Goal: Information Seeking & Learning: Learn about a topic

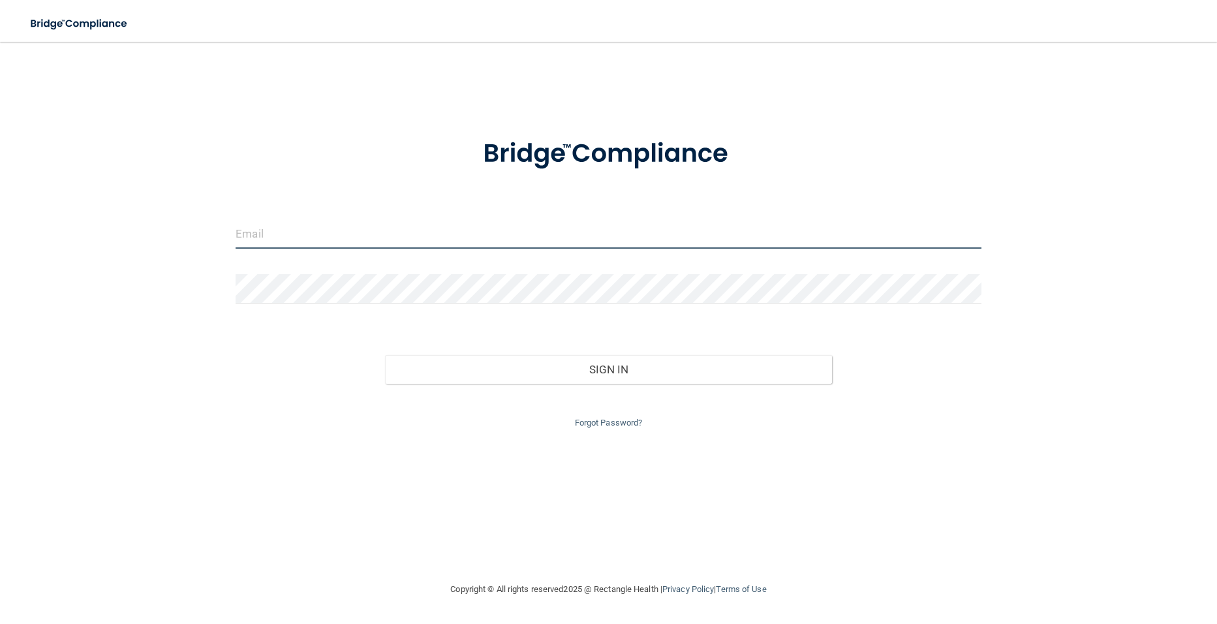
click at [285, 238] on input "email" at bounding box center [608, 233] width 745 height 29
type input "[EMAIL_ADDRESS][DOMAIN_NAME]"
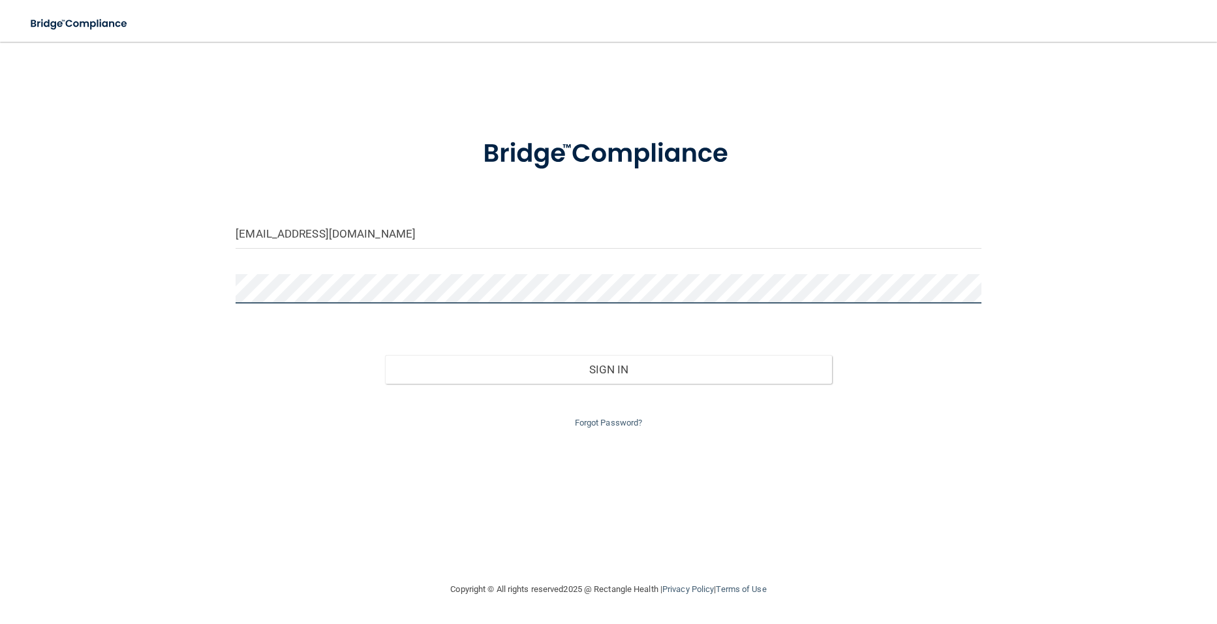
click at [385, 355] on button "Sign In" at bounding box center [608, 369] width 447 height 29
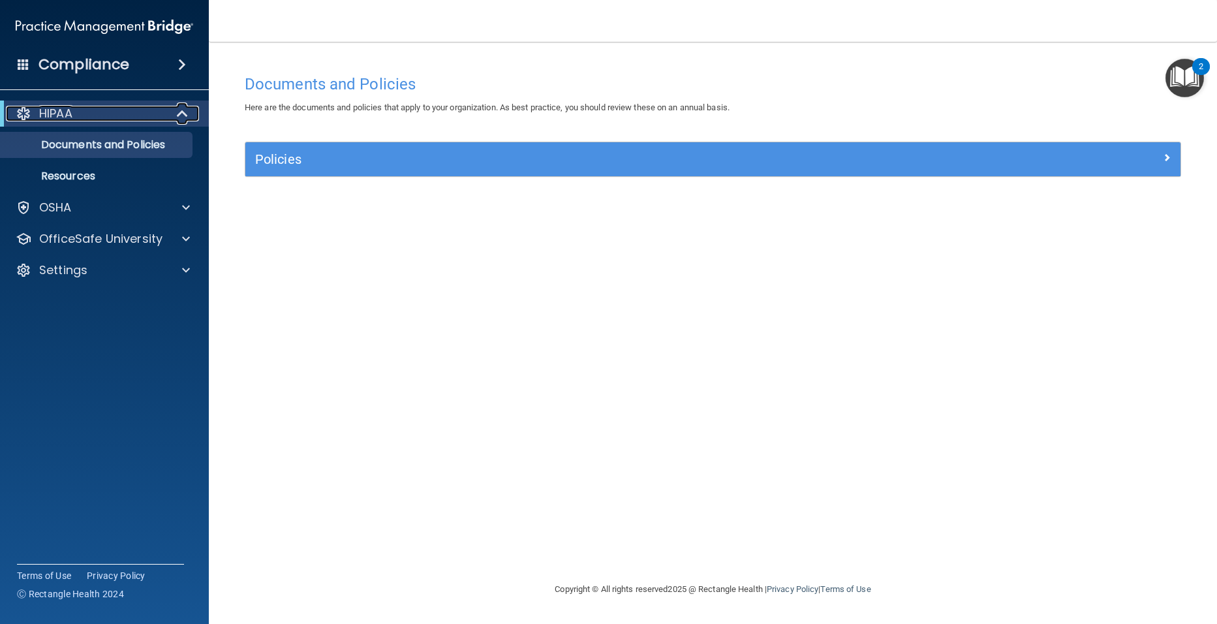
click at [179, 112] on span at bounding box center [183, 114] width 11 height 16
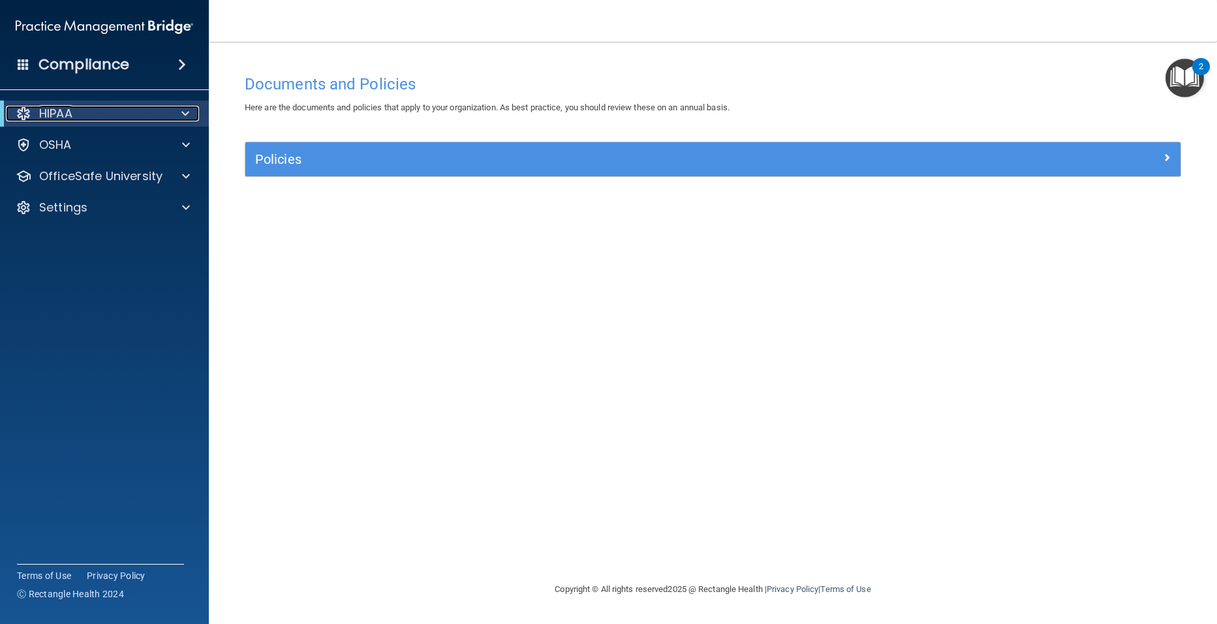
click at [179, 112] on div at bounding box center [183, 114] width 32 height 16
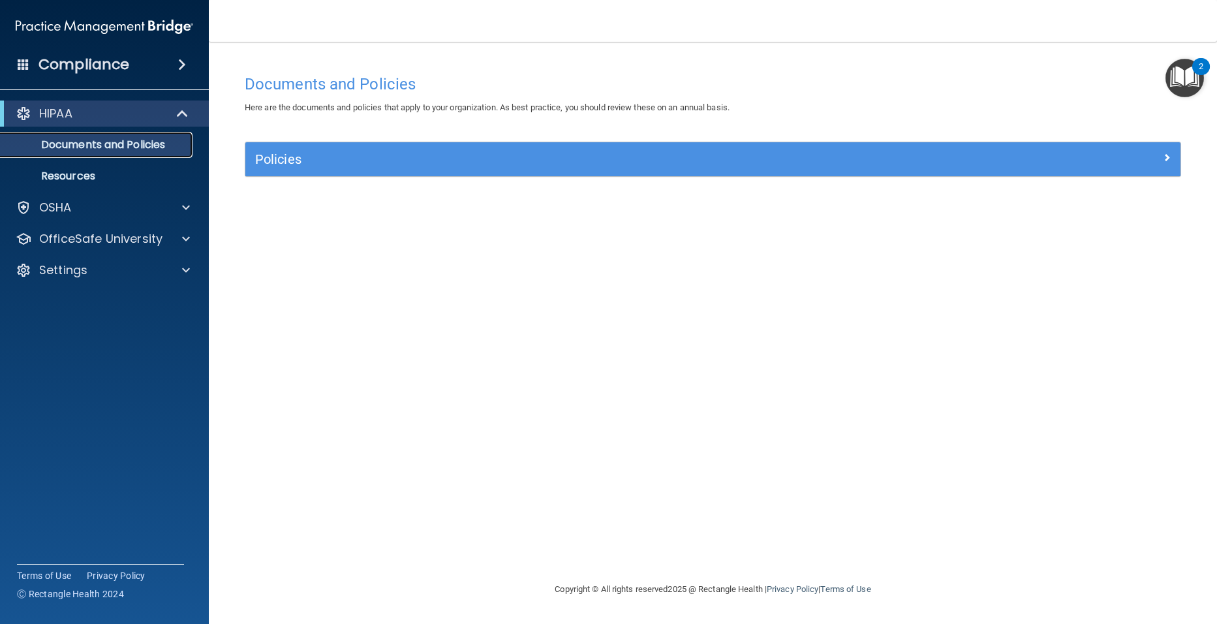
click at [169, 140] on p "Documents and Policies" at bounding box center [97, 144] width 178 height 13
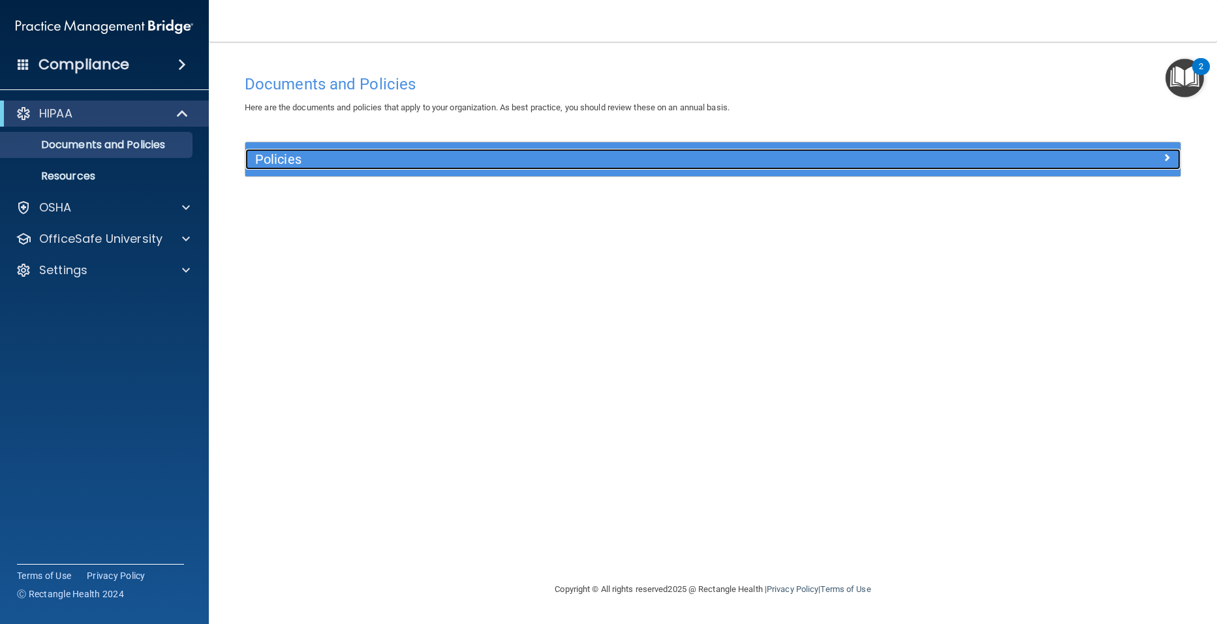
click at [270, 163] on h5 "Policies" at bounding box center [596, 159] width 682 height 14
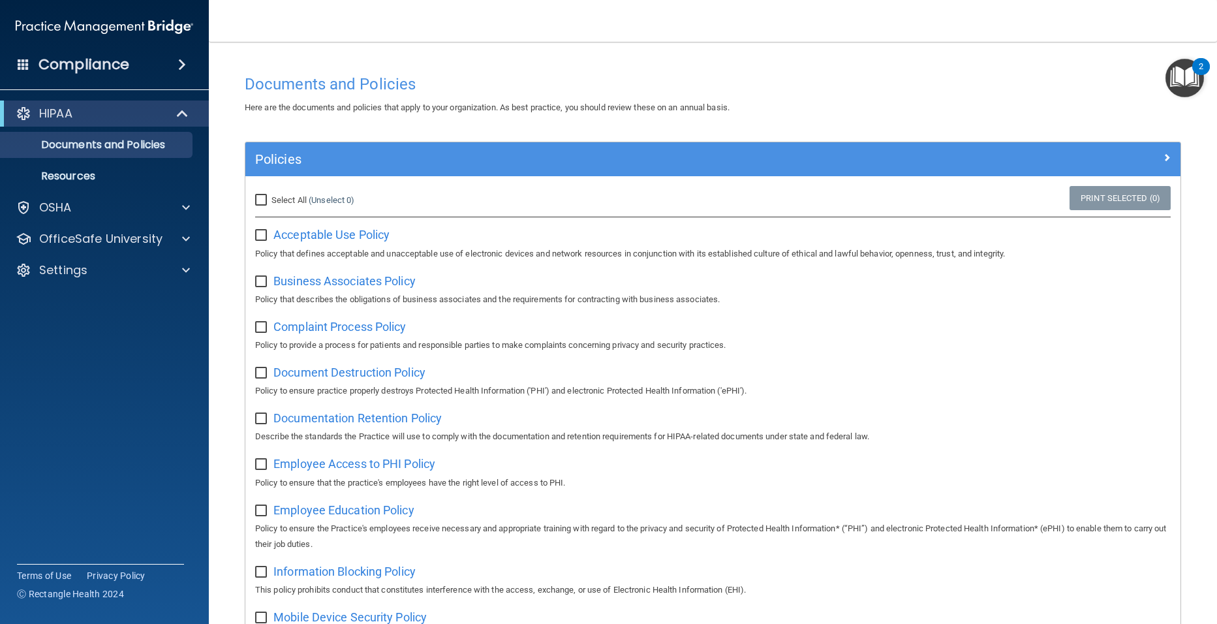
click at [258, 236] on input "checkbox" at bounding box center [262, 235] width 15 height 10
click at [261, 236] on input "checkbox" at bounding box center [262, 235] width 15 height 10
checkbox input "false"
click at [190, 208] on div at bounding box center [184, 208] width 33 height 16
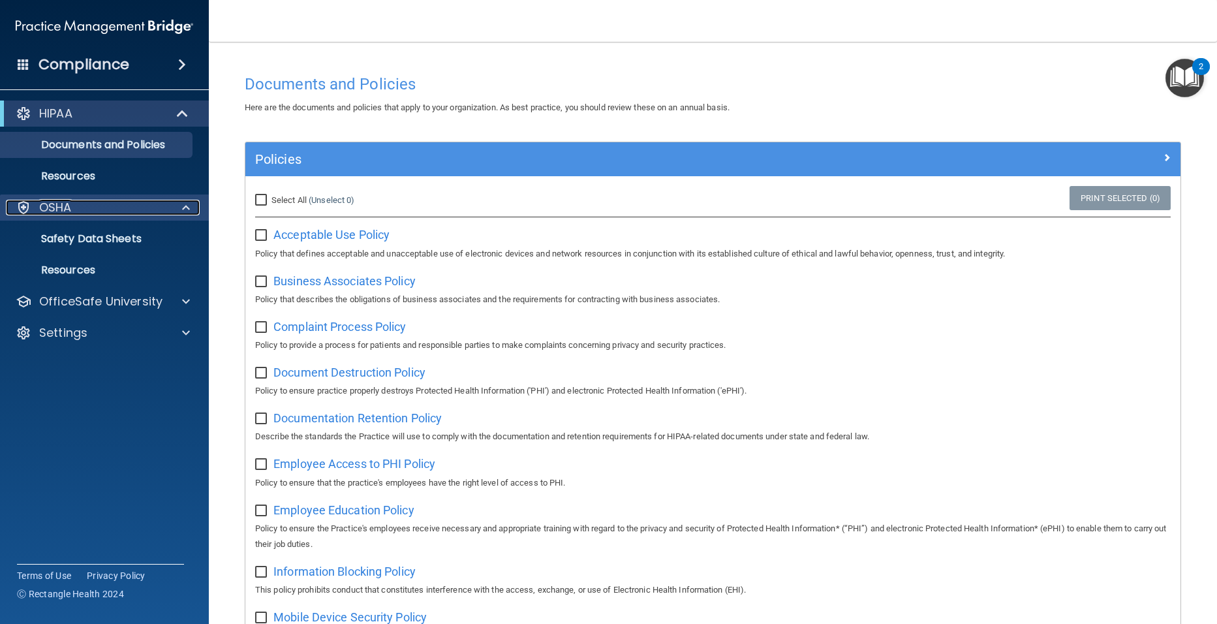
click at [192, 209] on div at bounding box center [184, 208] width 33 height 16
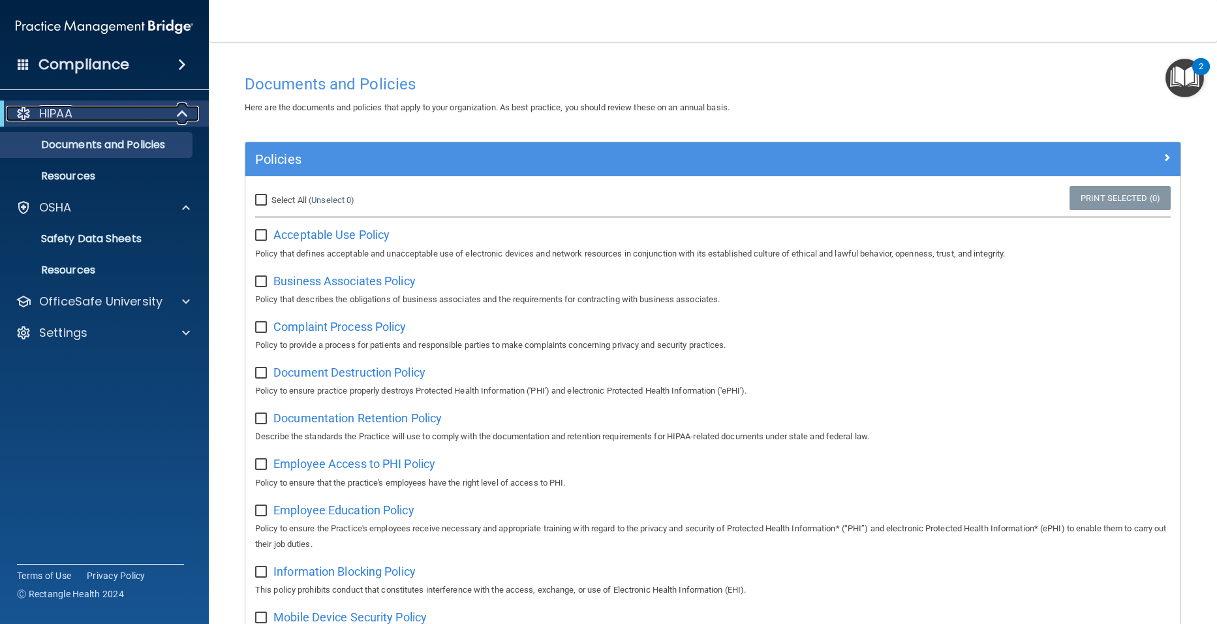
click at [70, 113] on p "HIPAA" at bounding box center [55, 114] width 33 height 16
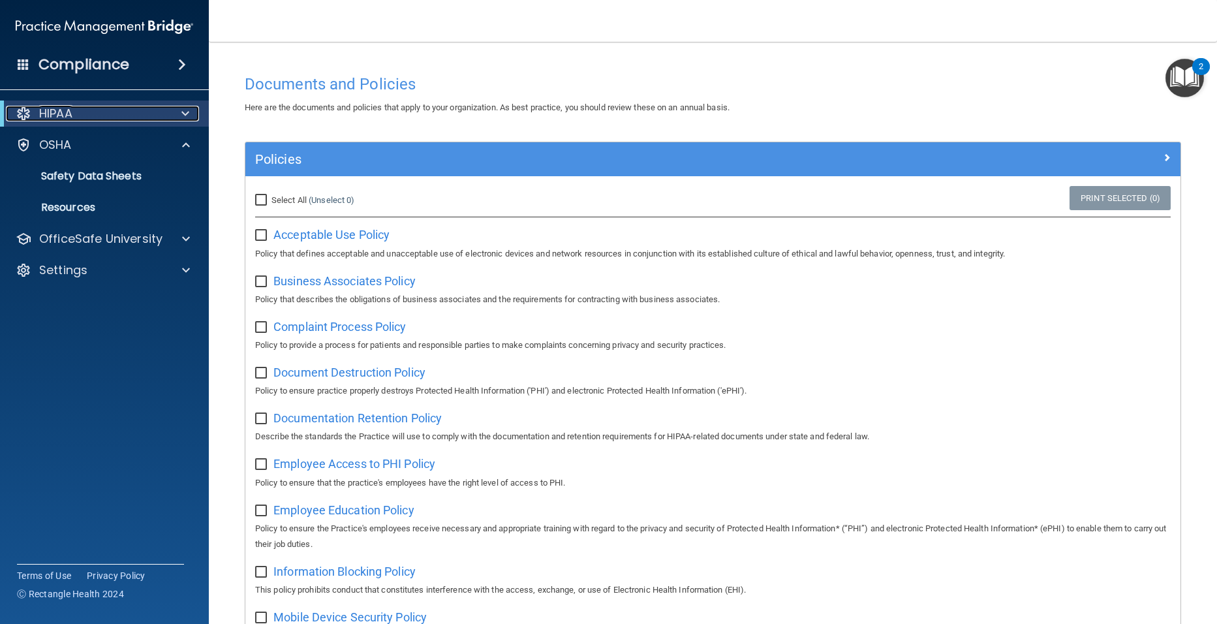
click at [71, 113] on p "HIPAA" at bounding box center [55, 114] width 33 height 16
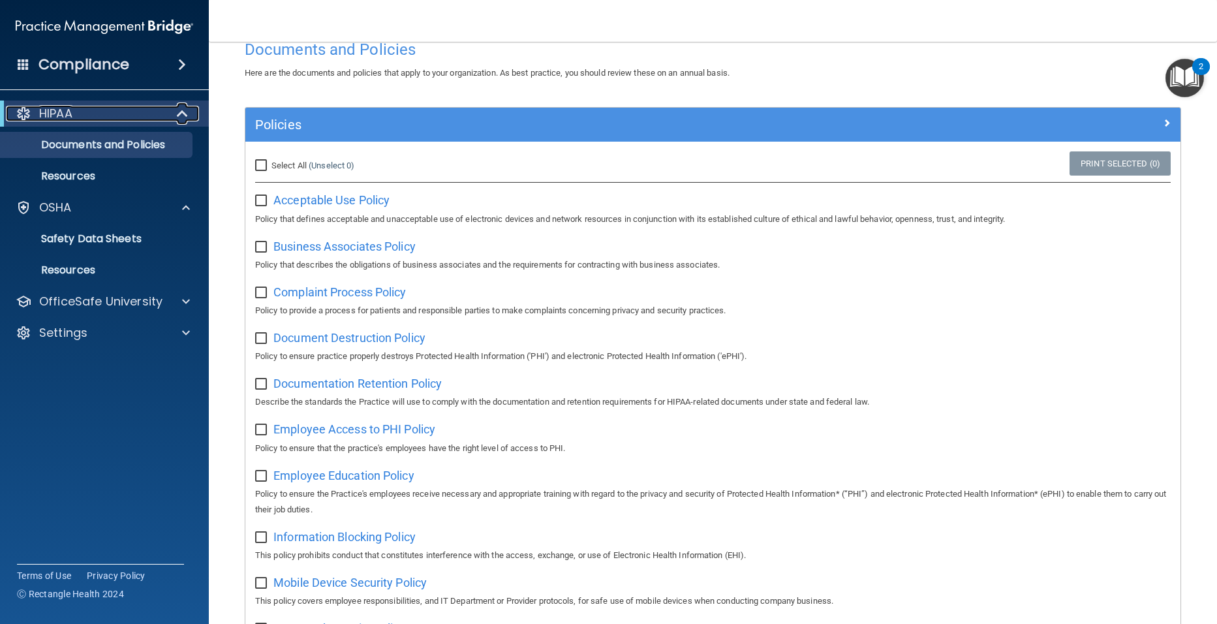
scroll to position [65, 0]
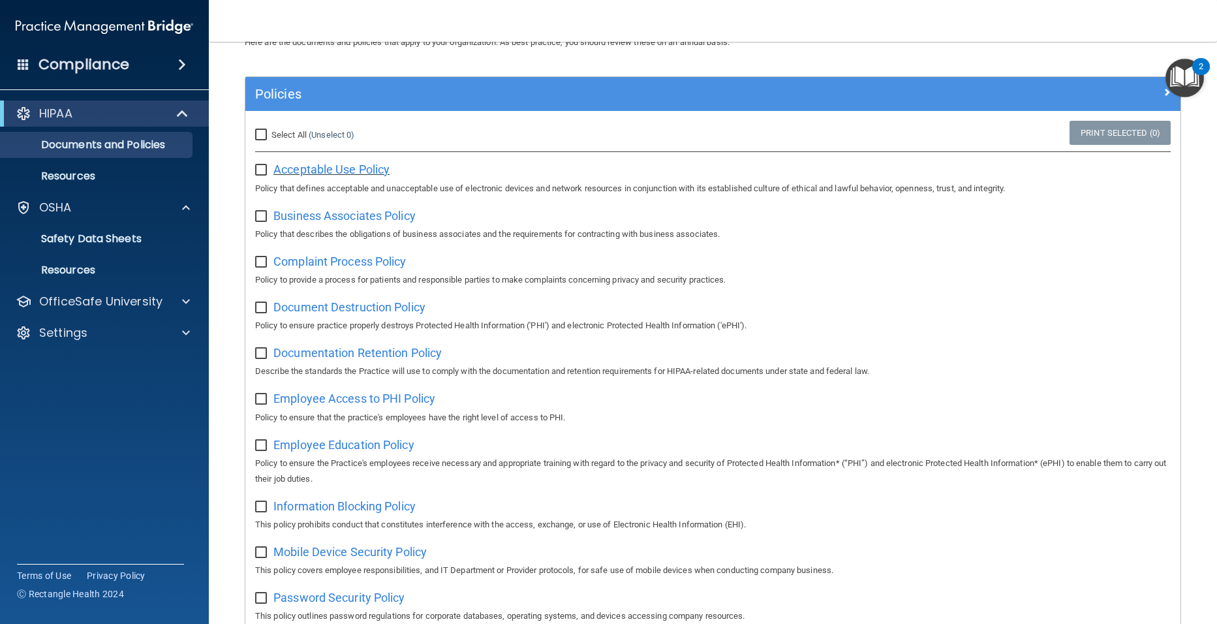
click at [339, 171] on span "Acceptable Use Policy" at bounding box center [331, 170] width 116 height 14
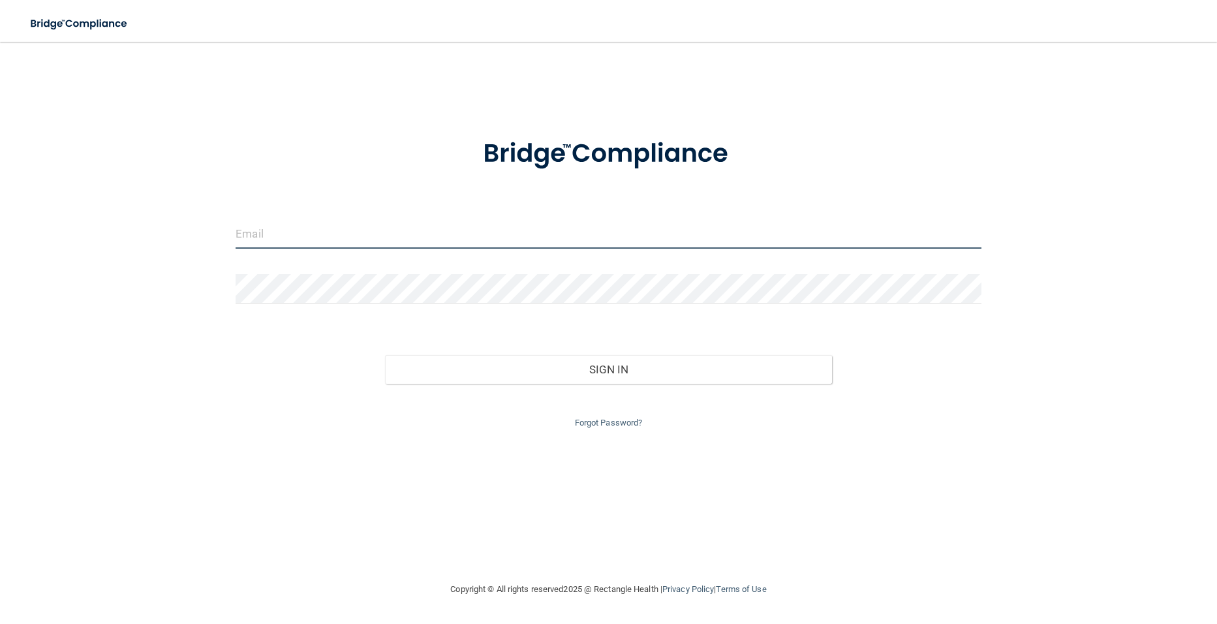
click at [279, 243] on input "email" at bounding box center [608, 233] width 745 height 29
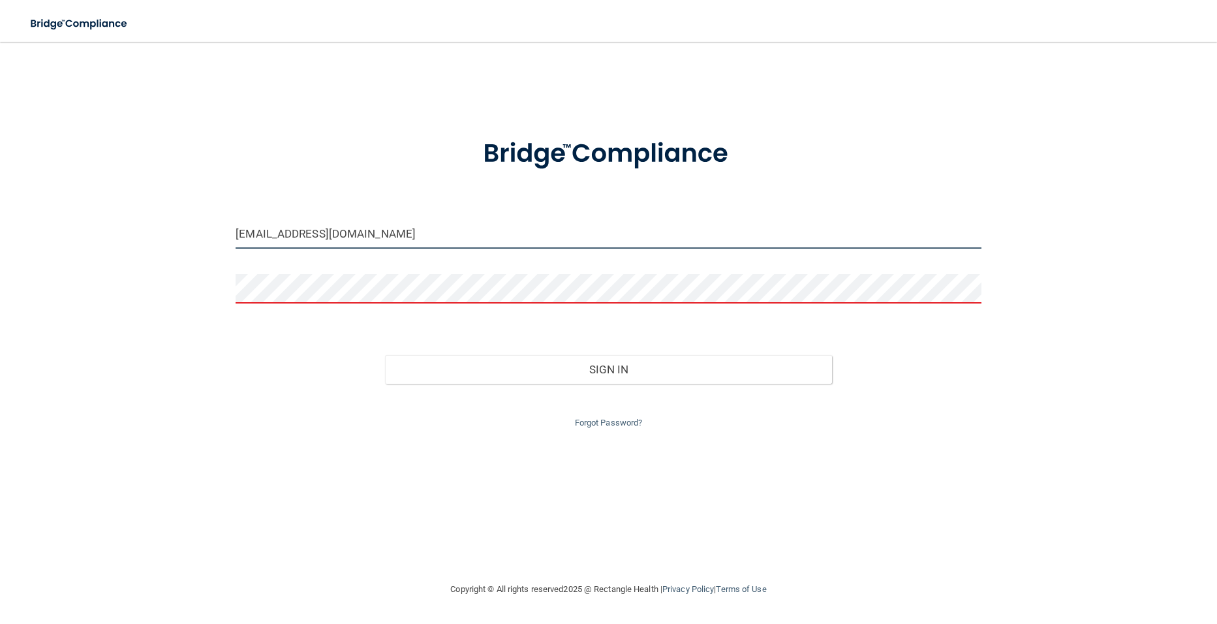
click at [345, 232] on input "[EMAIL_ADDRESS][DOMAIN_NAME]" at bounding box center [608, 233] width 745 height 29
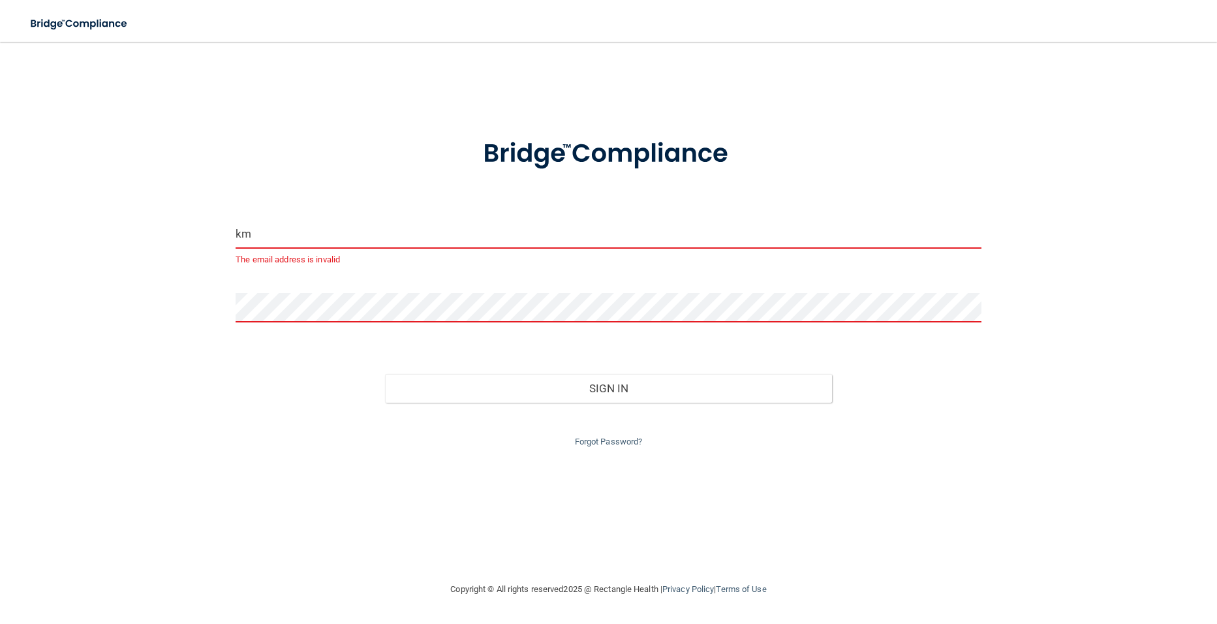
type input "k"
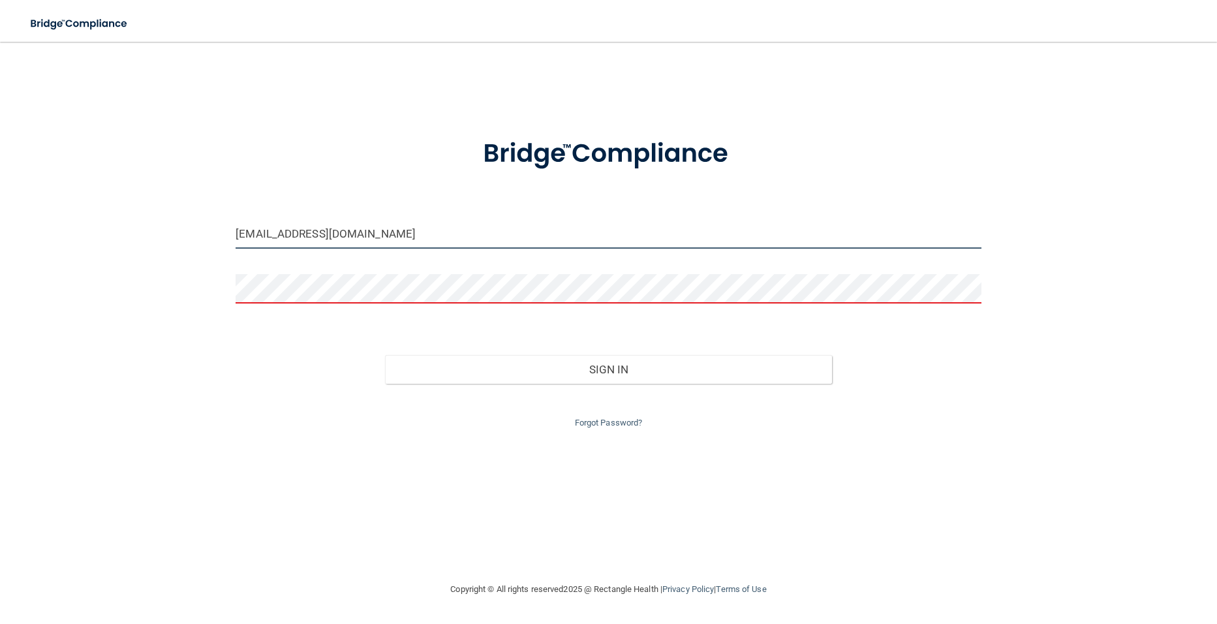
type input "[EMAIL_ADDRESS][DOMAIN_NAME]"
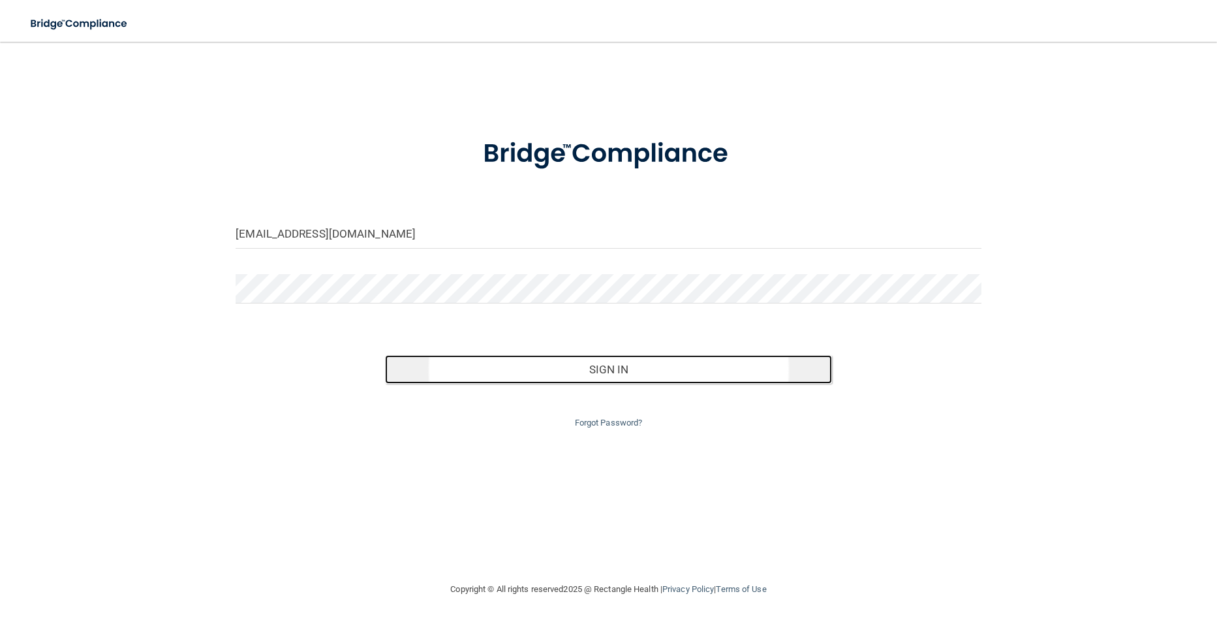
click at [407, 369] on button "Sign In" at bounding box center [608, 369] width 447 height 29
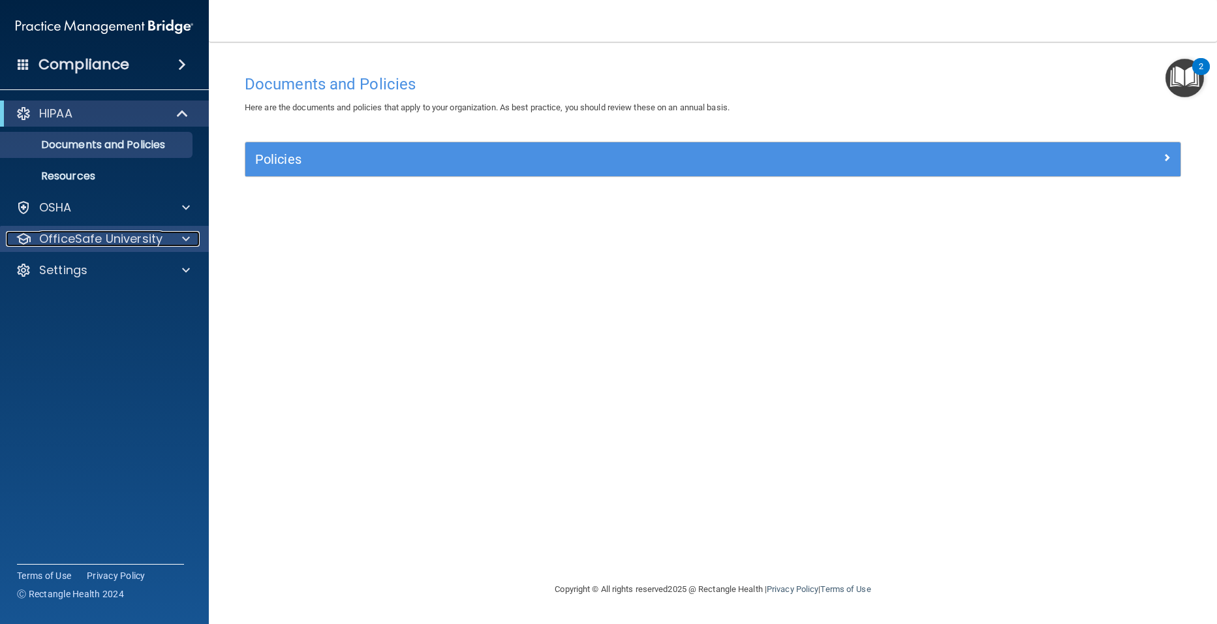
click at [146, 239] on p "OfficeSafe University" at bounding box center [100, 239] width 123 height 16
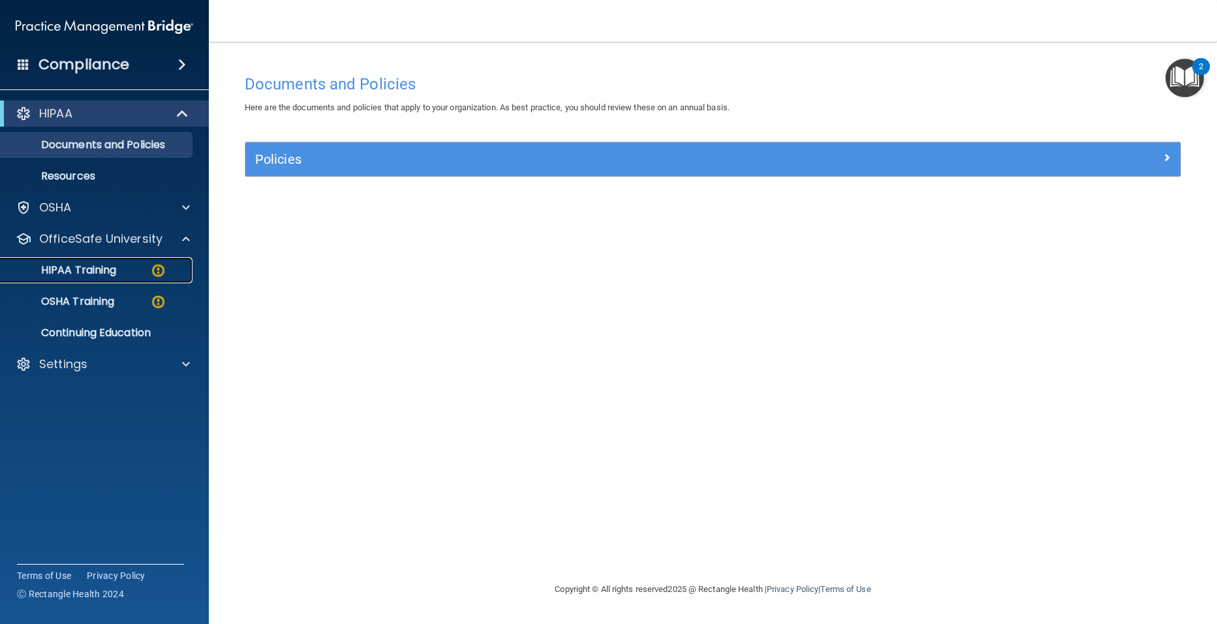
click at [108, 268] on p "HIPAA Training" at bounding box center [62, 270] width 108 height 13
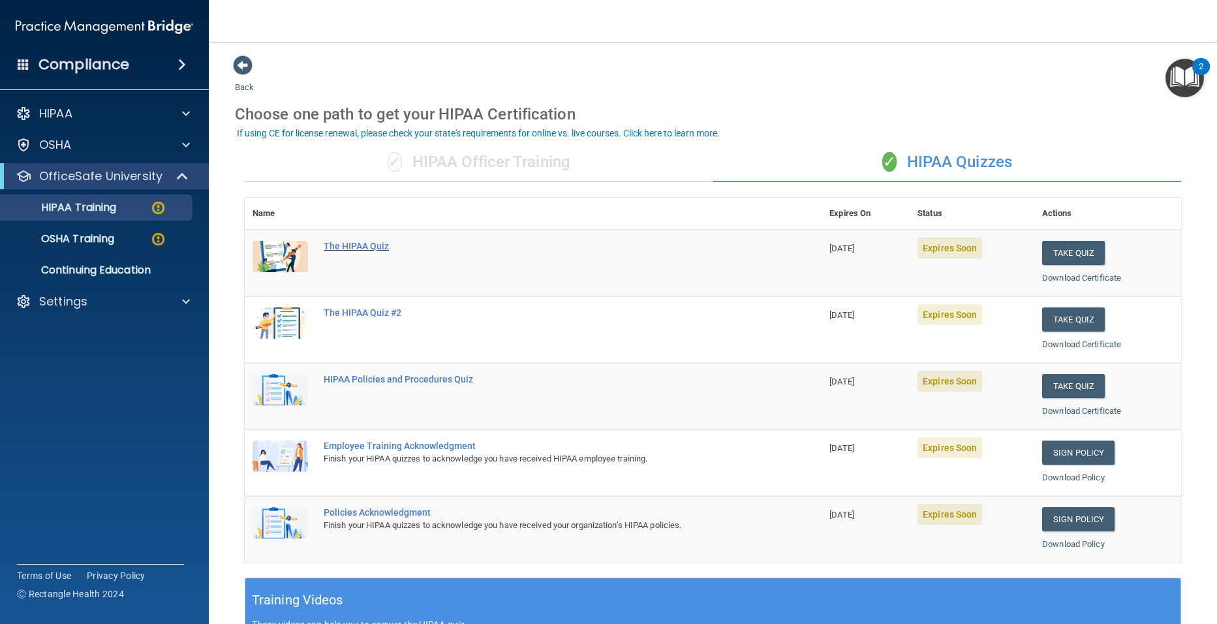
click at [374, 245] on div "The HIPAA Quiz" at bounding box center [540, 246] width 433 height 10
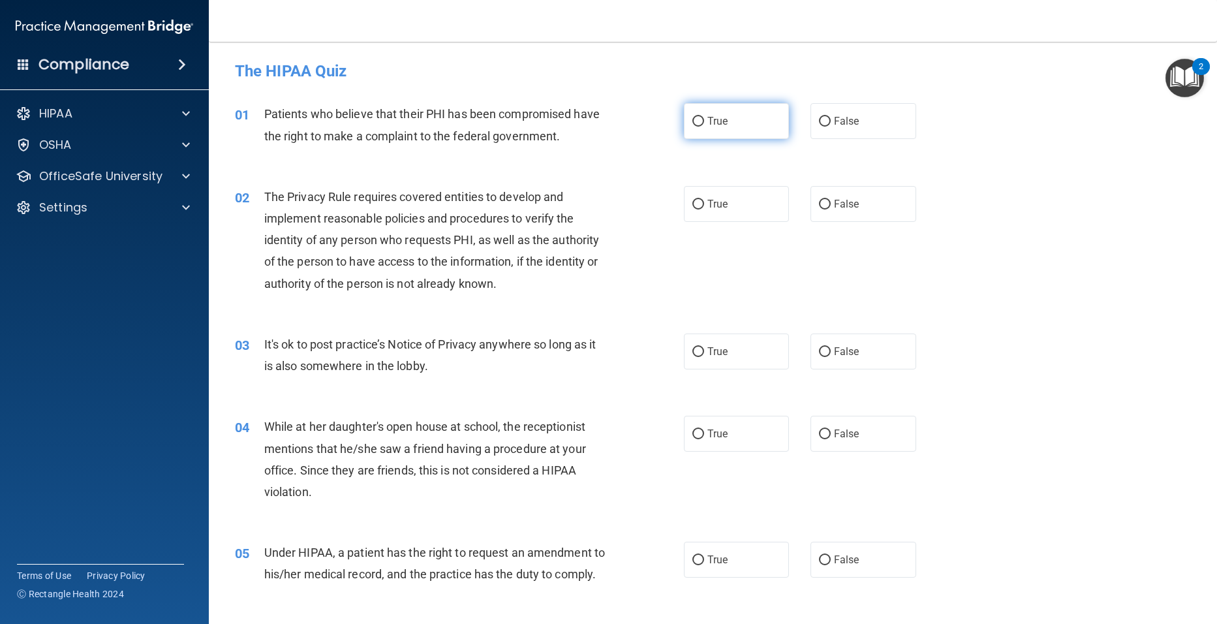
click at [693, 119] on input "True" at bounding box center [698, 122] width 12 height 10
radio input "true"
click at [693, 206] on input "True" at bounding box center [698, 205] width 12 height 10
radio input "true"
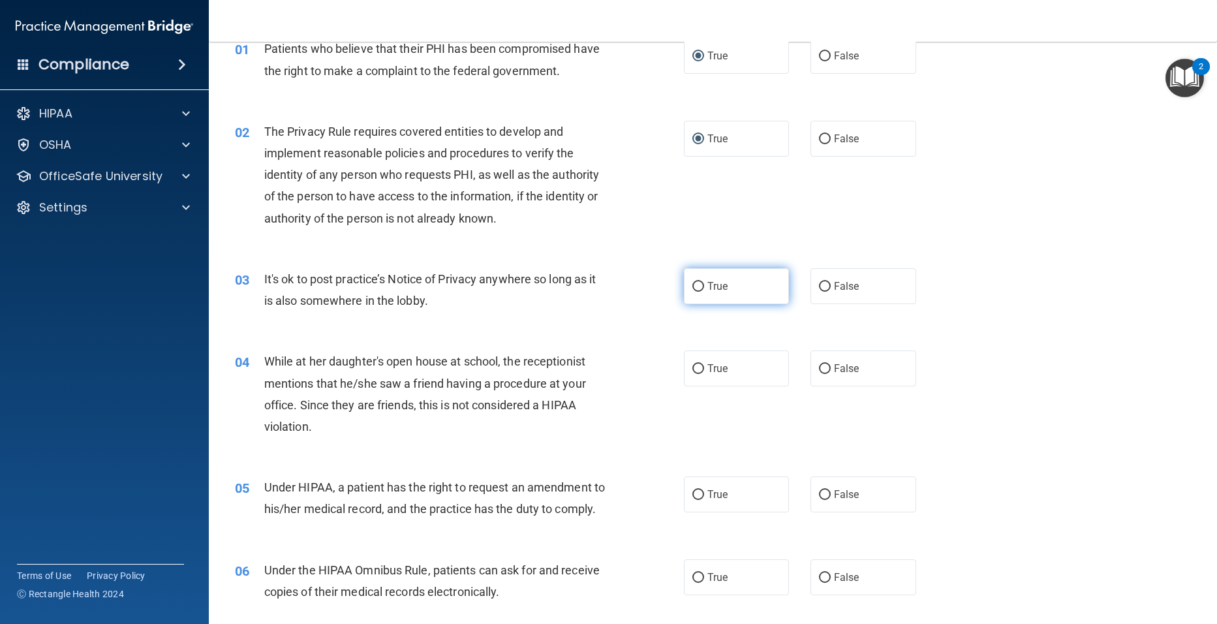
click at [692, 285] on input "True" at bounding box center [698, 287] width 12 height 10
radio input "true"
click at [819, 369] on input "False" at bounding box center [825, 369] width 12 height 10
radio input "true"
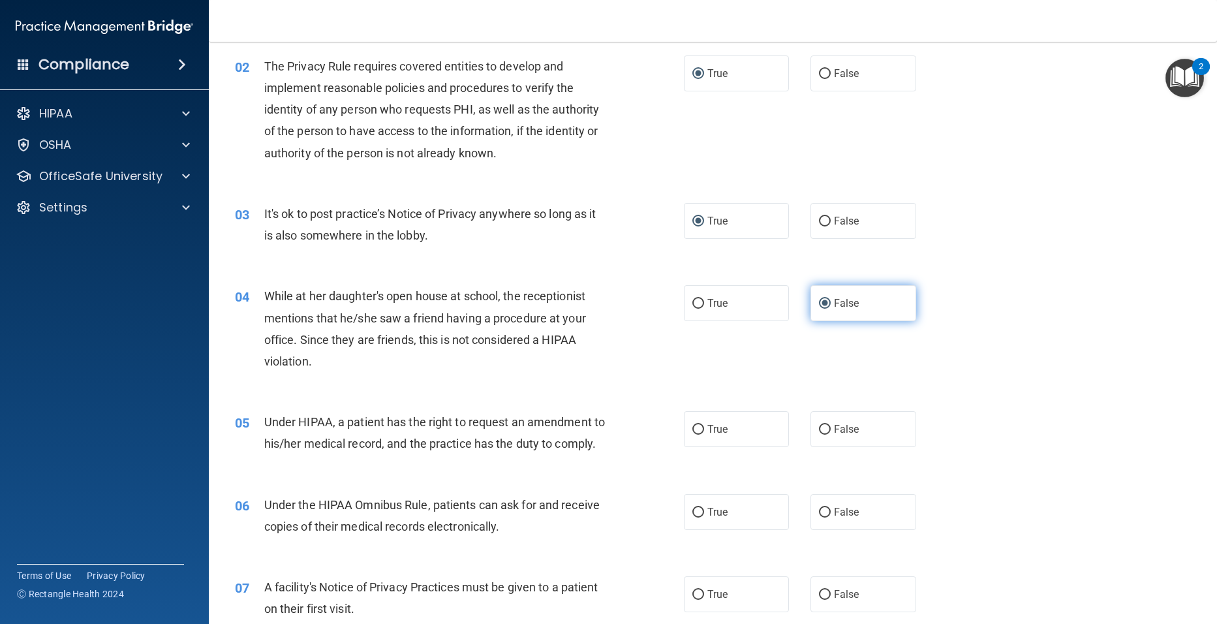
scroll to position [196, 0]
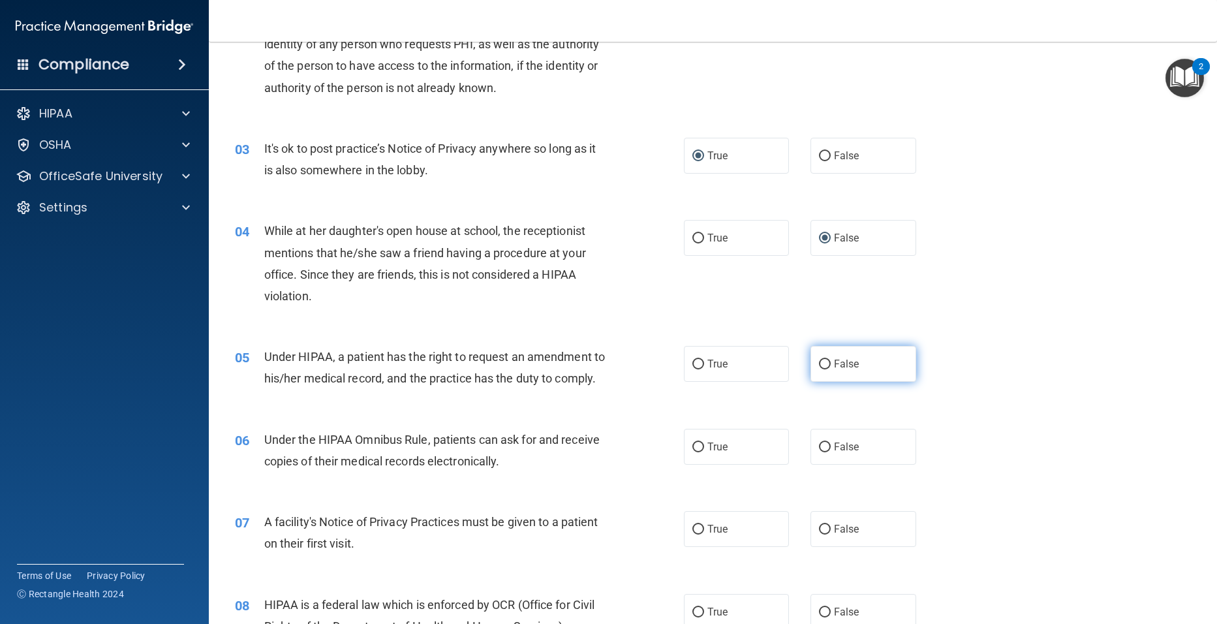
click at [819, 364] on input "False" at bounding box center [825, 365] width 12 height 10
radio input "true"
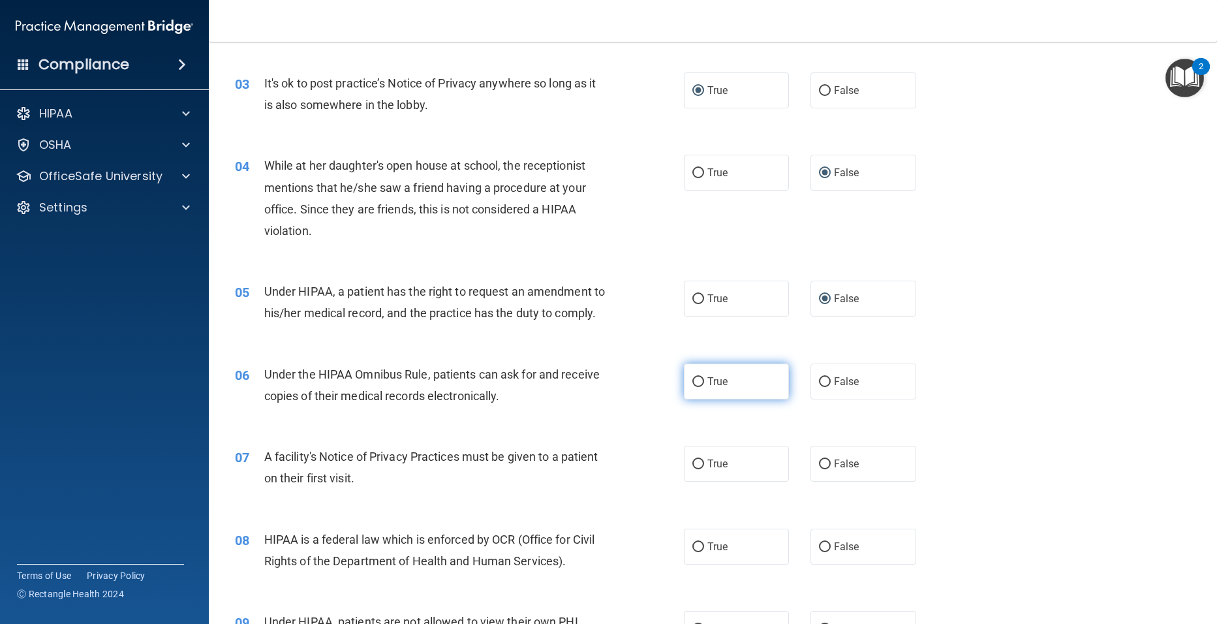
click at [698, 387] on input "True" at bounding box center [698, 382] width 12 height 10
radio input "true"
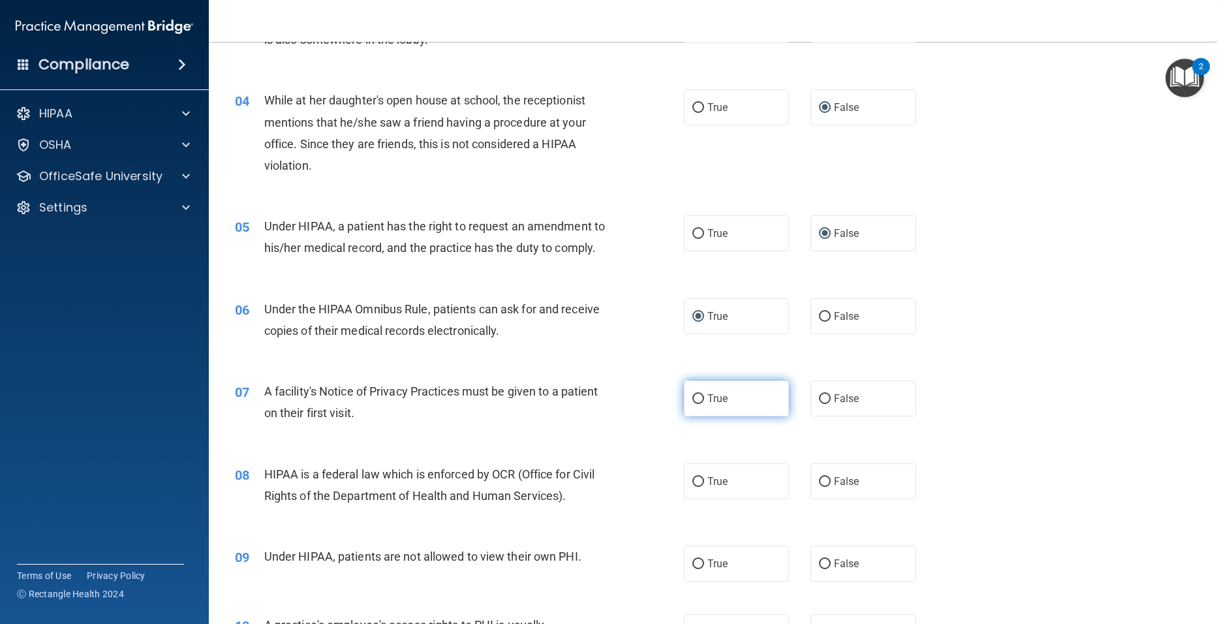
click at [692, 404] on input "True" at bounding box center [698, 399] width 12 height 10
radio input "true"
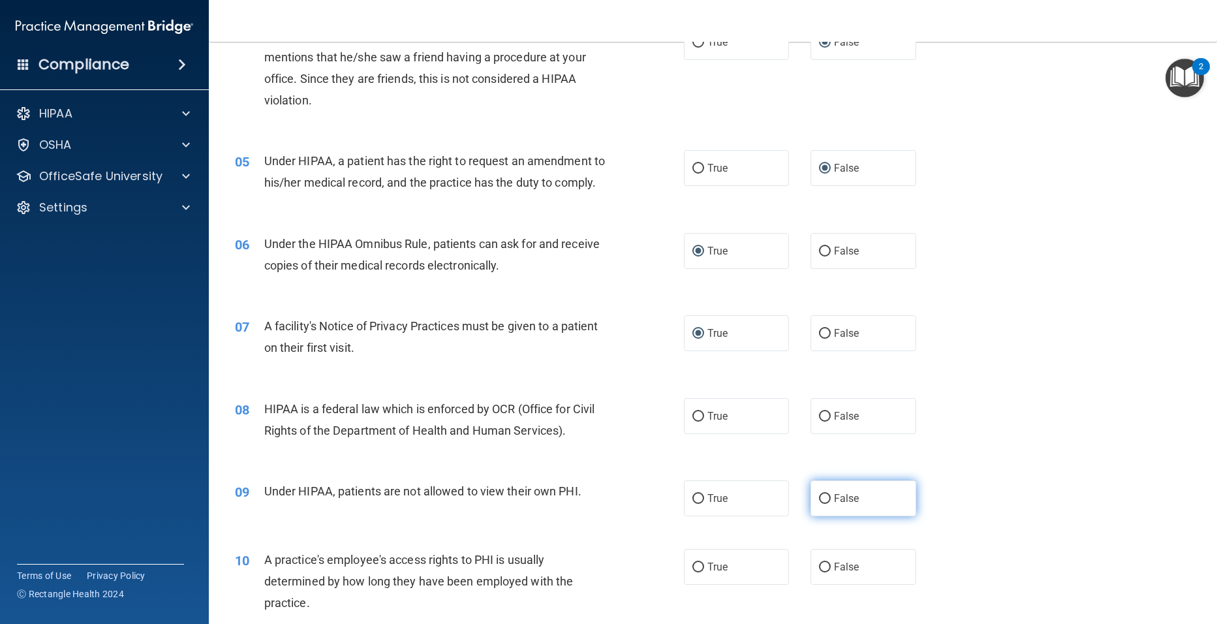
click at [819, 504] on input "False" at bounding box center [825, 499] width 12 height 10
radio input "true"
click at [698, 422] on input "True" at bounding box center [698, 417] width 12 height 10
radio input "true"
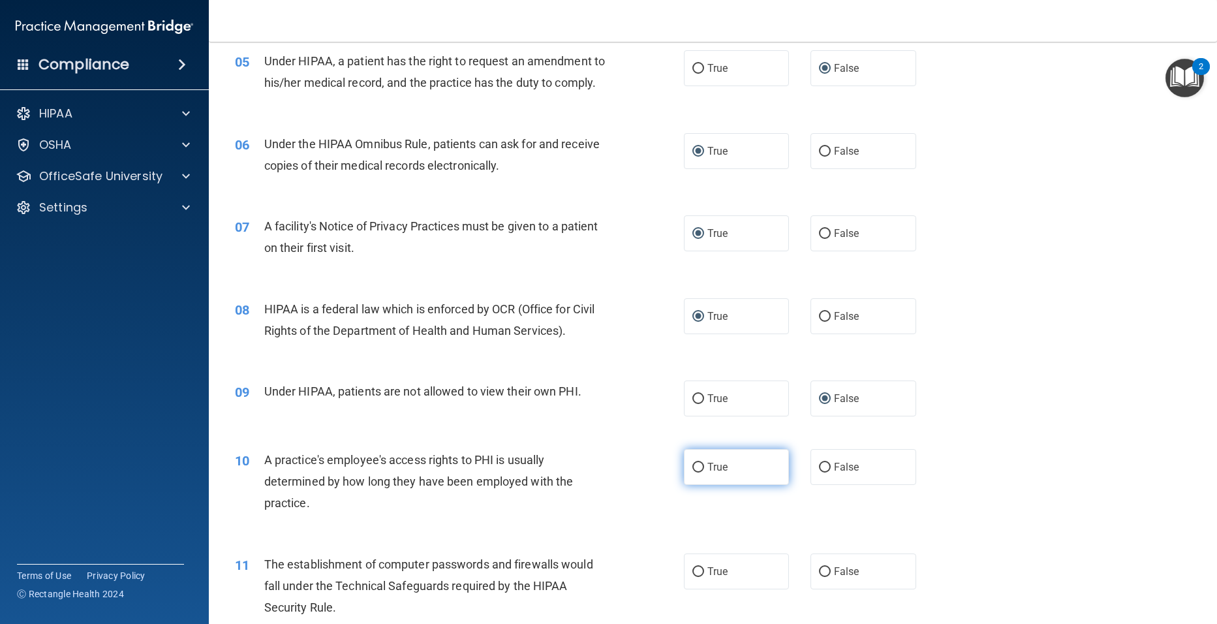
scroll to position [522, 0]
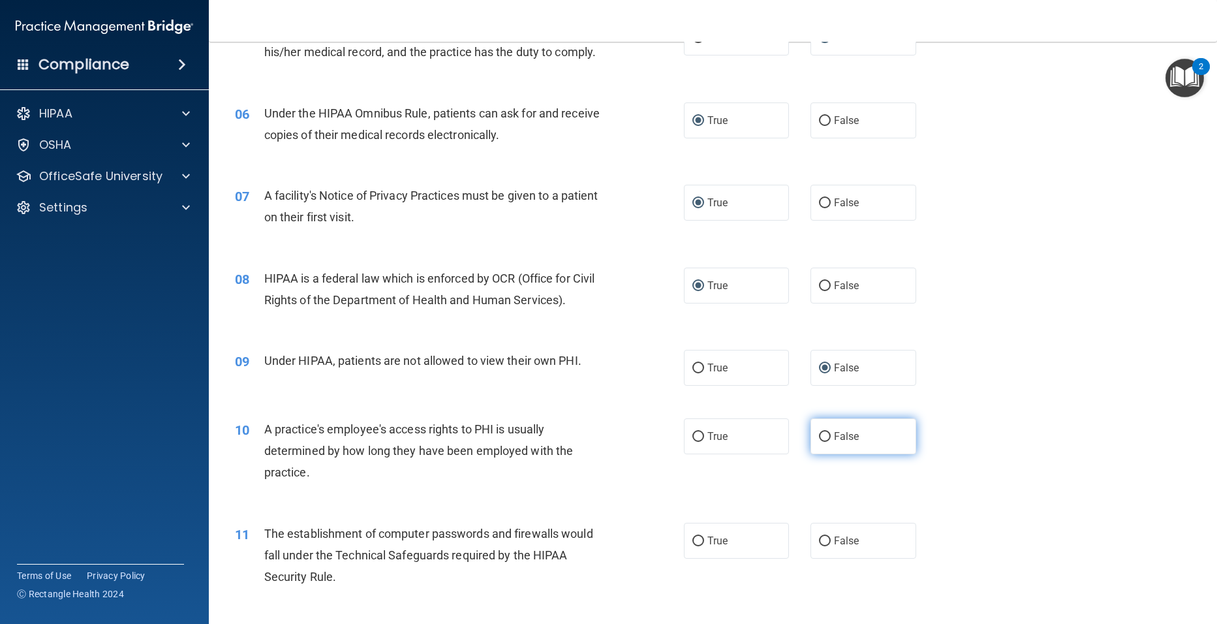
click at [818, 454] on label "False" at bounding box center [864, 436] width 106 height 36
click at [819, 442] on input "False" at bounding box center [825, 437] width 12 height 10
radio input "true"
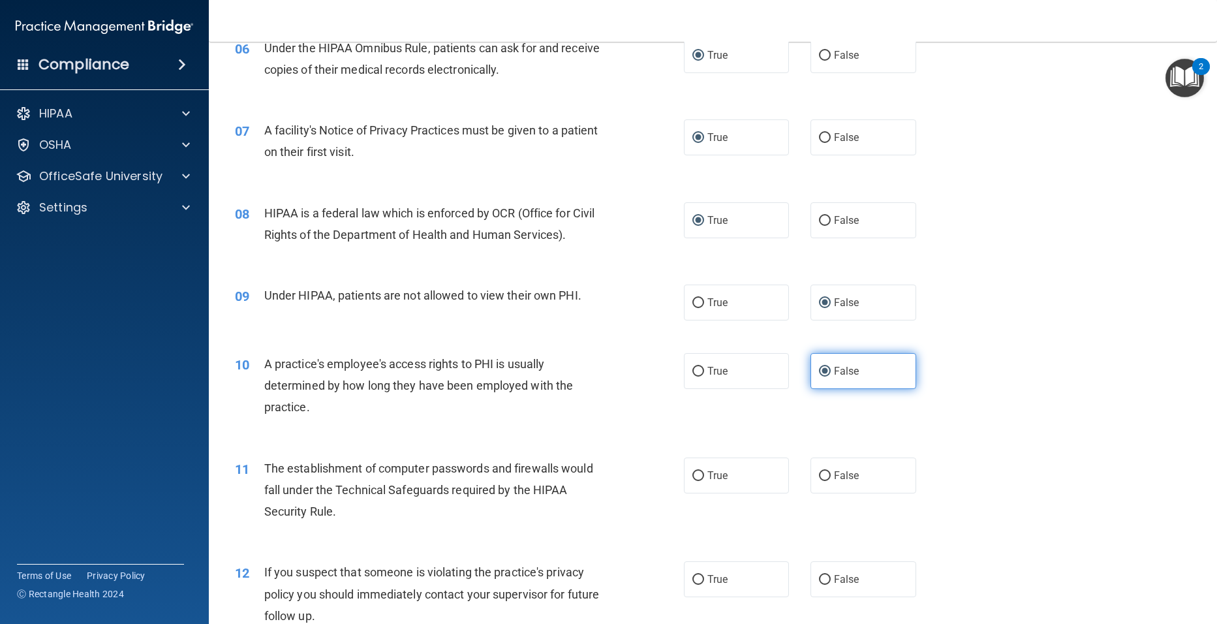
scroll to position [653, 0]
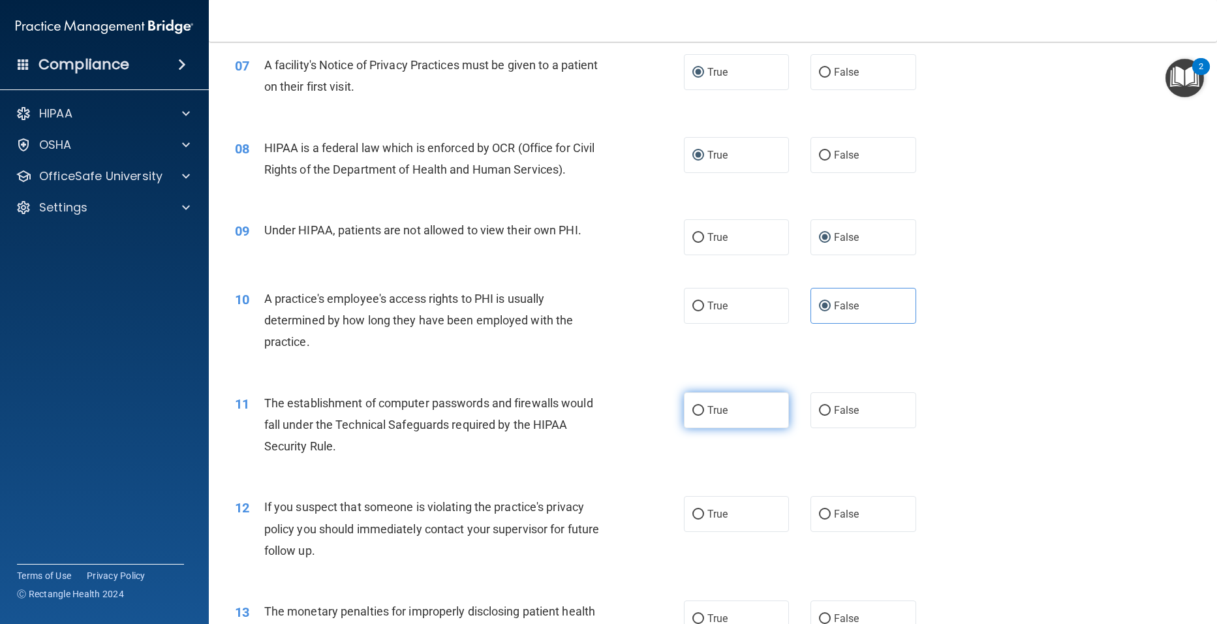
click at [694, 416] on input "True" at bounding box center [698, 411] width 12 height 10
radio input "true"
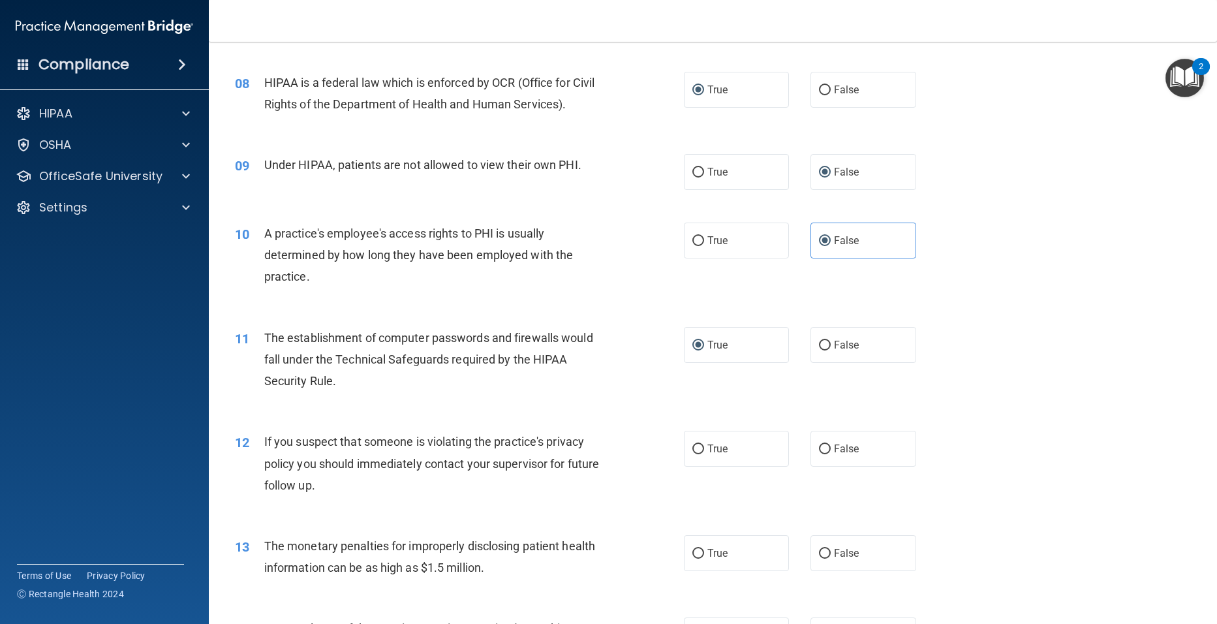
scroll to position [783, 0]
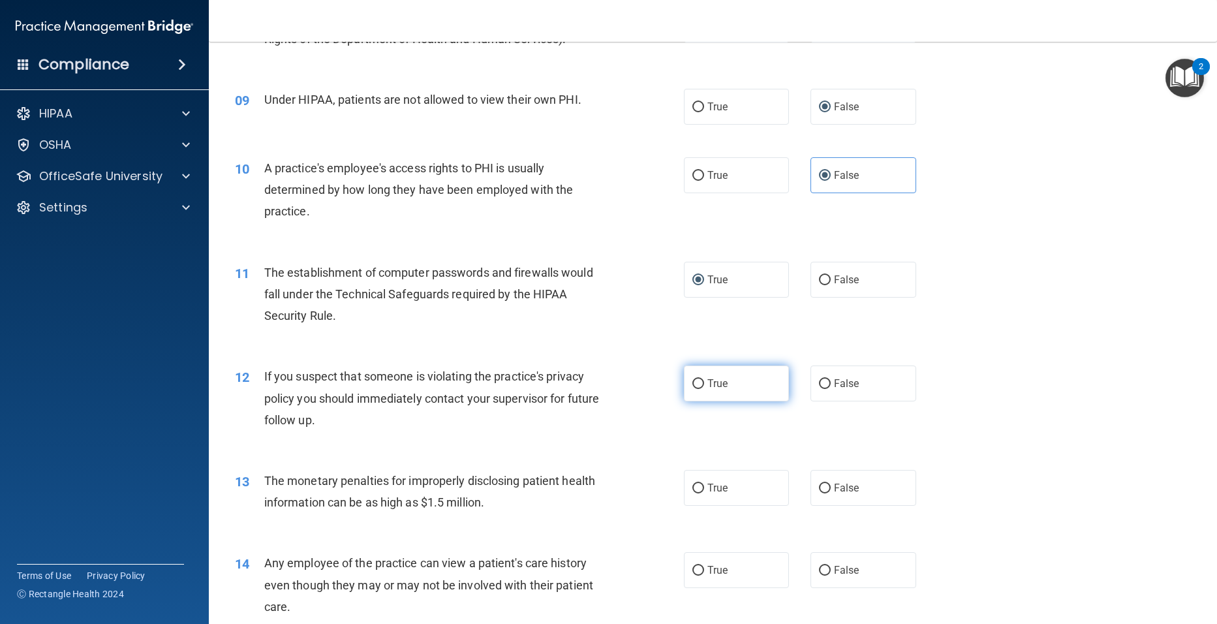
click at [692, 389] on input "True" at bounding box center [698, 384] width 12 height 10
radio input "true"
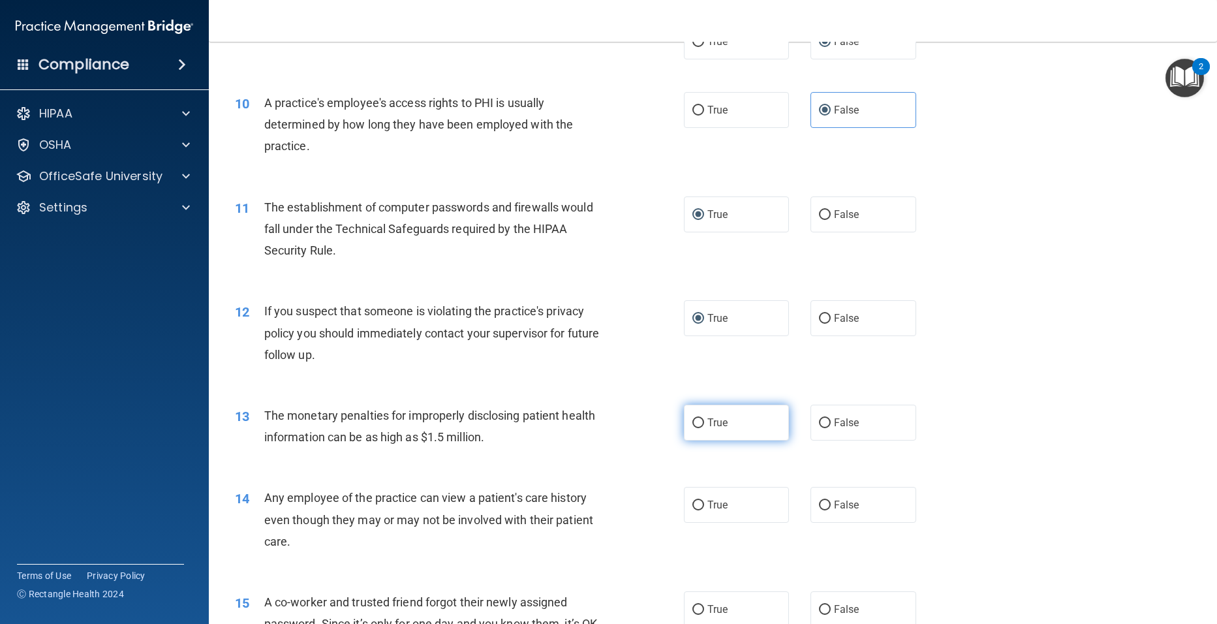
click at [697, 428] on input "True" at bounding box center [698, 423] width 12 height 10
radio input "true"
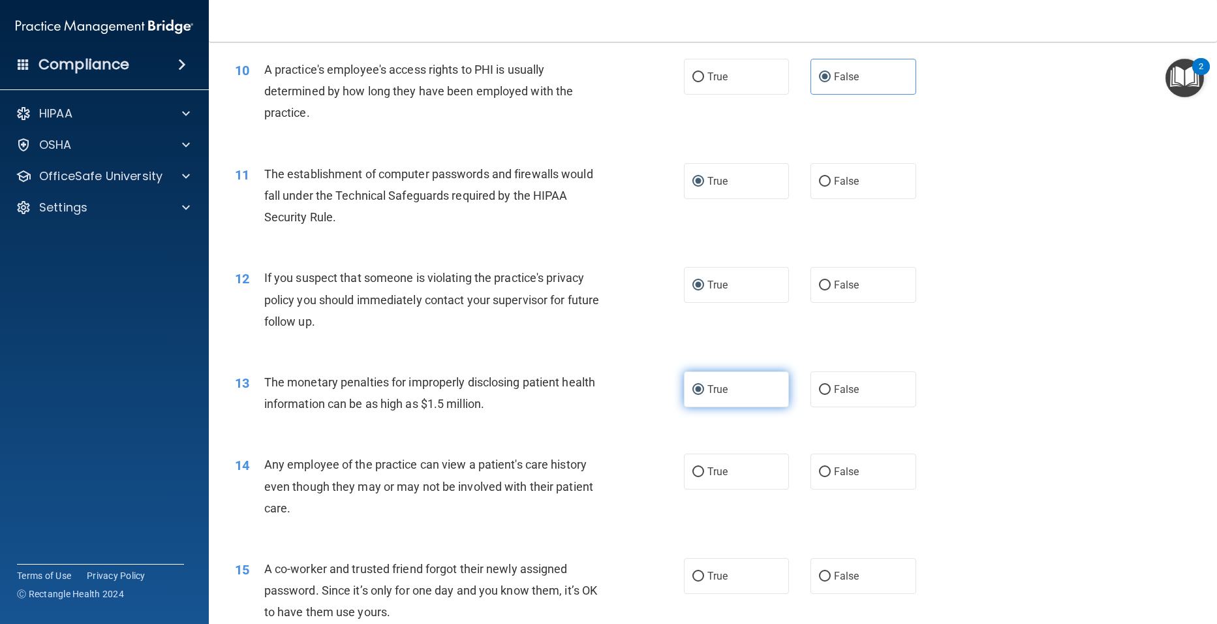
scroll to position [914, 0]
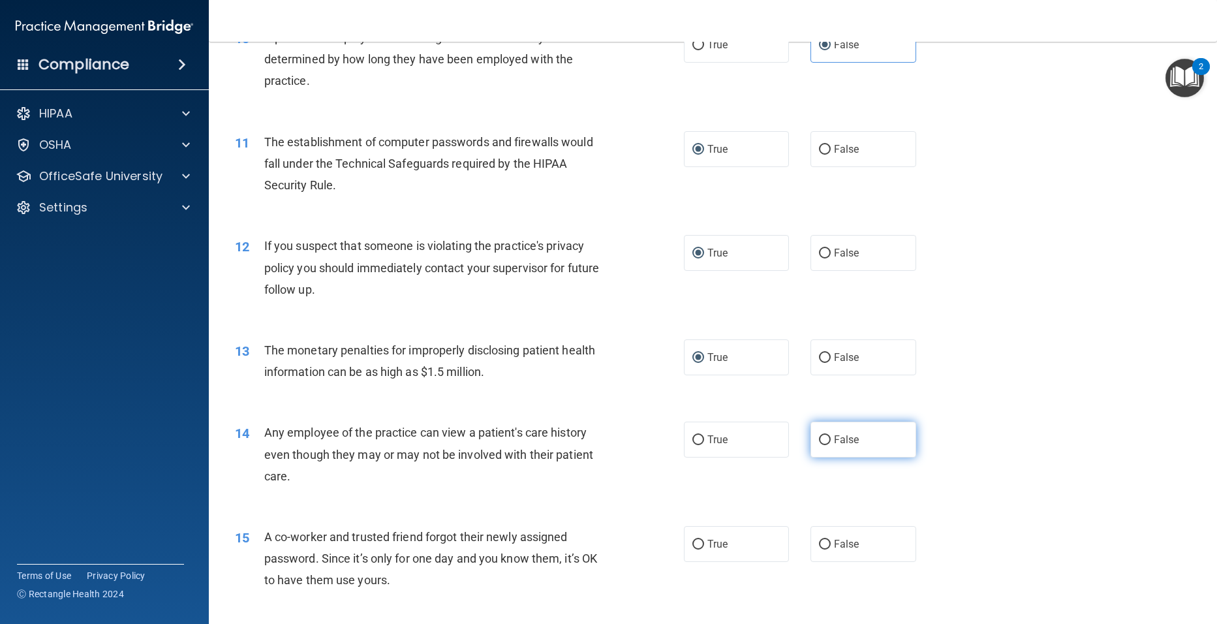
click at [819, 445] on input "False" at bounding box center [825, 440] width 12 height 10
radio input "true"
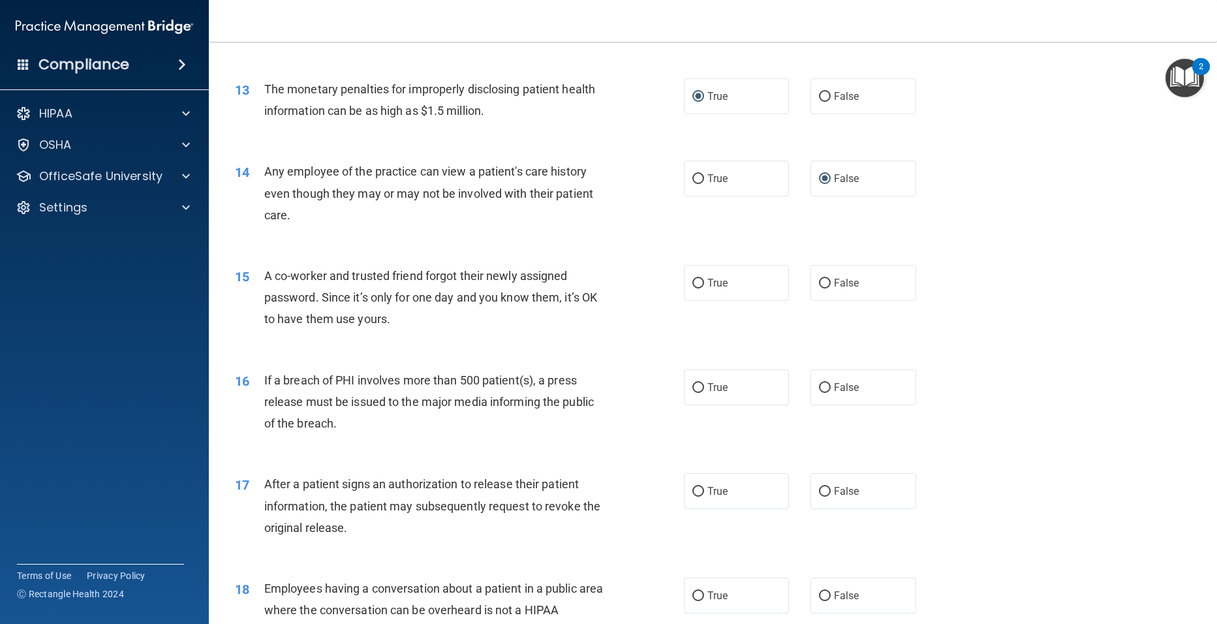
scroll to position [1240, 0]
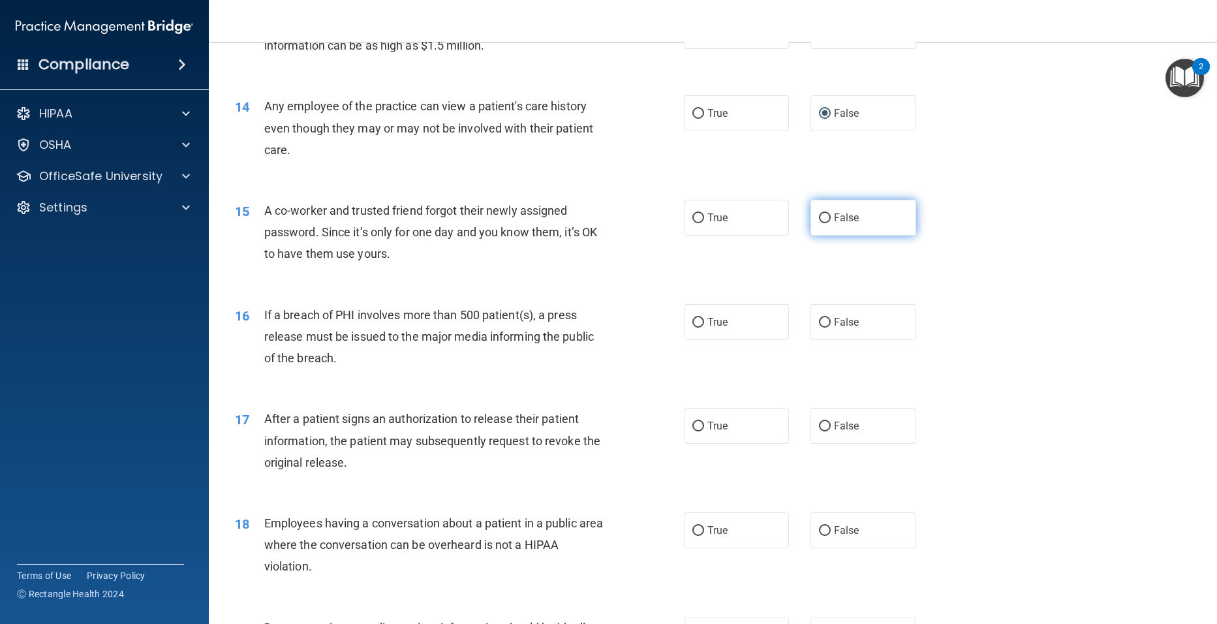
click at [821, 223] on input "False" at bounding box center [825, 218] width 12 height 10
radio input "true"
click at [694, 328] on input "True" at bounding box center [698, 323] width 12 height 10
radio input "true"
click at [694, 431] on input "True" at bounding box center [698, 427] width 12 height 10
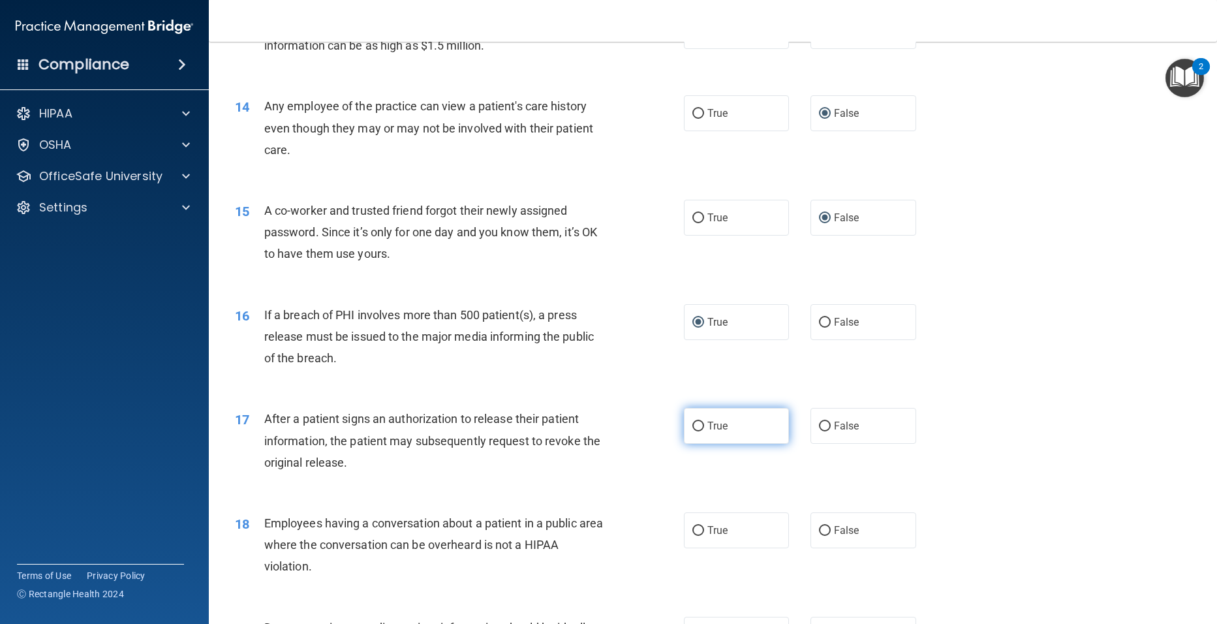
radio input "true"
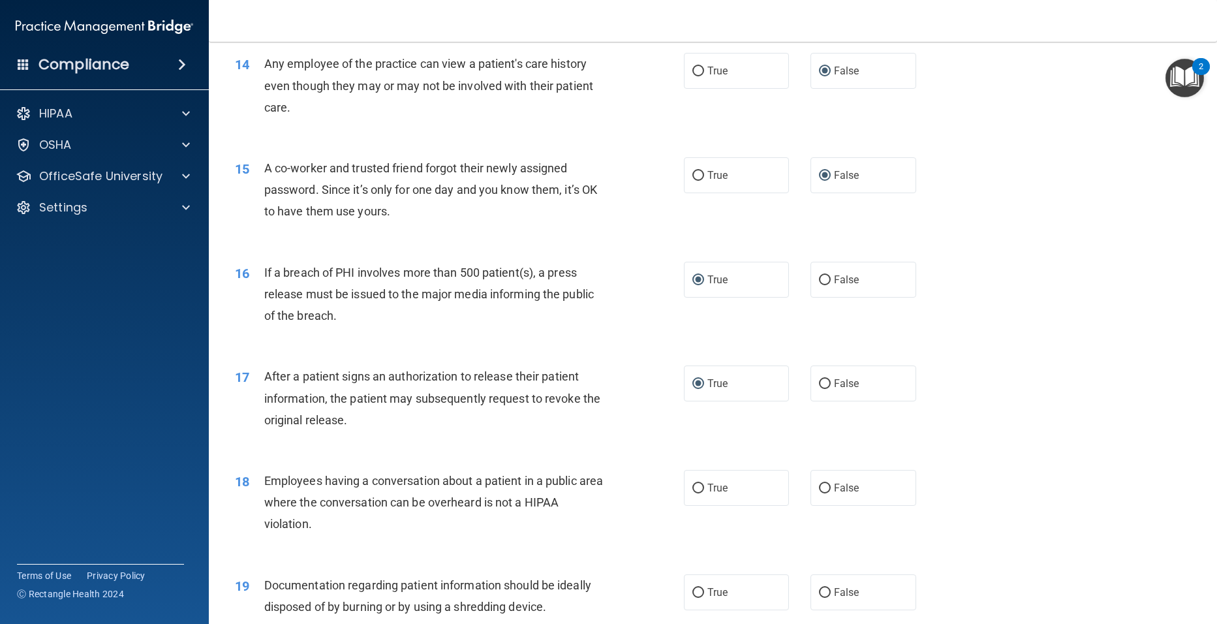
scroll to position [1305, 0]
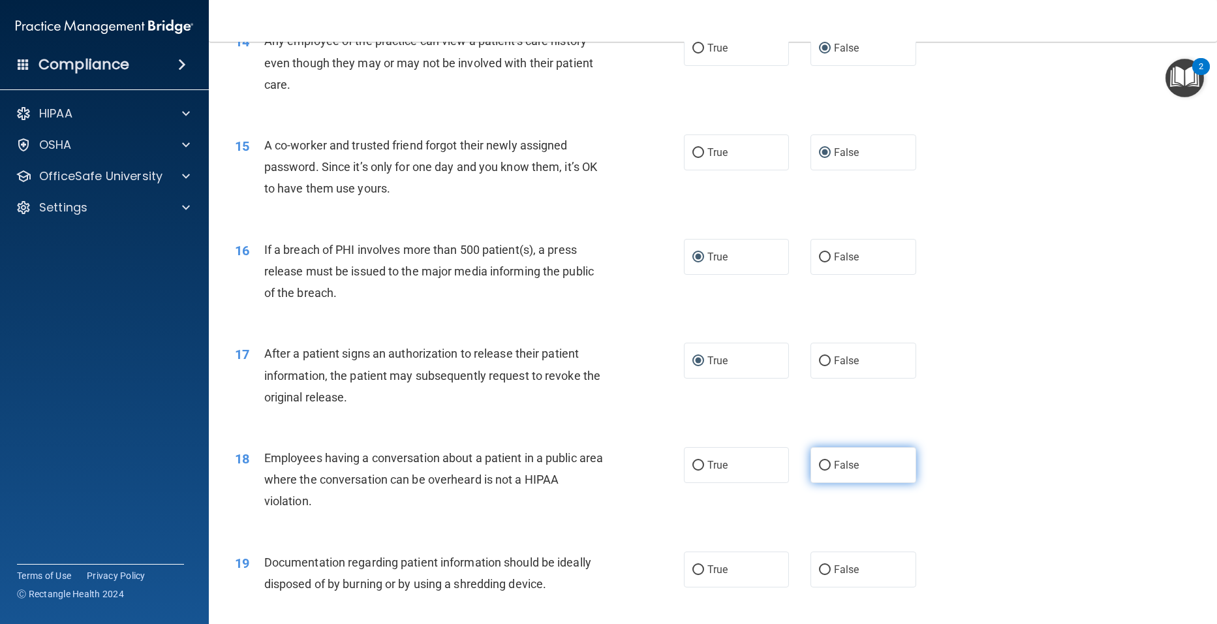
click at [820, 471] on input "False" at bounding box center [825, 466] width 12 height 10
radio input "true"
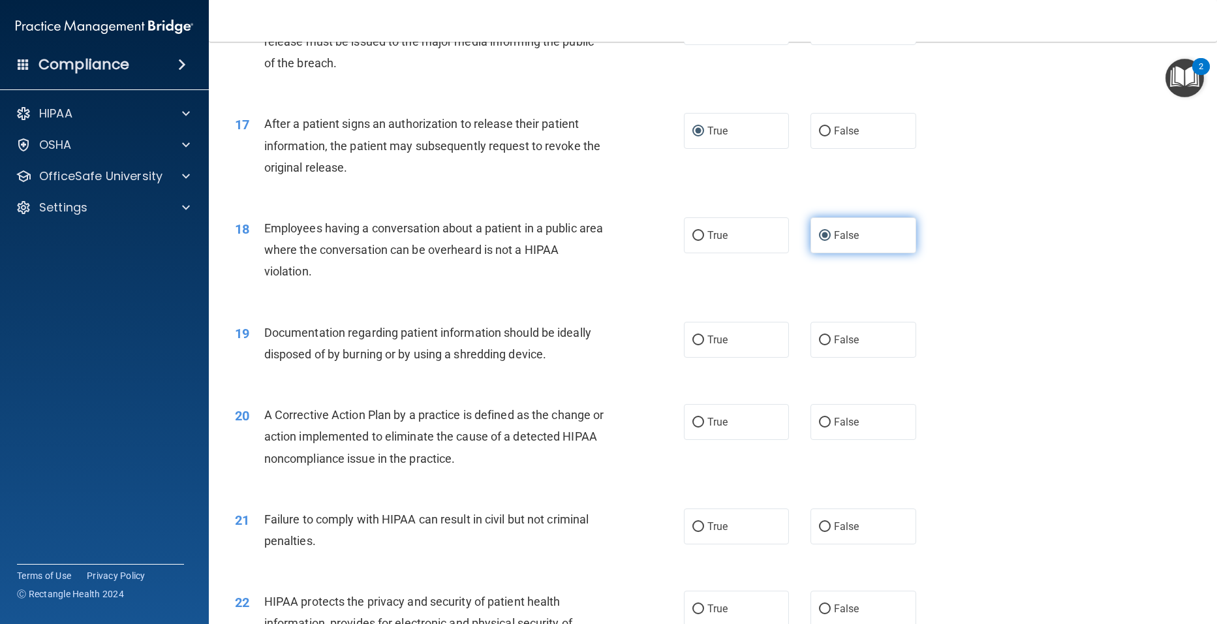
scroll to position [1566, 0]
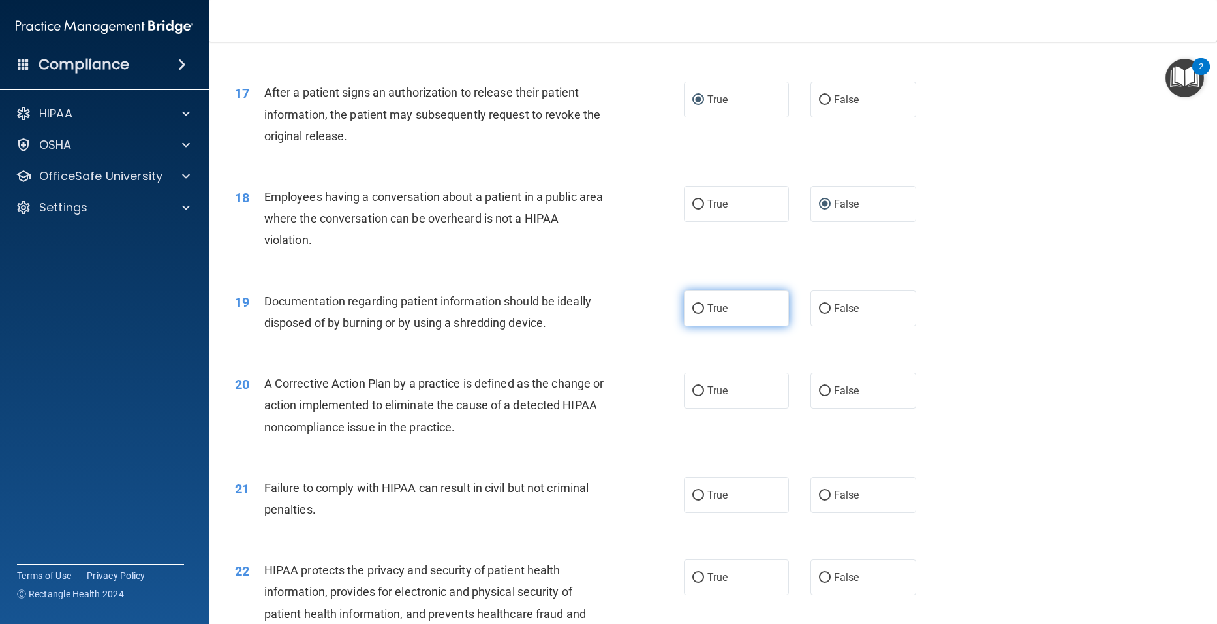
click at [692, 314] on input "True" at bounding box center [698, 309] width 12 height 10
radio input "true"
click at [692, 396] on input "True" at bounding box center [698, 391] width 12 height 10
radio input "true"
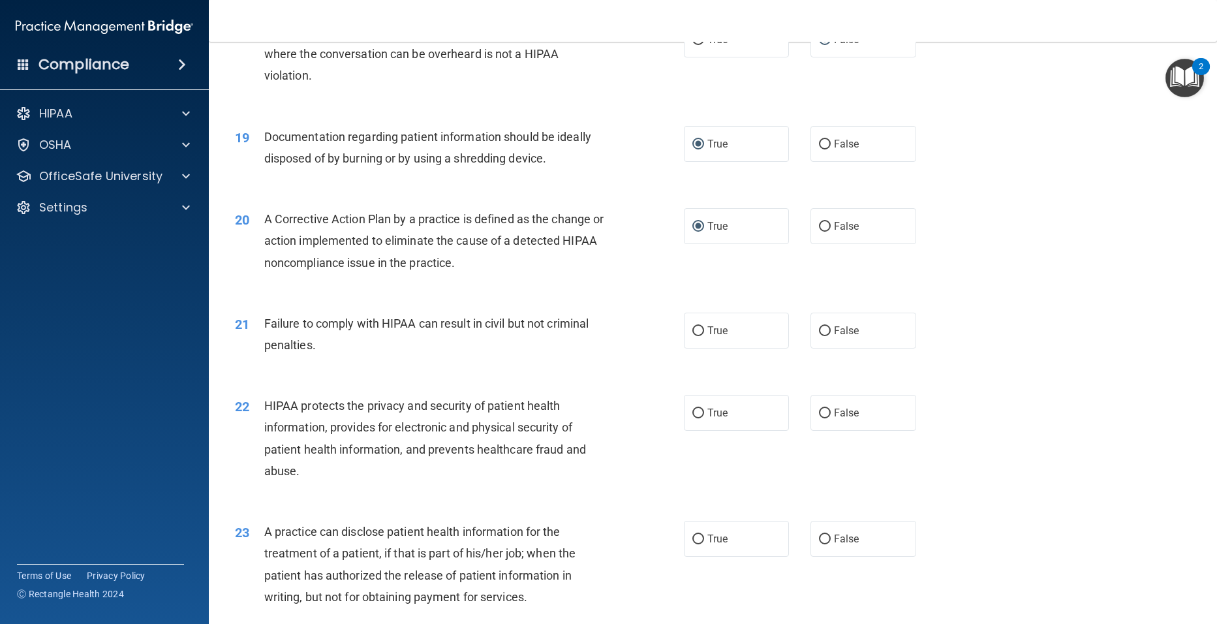
scroll to position [1762, 0]
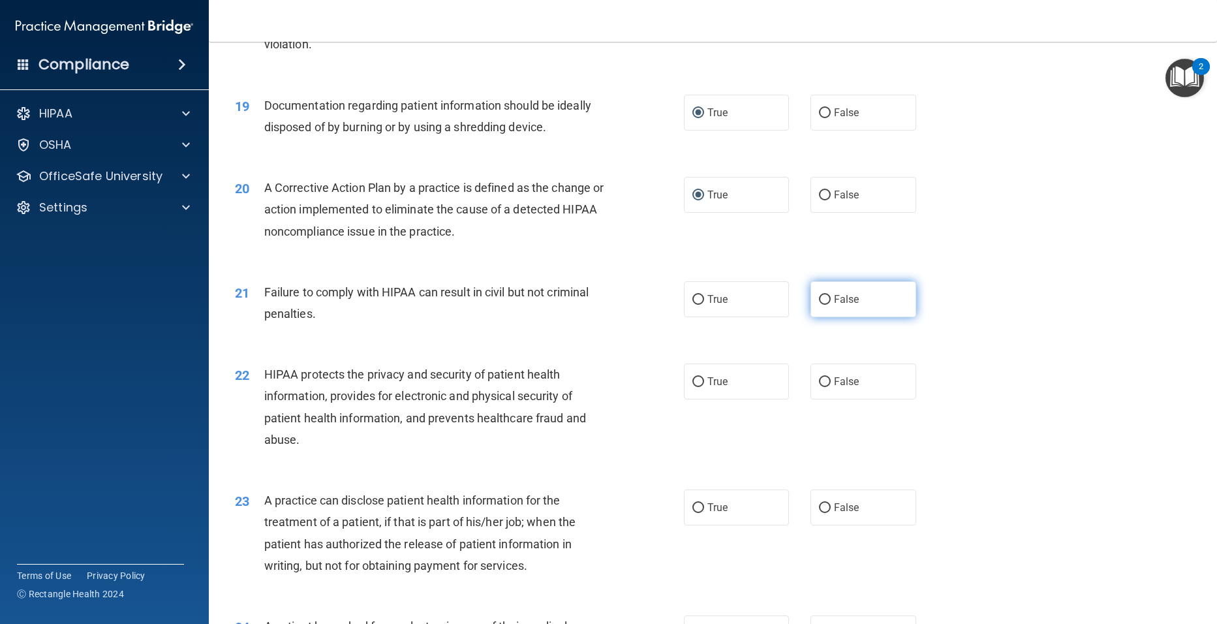
click at [819, 305] on input "False" at bounding box center [825, 300] width 12 height 10
radio input "true"
click at [694, 399] on label "True" at bounding box center [737, 382] width 106 height 36
click at [694, 387] on input "True" at bounding box center [698, 382] width 12 height 10
radio input "true"
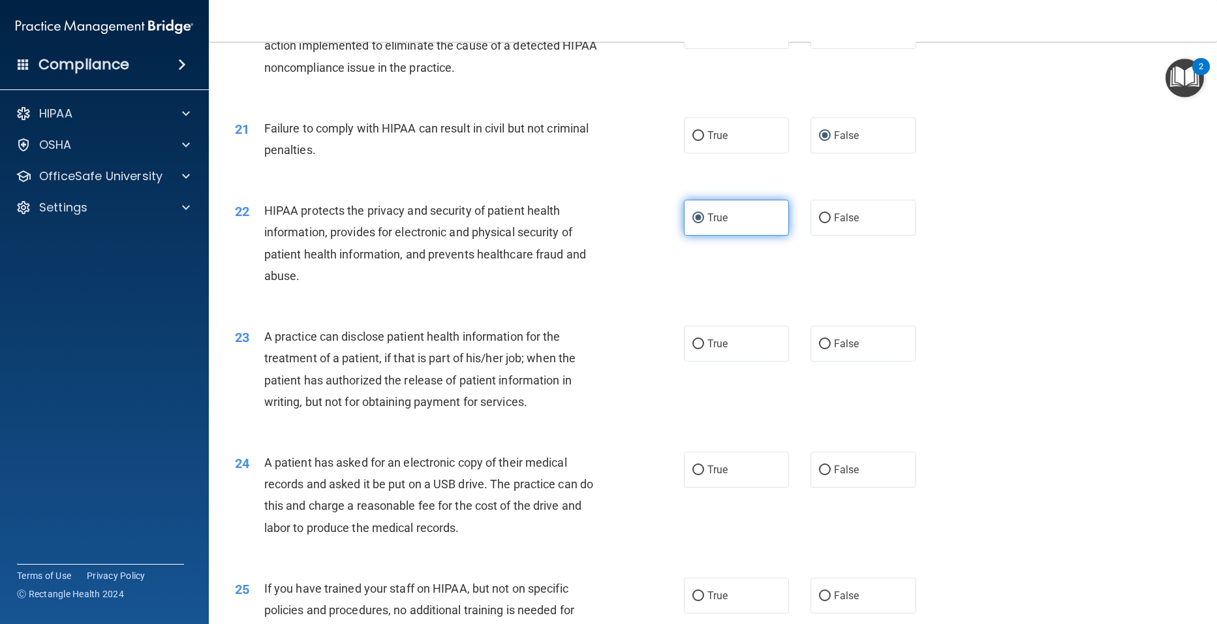
scroll to position [1958, 0]
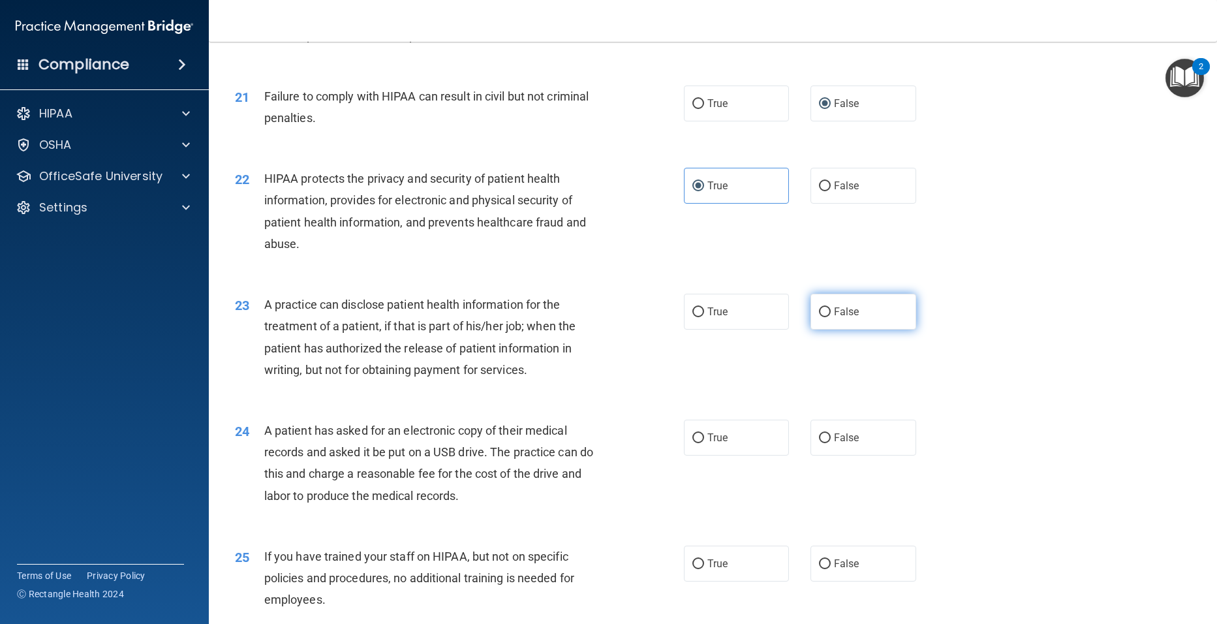
click at [819, 317] on input "False" at bounding box center [825, 312] width 12 height 10
radio input "true"
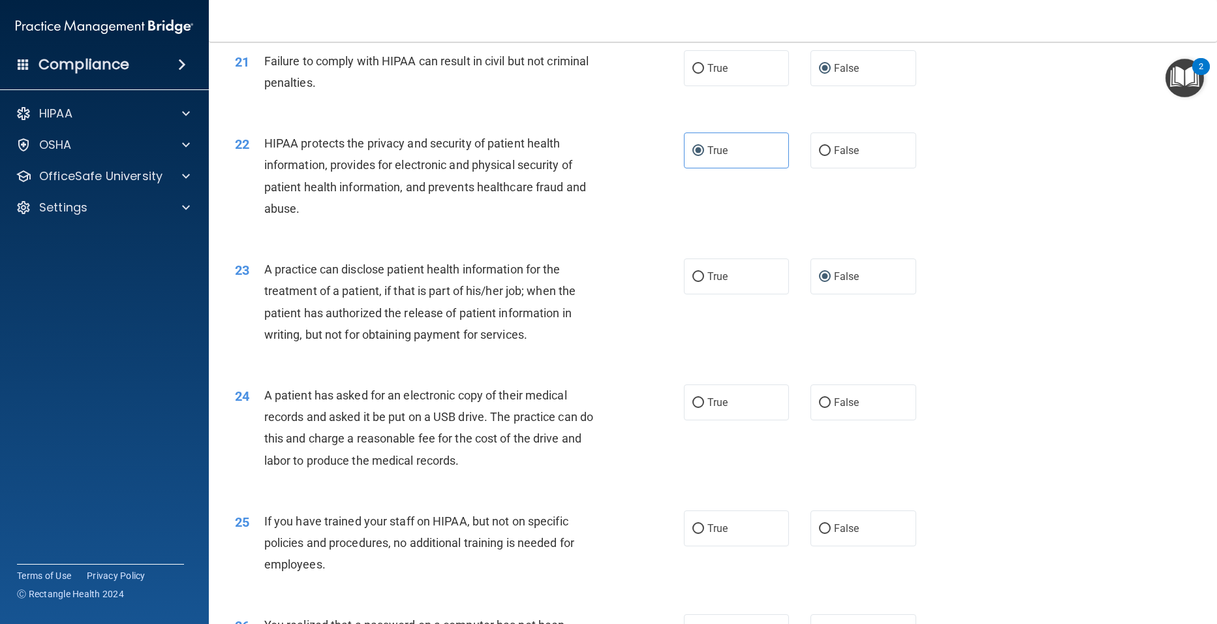
scroll to position [2023, 0]
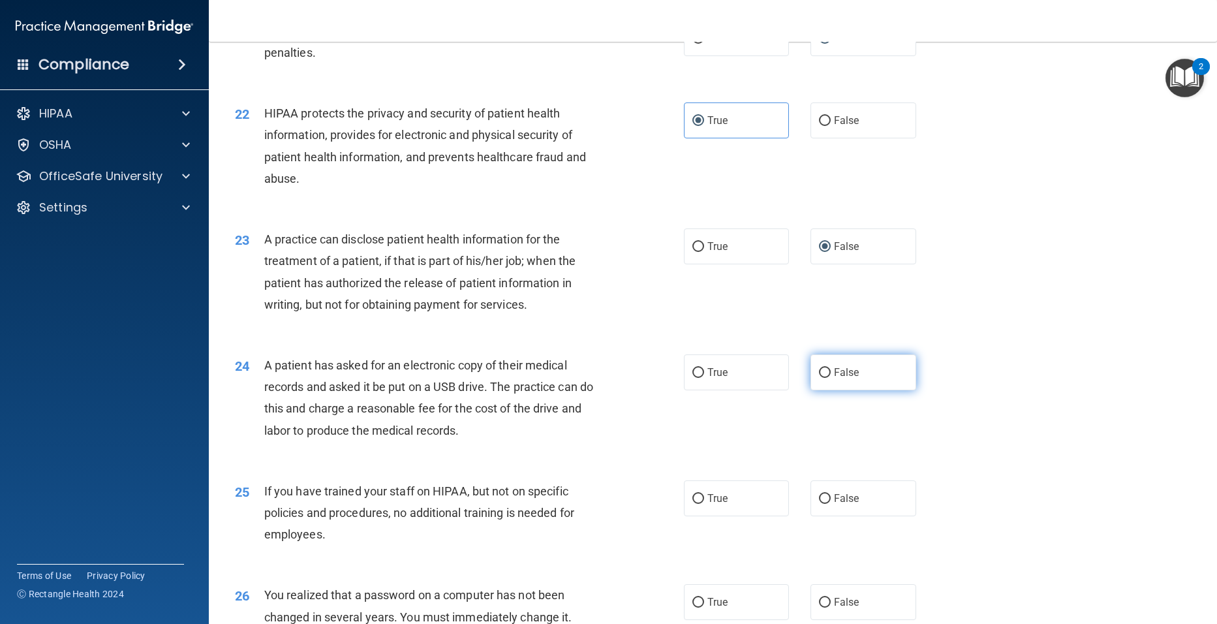
click at [819, 378] on input "False" at bounding box center [825, 373] width 12 height 10
radio input "true"
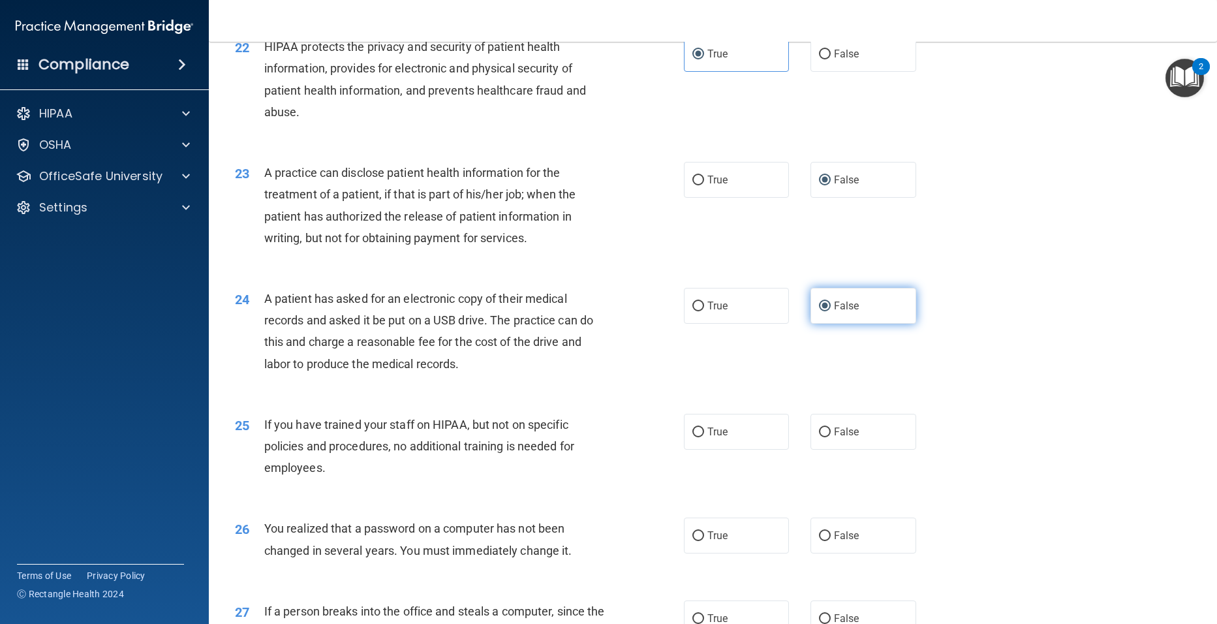
scroll to position [2154, 0]
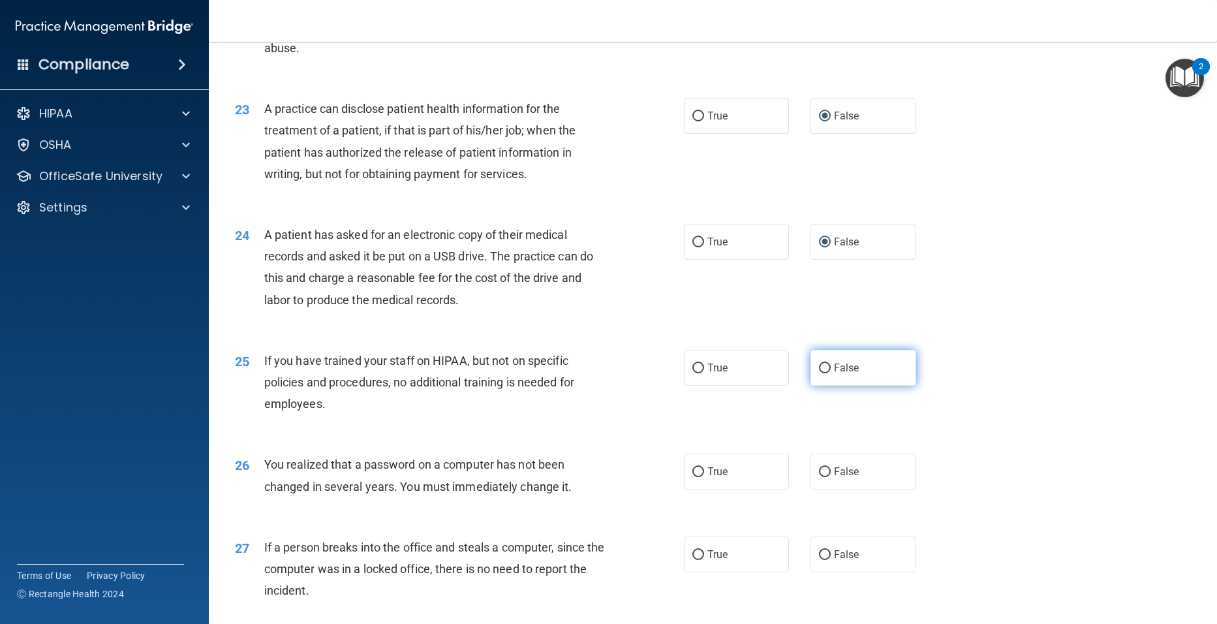
click at [819, 373] on input "False" at bounding box center [825, 369] width 12 height 10
radio input "true"
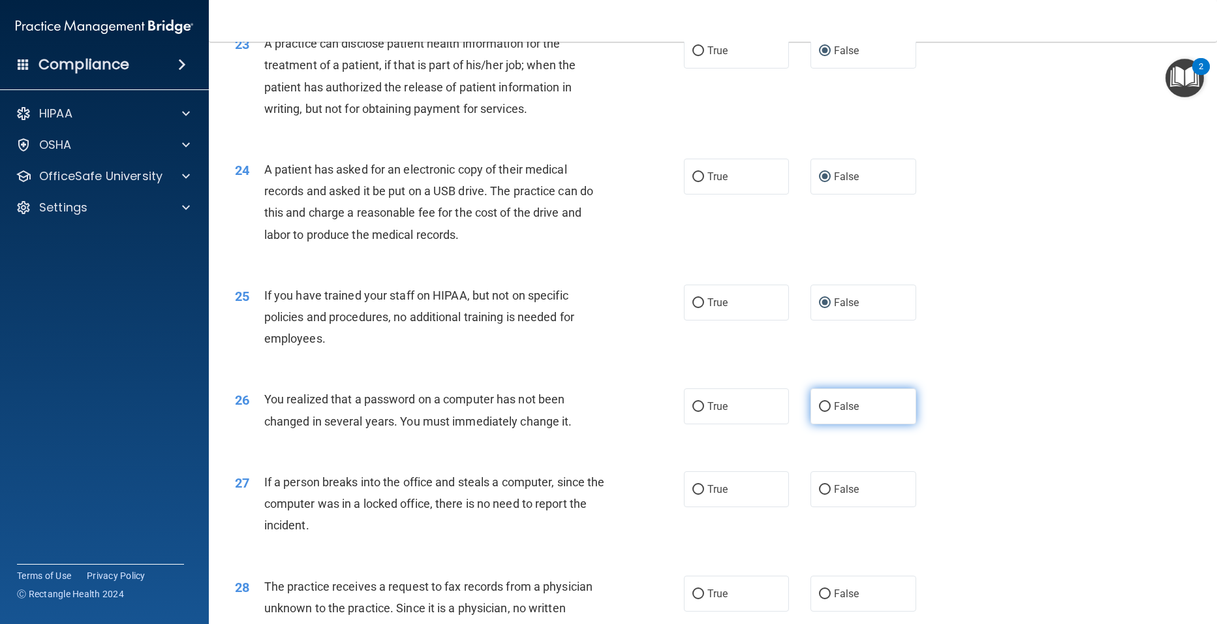
click at [821, 424] on label "False" at bounding box center [864, 406] width 106 height 36
click at [821, 412] on input "False" at bounding box center [825, 407] width 12 height 10
radio input "true"
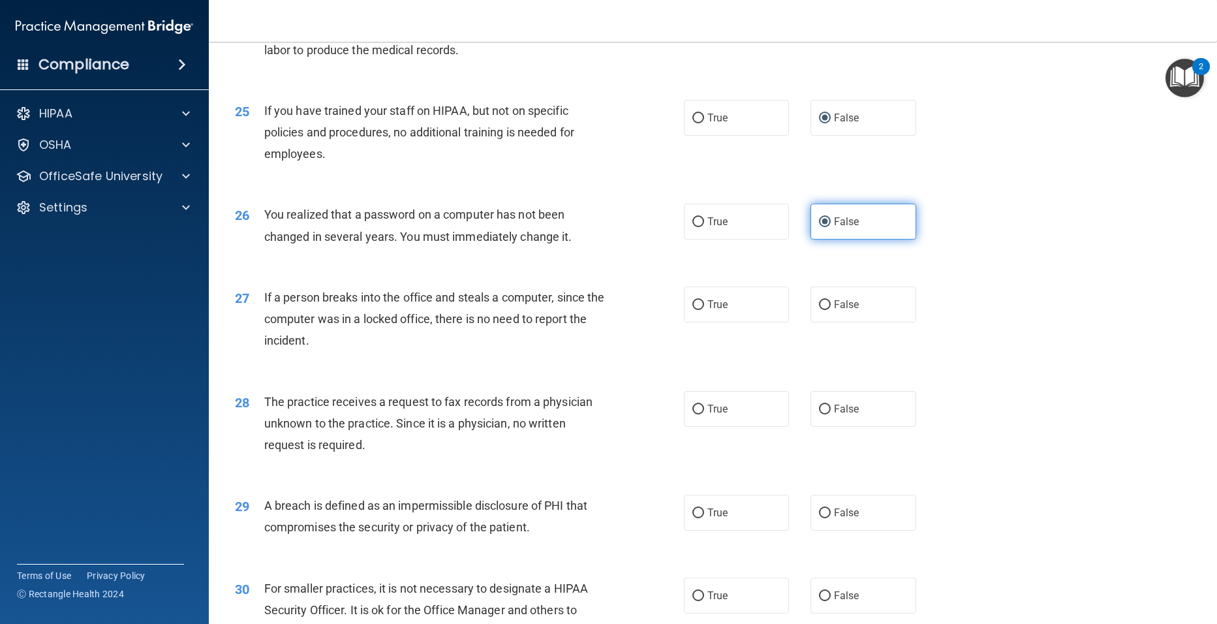
scroll to position [2415, 0]
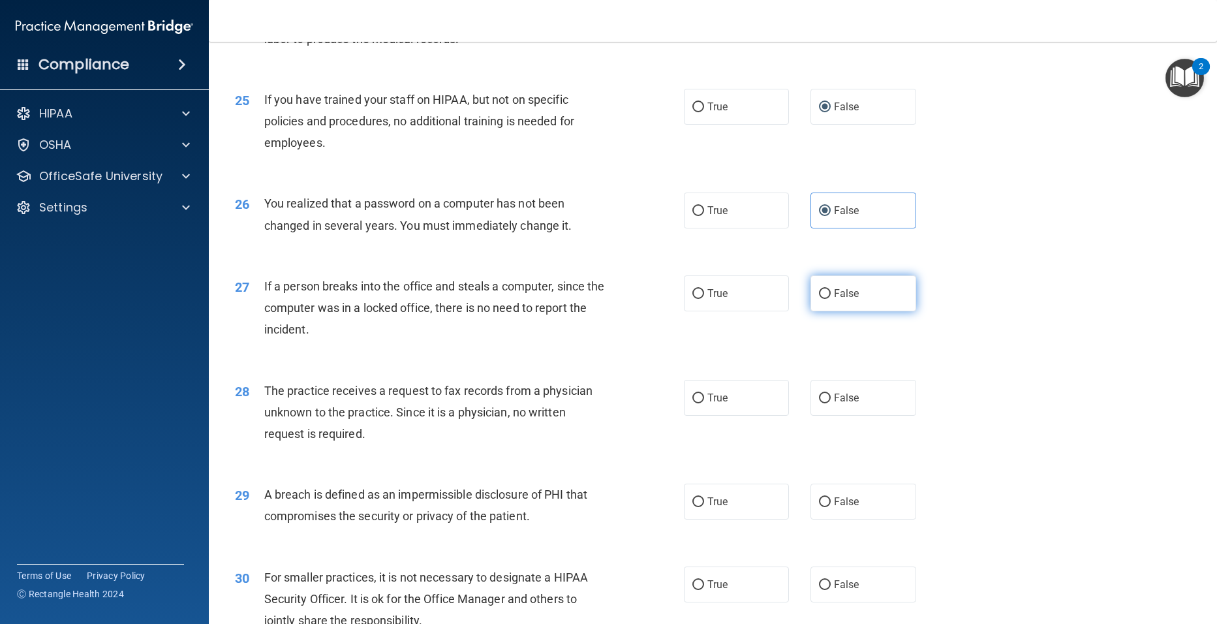
click at [824, 299] on input "False" at bounding box center [825, 294] width 12 height 10
radio input "true"
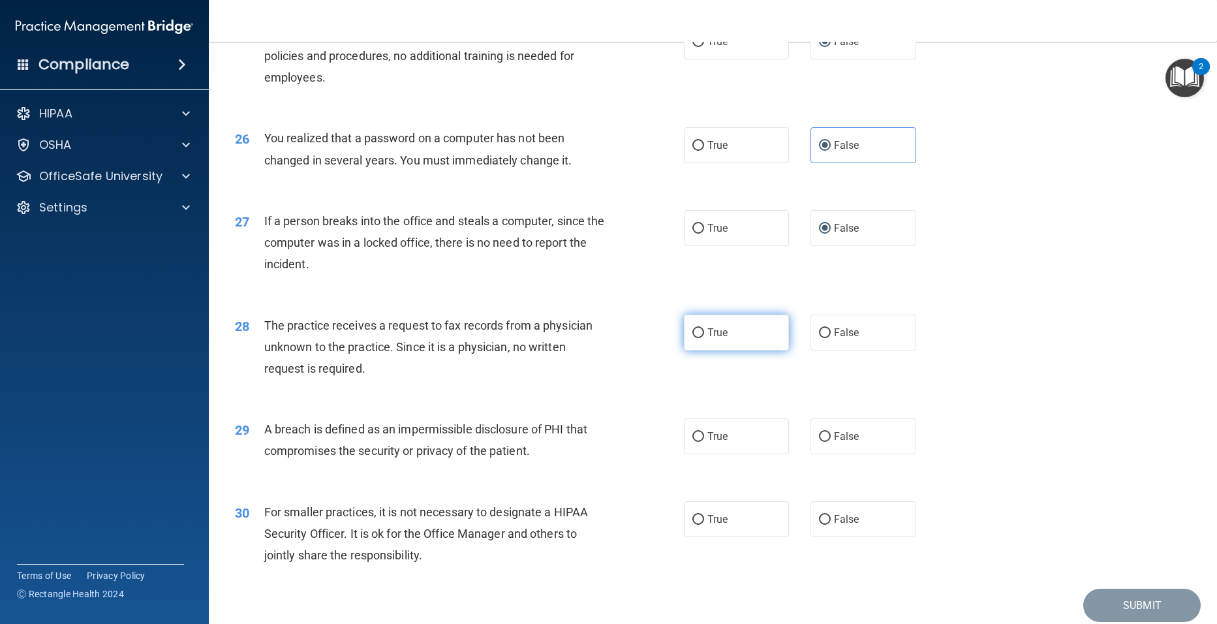
click at [692, 338] on input "True" at bounding box center [698, 333] width 12 height 10
radio input "true"
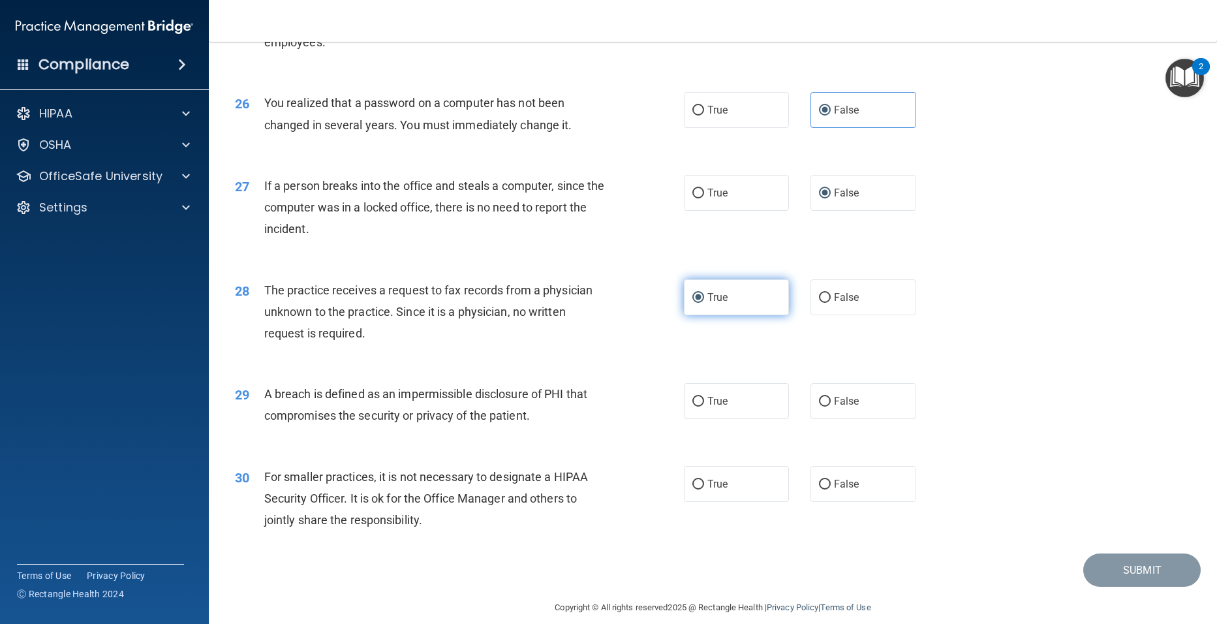
scroll to position [2545, 0]
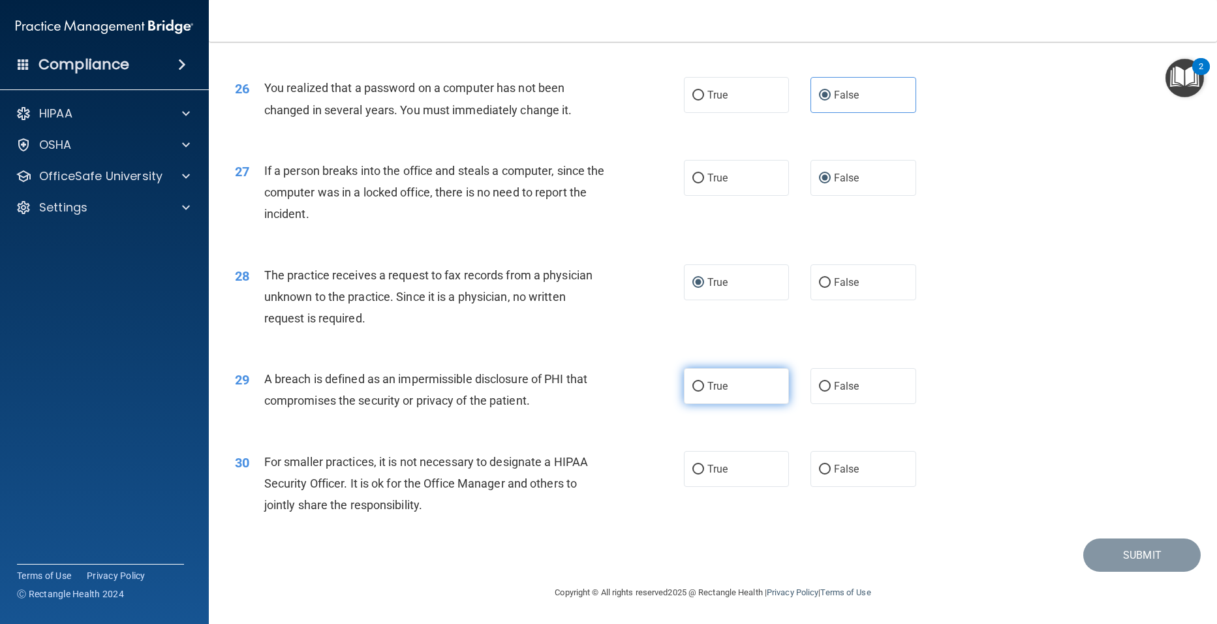
click at [694, 392] on input "True" at bounding box center [698, 387] width 12 height 10
radio input "true"
click at [818, 461] on label "False" at bounding box center [864, 469] width 106 height 36
click at [819, 465] on input "False" at bounding box center [825, 470] width 12 height 10
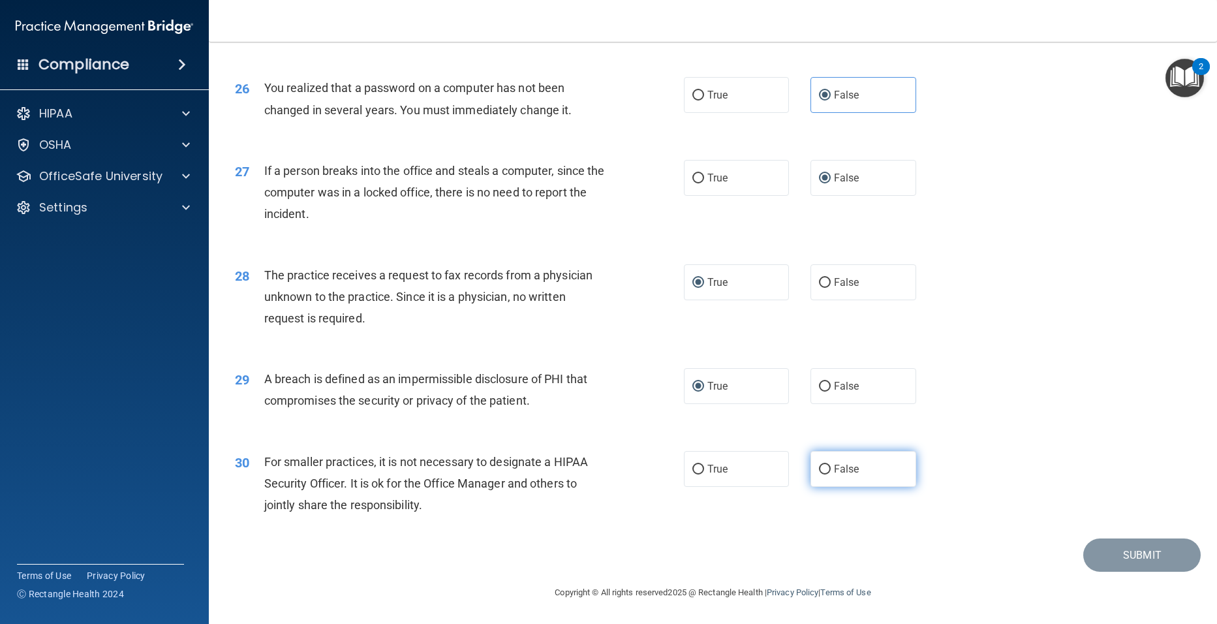
radio input "true"
click at [1123, 556] on button "Submit" at bounding box center [1141, 554] width 117 height 33
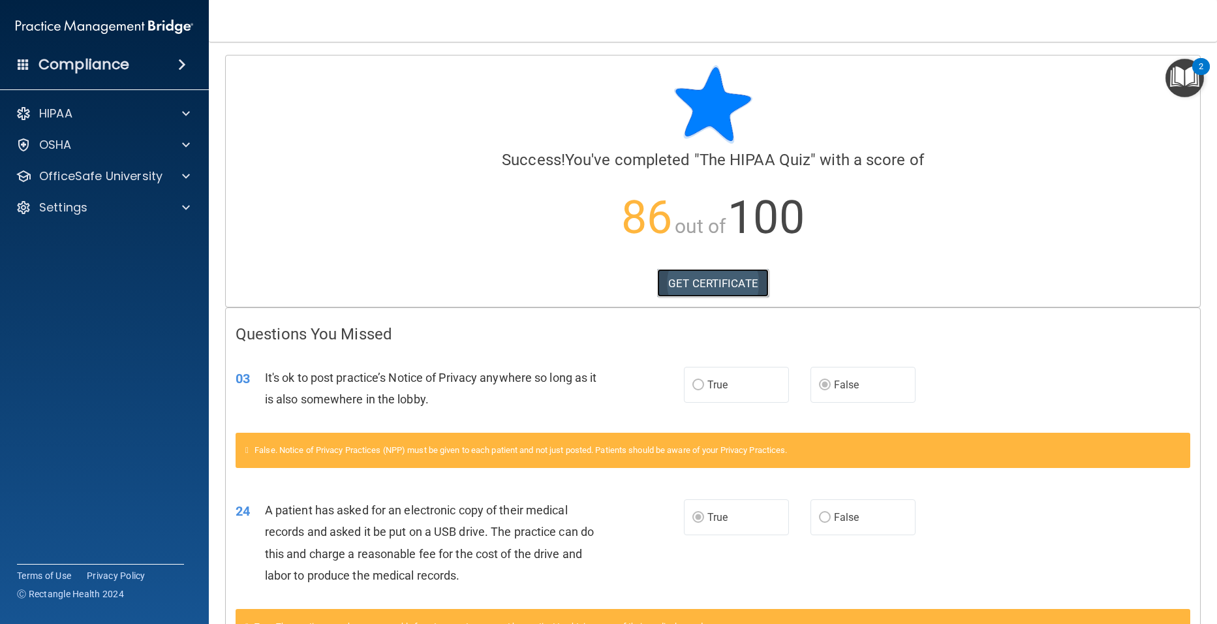
click at [732, 282] on link "GET CERTIFICATE" at bounding box center [713, 283] width 112 height 29
click at [187, 108] on span at bounding box center [186, 114] width 8 height 16
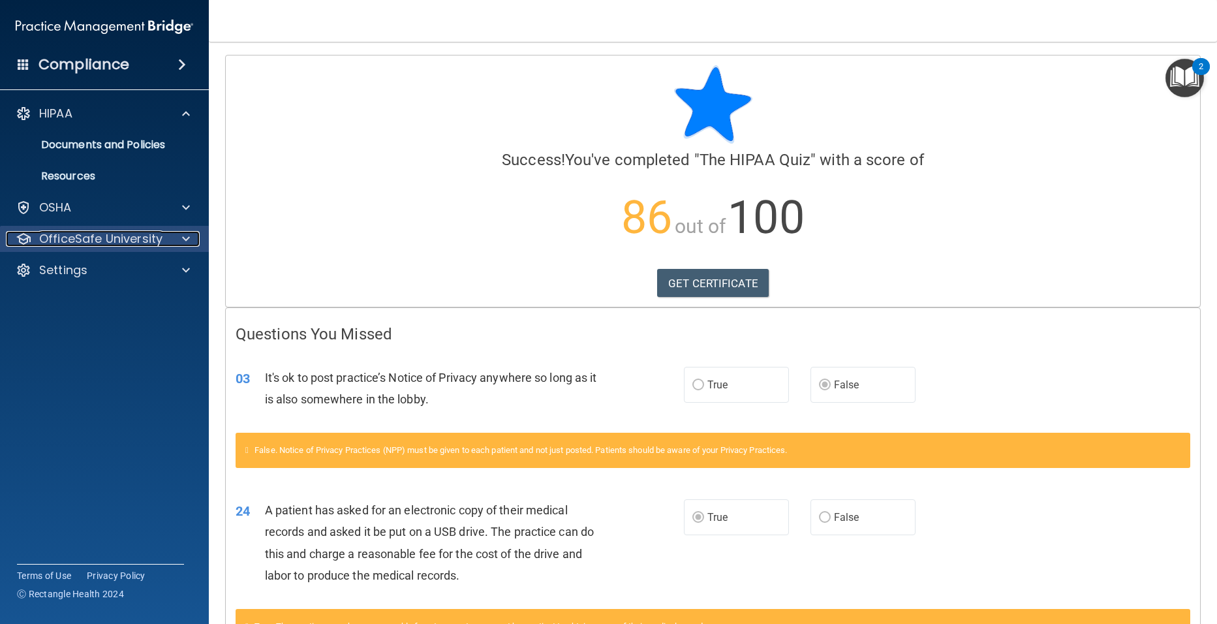
click at [141, 242] on p "OfficeSafe University" at bounding box center [100, 239] width 123 height 16
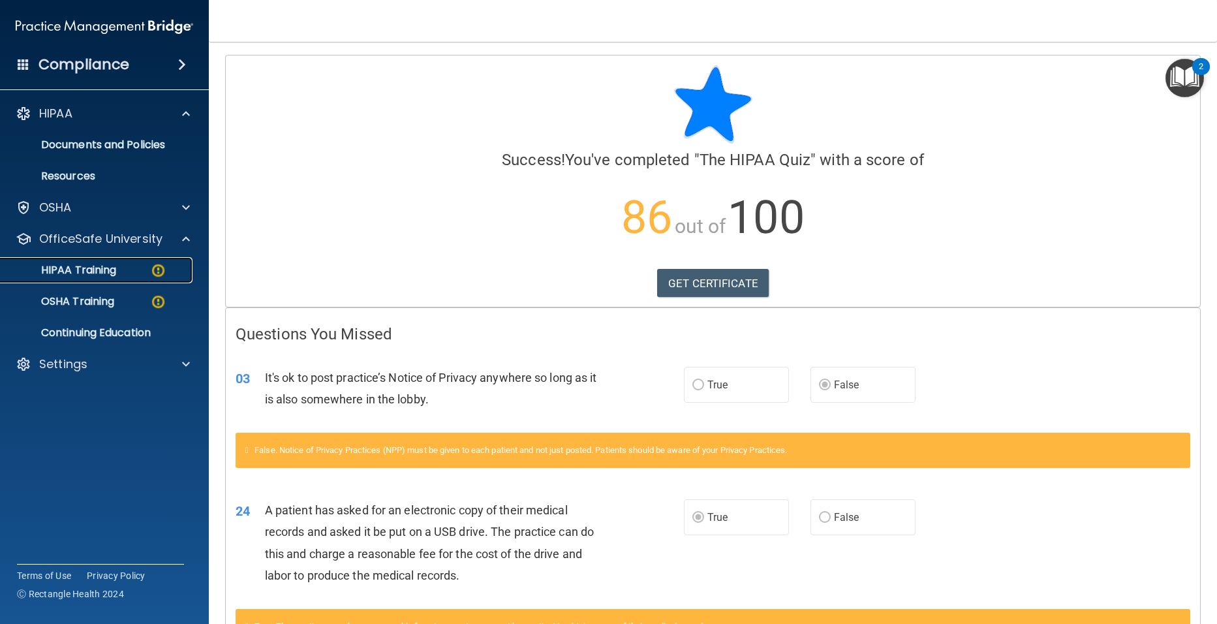
click at [147, 268] on div "HIPAA Training" at bounding box center [97, 270] width 178 height 13
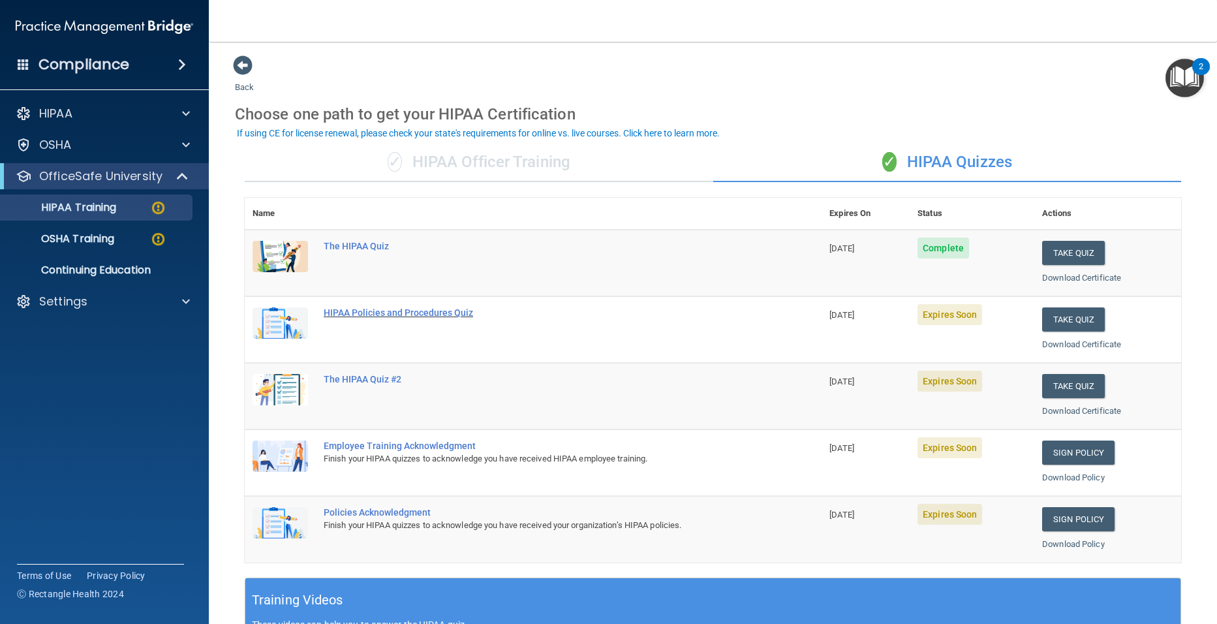
click at [366, 309] on div "HIPAA Policies and Procedures Quiz" at bounding box center [540, 312] width 433 height 10
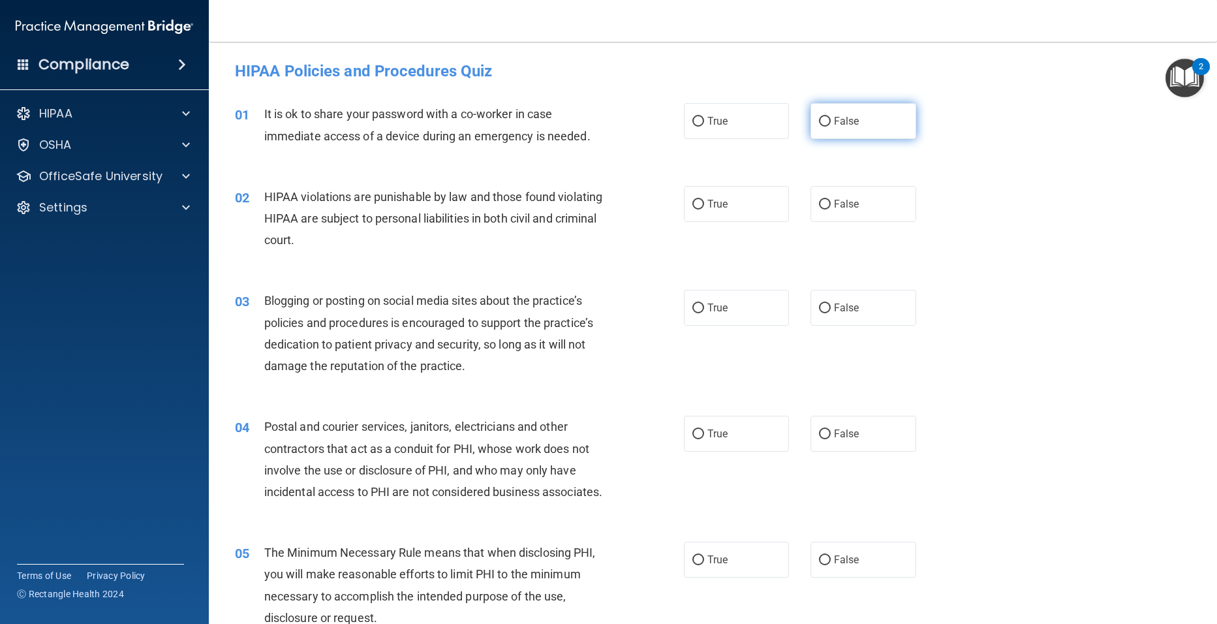
click at [824, 121] on input "False" at bounding box center [825, 122] width 12 height 10
radio input "true"
click at [693, 200] on input "True" at bounding box center [698, 205] width 12 height 10
radio input "true"
click at [821, 308] on input "False" at bounding box center [825, 308] width 12 height 10
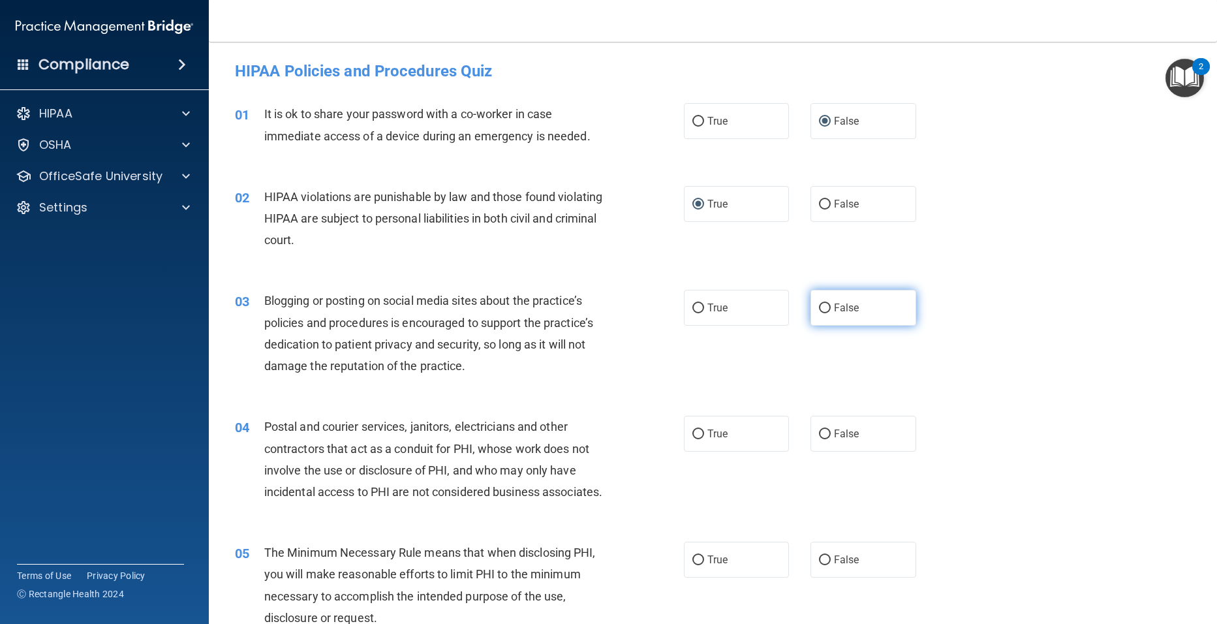
radio input "true"
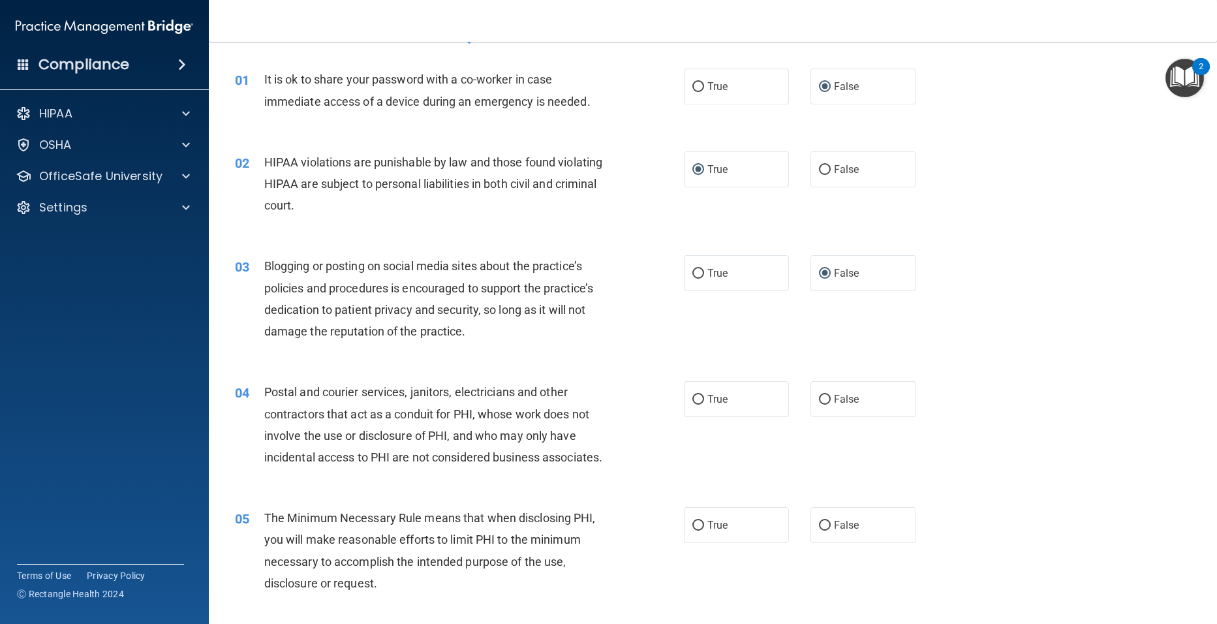
scroll to position [65, 0]
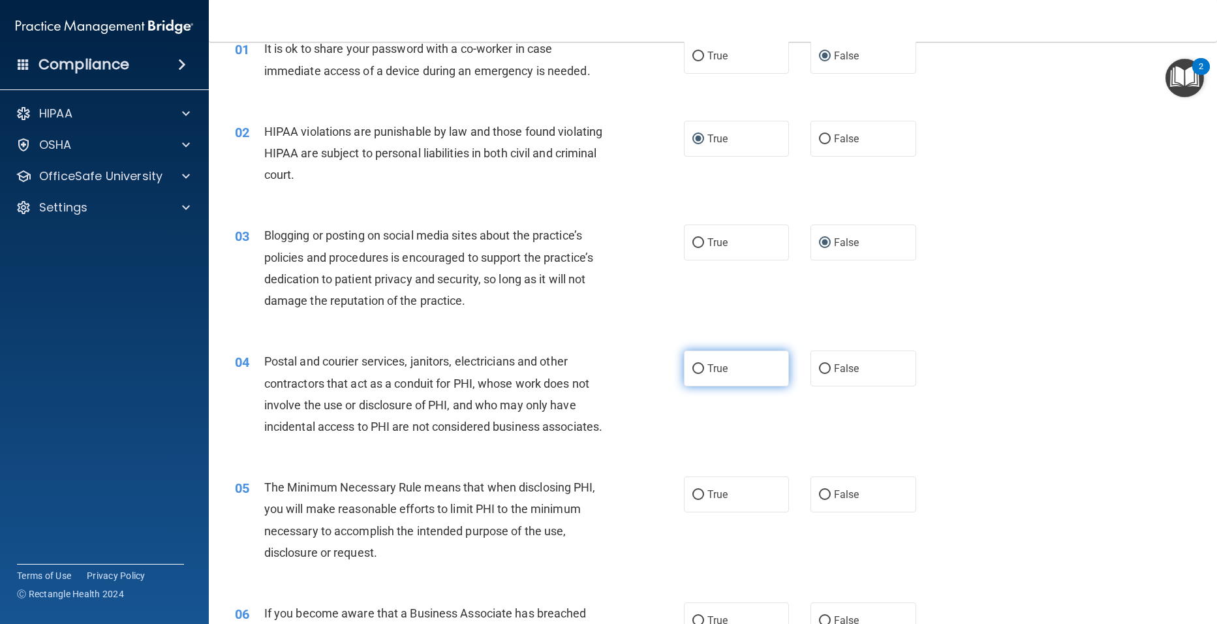
click at [695, 369] on input "True" at bounding box center [698, 369] width 12 height 10
radio input "true"
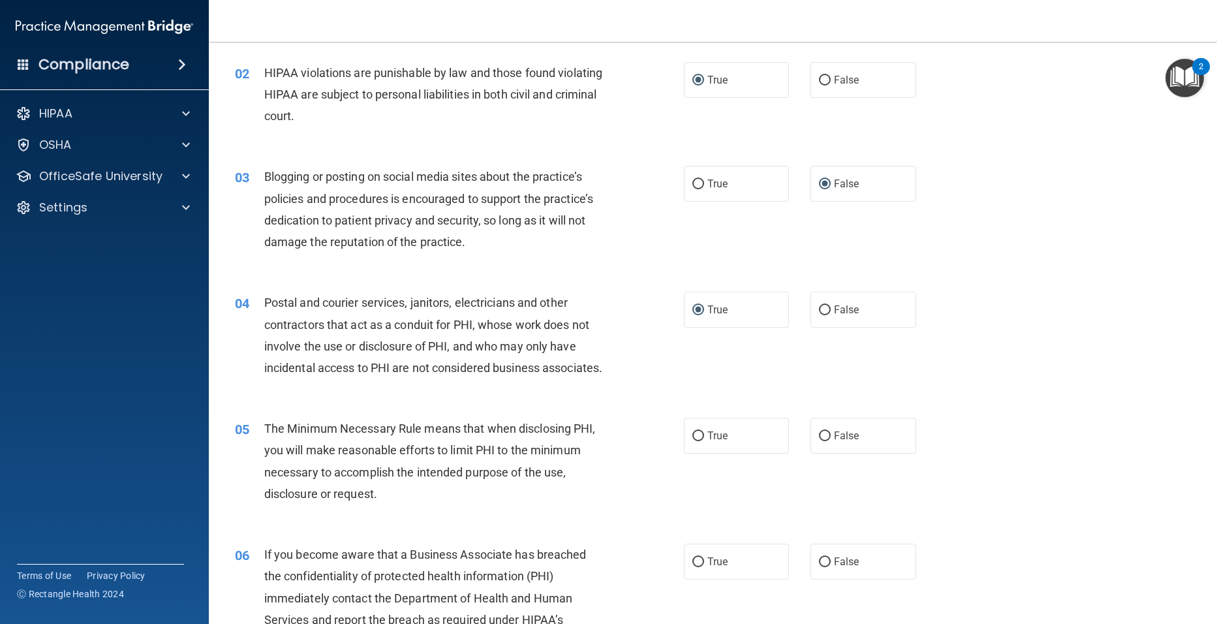
scroll to position [131, 0]
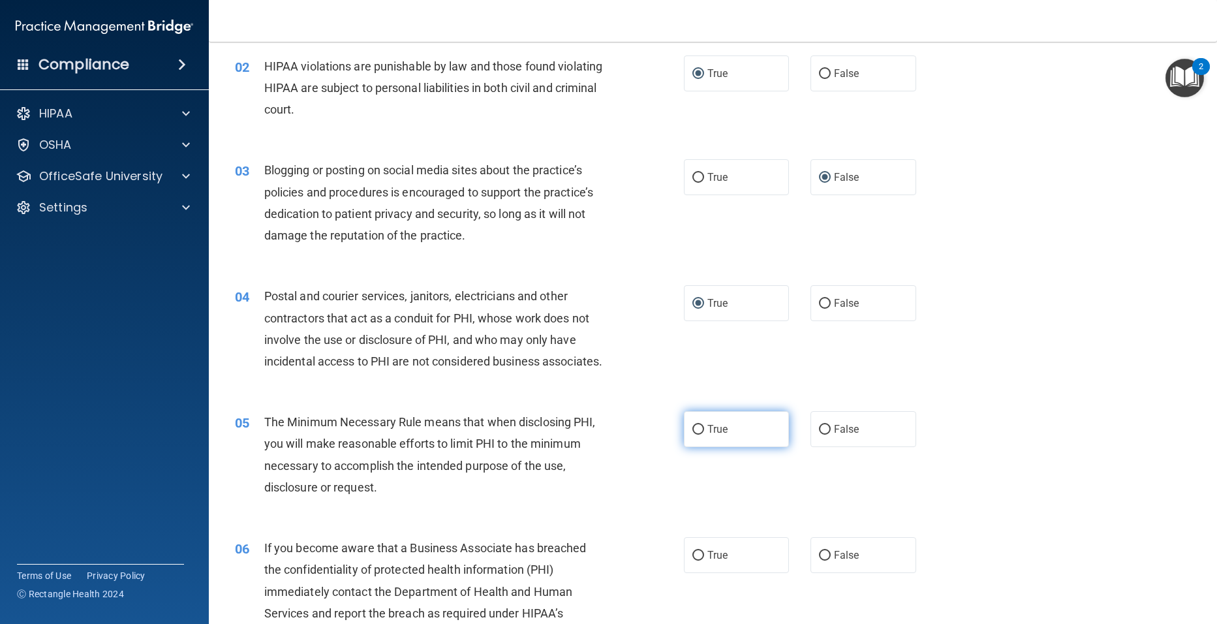
click at [694, 435] on input "True" at bounding box center [698, 430] width 12 height 10
radio input "true"
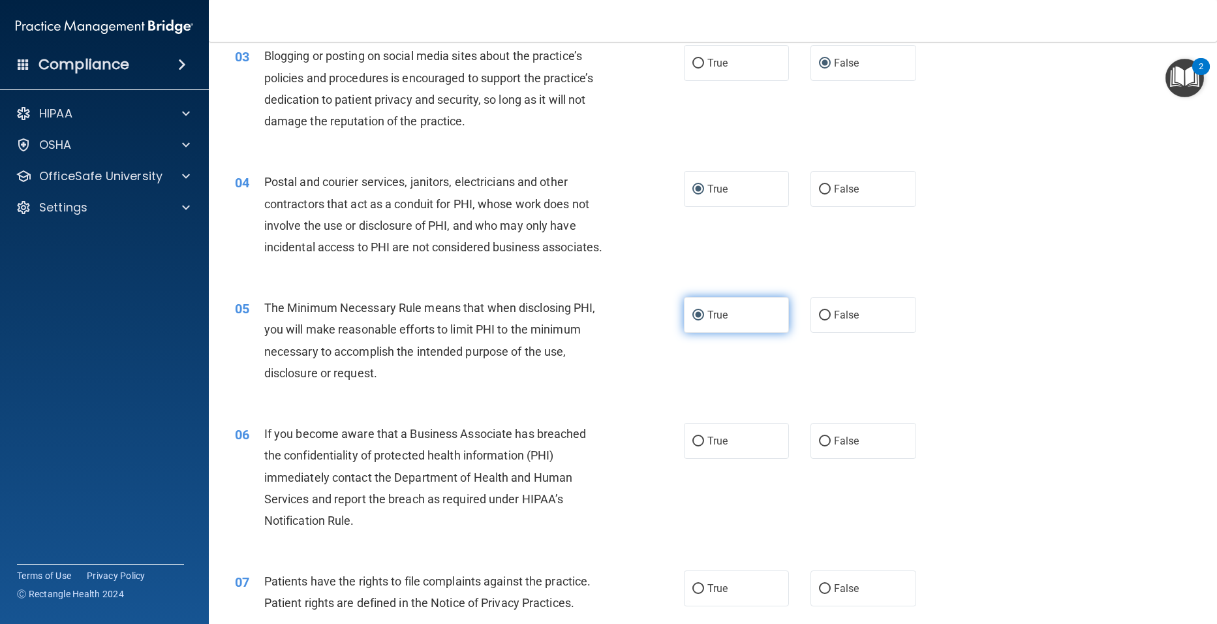
scroll to position [261, 0]
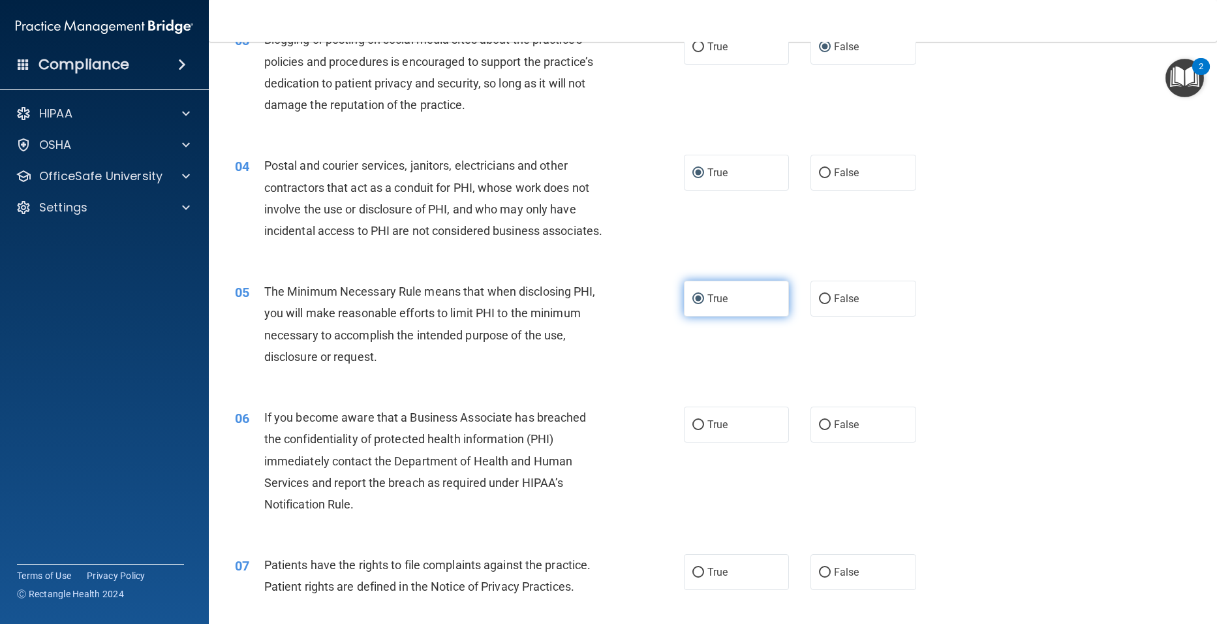
click at [694, 430] on input "True" at bounding box center [698, 425] width 12 height 10
radio input "true"
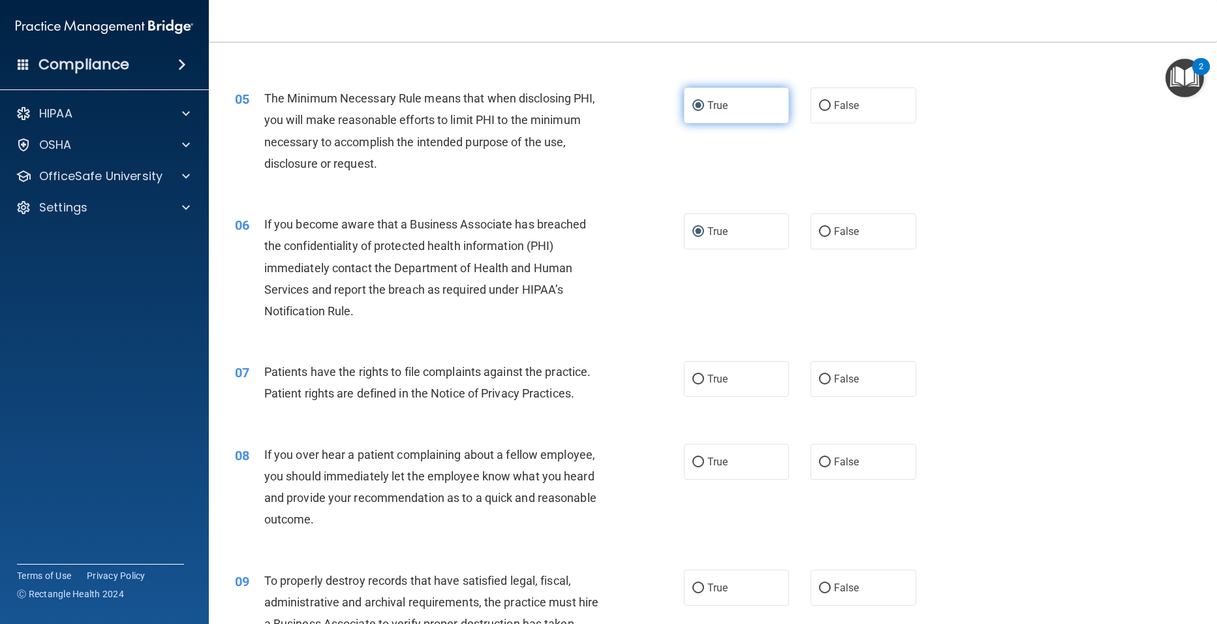
scroll to position [457, 0]
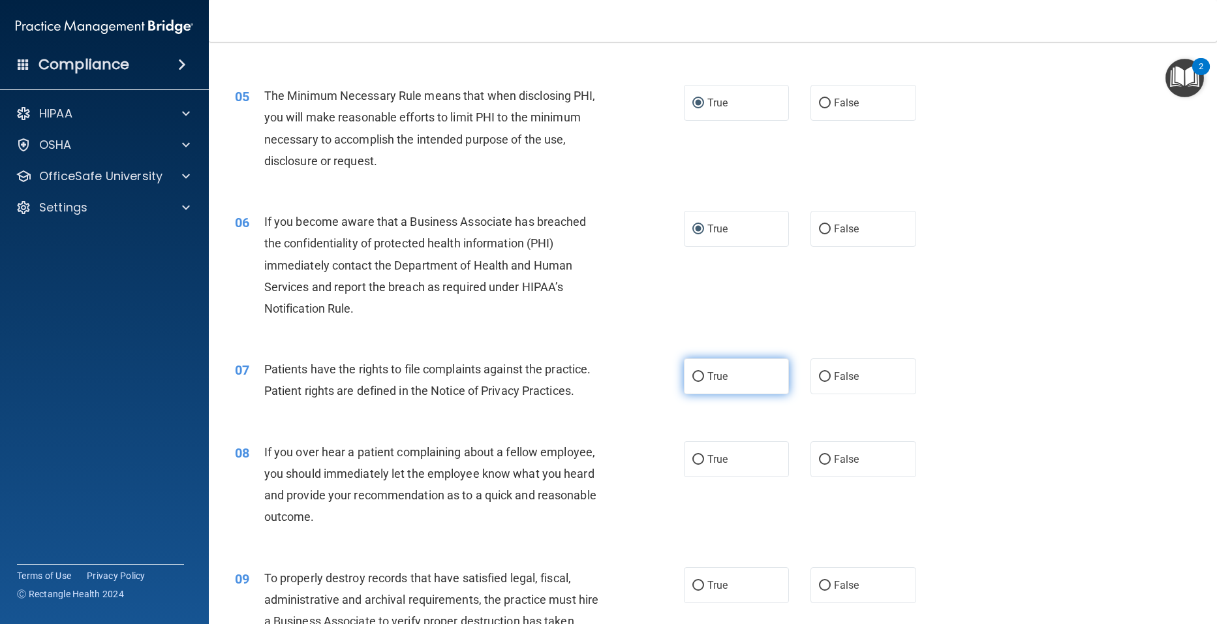
click at [692, 382] on input "True" at bounding box center [698, 377] width 12 height 10
radio input "true"
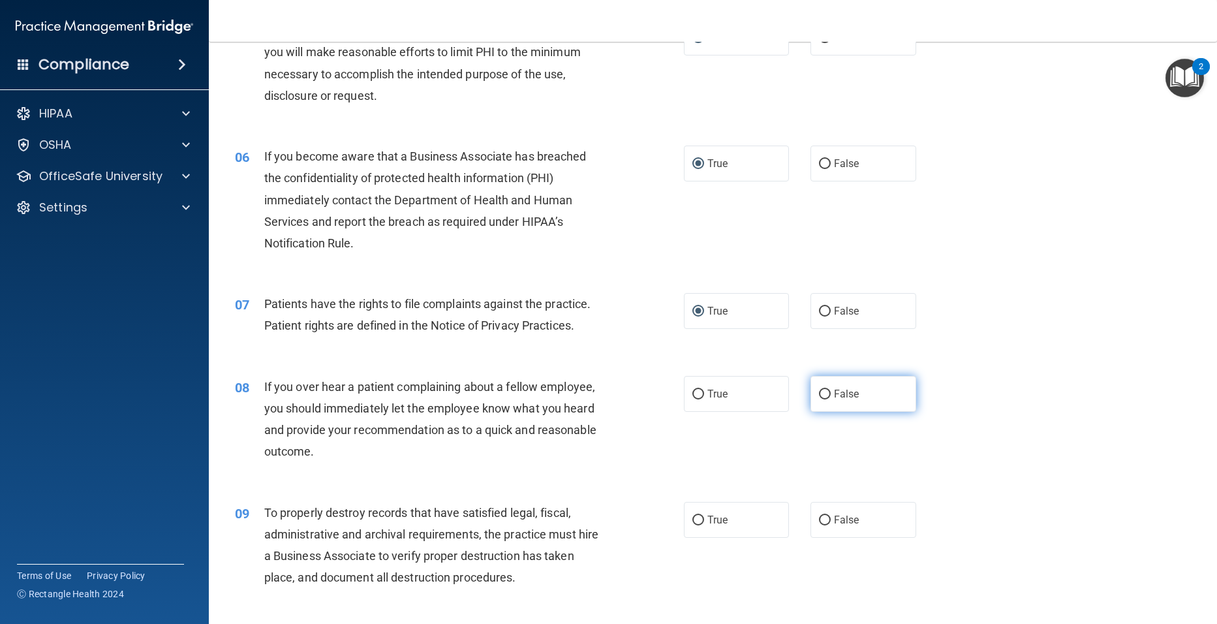
click at [819, 399] on input "False" at bounding box center [825, 395] width 12 height 10
radio input "true"
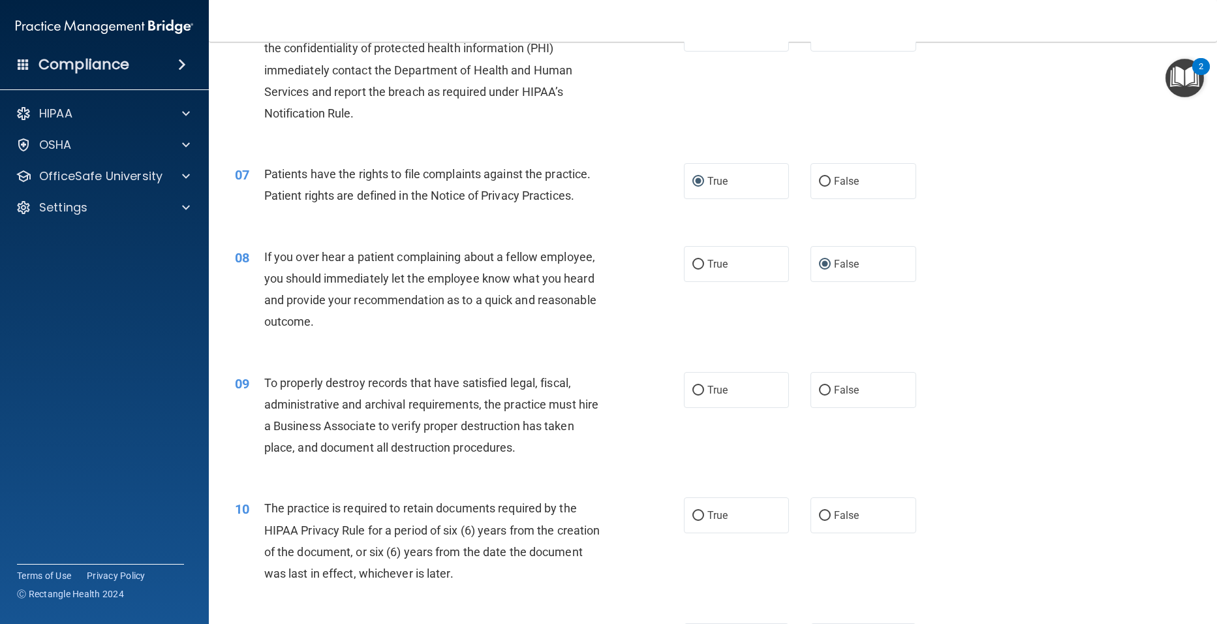
scroll to position [653, 0]
click at [819, 395] on input "False" at bounding box center [825, 390] width 12 height 10
radio input "true"
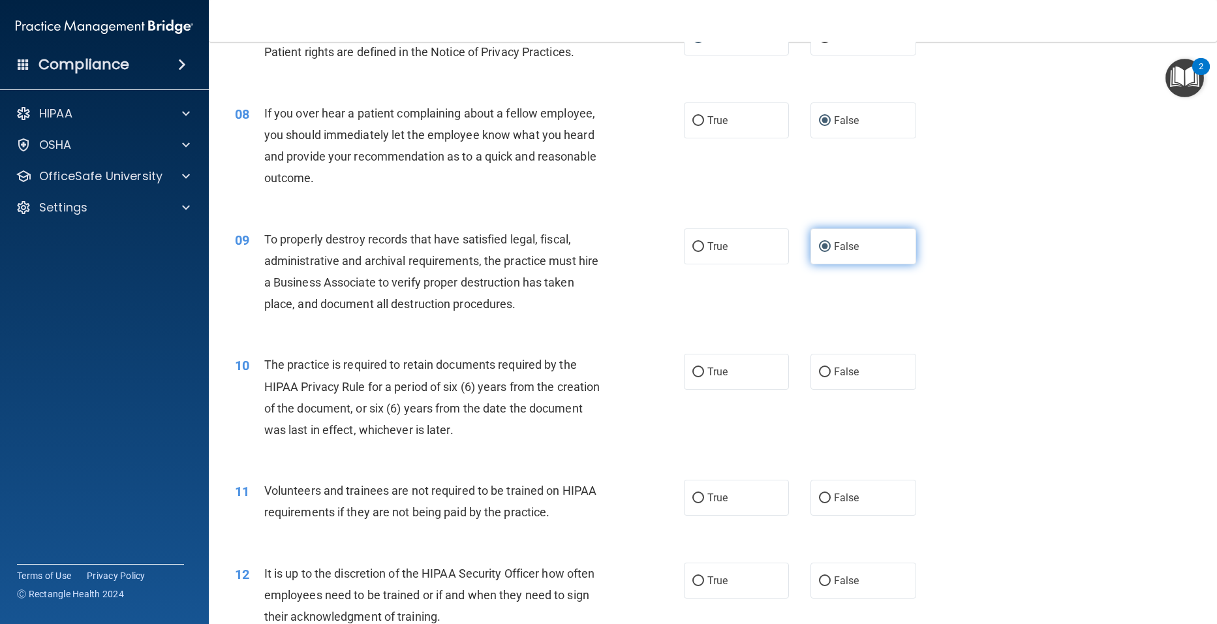
scroll to position [914, 0]
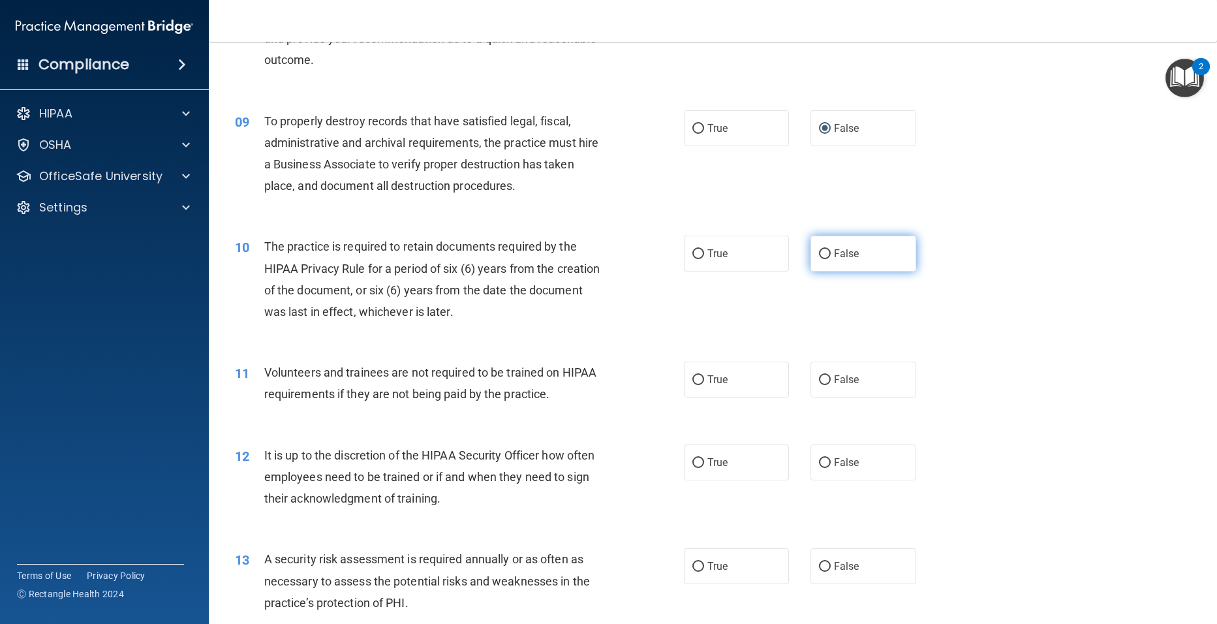
click at [823, 259] on input "False" at bounding box center [825, 254] width 12 height 10
radio input "true"
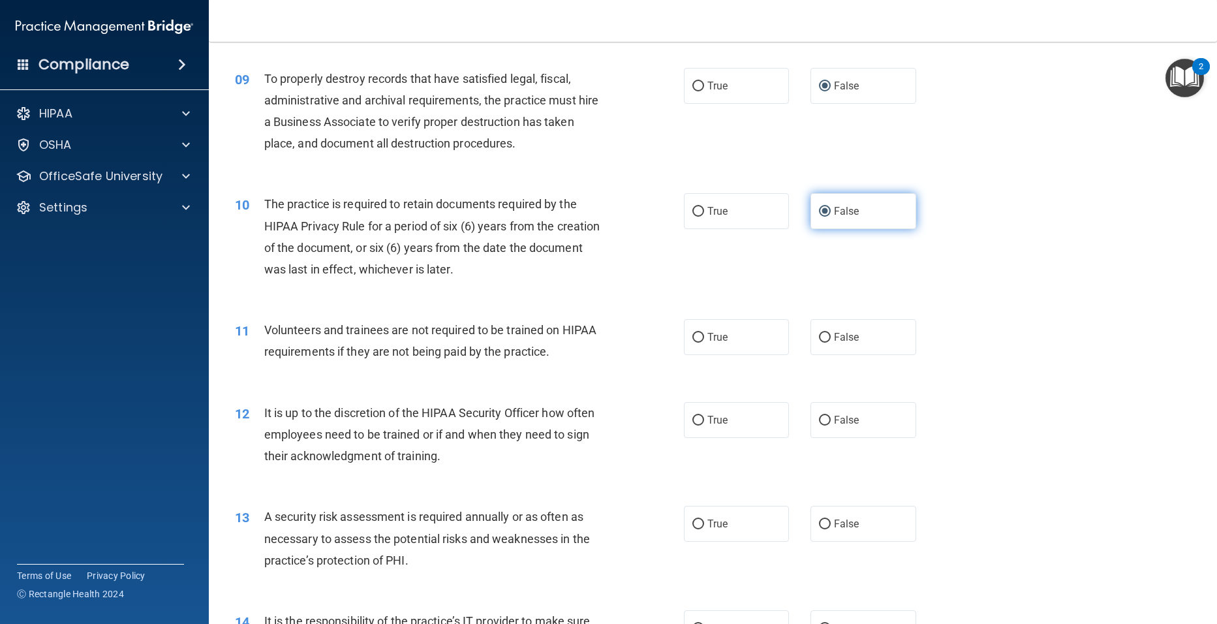
scroll to position [979, 0]
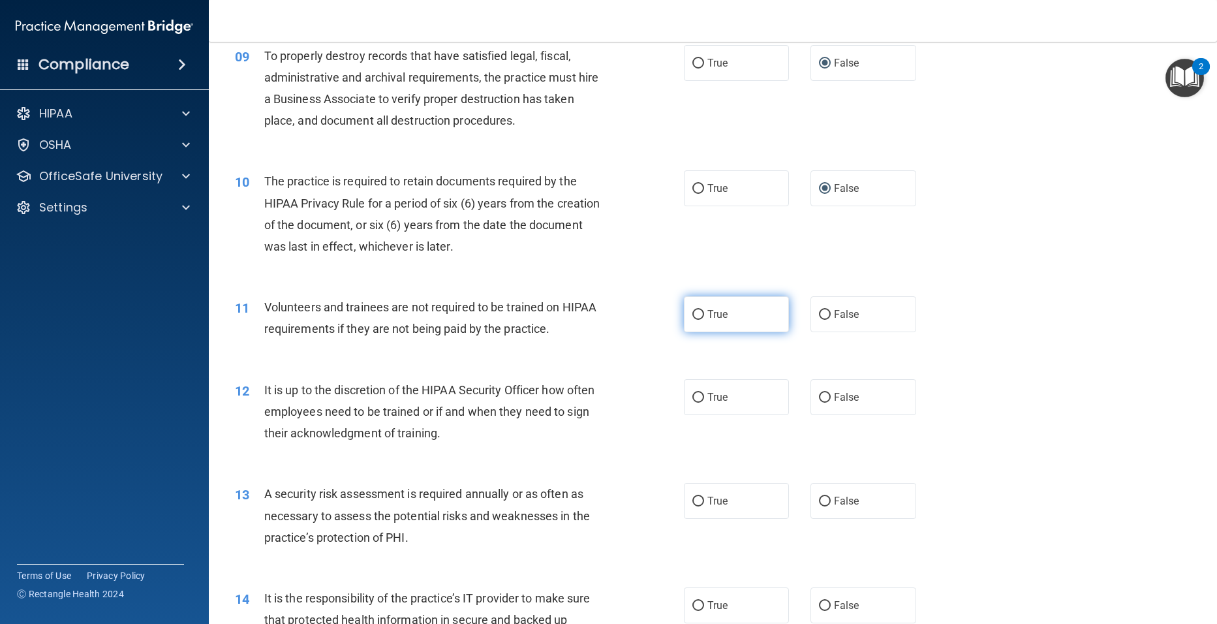
click at [694, 320] on input "True" at bounding box center [698, 315] width 12 height 10
radio input "true"
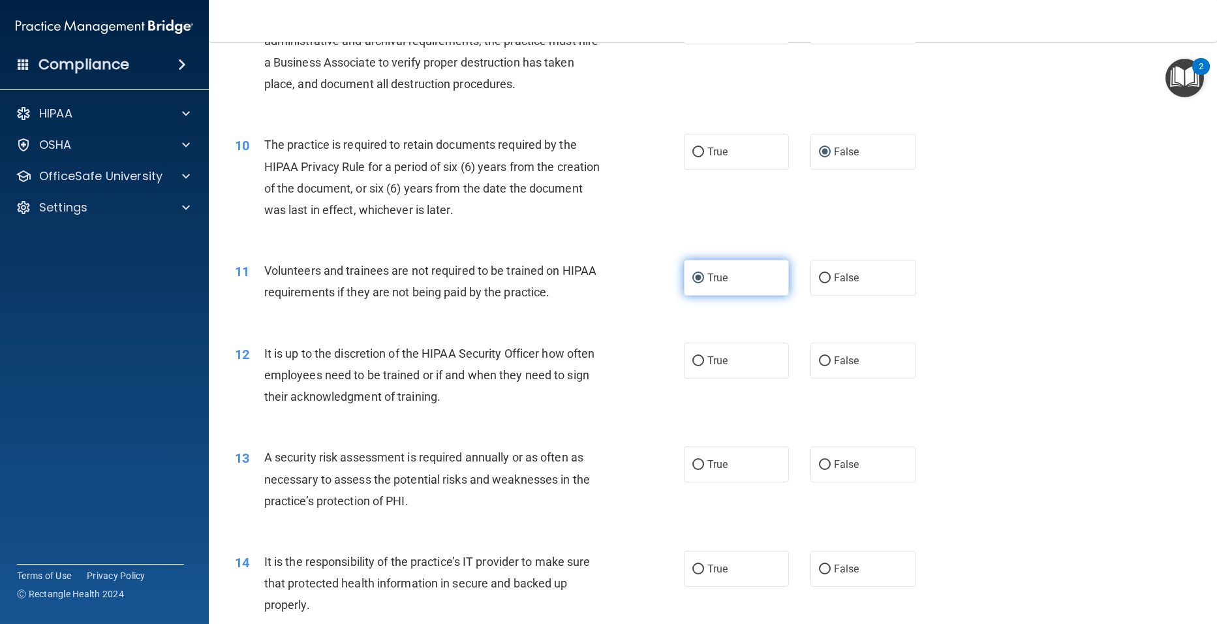
scroll to position [1044, 0]
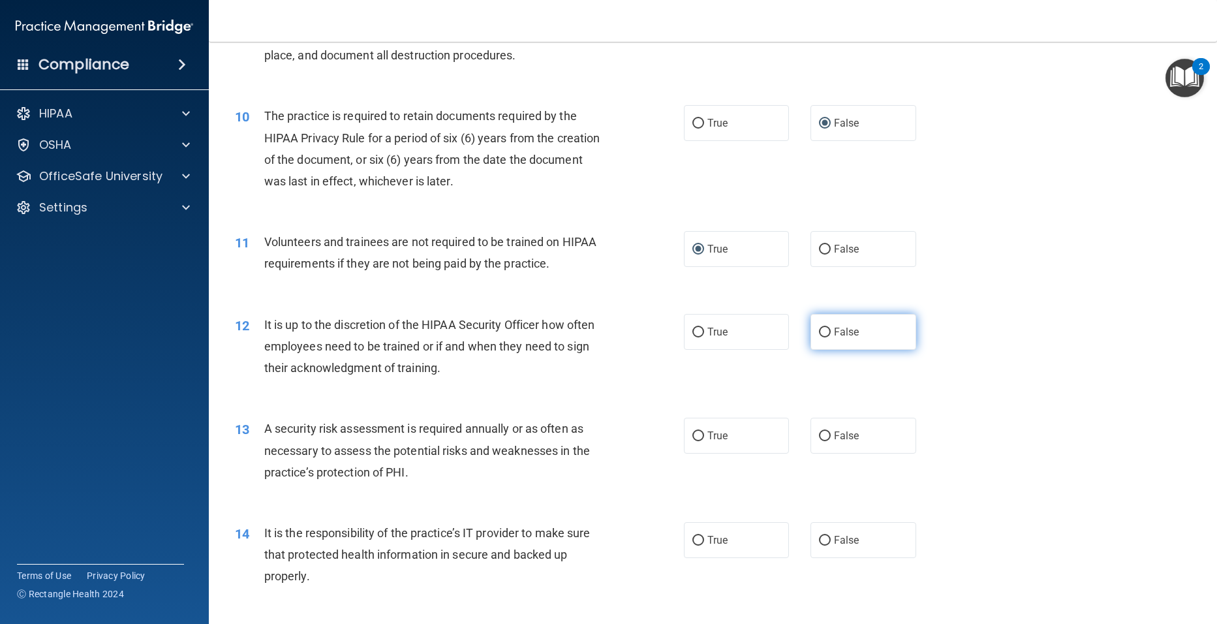
click at [819, 337] on input "False" at bounding box center [825, 333] width 12 height 10
radio input "true"
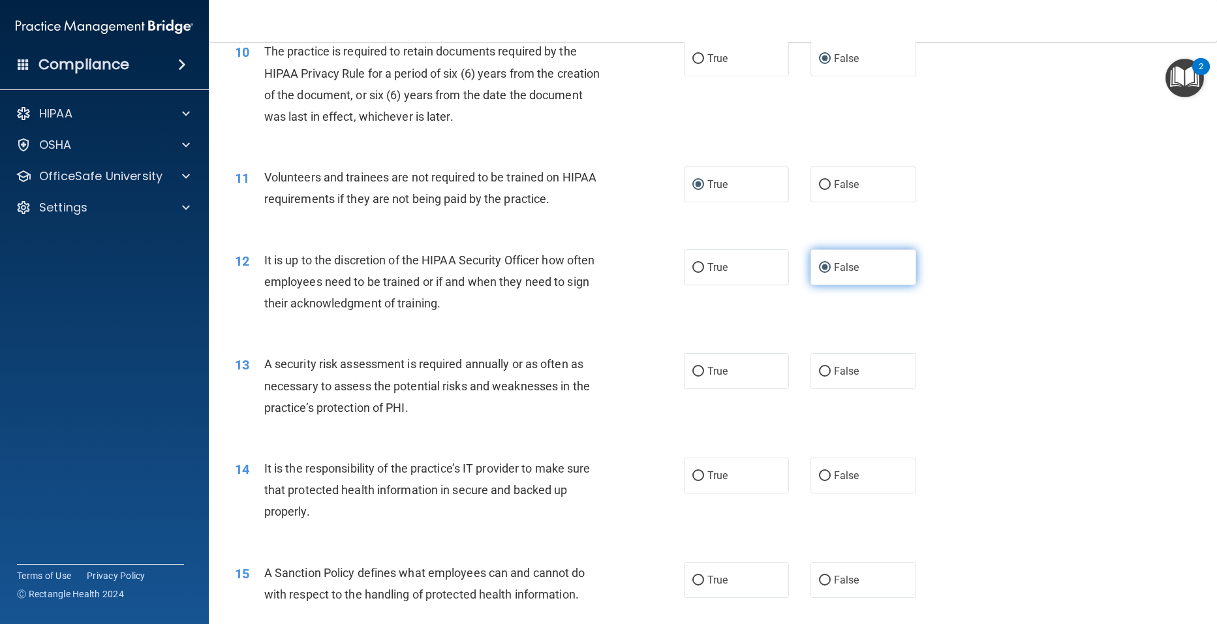
scroll to position [1109, 0]
click at [692, 376] on input "True" at bounding box center [698, 371] width 12 height 10
radio input "true"
click at [692, 480] on input "True" at bounding box center [698, 476] width 12 height 10
radio input "true"
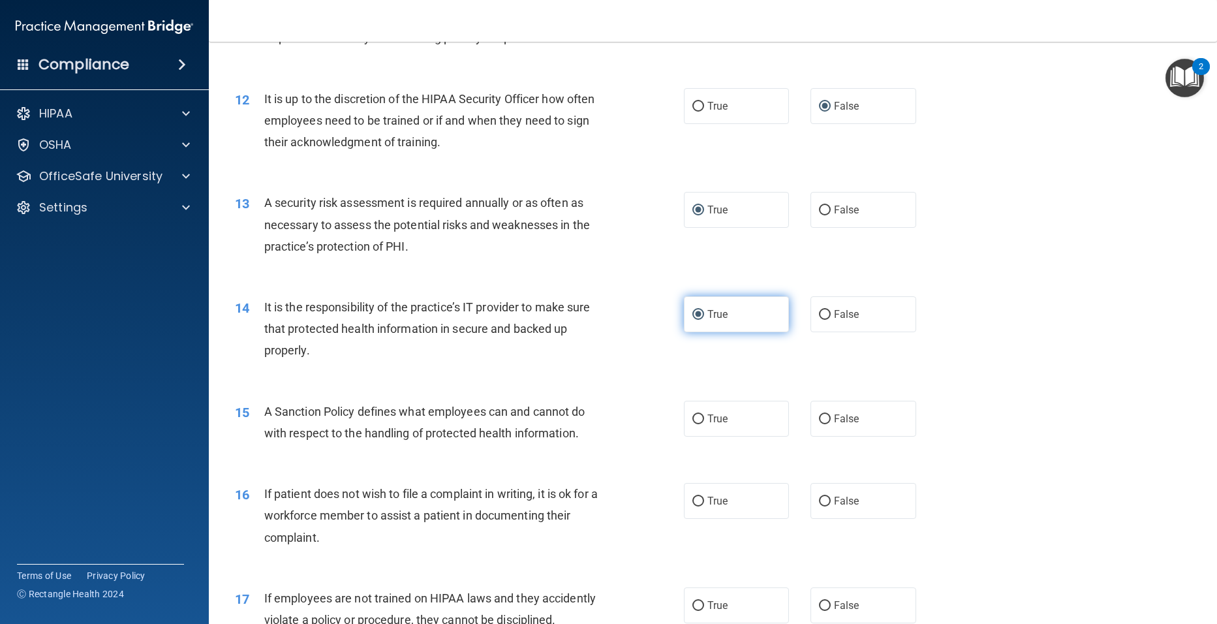
scroll to position [1305, 0]
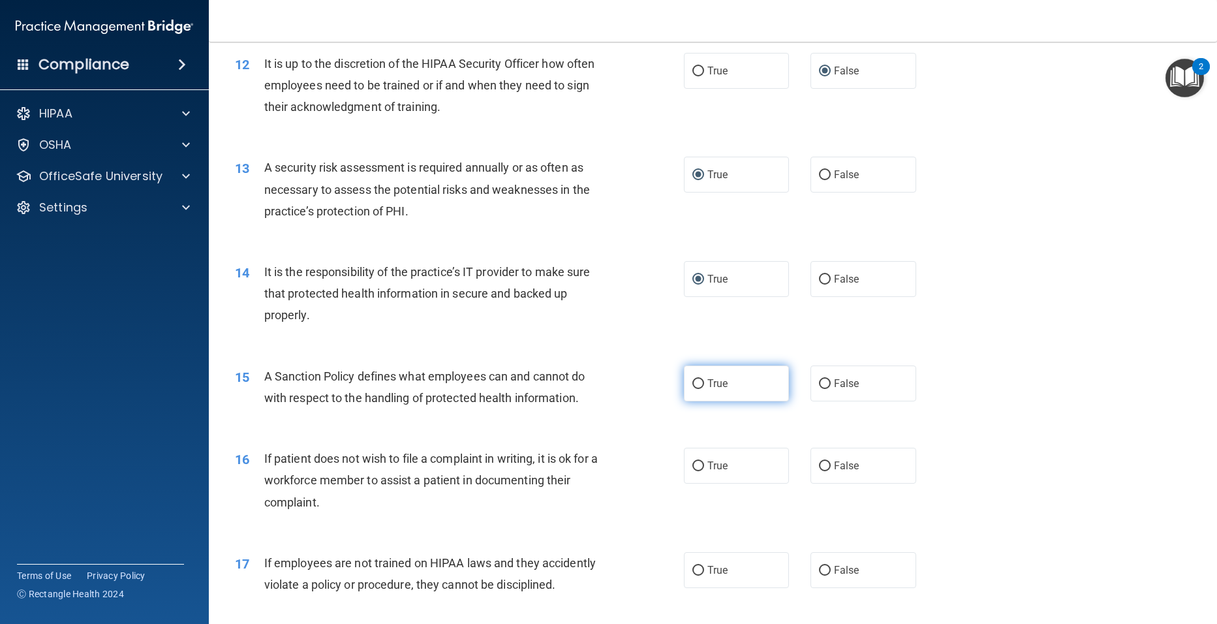
click at [693, 389] on input "True" at bounding box center [698, 384] width 12 height 10
radio input "true"
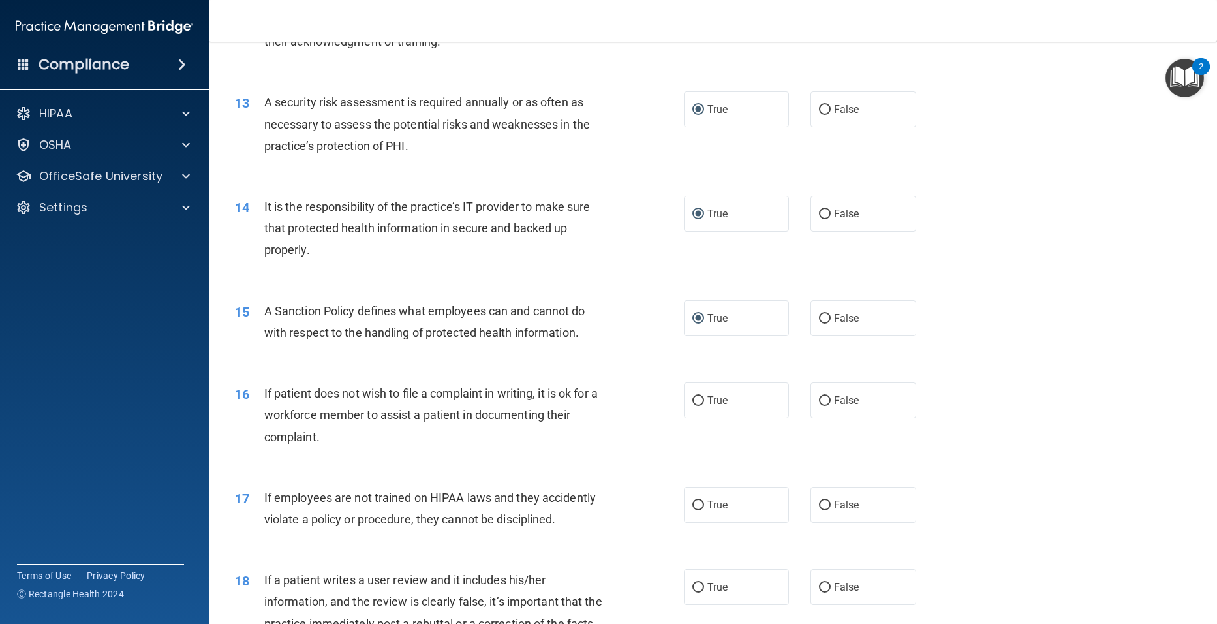
scroll to position [1436, 0]
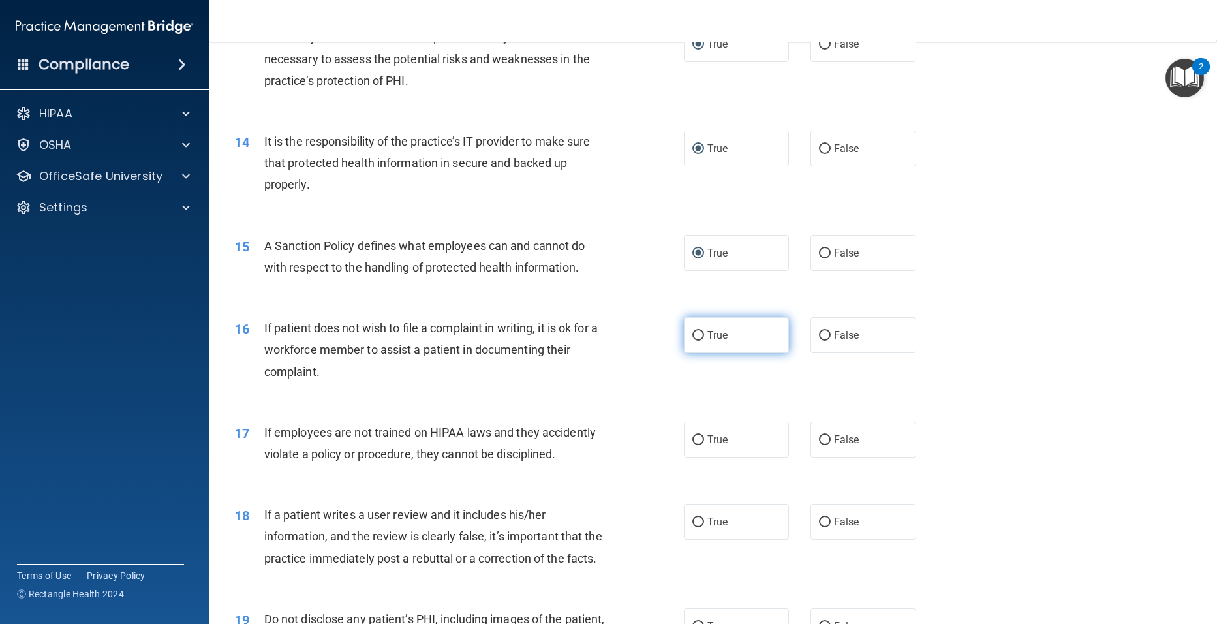
click at [692, 341] on input "True" at bounding box center [698, 336] width 12 height 10
radio input "true"
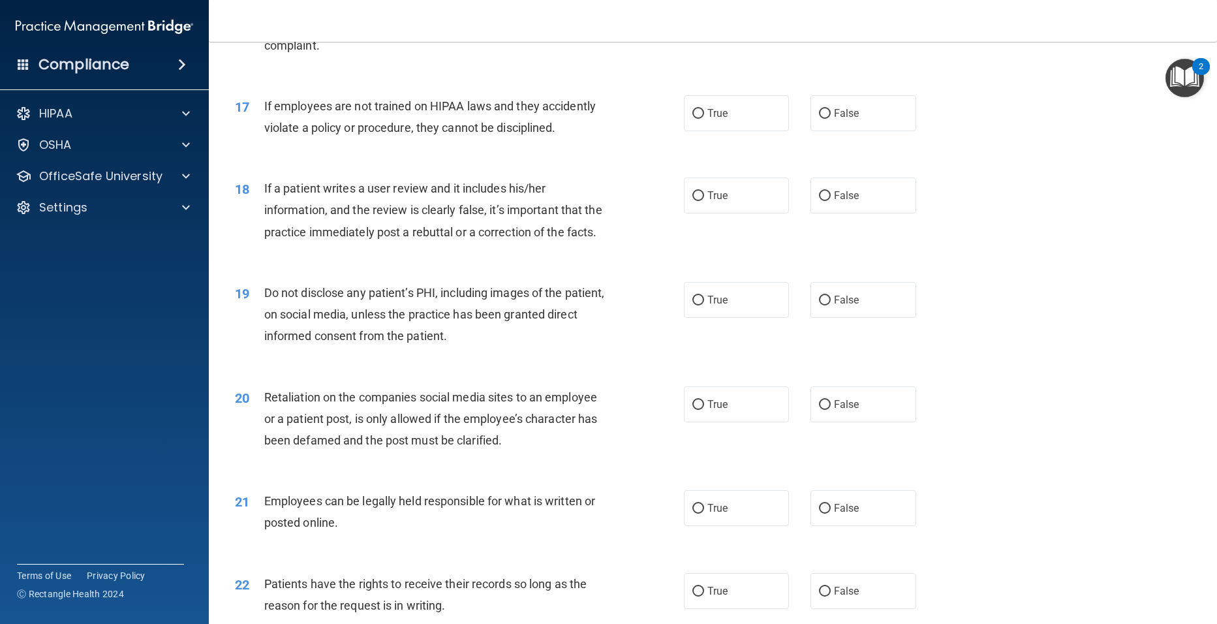
scroll to position [1827, 0]
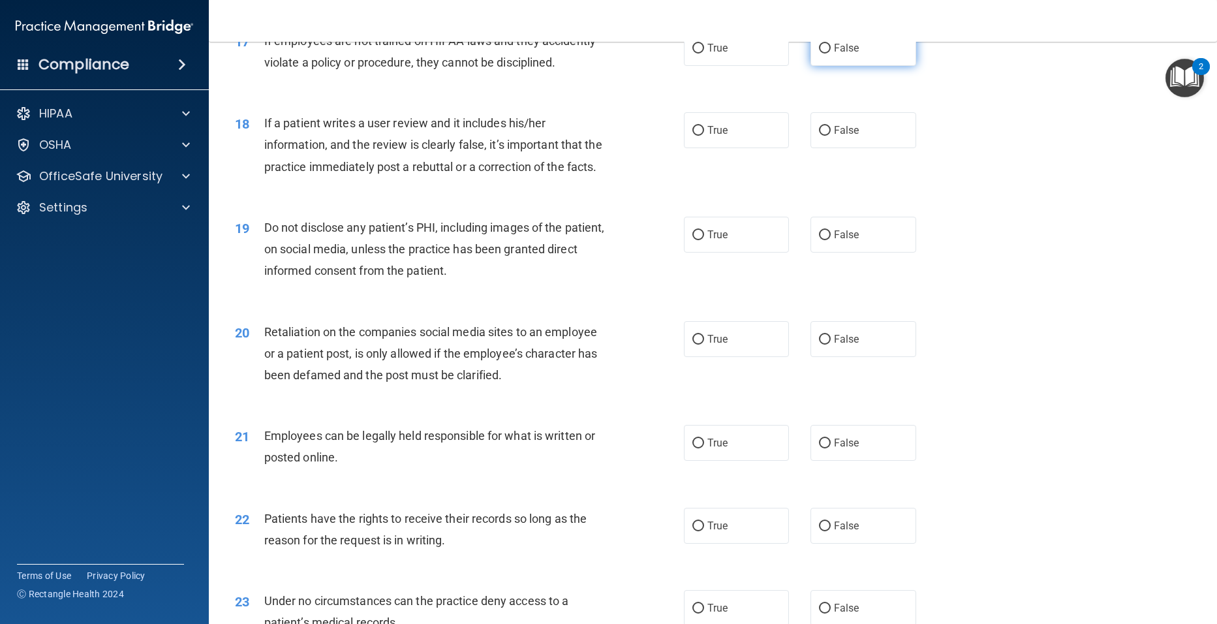
click at [819, 54] on input "False" at bounding box center [825, 49] width 12 height 10
radio input "true"
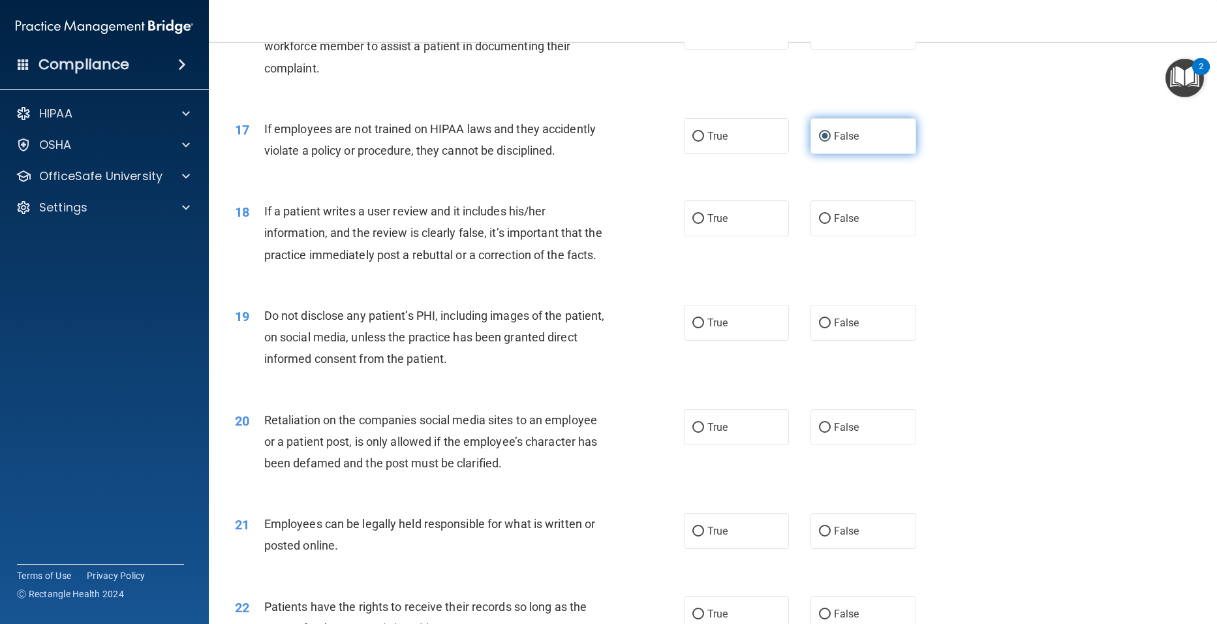
scroll to position [1762, 0]
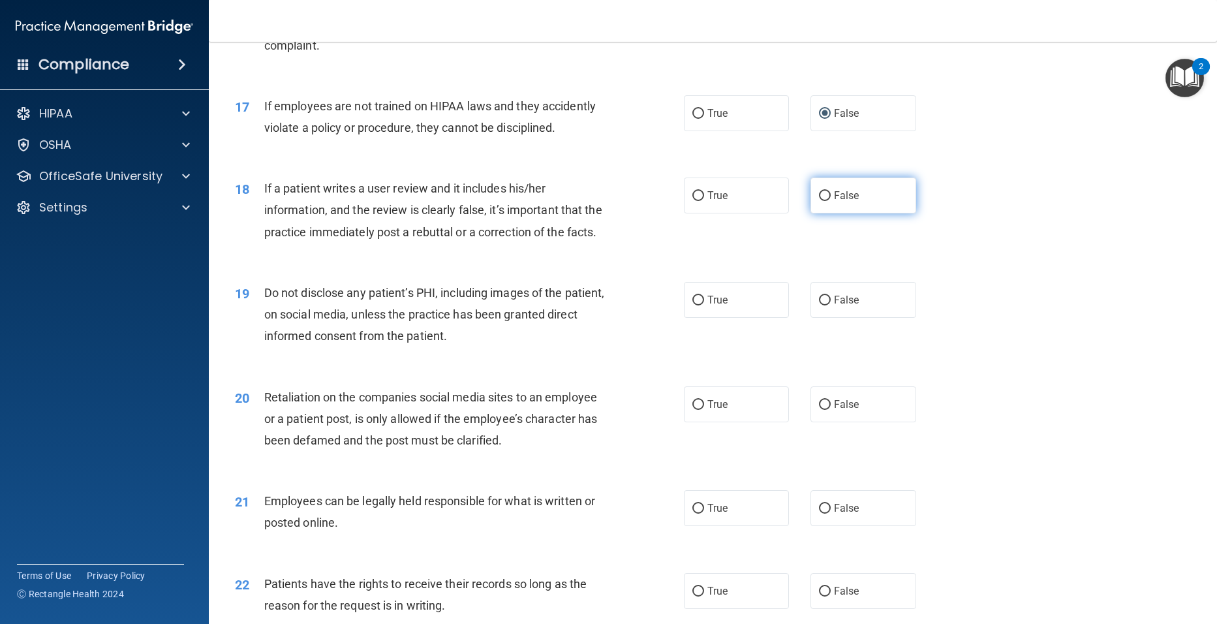
click at [819, 201] on input "False" at bounding box center [825, 196] width 12 height 10
radio input "true"
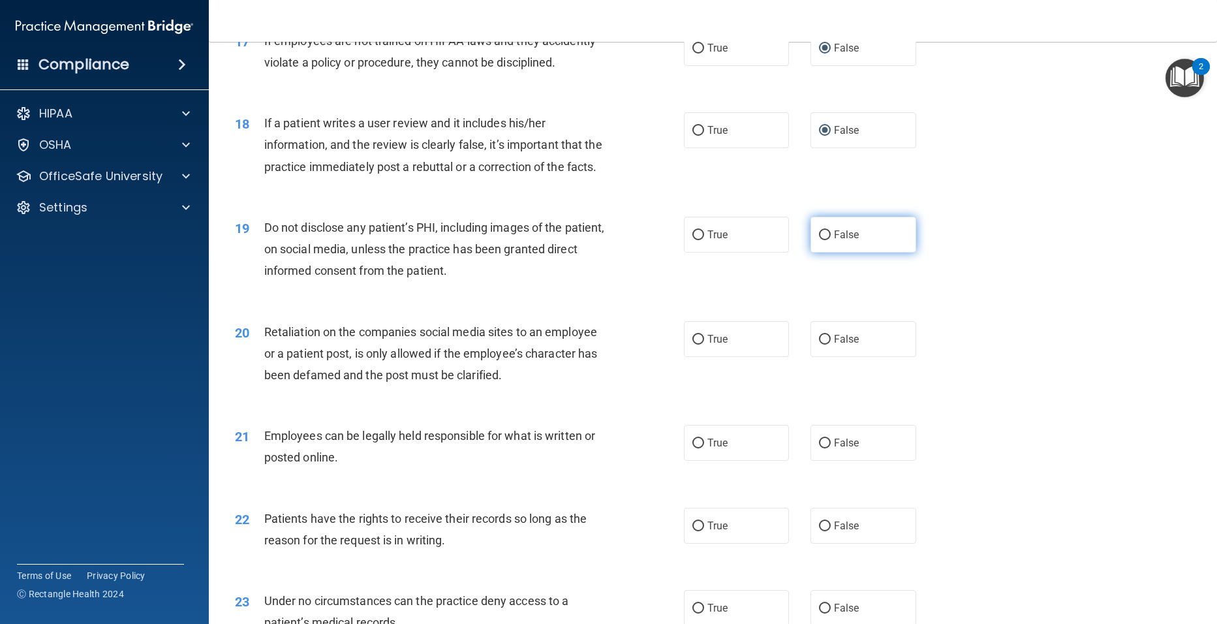
click at [819, 240] on input "False" at bounding box center [825, 235] width 12 height 10
radio input "true"
click at [820, 345] on input "False" at bounding box center [825, 340] width 12 height 10
radio input "true"
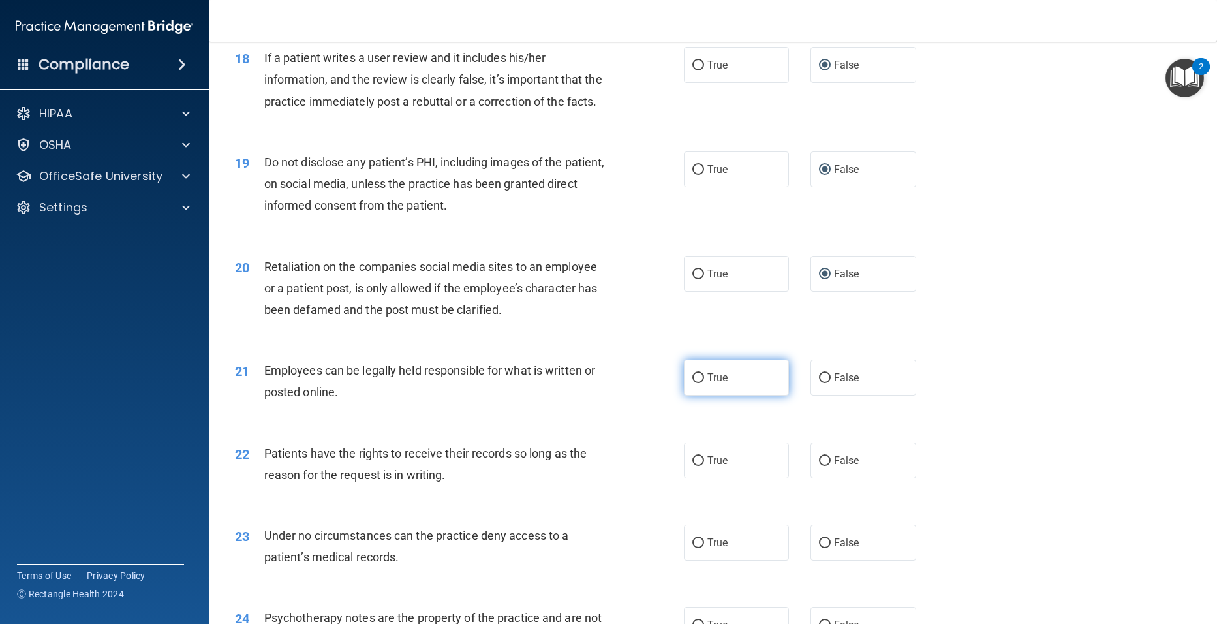
click at [698, 383] on input "True" at bounding box center [698, 378] width 12 height 10
radio input "true"
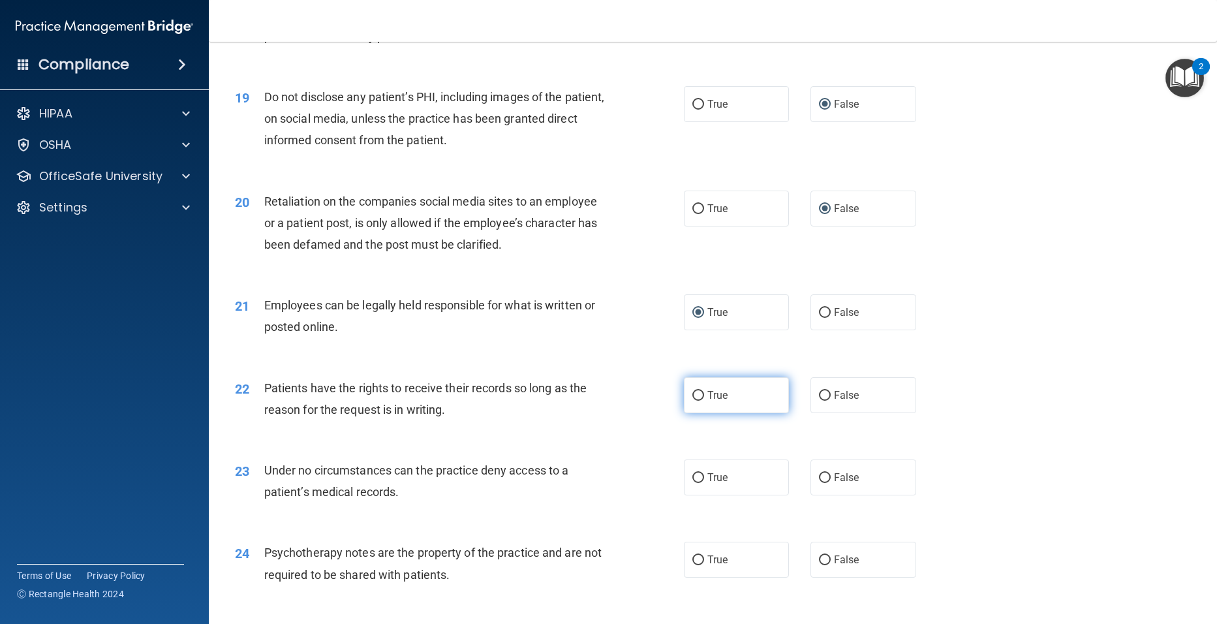
click at [696, 401] on input "True" at bounding box center [698, 396] width 12 height 10
radio input "true"
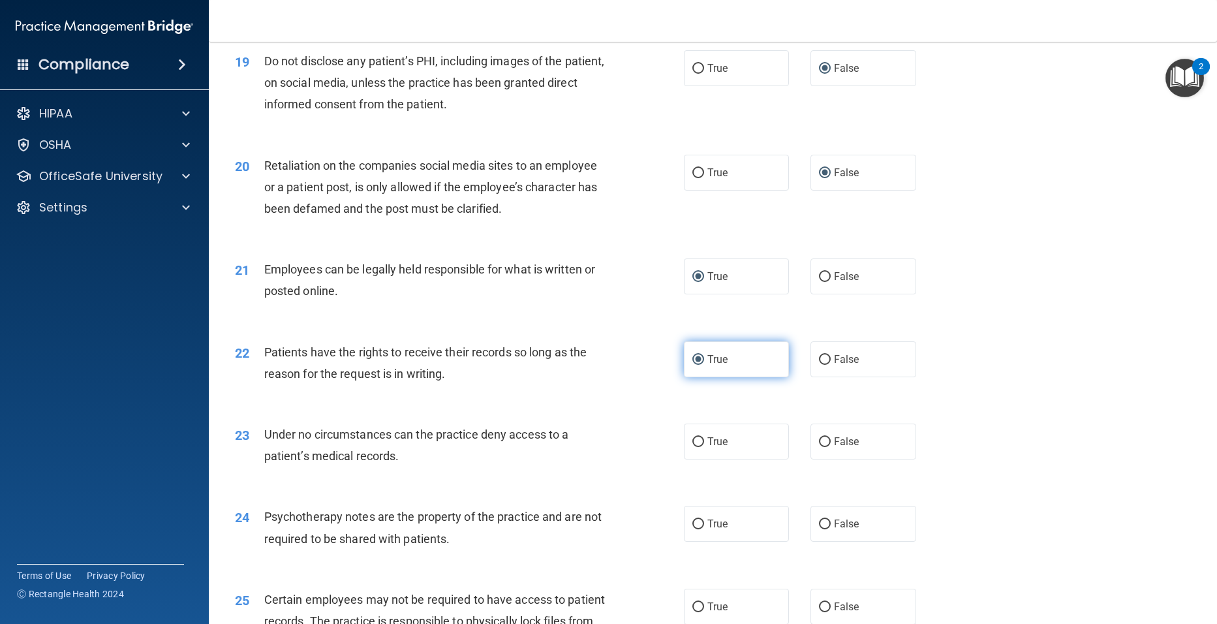
scroll to position [2023, 0]
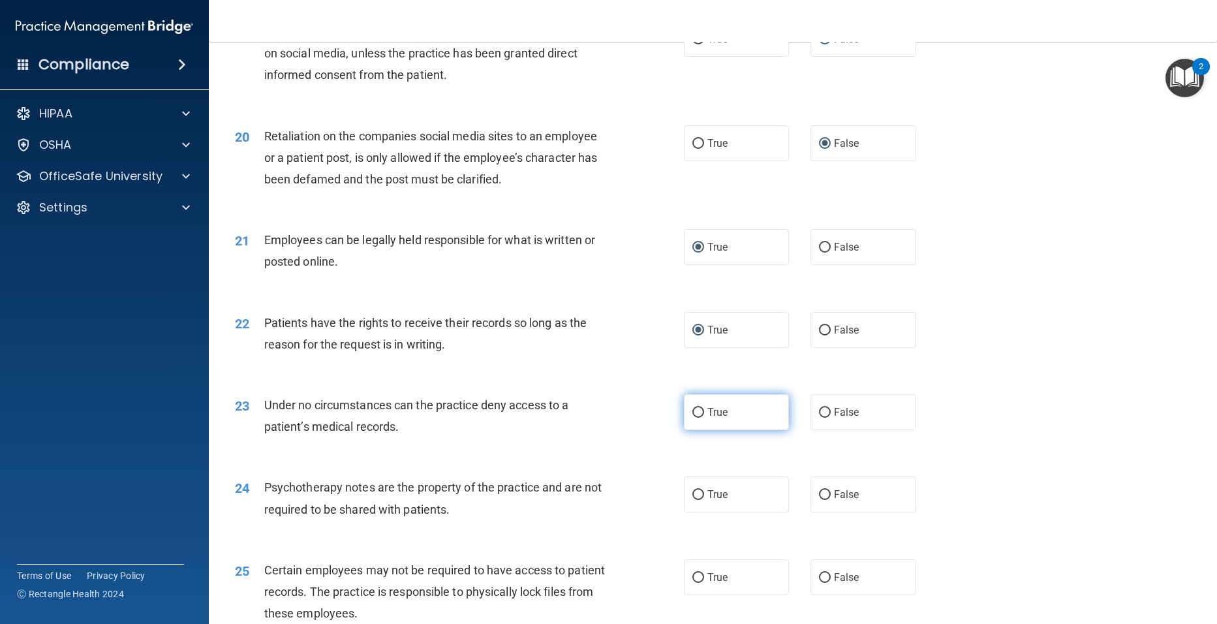
click at [692, 418] on input "True" at bounding box center [698, 413] width 12 height 10
radio input "true"
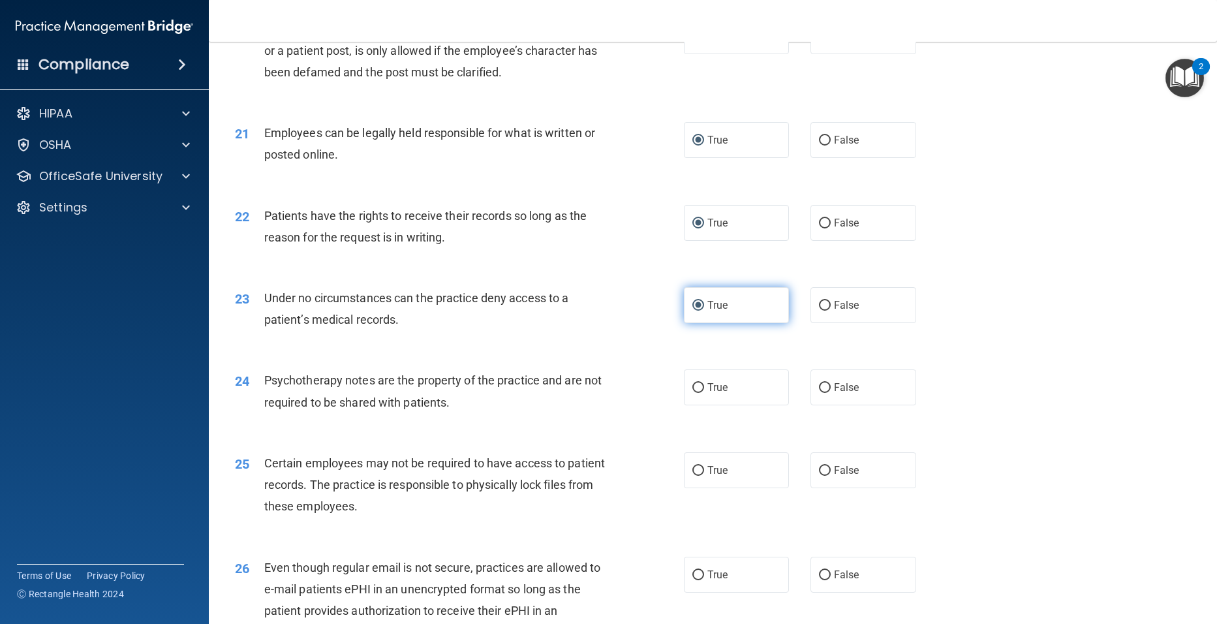
scroll to position [2154, 0]
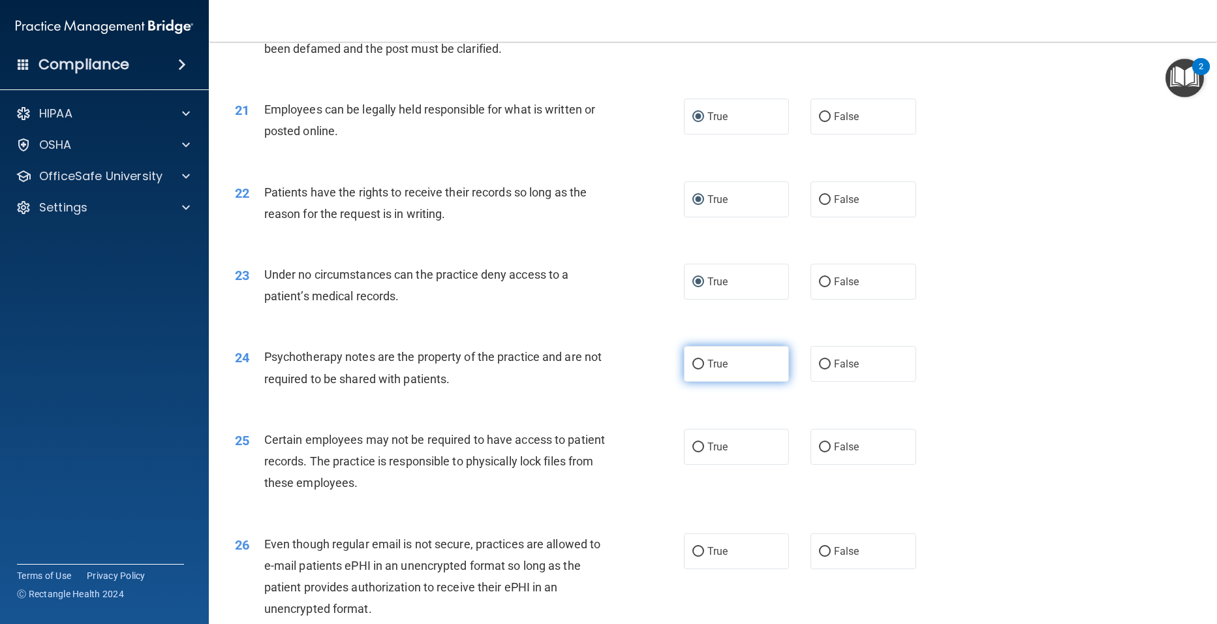
click at [692, 369] on input "True" at bounding box center [698, 365] width 12 height 10
radio input "true"
click at [696, 452] on input "True" at bounding box center [698, 447] width 12 height 10
radio input "true"
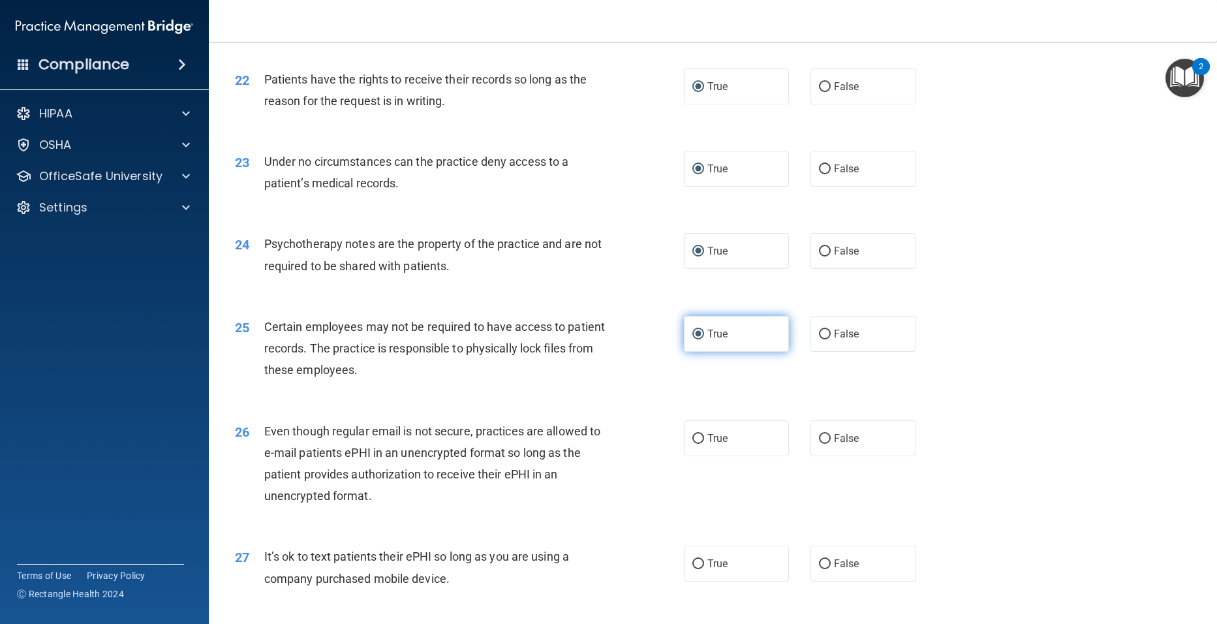
scroll to position [2350, 0]
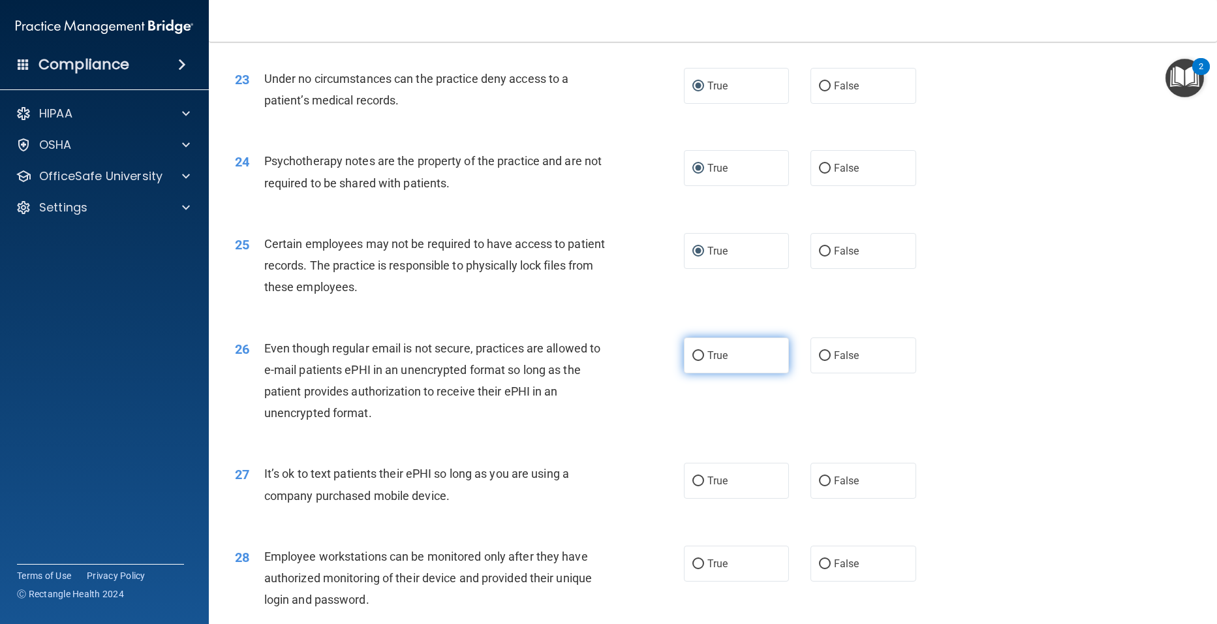
click at [694, 361] on input "True" at bounding box center [698, 356] width 12 height 10
radio input "true"
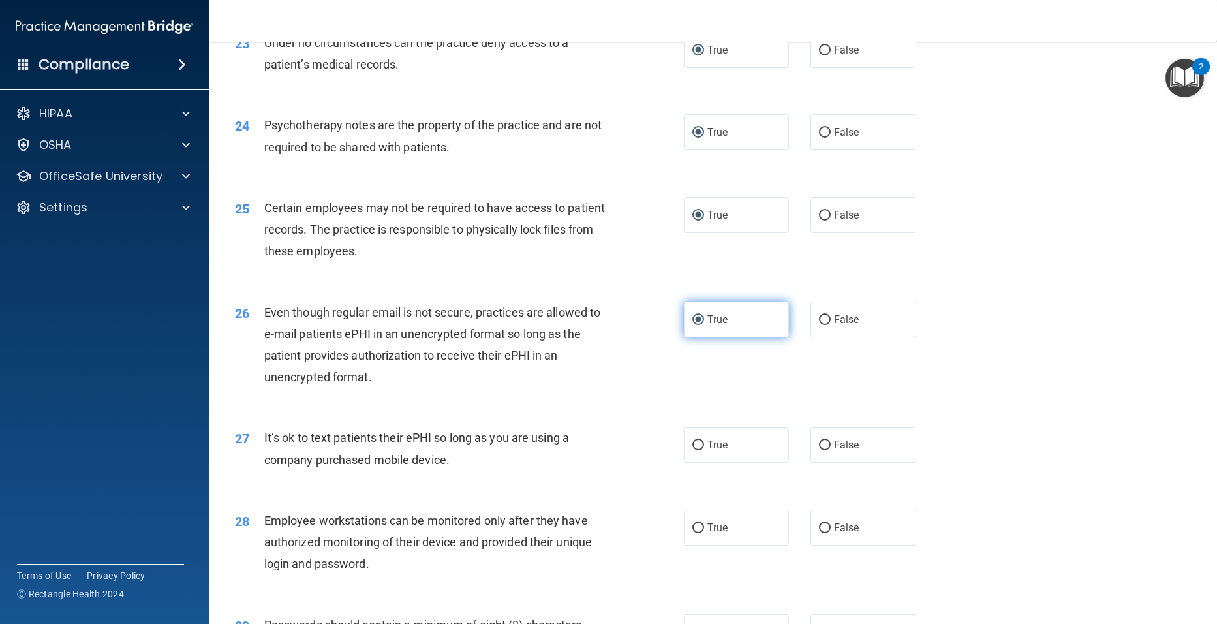
scroll to position [2415, 0]
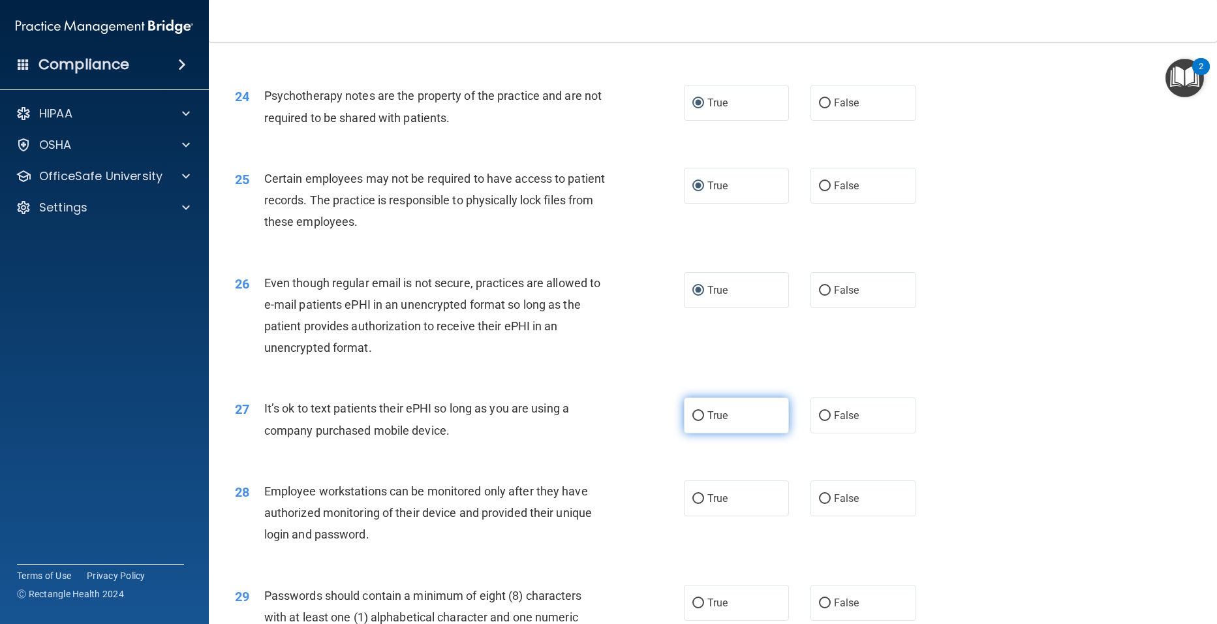
click at [694, 421] on input "True" at bounding box center [698, 416] width 12 height 10
radio input "true"
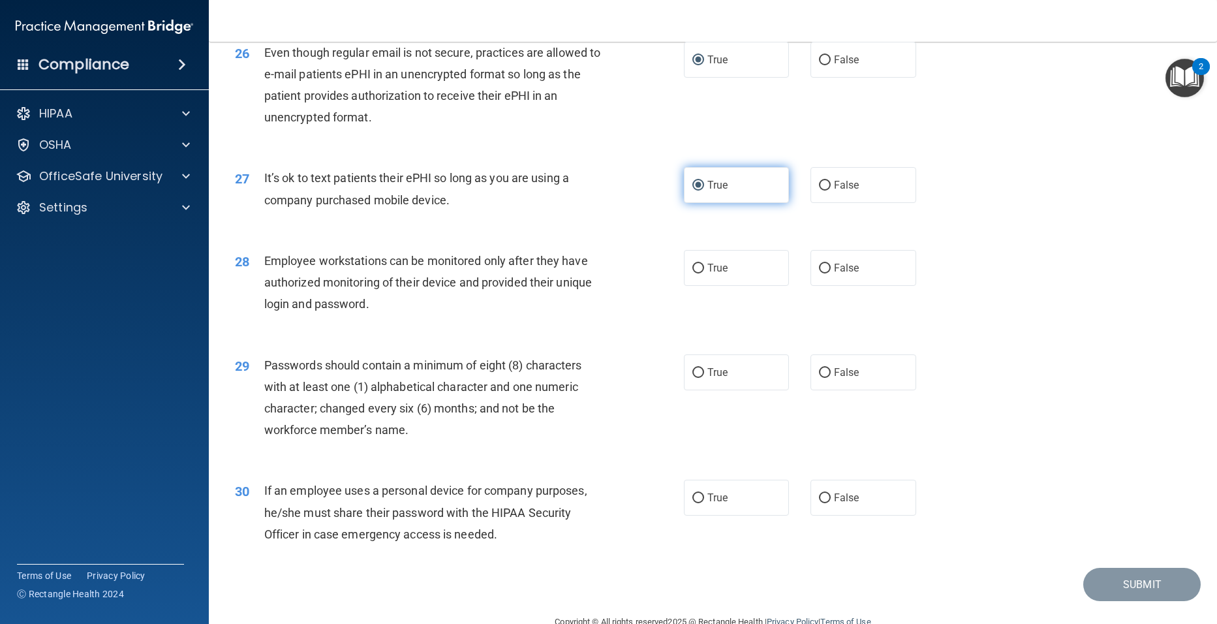
scroll to position [2718, 0]
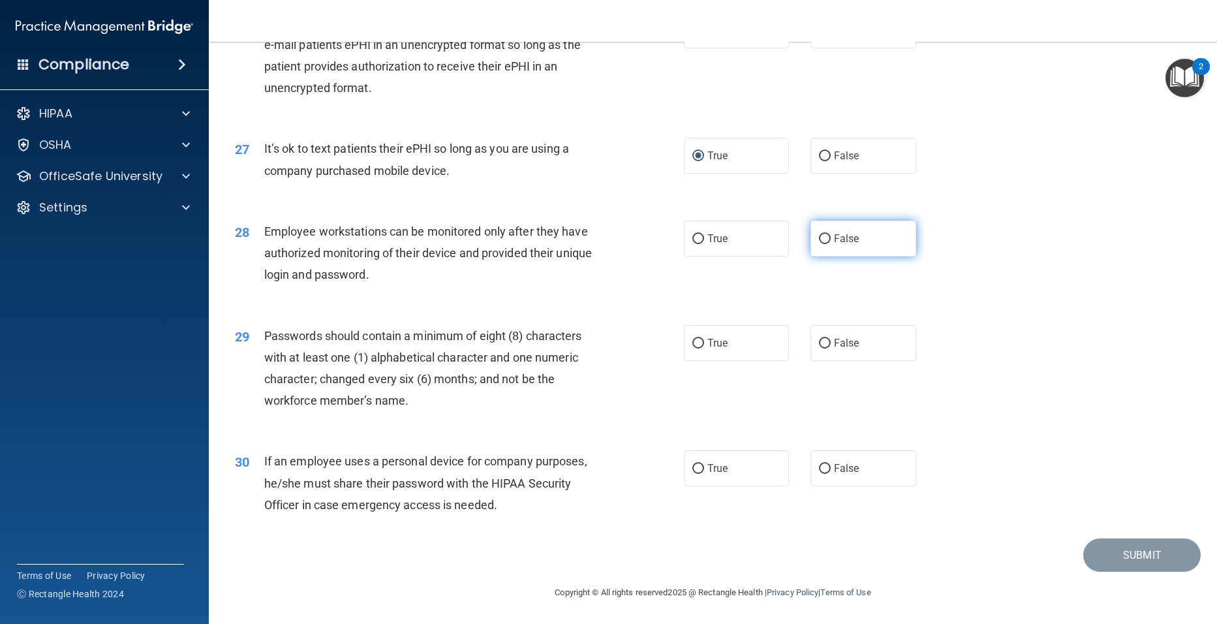
click at [822, 238] on input "False" at bounding box center [825, 239] width 12 height 10
radio input "true"
click at [699, 342] on label "True" at bounding box center [737, 343] width 106 height 36
click at [699, 342] on input "True" at bounding box center [698, 344] width 12 height 10
radio input "true"
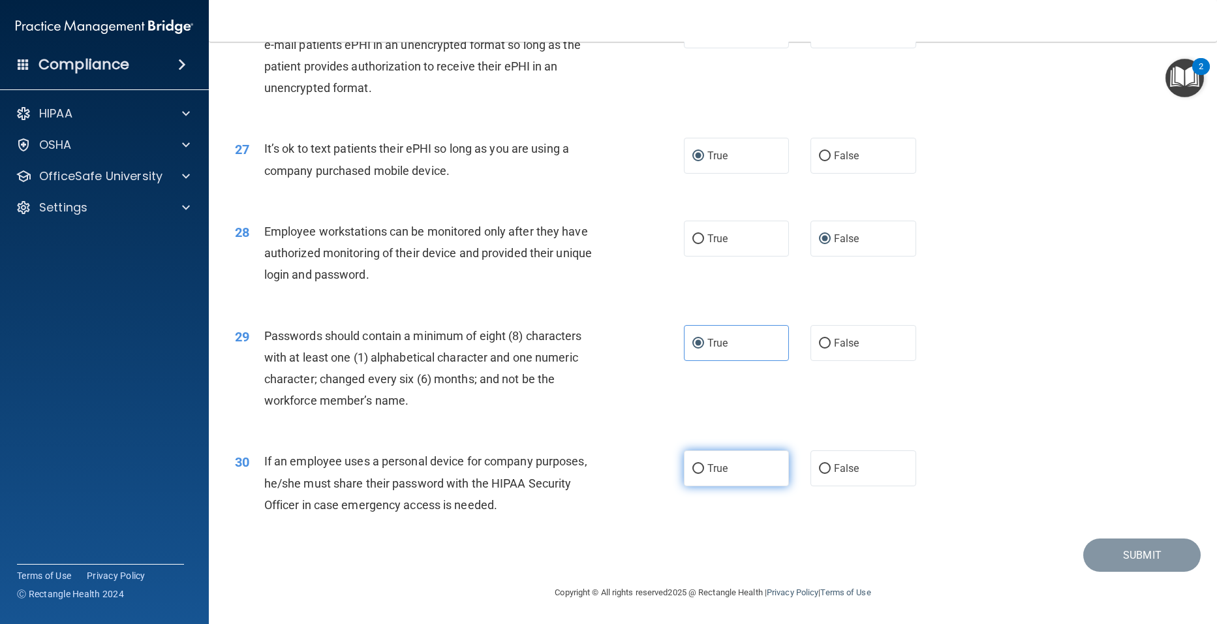
click at [696, 471] on input "True" at bounding box center [698, 469] width 12 height 10
radio input "true"
click at [1106, 555] on button "Submit" at bounding box center [1141, 554] width 117 height 33
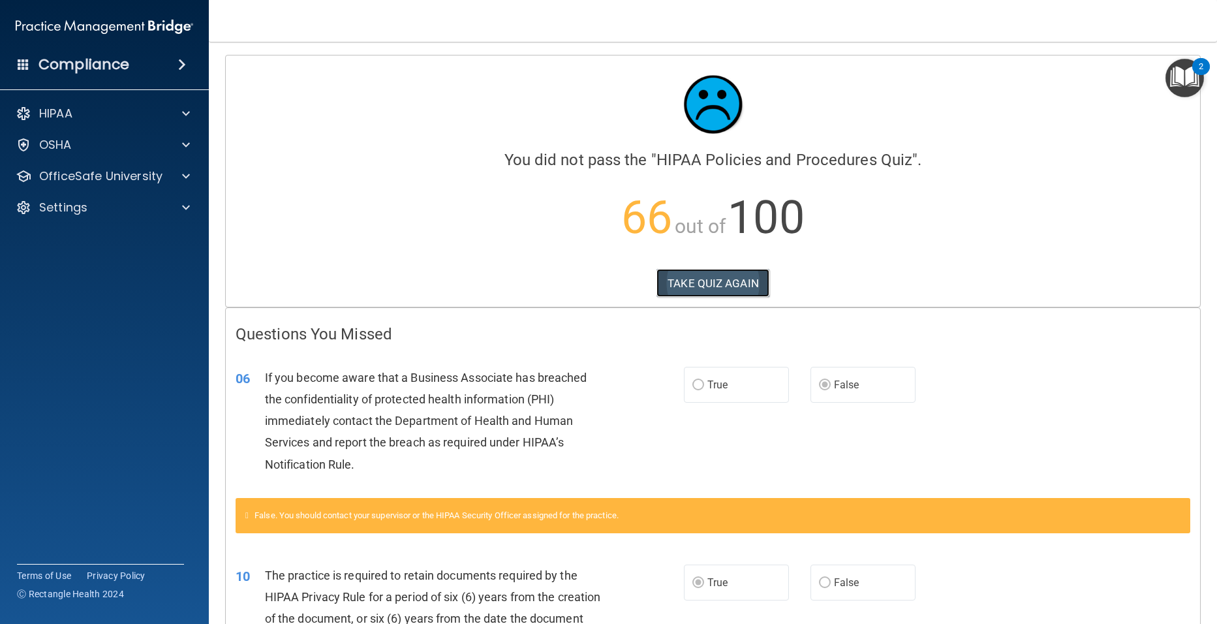
click at [694, 287] on button "TAKE QUIZ AGAIN" at bounding box center [713, 283] width 113 height 29
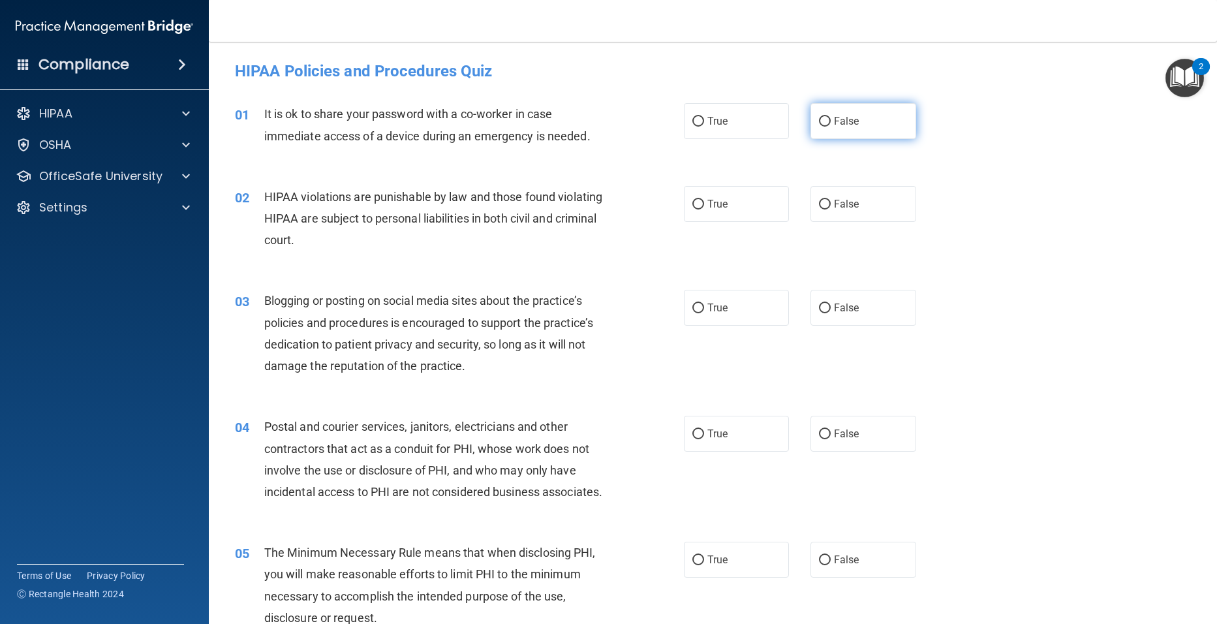
click at [819, 123] on input "False" at bounding box center [825, 122] width 12 height 10
radio input "true"
click at [694, 204] on input "True" at bounding box center [698, 205] width 12 height 10
radio input "true"
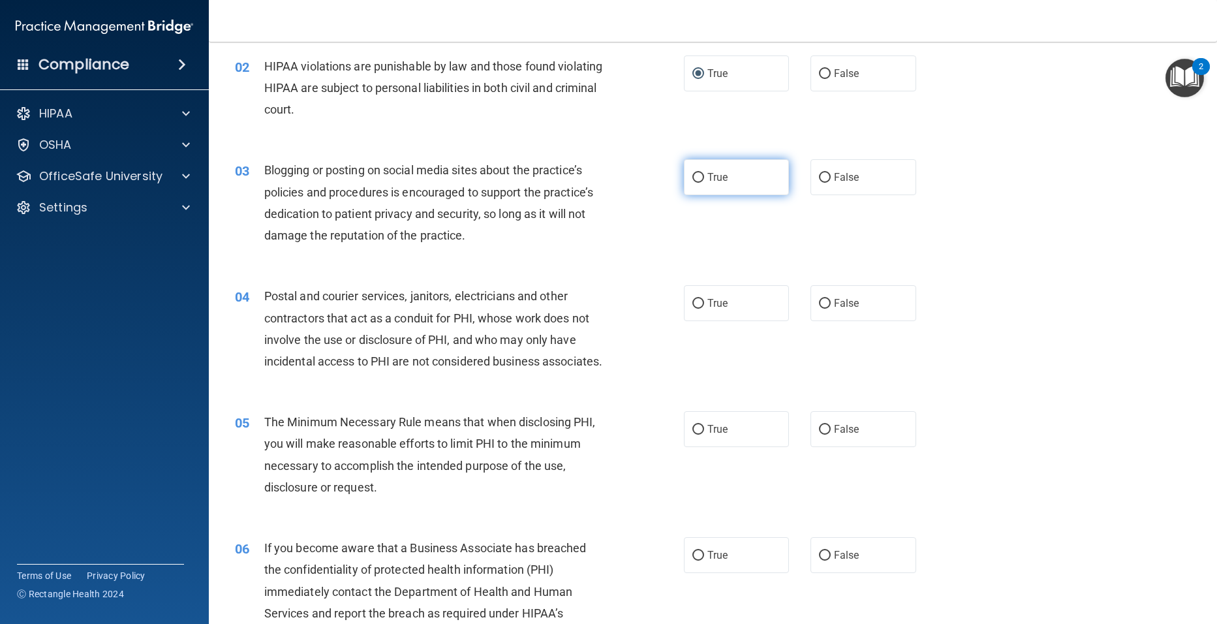
scroll to position [65, 0]
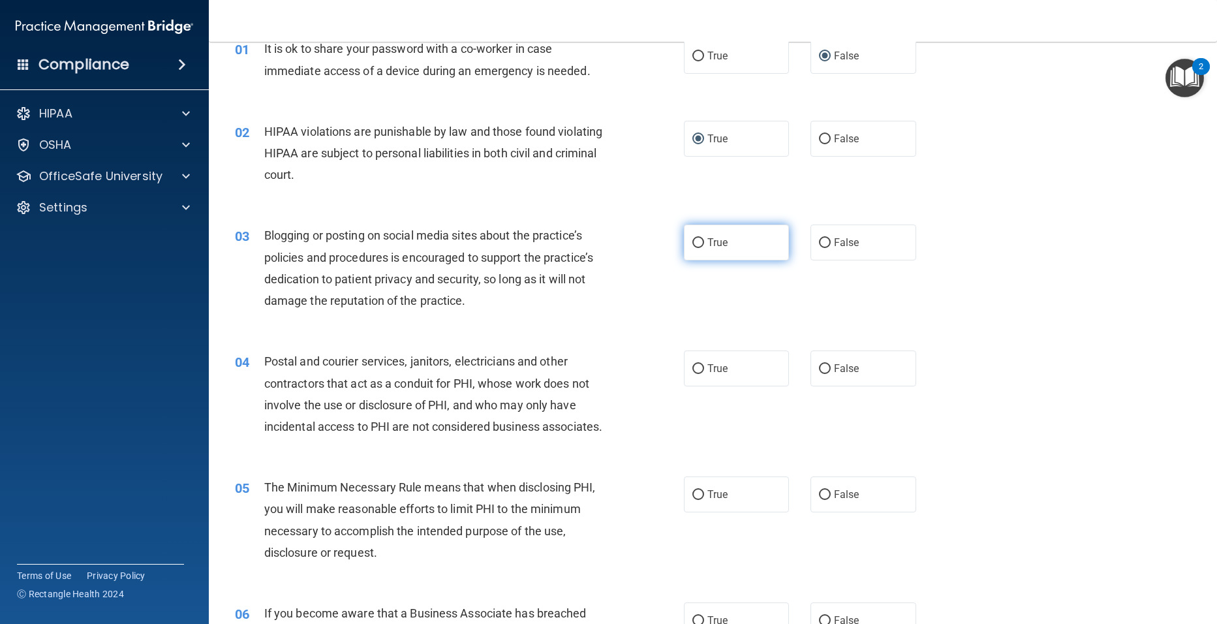
click at [692, 241] on input "True" at bounding box center [698, 243] width 12 height 10
radio input "true"
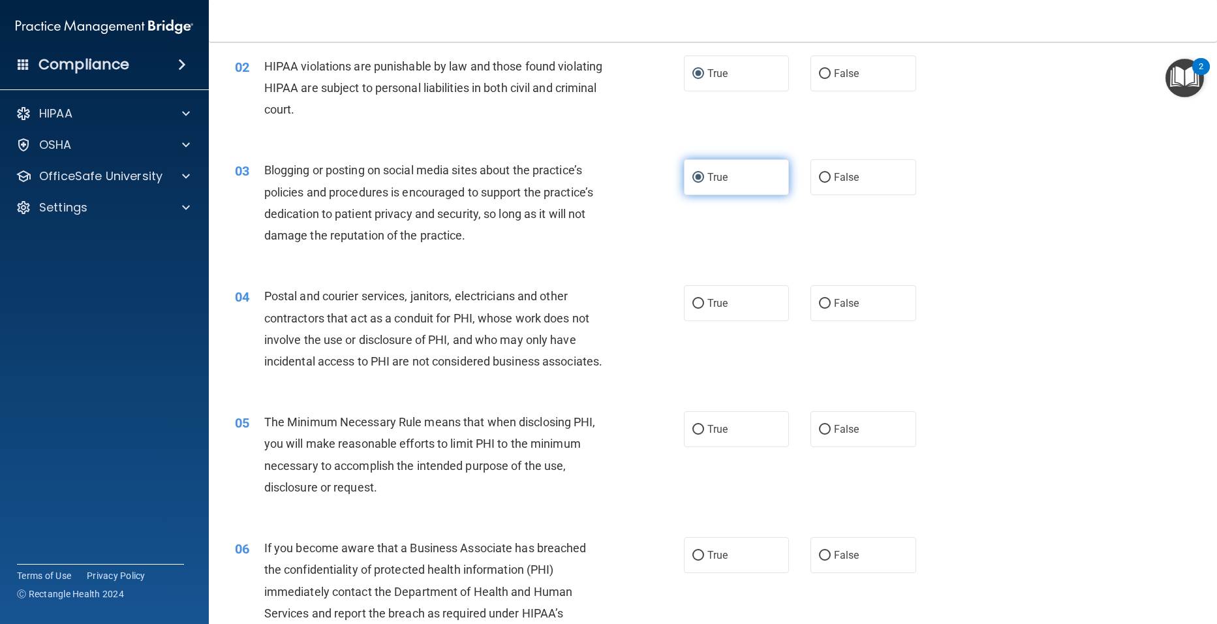
scroll to position [196, 0]
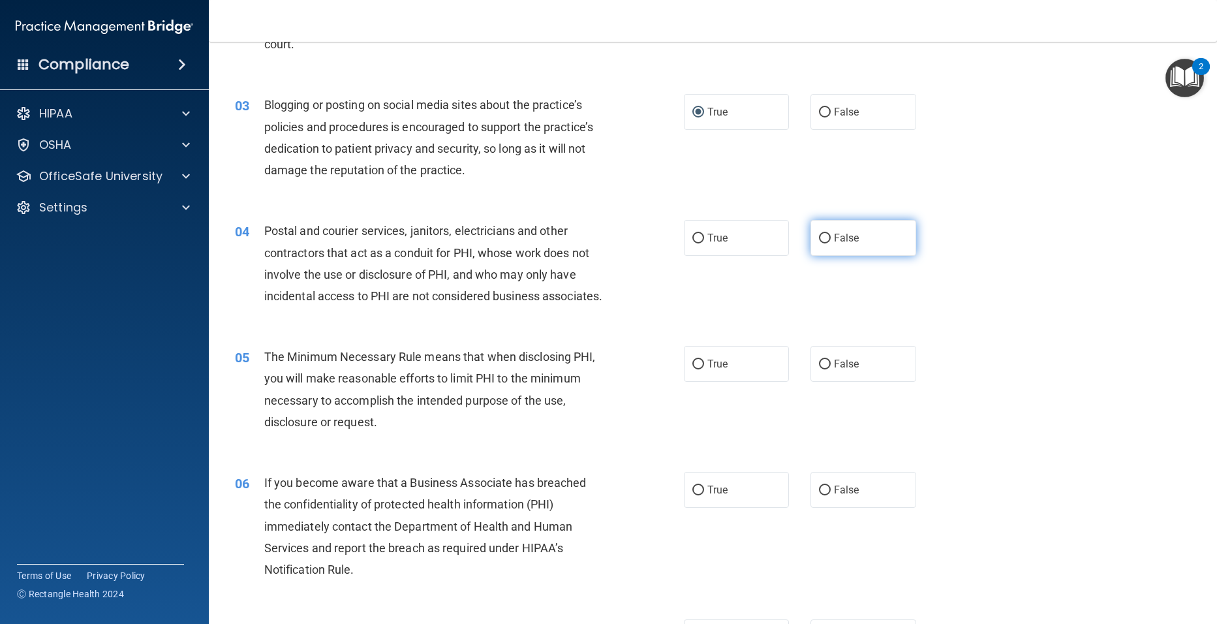
click at [819, 238] on input "False" at bounding box center [825, 239] width 12 height 10
radio input "true"
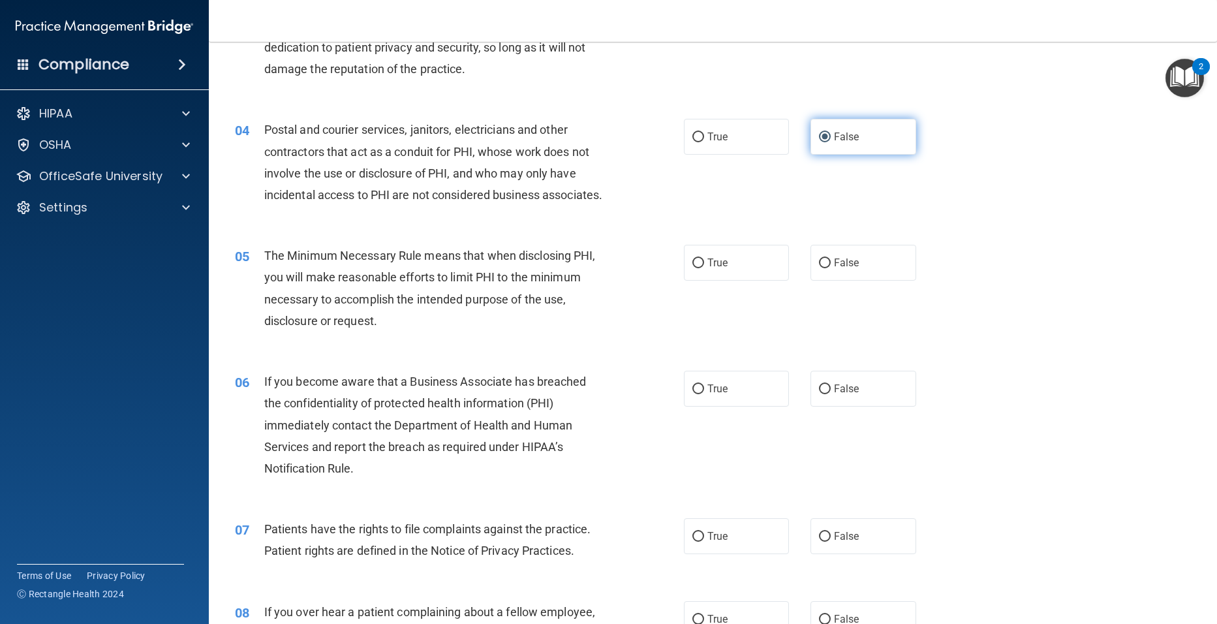
scroll to position [326, 0]
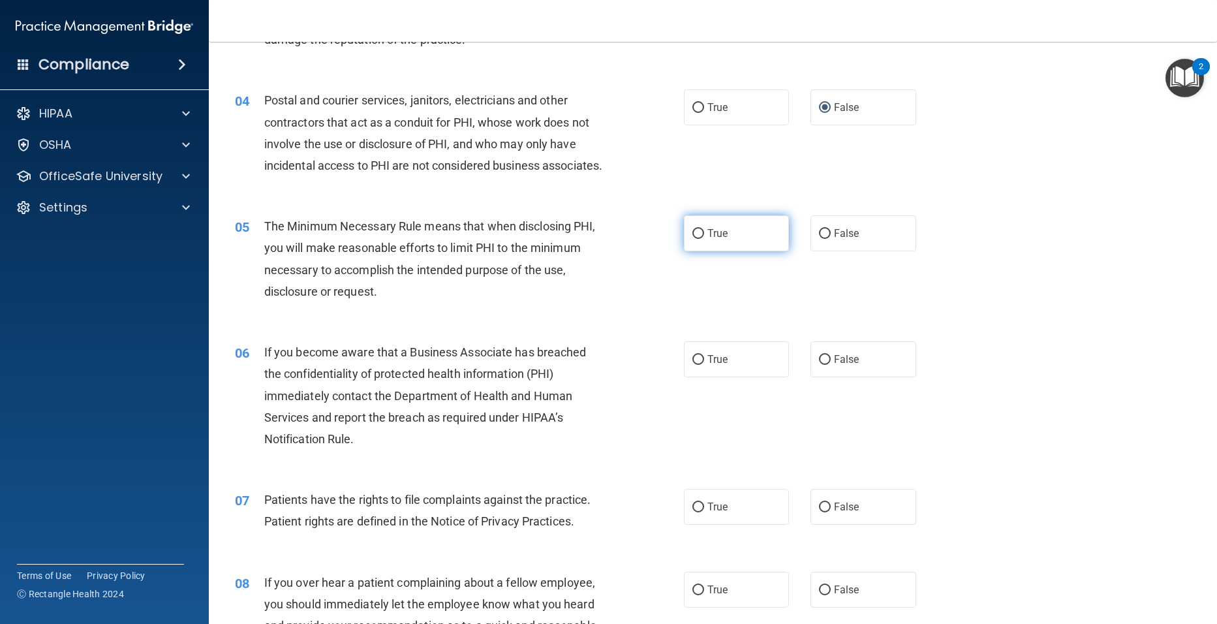
click at [693, 239] on input "True" at bounding box center [698, 234] width 12 height 10
radio input "true"
click at [693, 239] on input "True" at bounding box center [698, 234] width 12 height 10
click at [819, 239] on input "False" at bounding box center [825, 234] width 12 height 10
radio input "true"
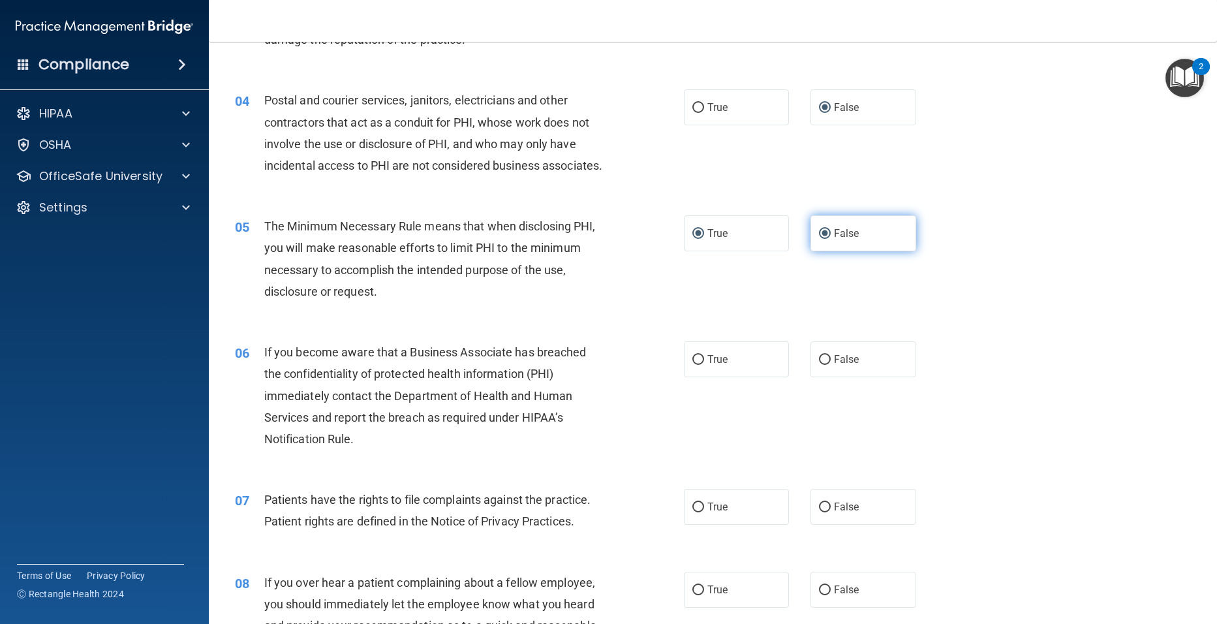
radio input "false"
click at [819, 365] on input "False" at bounding box center [825, 360] width 12 height 10
radio input "true"
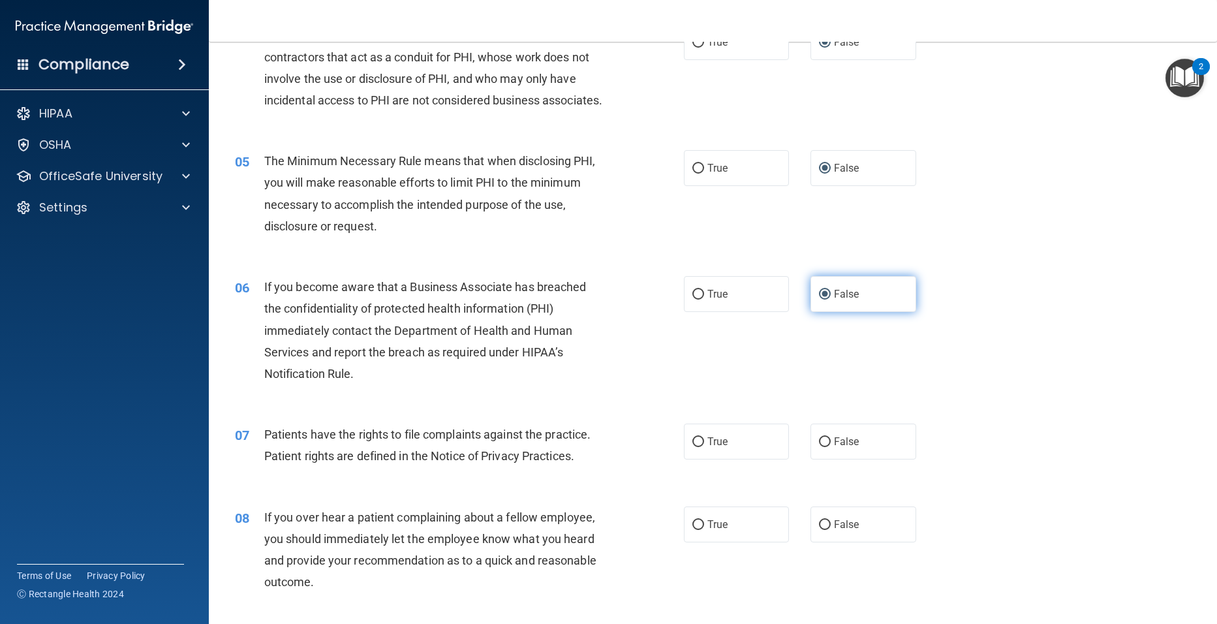
scroll to position [457, 0]
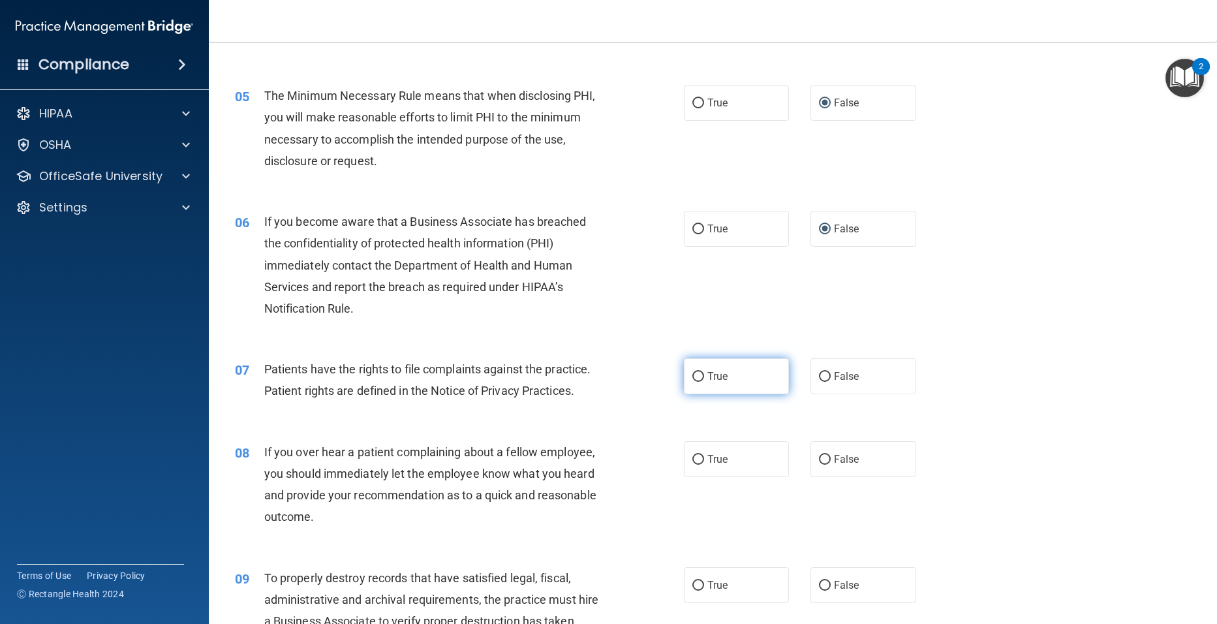
click at [694, 382] on input "True" at bounding box center [698, 377] width 12 height 10
radio input "true"
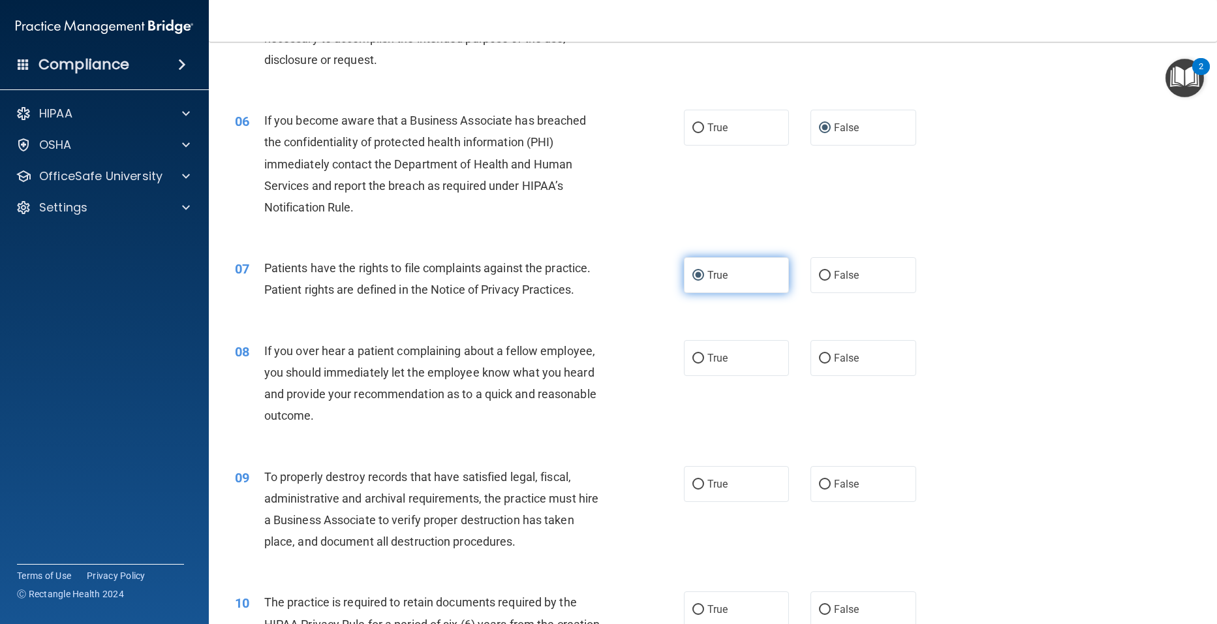
scroll to position [587, 0]
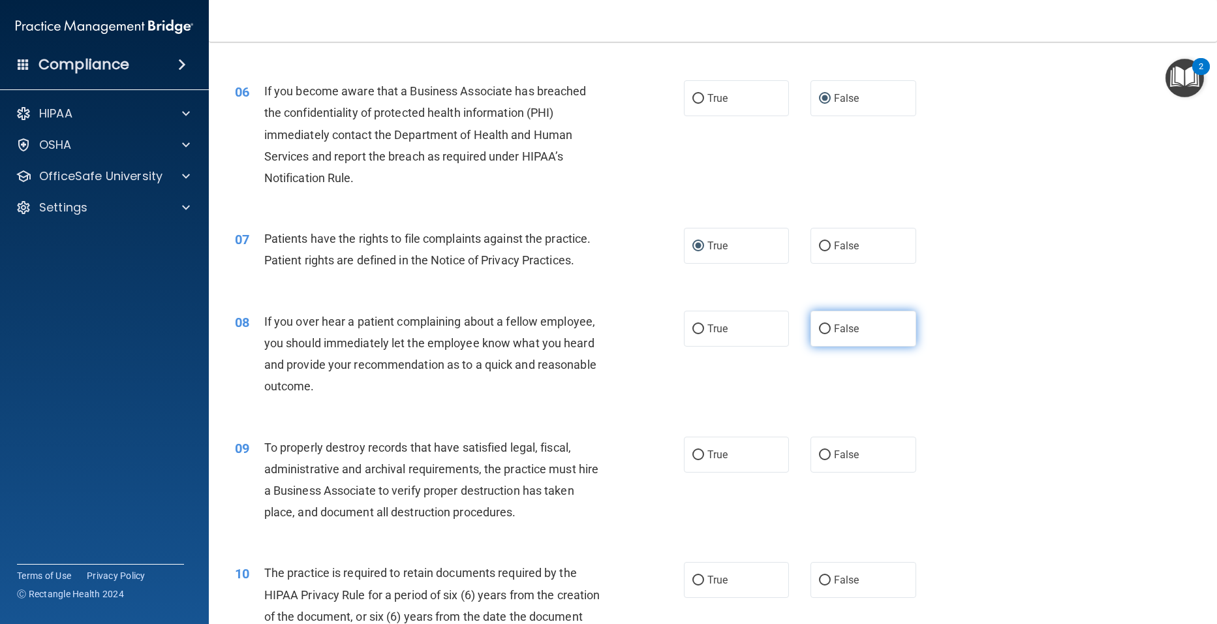
click at [822, 334] on input "False" at bounding box center [825, 329] width 12 height 10
radio input "true"
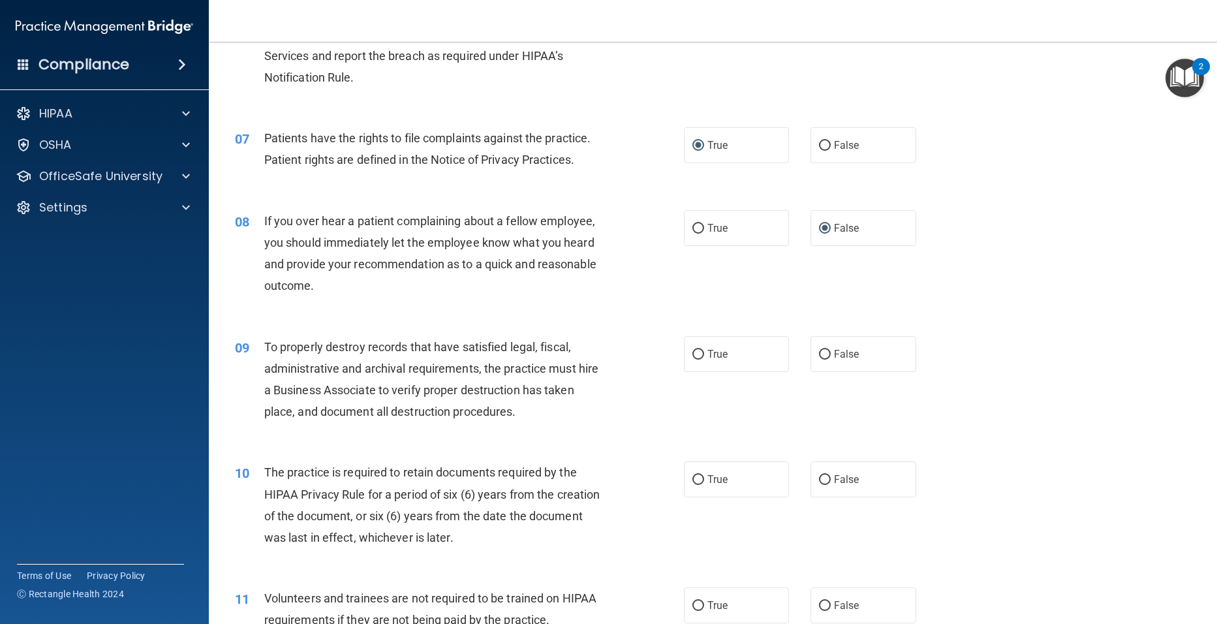
scroll to position [718, 0]
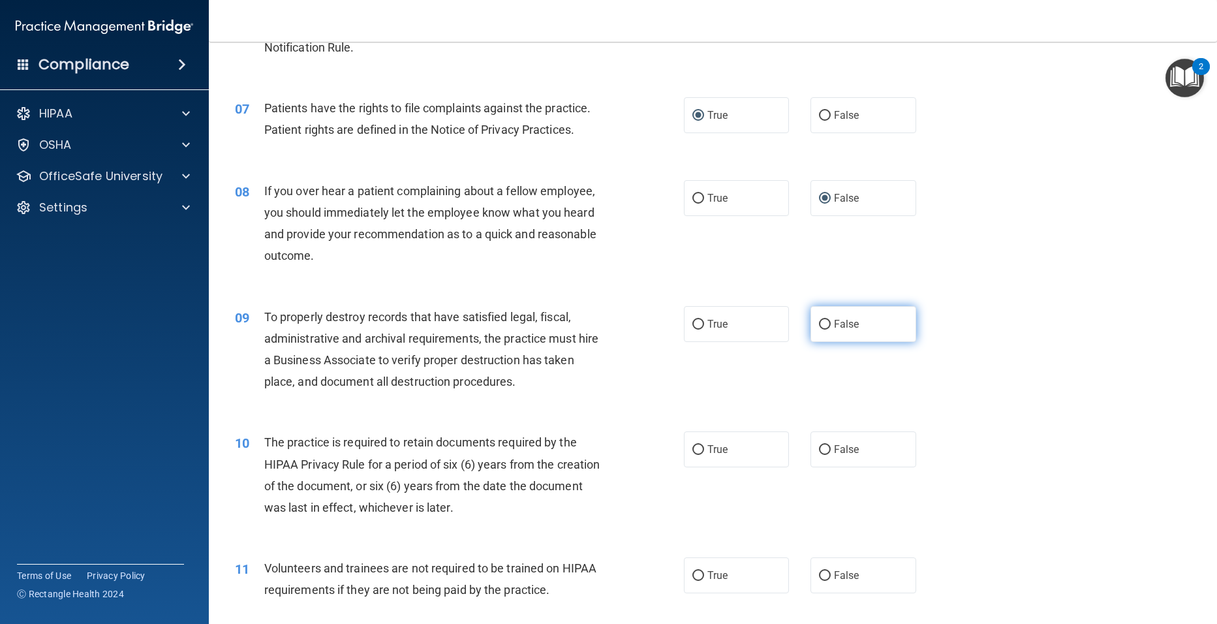
click at [819, 330] on input "False" at bounding box center [825, 325] width 12 height 10
radio input "true"
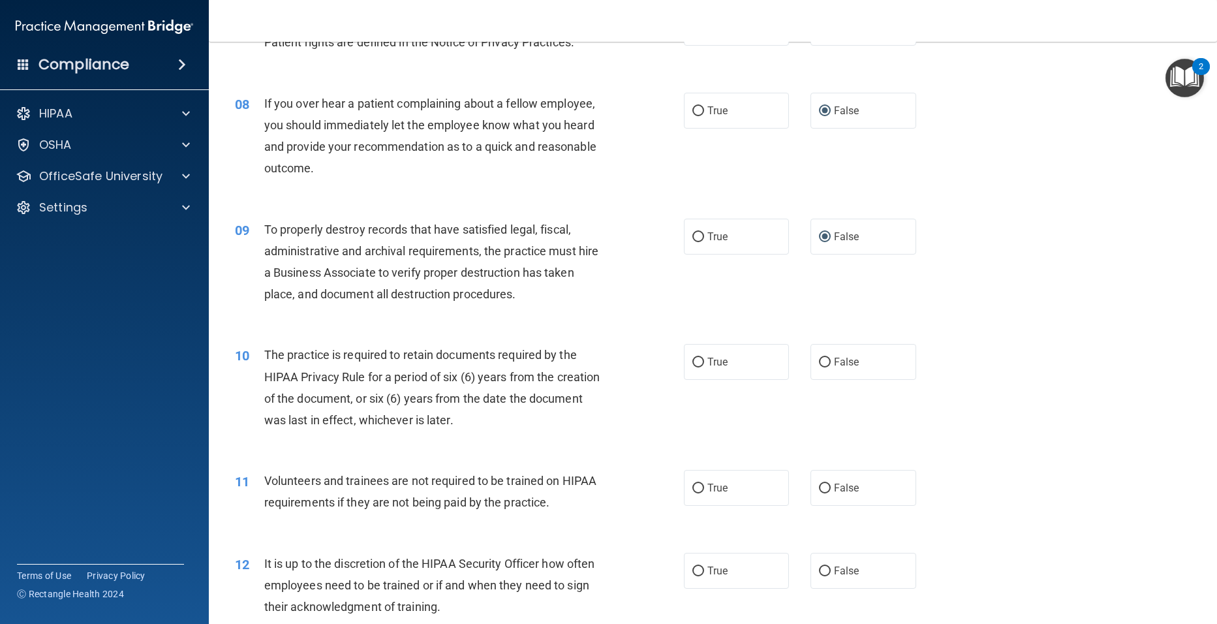
scroll to position [848, 0]
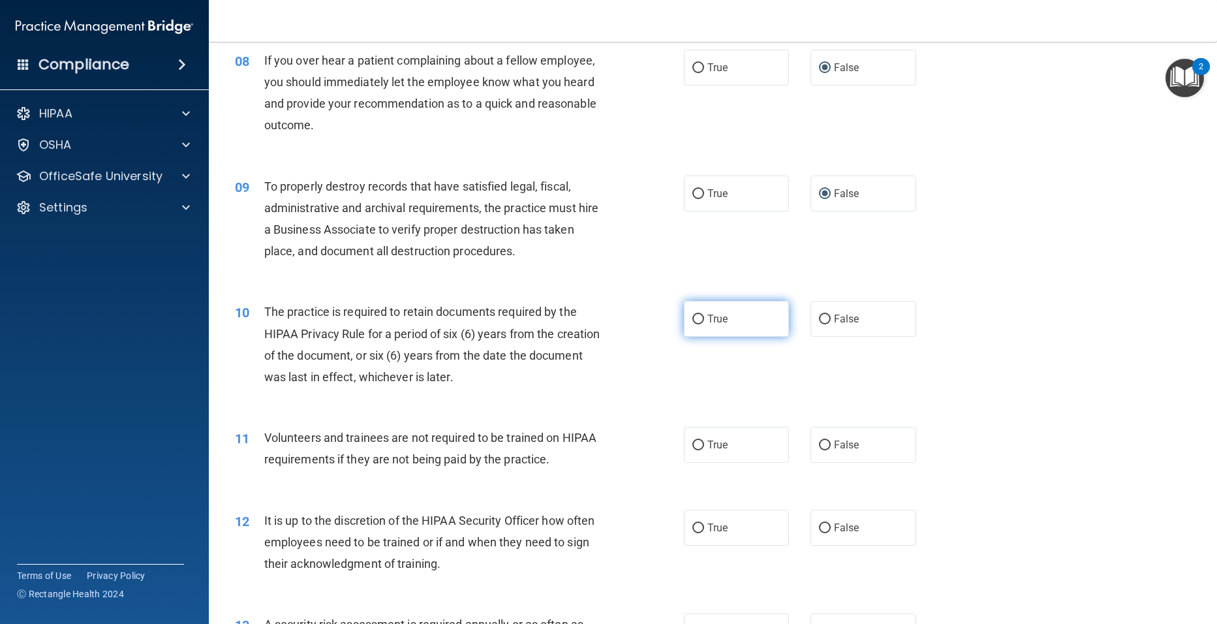
click at [692, 324] on input "True" at bounding box center [698, 320] width 12 height 10
radio input "true"
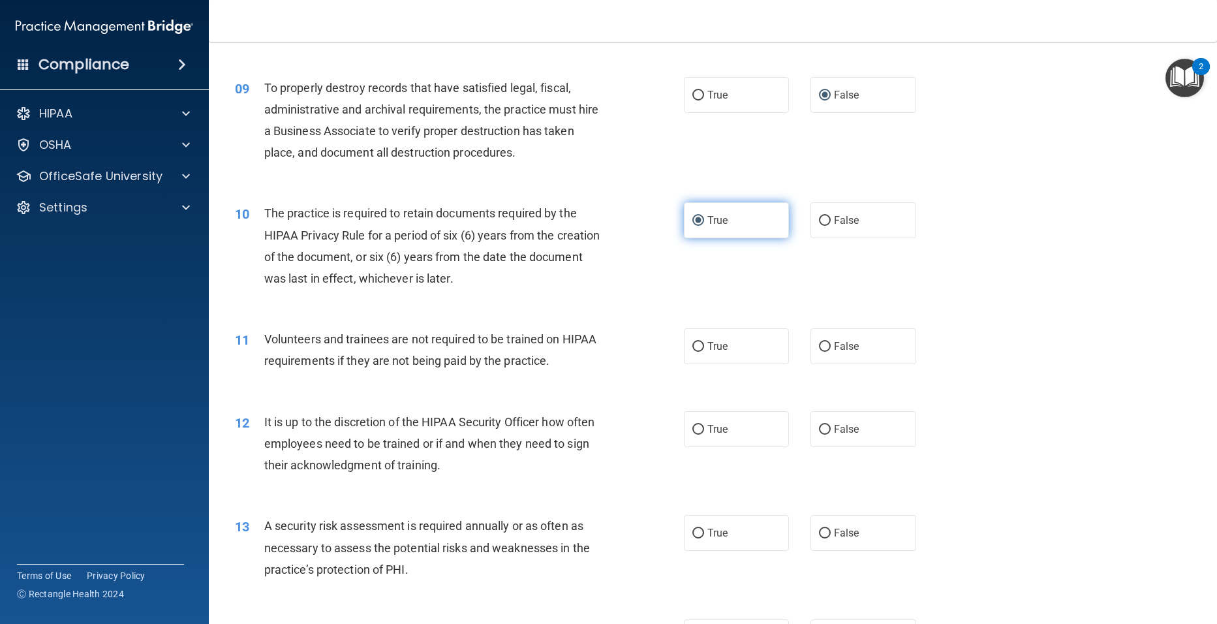
scroll to position [979, 0]
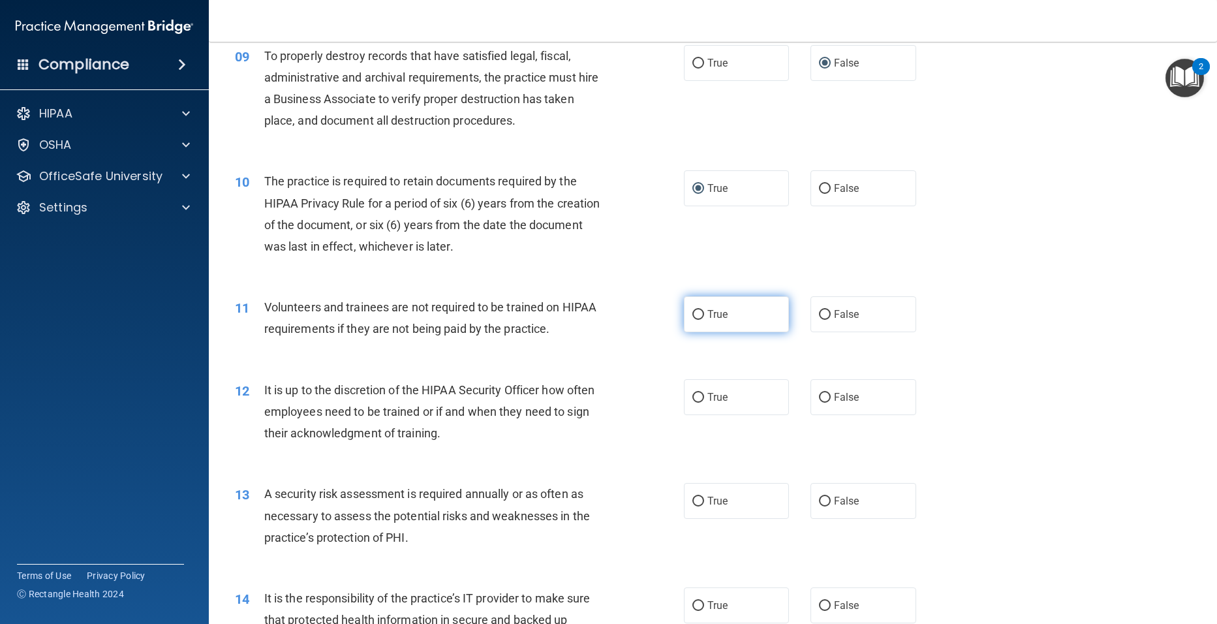
click at [692, 320] on input "True" at bounding box center [698, 315] width 12 height 10
radio input "true"
click at [820, 403] on input "False" at bounding box center [825, 398] width 12 height 10
radio input "true"
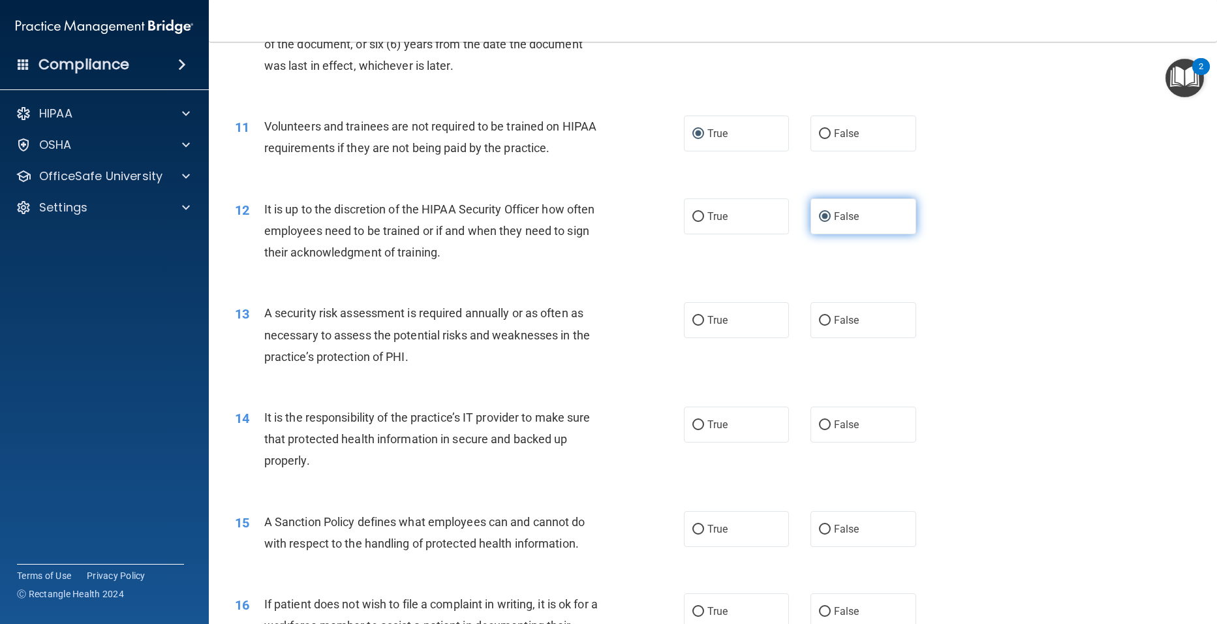
scroll to position [1175, 0]
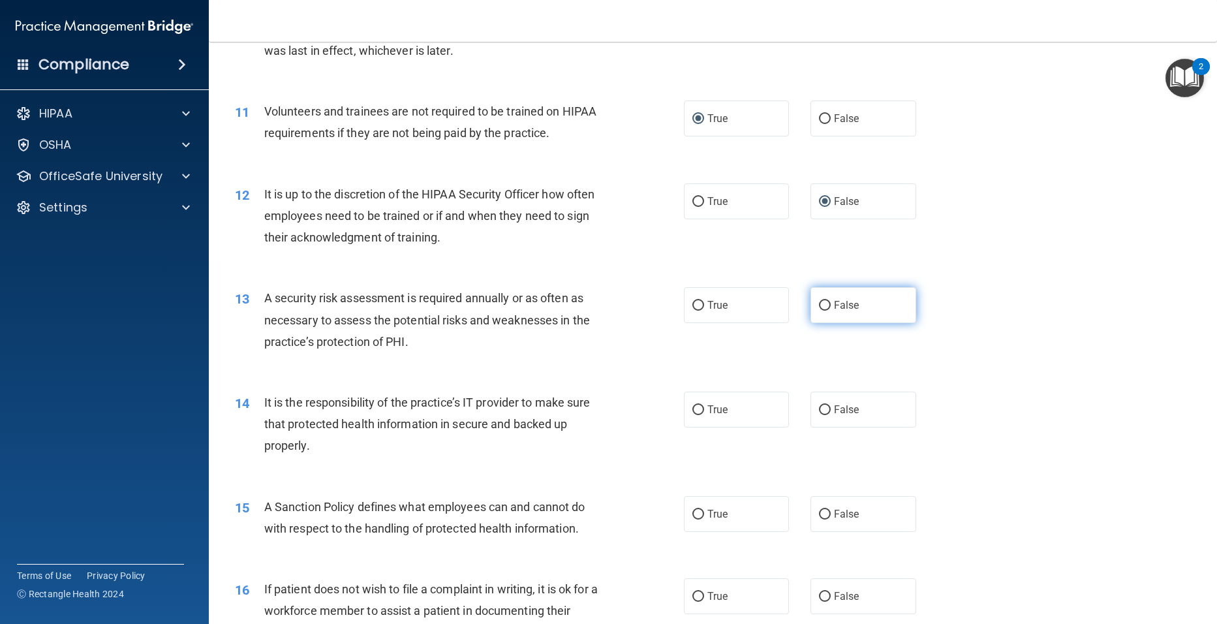
click at [820, 311] on input "False" at bounding box center [825, 306] width 12 height 10
radio input "true"
click at [694, 415] on input "True" at bounding box center [698, 410] width 12 height 10
radio input "true"
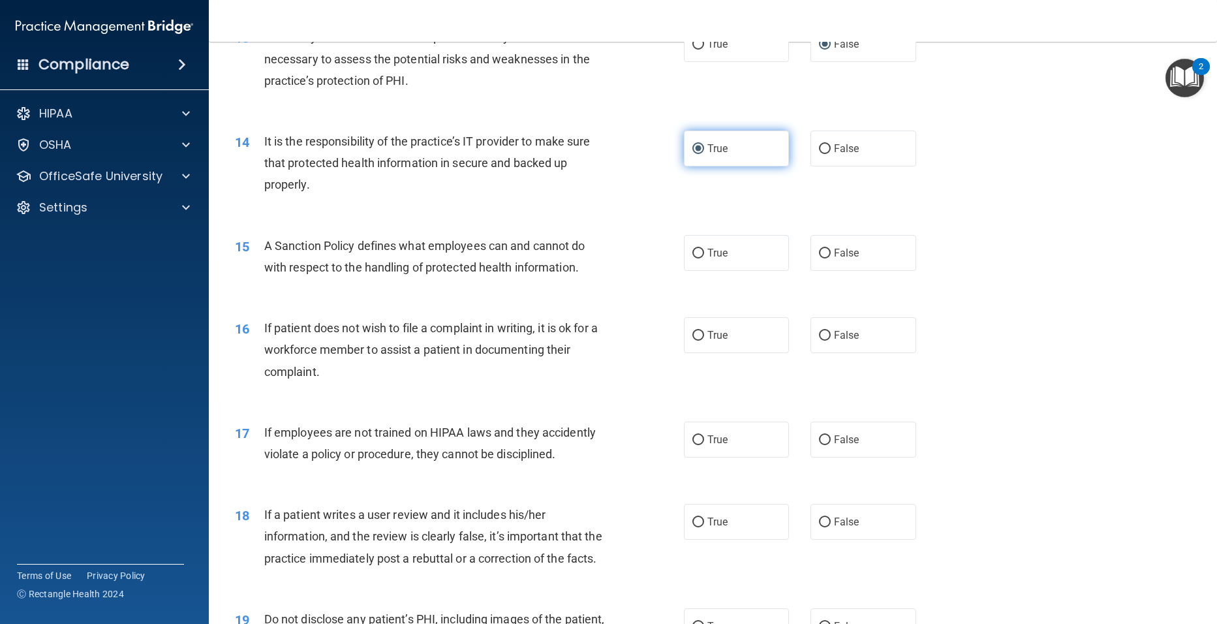
scroll to position [1501, 0]
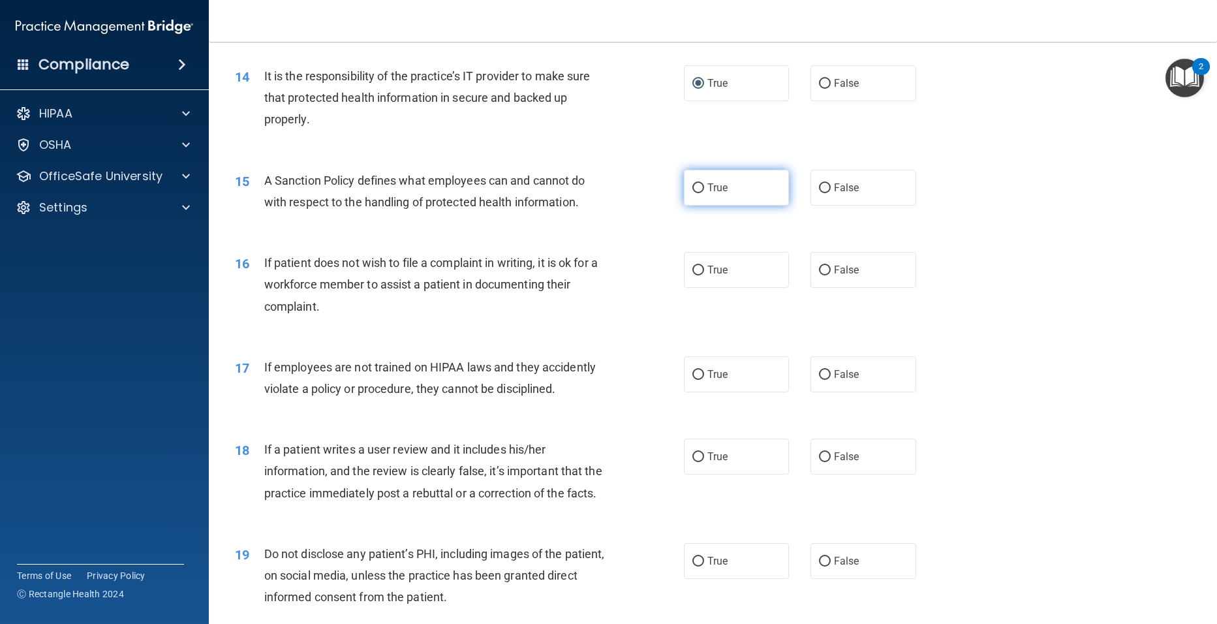
click at [692, 193] on input "True" at bounding box center [698, 188] width 12 height 10
radio input "true"
click at [692, 275] on input "True" at bounding box center [698, 271] width 12 height 10
radio input "true"
click at [820, 275] on input "False" at bounding box center [825, 271] width 12 height 10
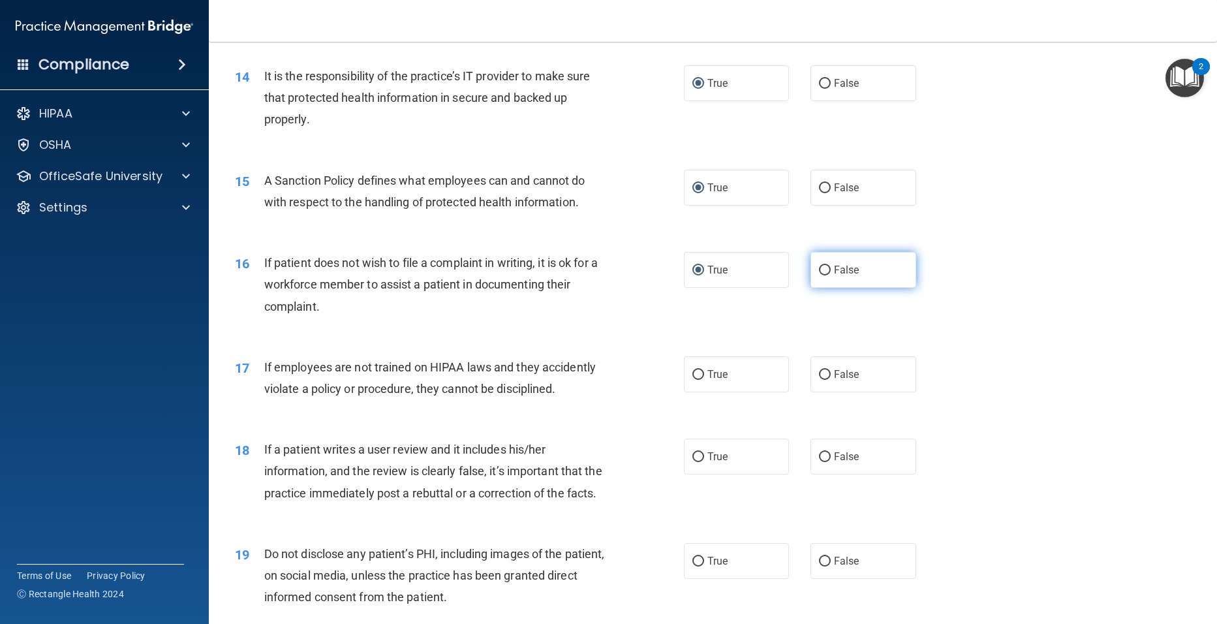
radio input "true"
radio input "false"
click at [820, 380] on input "False" at bounding box center [825, 375] width 12 height 10
radio input "true"
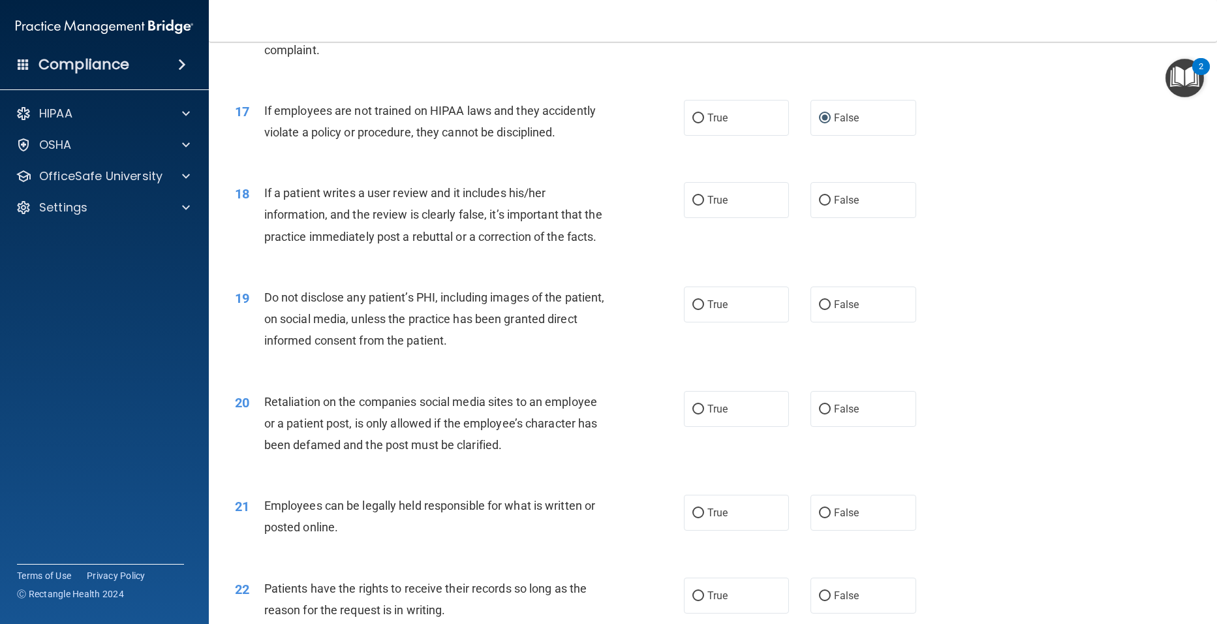
scroll to position [1762, 0]
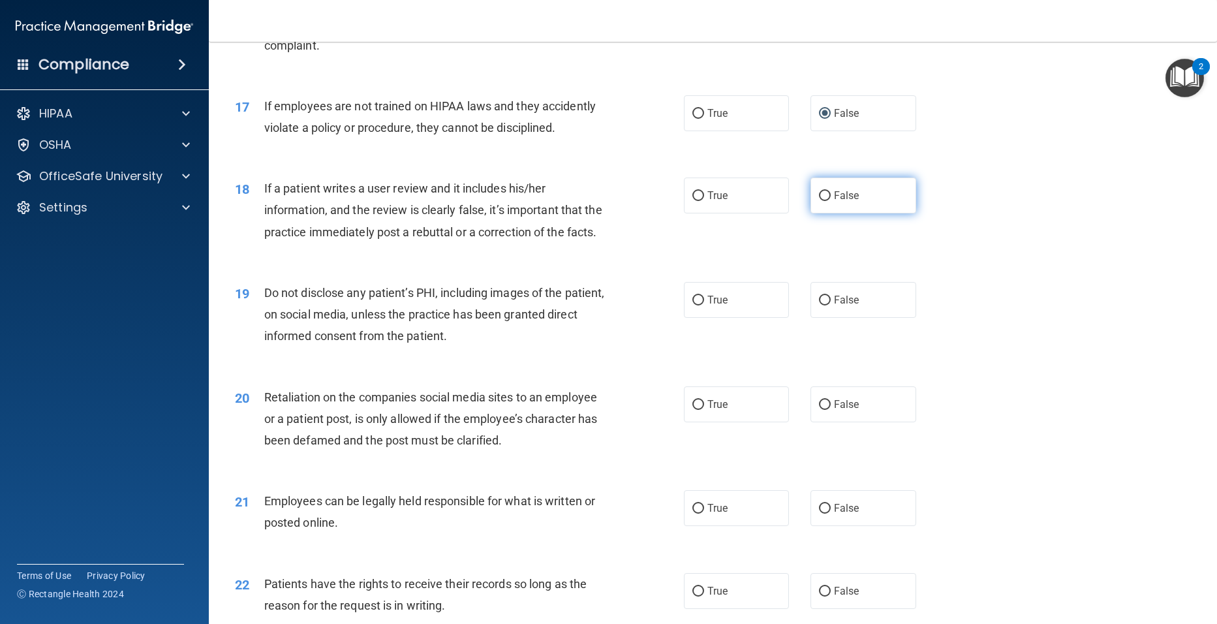
click at [819, 201] on input "False" at bounding box center [825, 196] width 12 height 10
radio input "true"
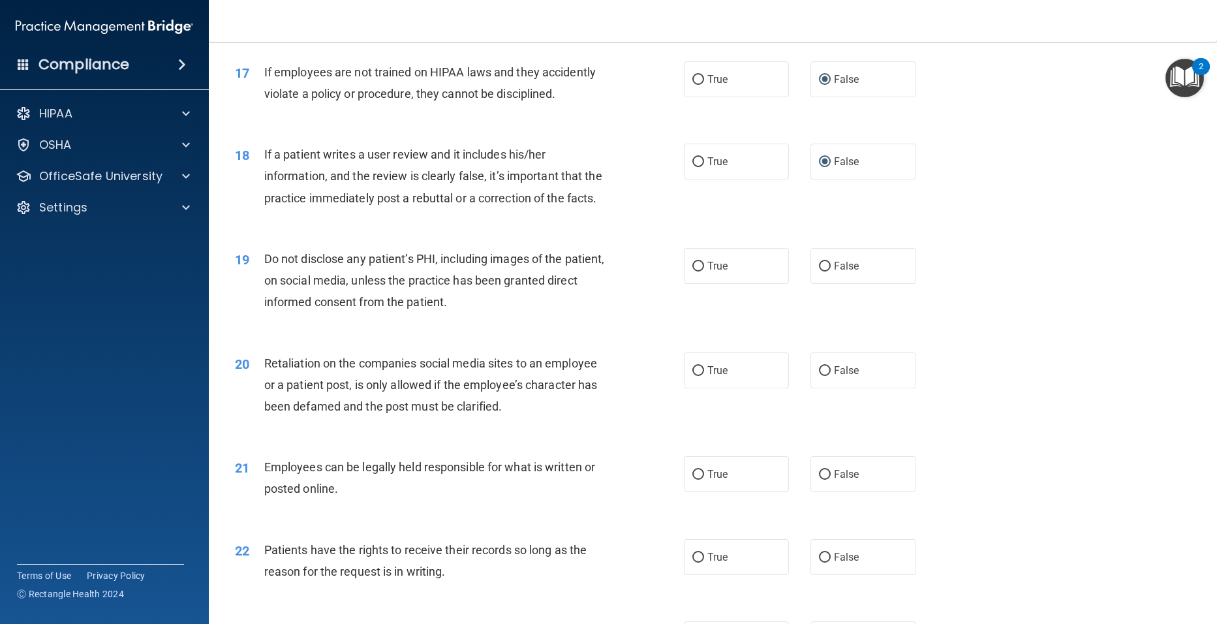
scroll to position [1827, 0]
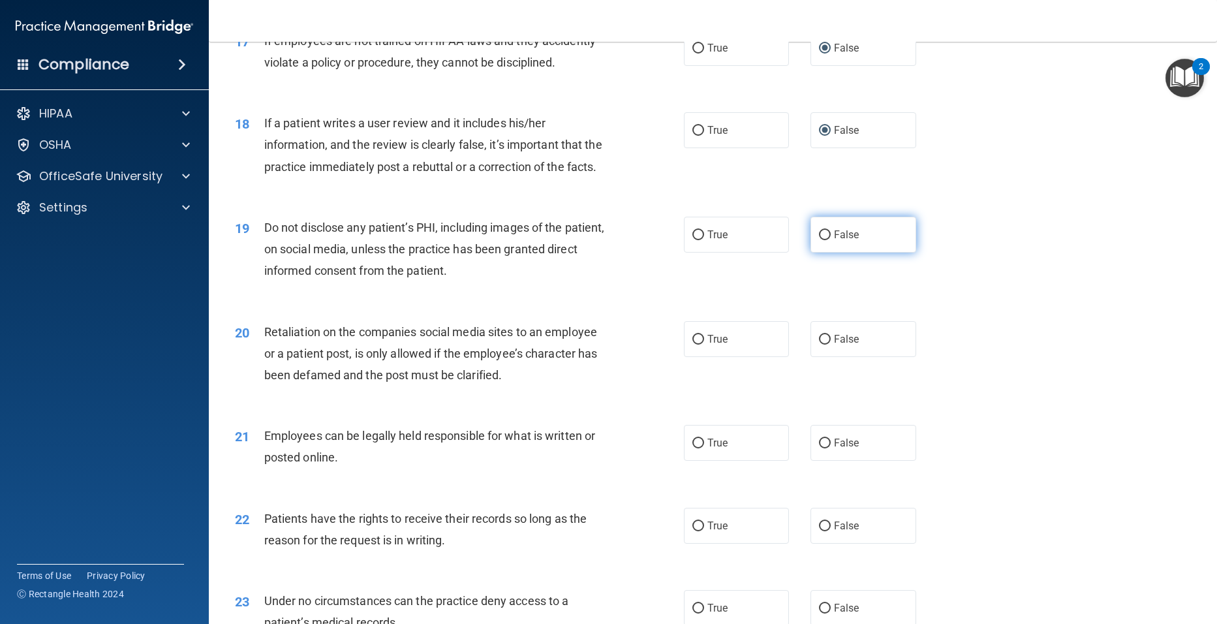
click at [822, 240] on input "False" at bounding box center [825, 235] width 12 height 10
radio input "true"
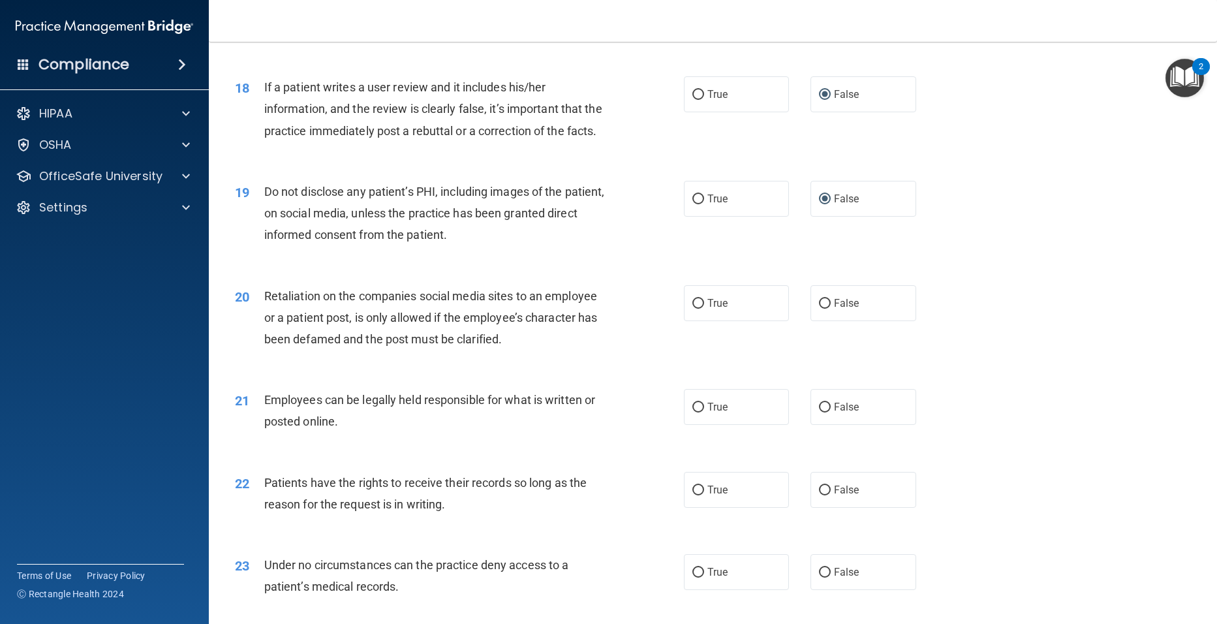
scroll to position [1893, 0]
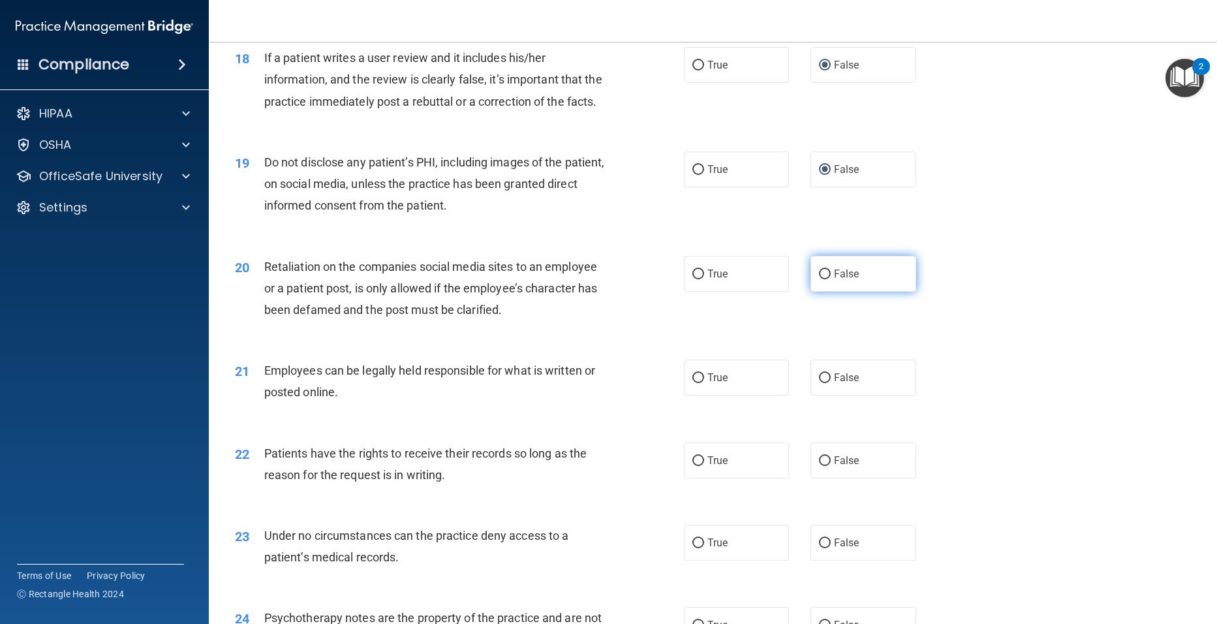
click at [819, 279] on input "False" at bounding box center [825, 275] width 12 height 10
radio input "true"
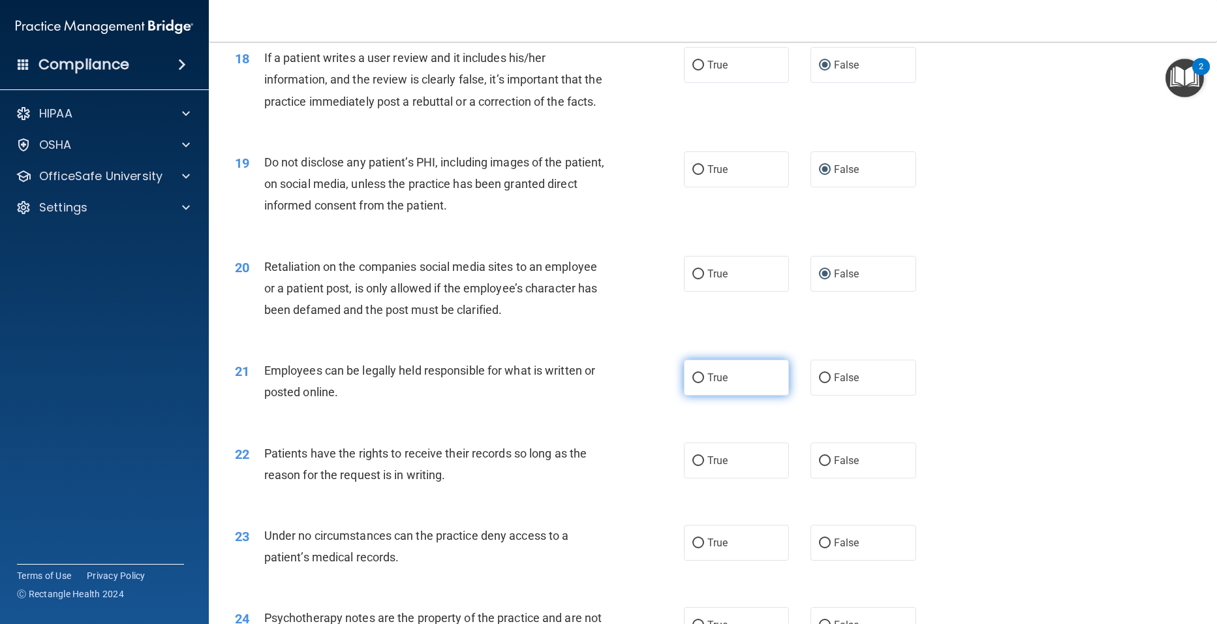
click at [696, 383] on input "True" at bounding box center [698, 378] width 12 height 10
radio input "true"
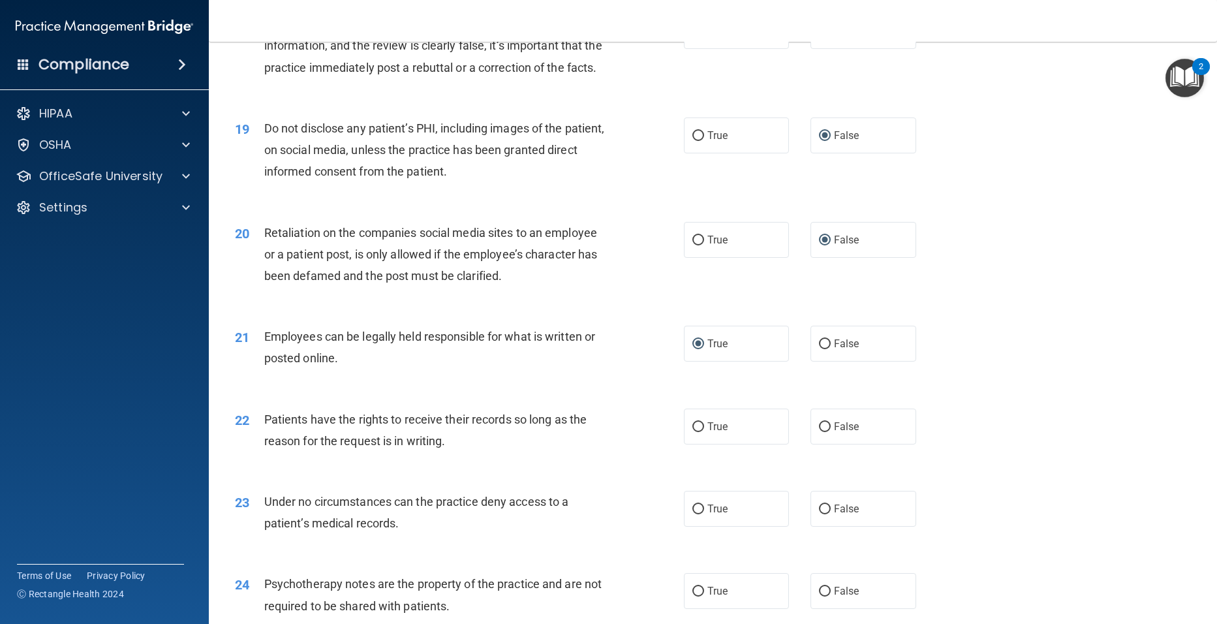
scroll to position [1958, 0]
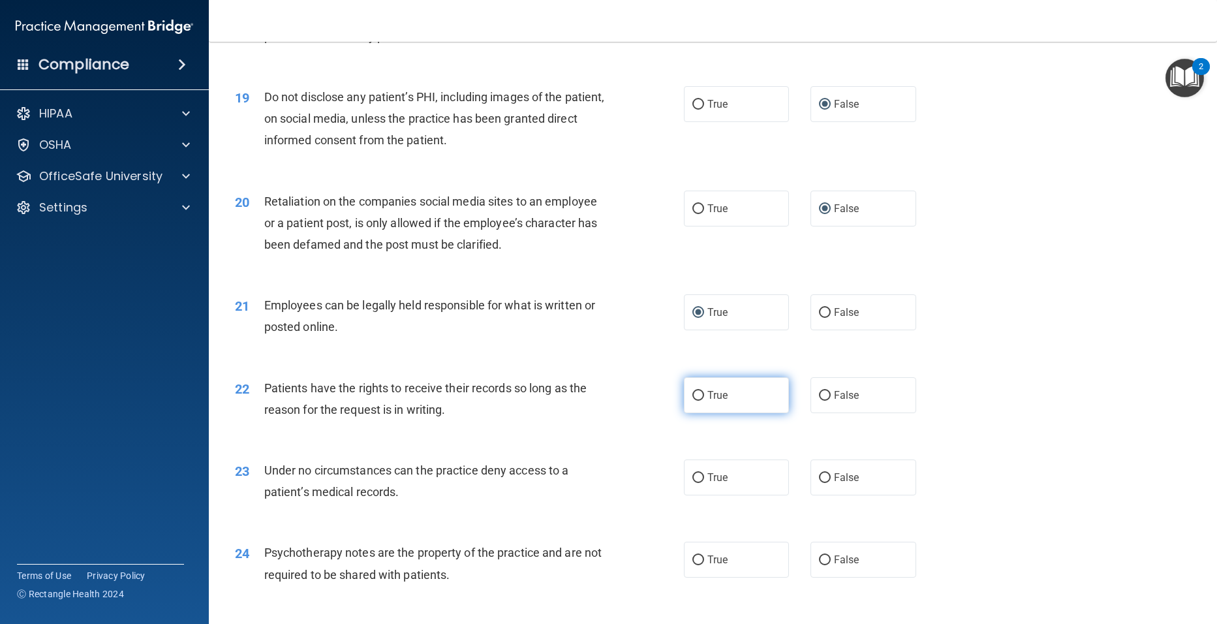
click at [694, 401] on input "True" at bounding box center [698, 396] width 12 height 10
radio input "true"
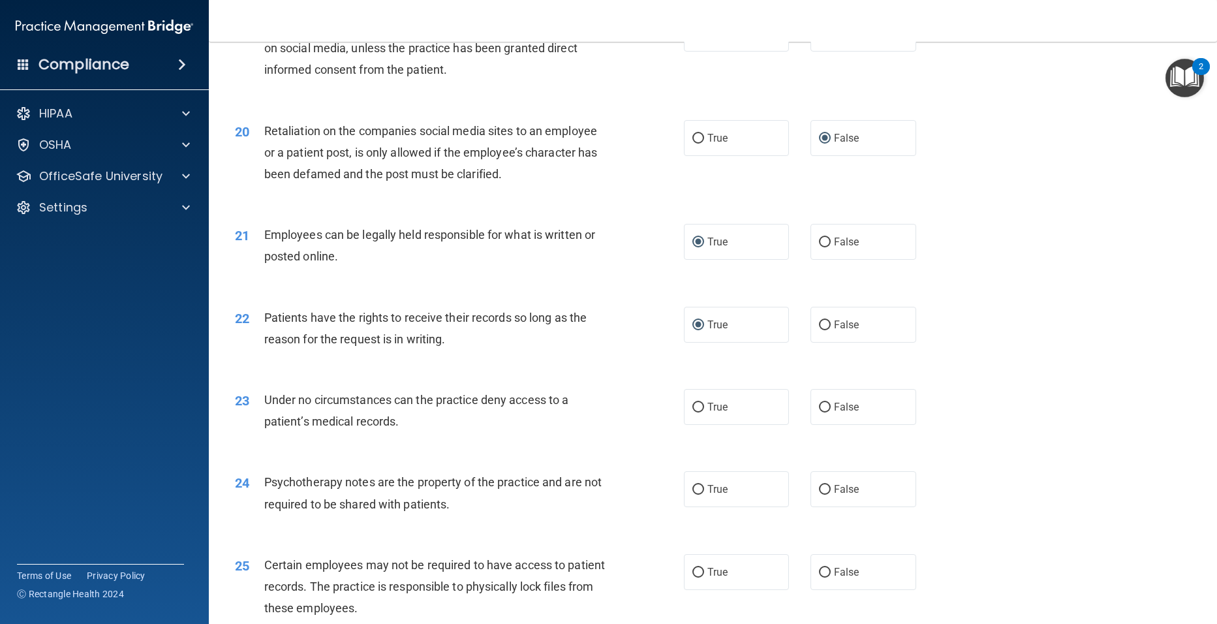
scroll to position [2088, 0]
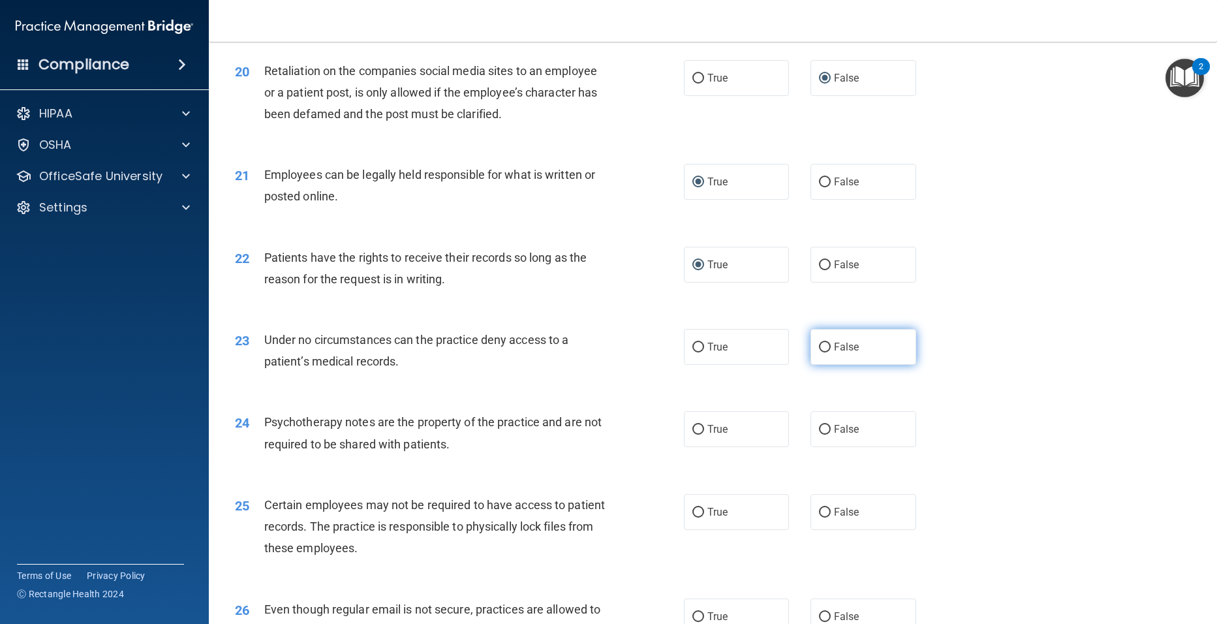
click at [819, 352] on input "False" at bounding box center [825, 348] width 12 height 10
radio input "true"
click at [700, 365] on label "True" at bounding box center [737, 347] width 106 height 36
click at [700, 352] on input "True" at bounding box center [698, 348] width 12 height 10
radio input "true"
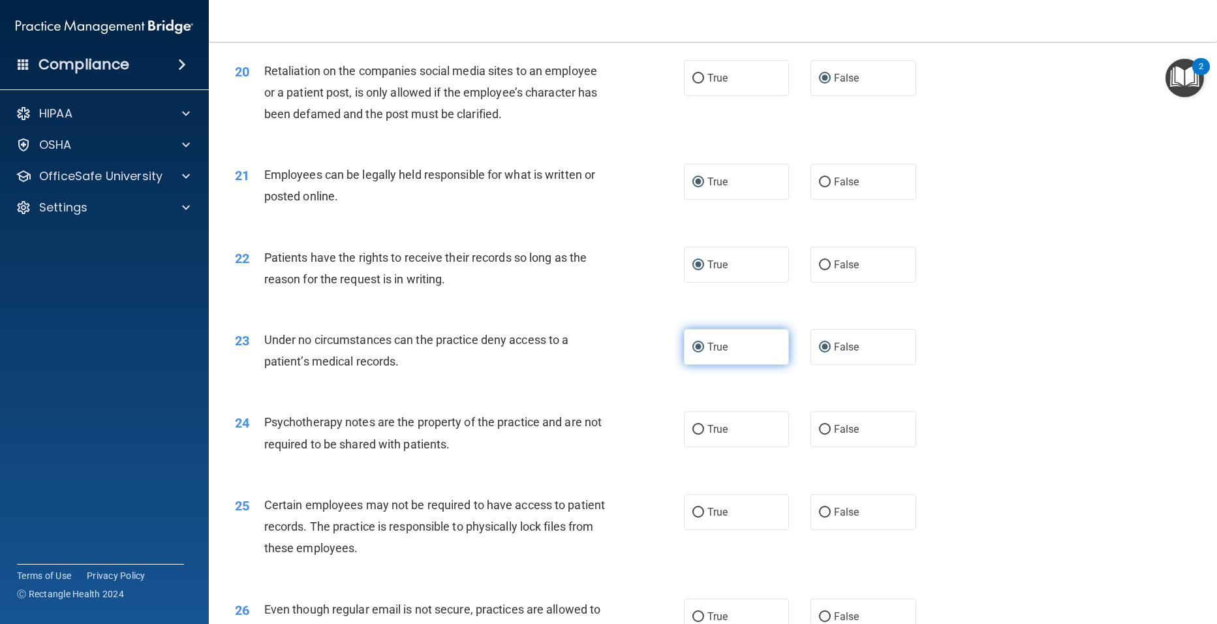
radio input "false"
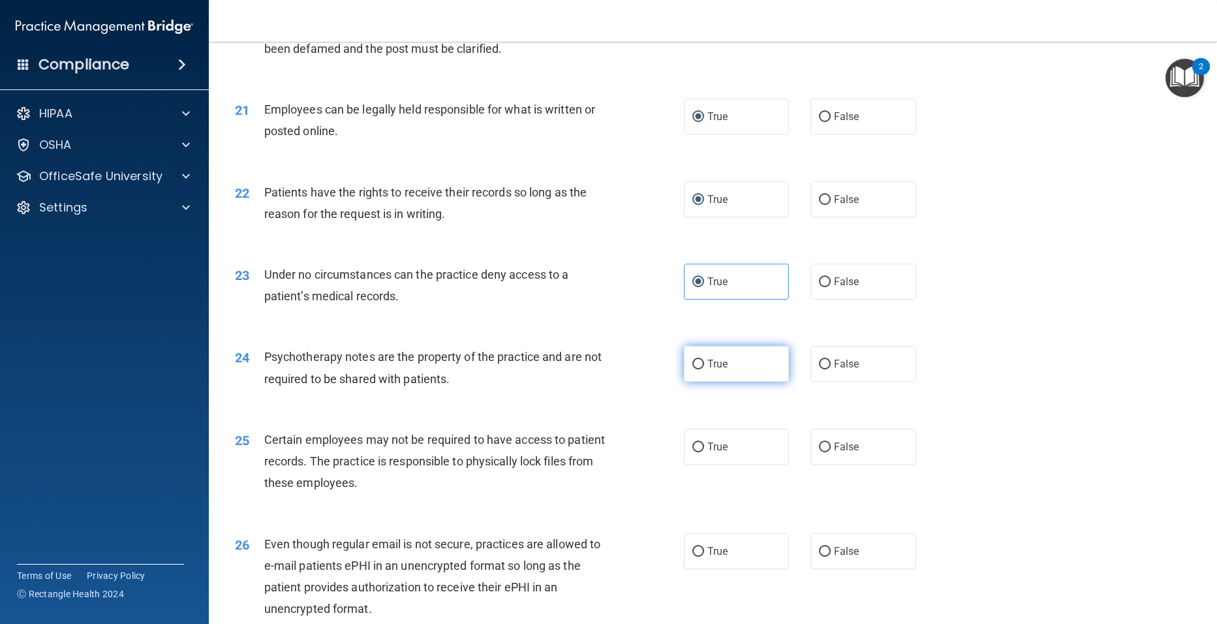
click at [685, 382] on label "True" at bounding box center [737, 364] width 106 height 36
click at [692, 369] on input "True" at bounding box center [698, 365] width 12 height 10
radio input "true"
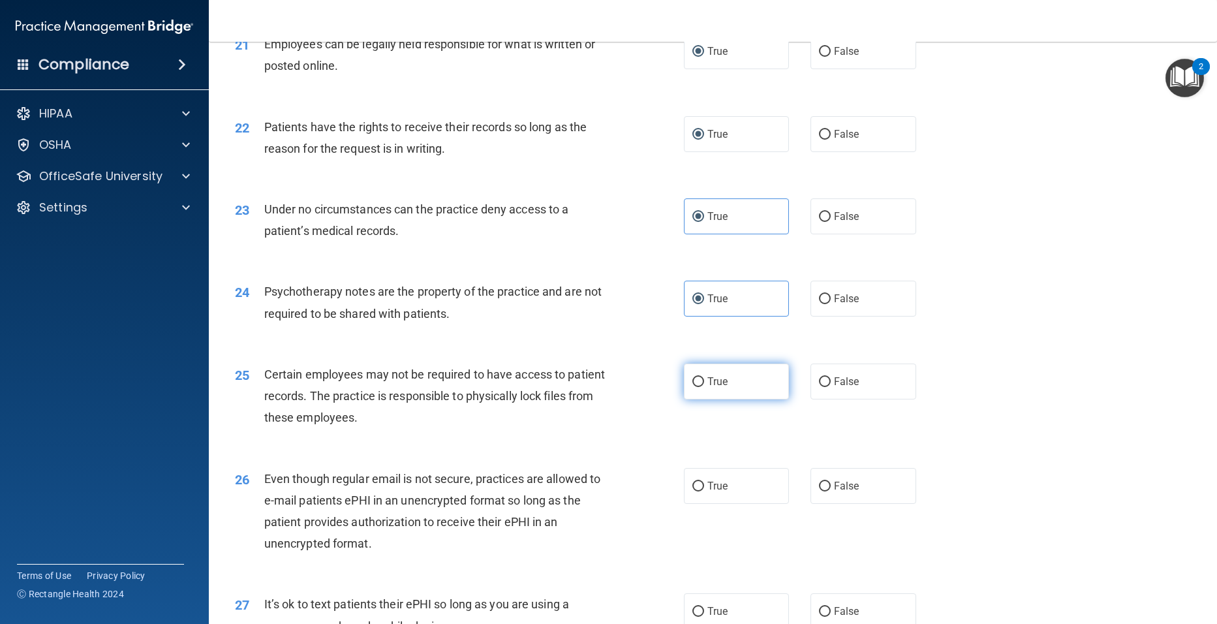
click at [694, 387] on input "True" at bounding box center [698, 382] width 12 height 10
radio input "true"
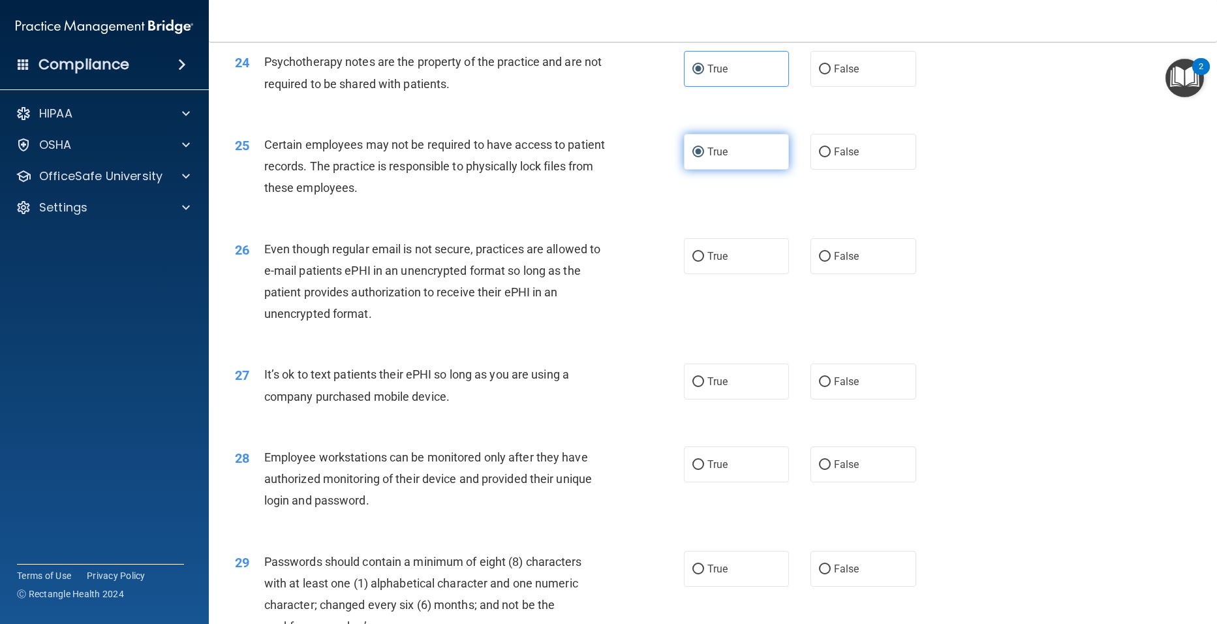
scroll to position [2480, 0]
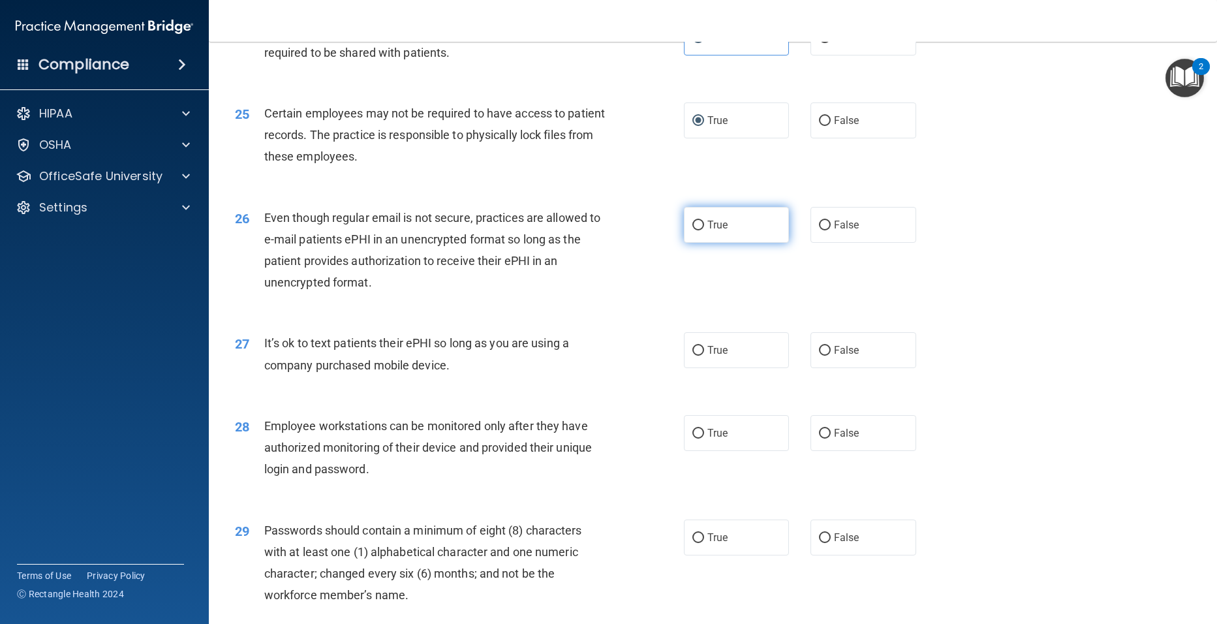
click at [696, 230] on input "True" at bounding box center [698, 226] width 12 height 10
radio input "true"
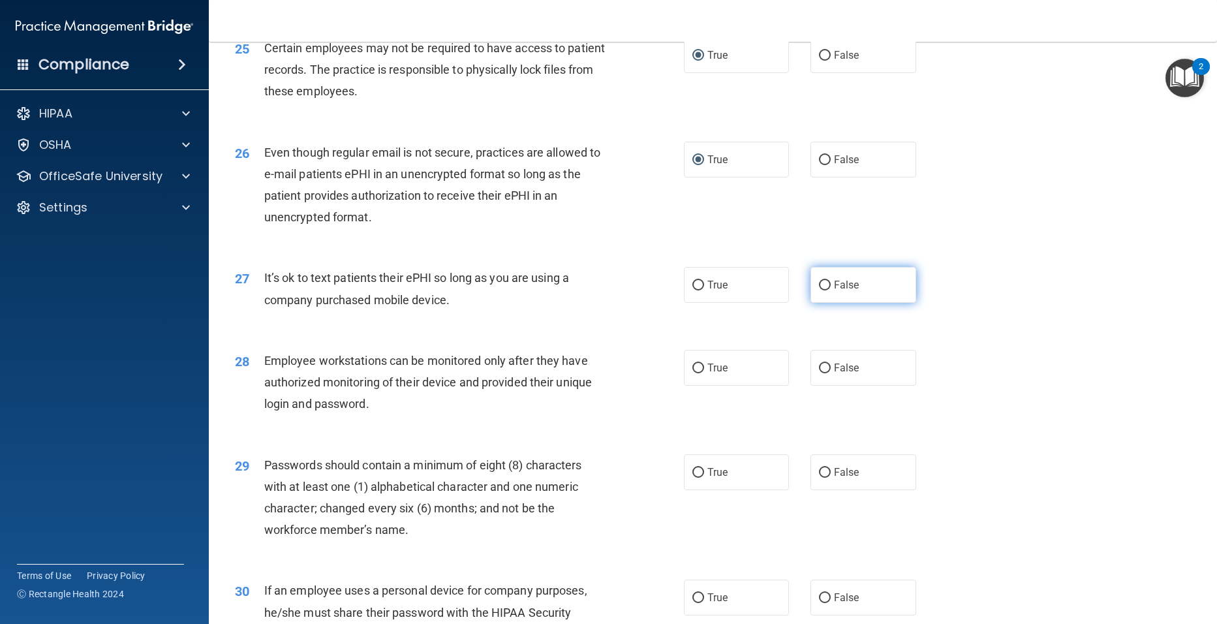
click at [819, 290] on input "False" at bounding box center [825, 286] width 12 height 10
radio input "true"
click at [829, 386] on label "False" at bounding box center [864, 368] width 106 height 36
click at [829, 373] on input "False" at bounding box center [825, 369] width 12 height 10
radio input "true"
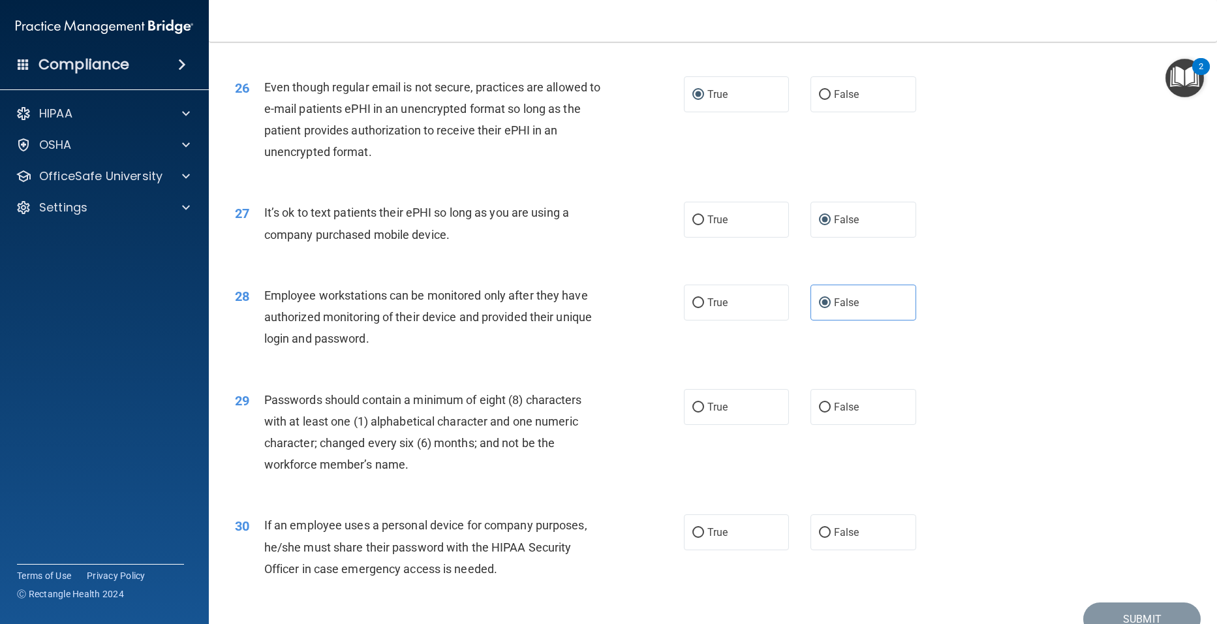
scroll to position [2676, 0]
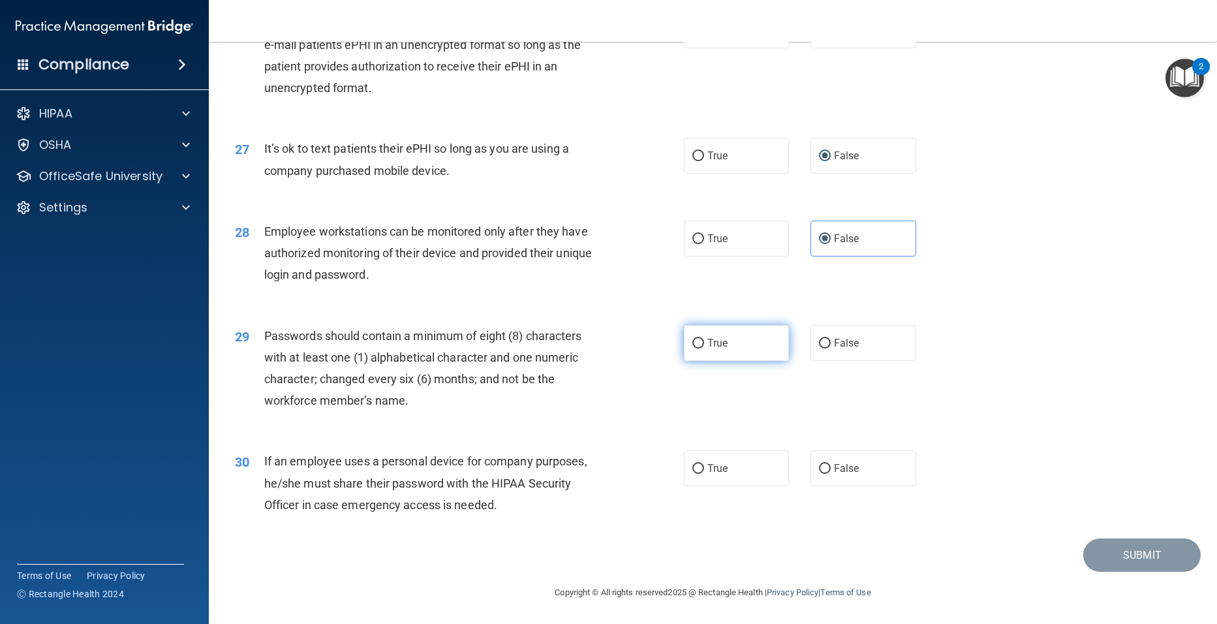
click at [692, 349] on input "True" at bounding box center [698, 344] width 12 height 10
radio input "true"
click at [693, 474] on input "True" at bounding box center [698, 469] width 12 height 10
radio input "true"
click at [1130, 572] on button "Submit" at bounding box center [1141, 554] width 117 height 33
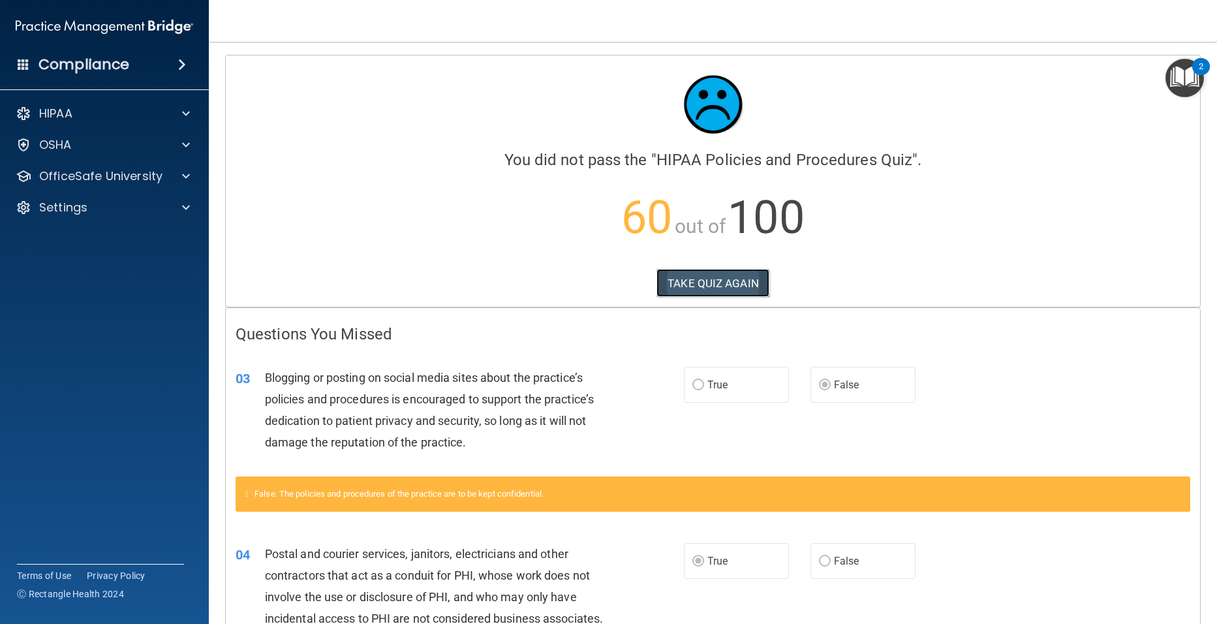
click at [734, 283] on button "TAKE QUIZ AGAIN" at bounding box center [713, 283] width 113 height 29
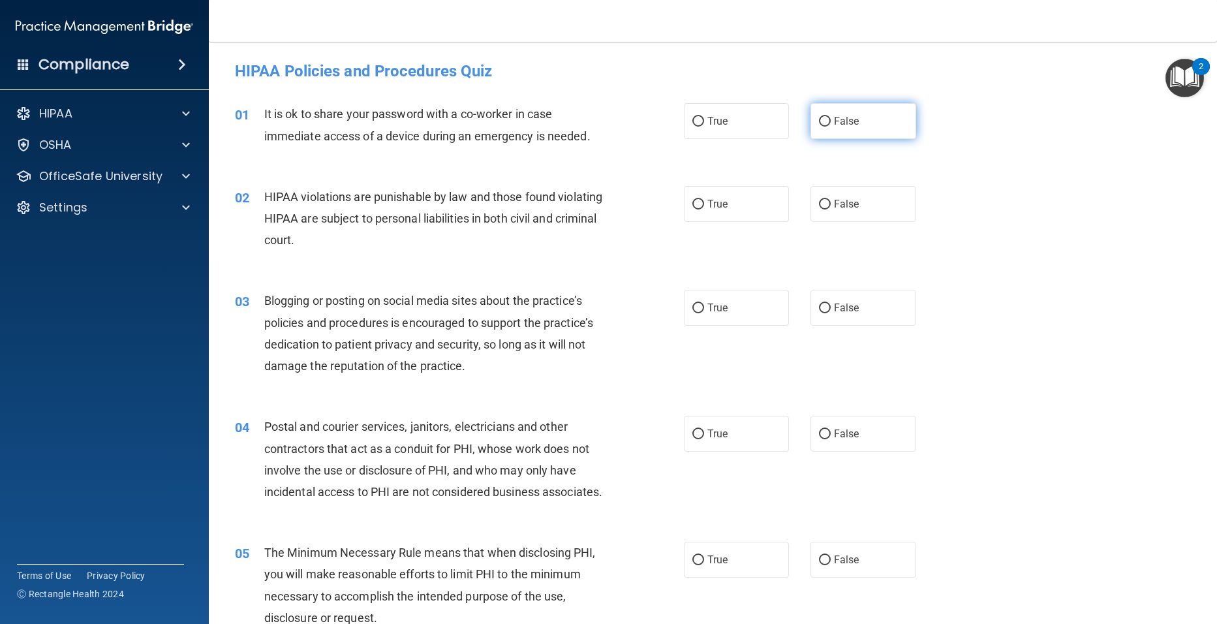
click at [819, 120] on input "False" at bounding box center [825, 122] width 12 height 10
radio input "true"
click at [693, 203] on input "True" at bounding box center [698, 205] width 12 height 10
radio input "true"
click at [820, 309] on input "False" at bounding box center [825, 308] width 12 height 10
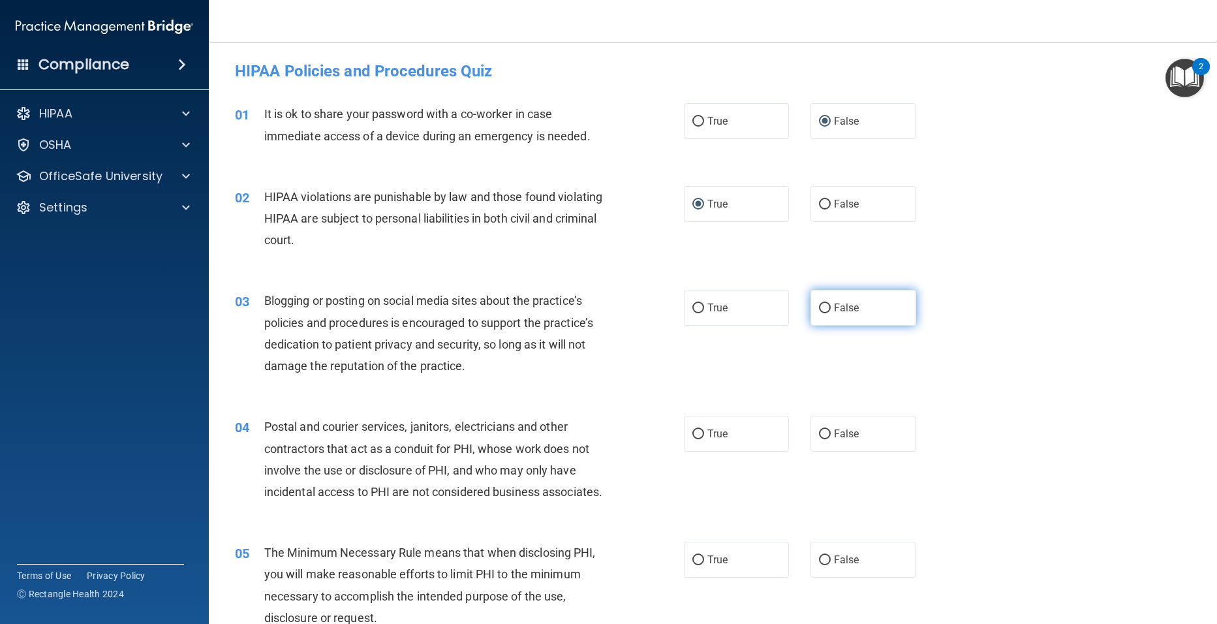
radio input "true"
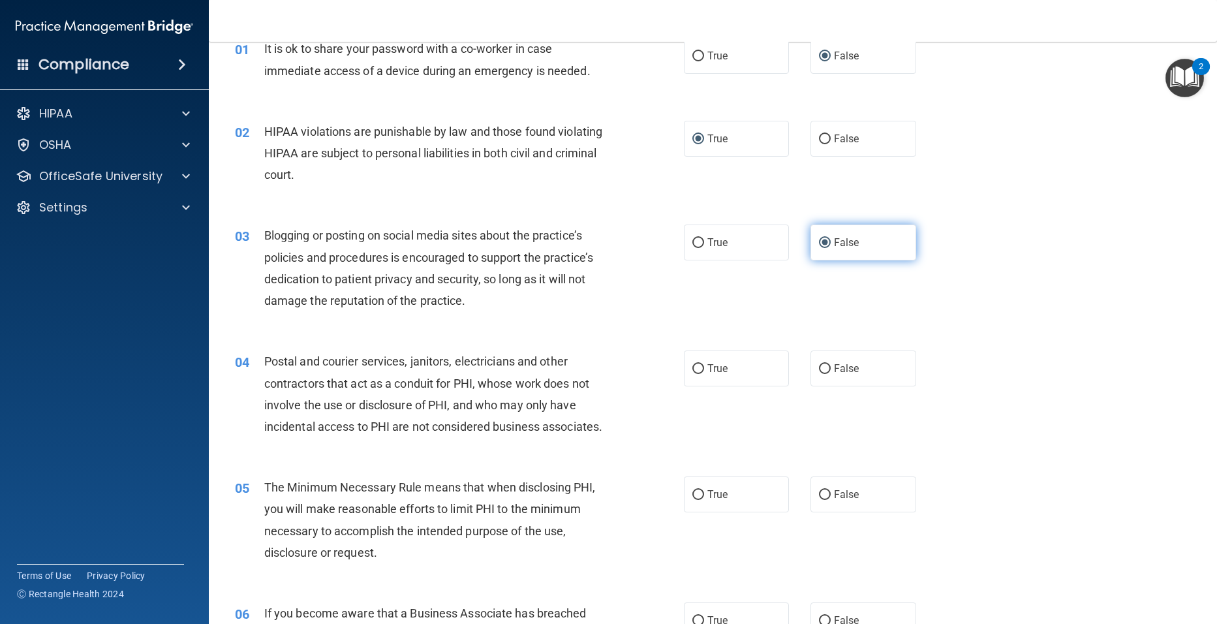
scroll to position [131, 0]
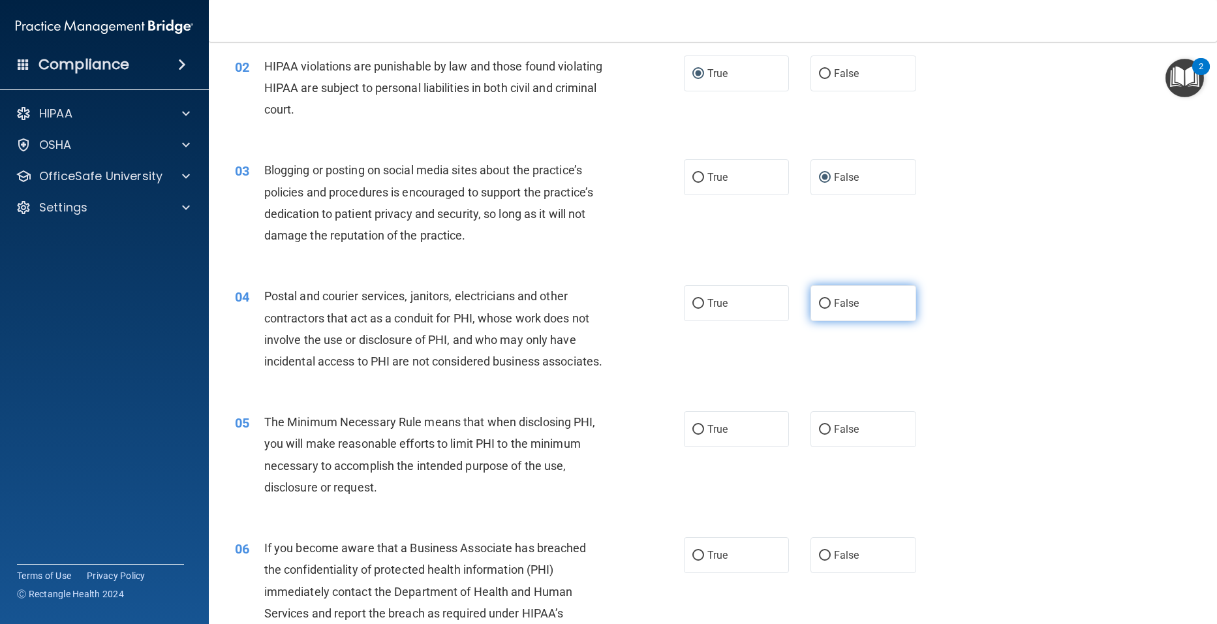
click at [819, 303] on input "False" at bounding box center [825, 304] width 12 height 10
radio input "true"
click at [819, 303] on input "False" at bounding box center [825, 304] width 12 height 10
click at [695, 309] on input "True" at bounding box center [698, 304] width 12 height 10
radio input "true"
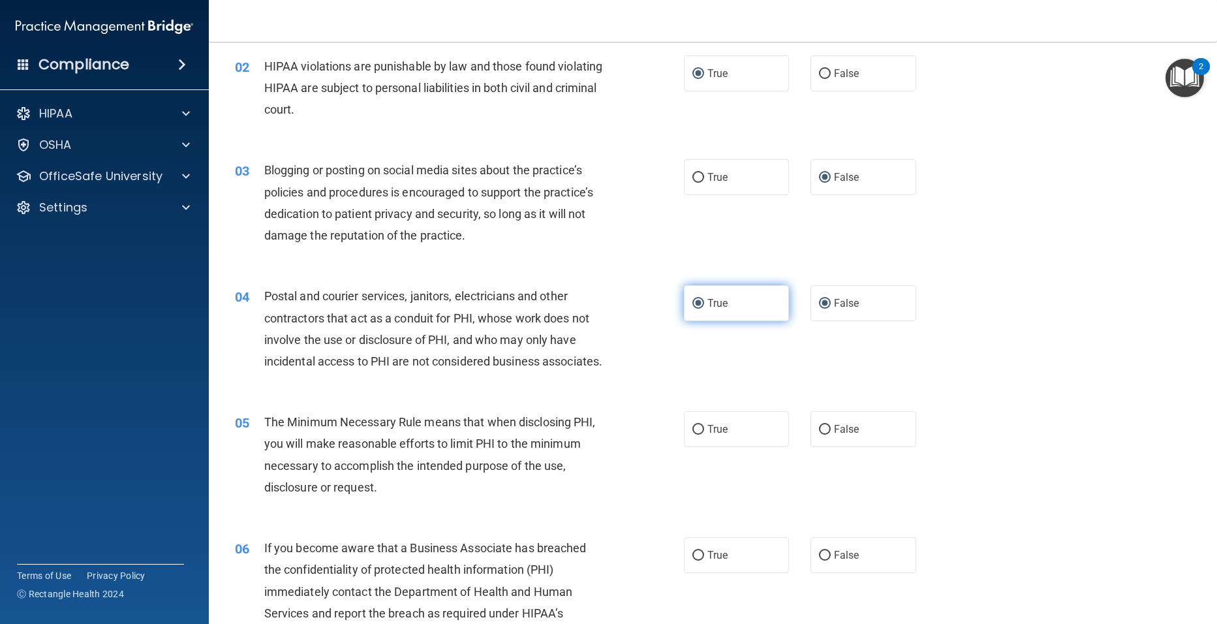
radio input "false"
click at [692, 435] on input "True" at bounding box center [698, 430] width 12 height 10
radio input "true"
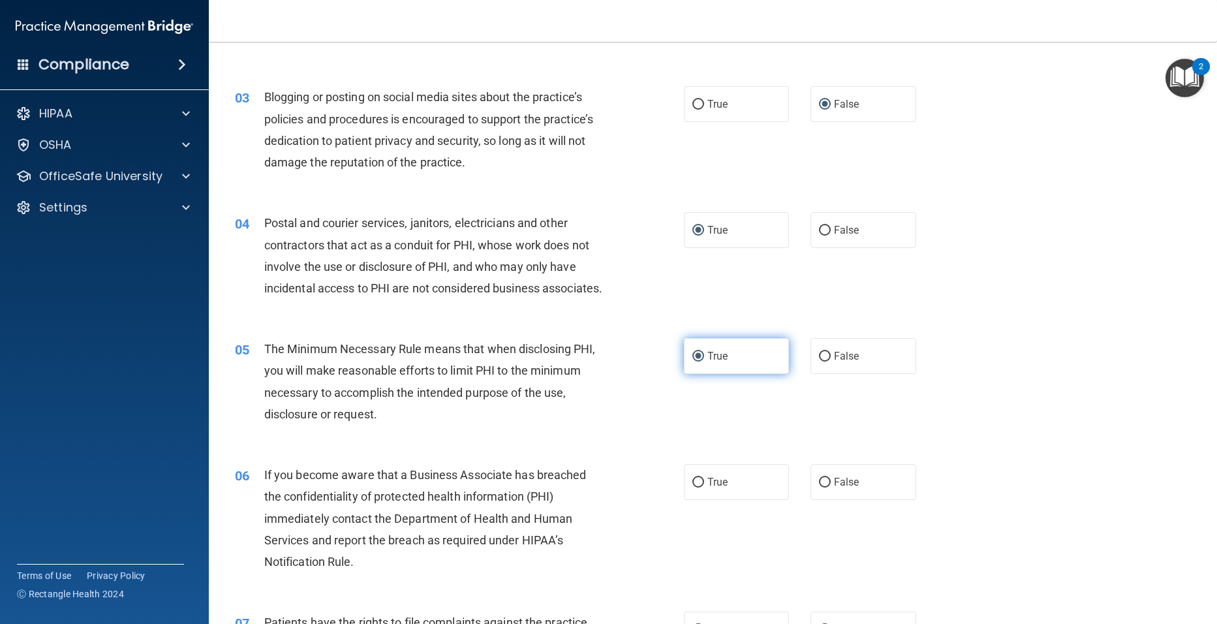
scroll to position [261, 0]
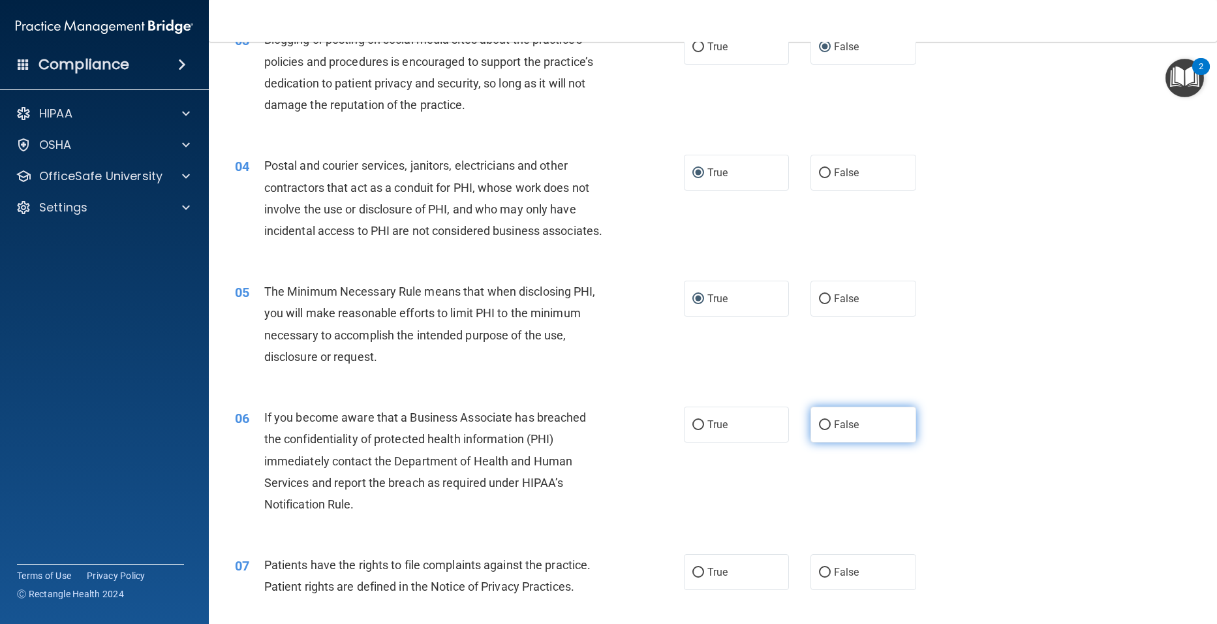
click at [819, 430] on input "False" at bounding box center [825, 425] width 12 height 10
radio input "true"
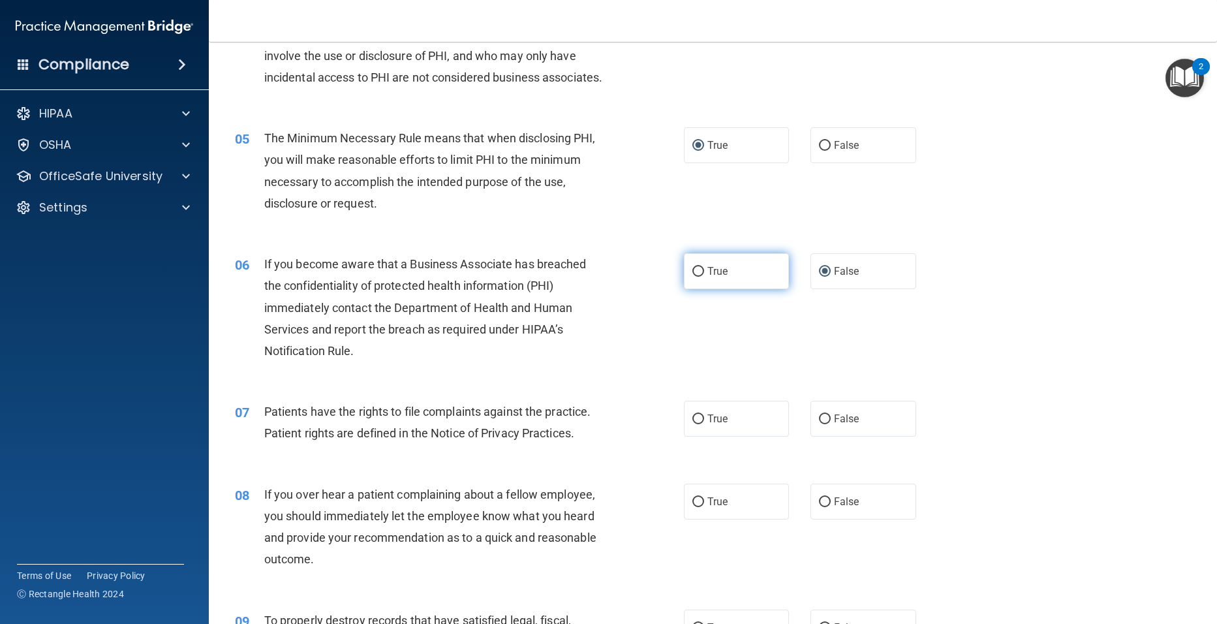
scroll to position [457, 0]
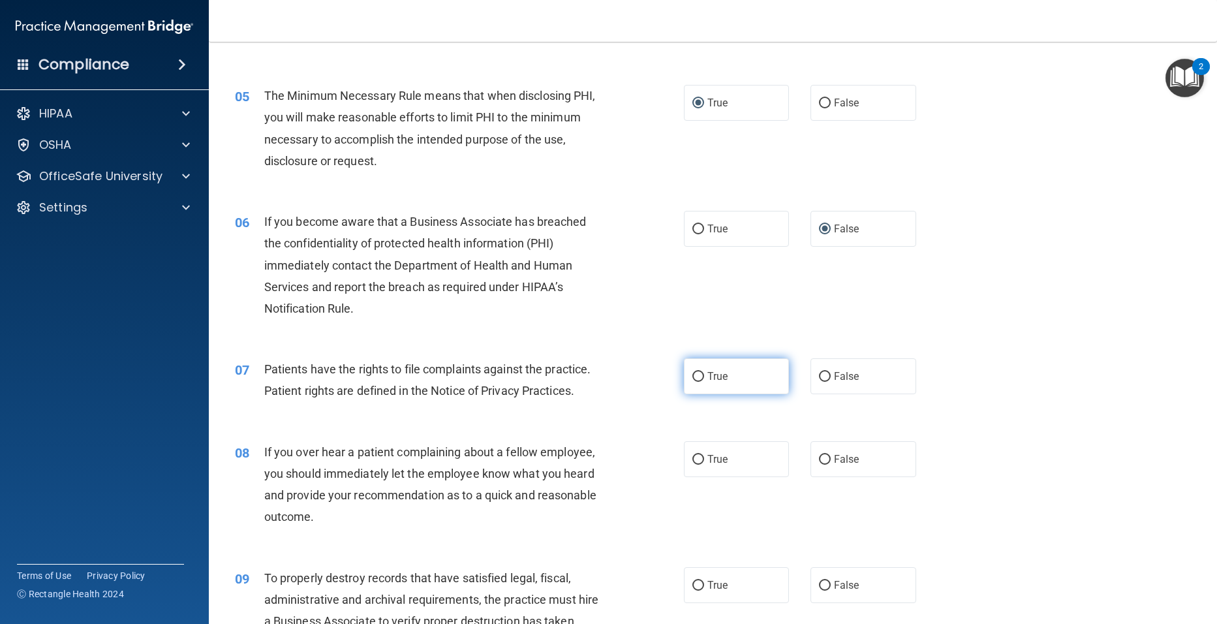
click at [692, 382] on input "True" at bounding box center [698, 377] width 12 height 10
radio input "true"
click at [820, 465] on input "False" at bounding box center [825, 460] width 12 height 10
radio input "true"
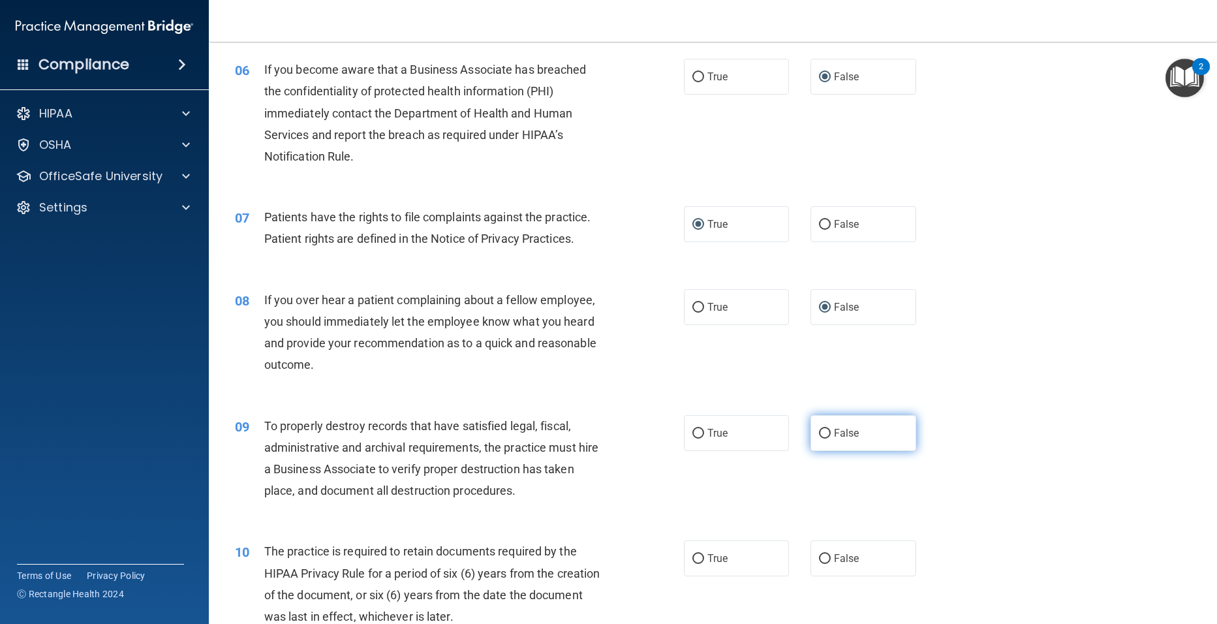
scroll to position [653, 0]
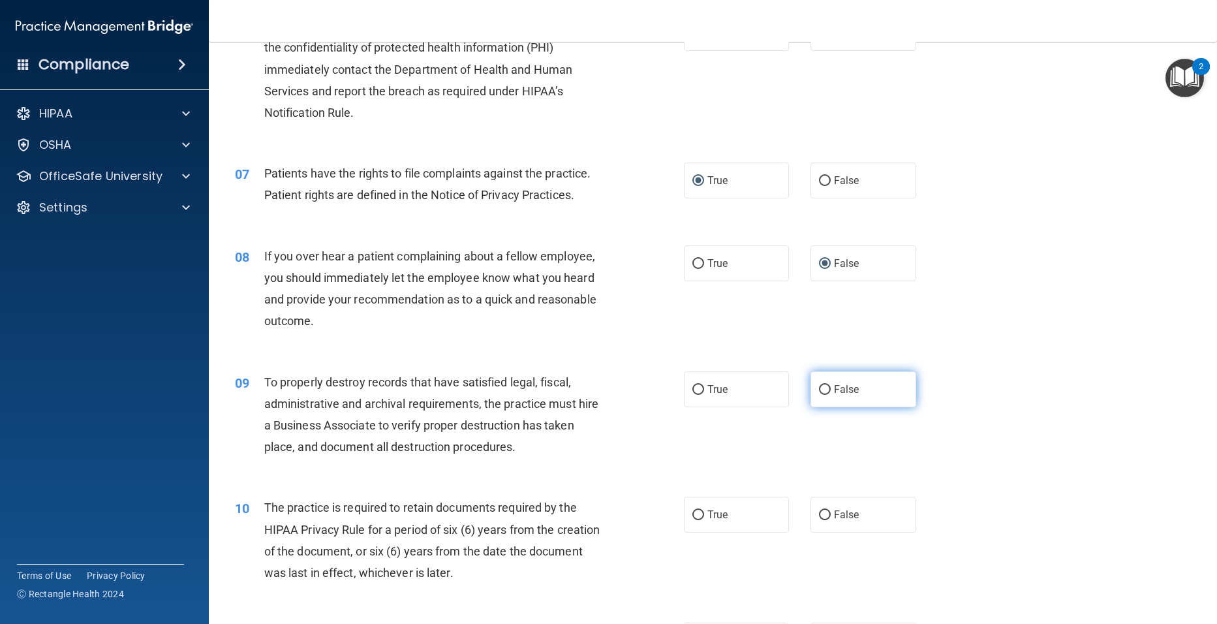
click at [819, 395] on input "False" at bounding box center [825, 390] width 12 height 10
radio input "true"
click at [693, 520] on input "True" at bounding box center [698, 515] width 12 height 10
radio input "true"
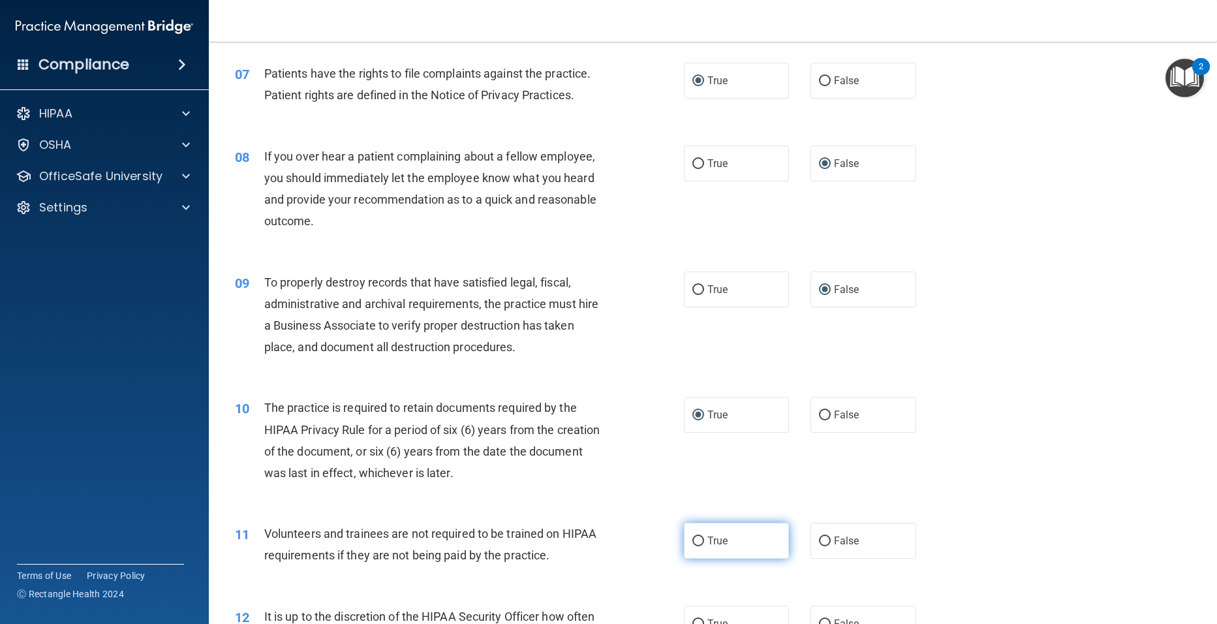
scroll to position [783, 0]
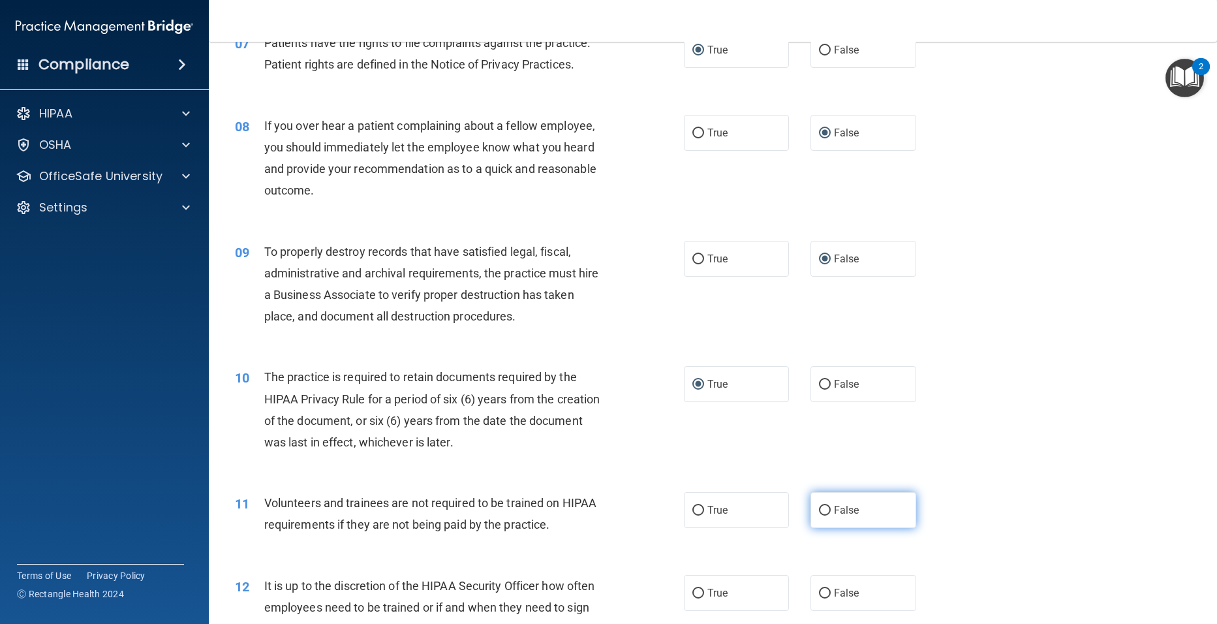
click at [821, 516] on input "False" at bounding box center [825, 511] width 12 height 10
radio input "true"
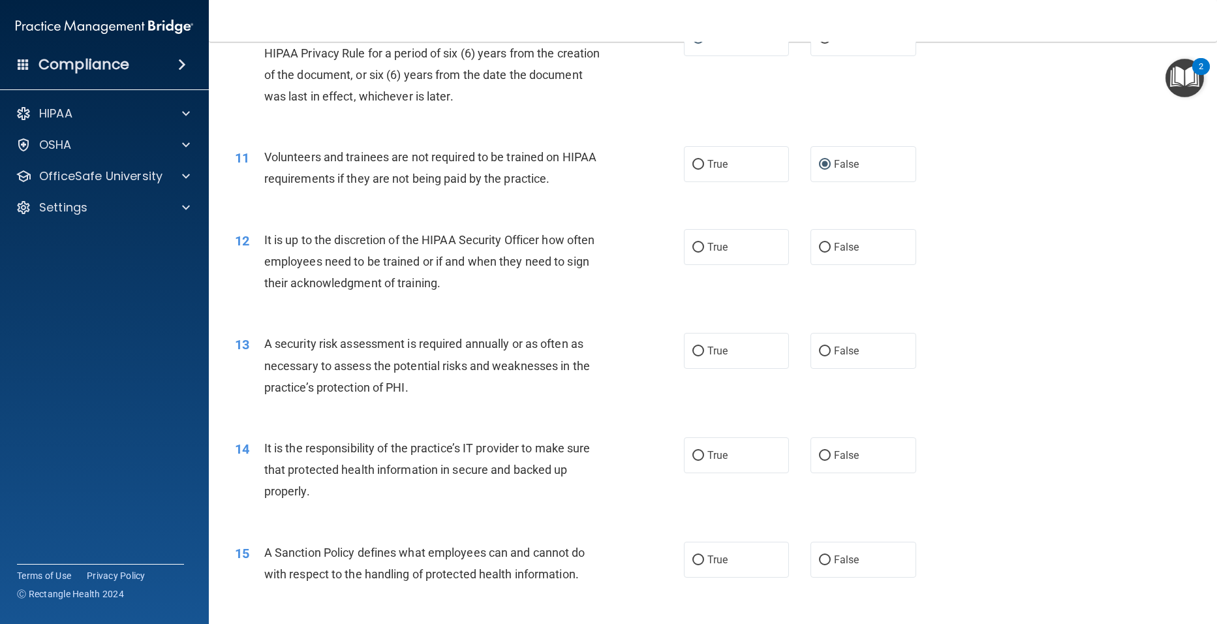
scroll to position [1175, 0]
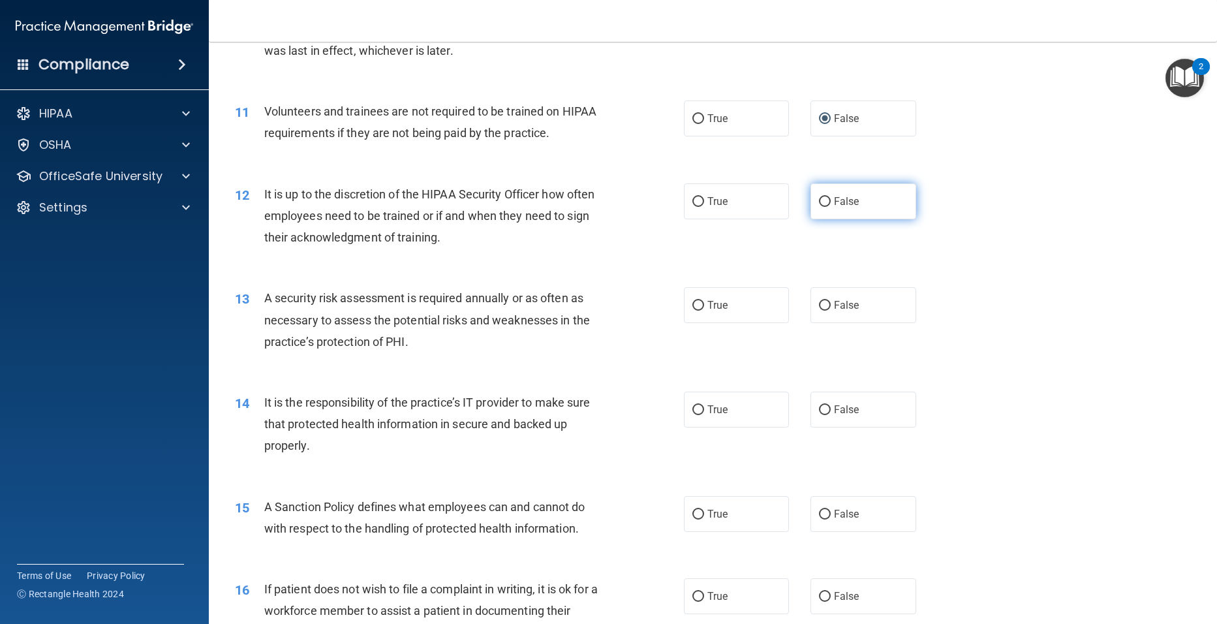
click at [819, 207] on input "False" at bounding box center [825, 202] width 12 height 10
radio input "true"
click at [692, 311] on input "True" at bounding box center [698, 306] width 12 height 10
radio input "true"
click at [819, 415] on input "False" at bounding box center [825, 410] width 12 height 10
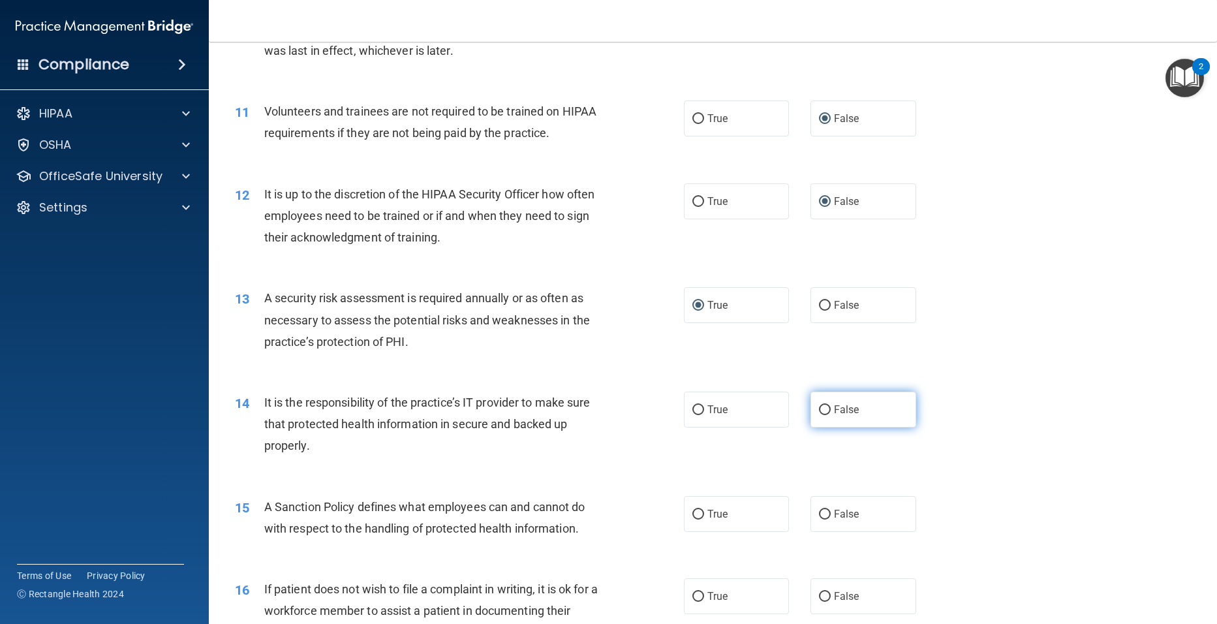
radio input "true"
click at [819, 520] on input "False" at bounding box center [825, 515] width 12 height 10
radio input "true"
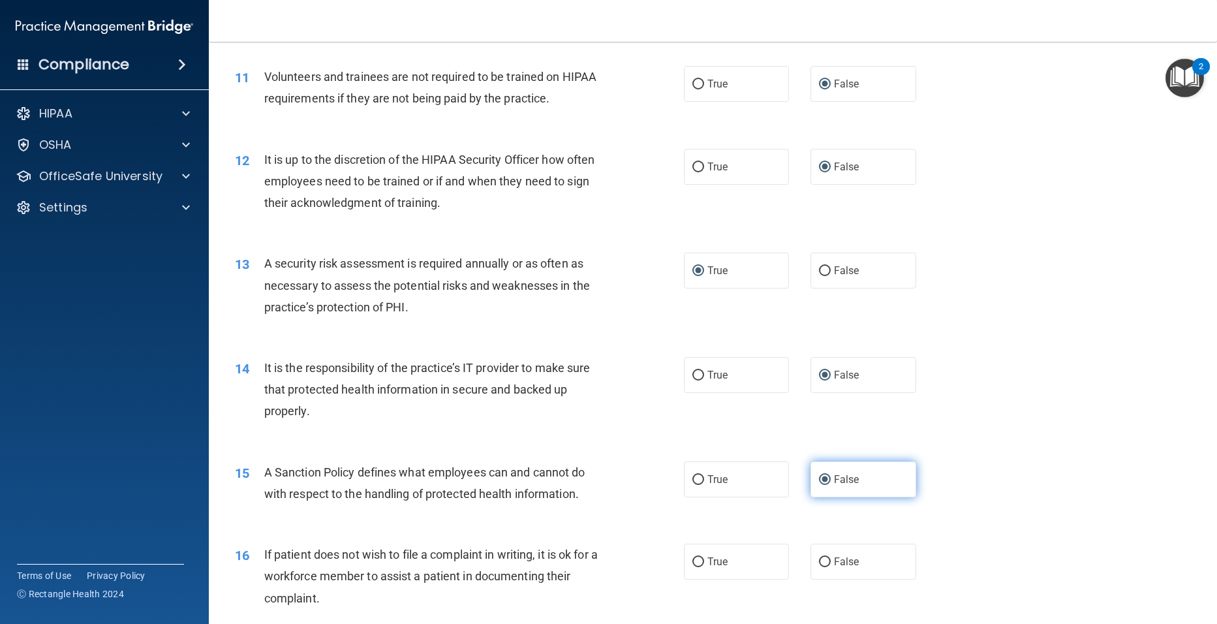
scroll to position [1240, 0]
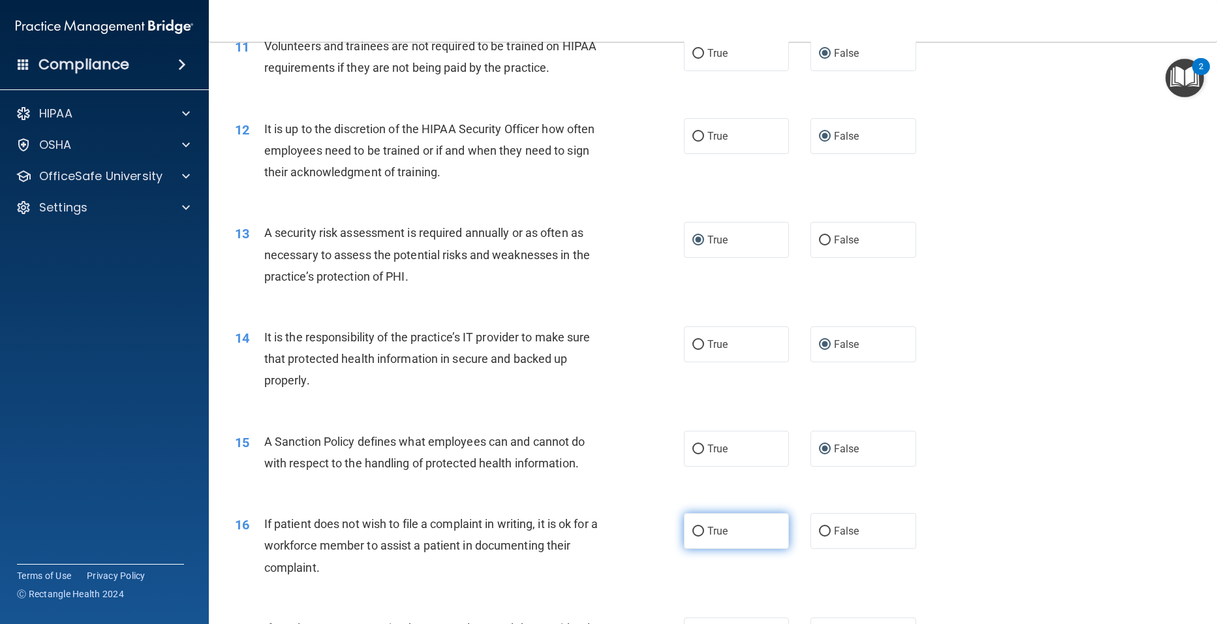
click at [693, 536] on input "True" at bounding box center [698, 532] width 12 height 10
radio input "true"
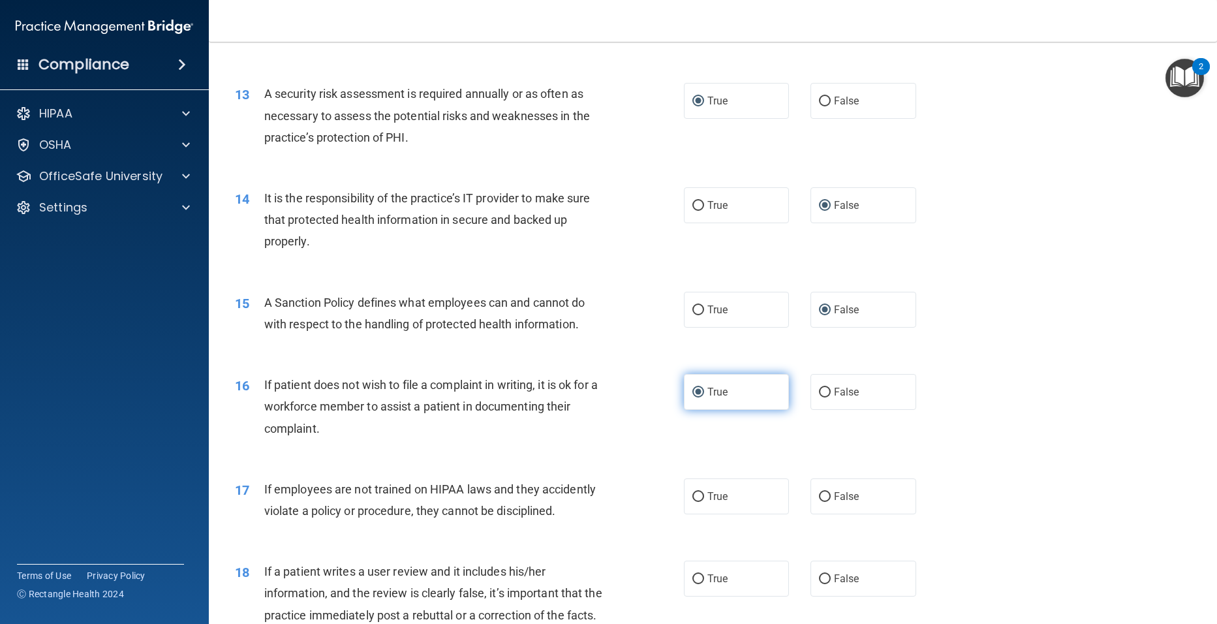
scroll to position [1436, 0]
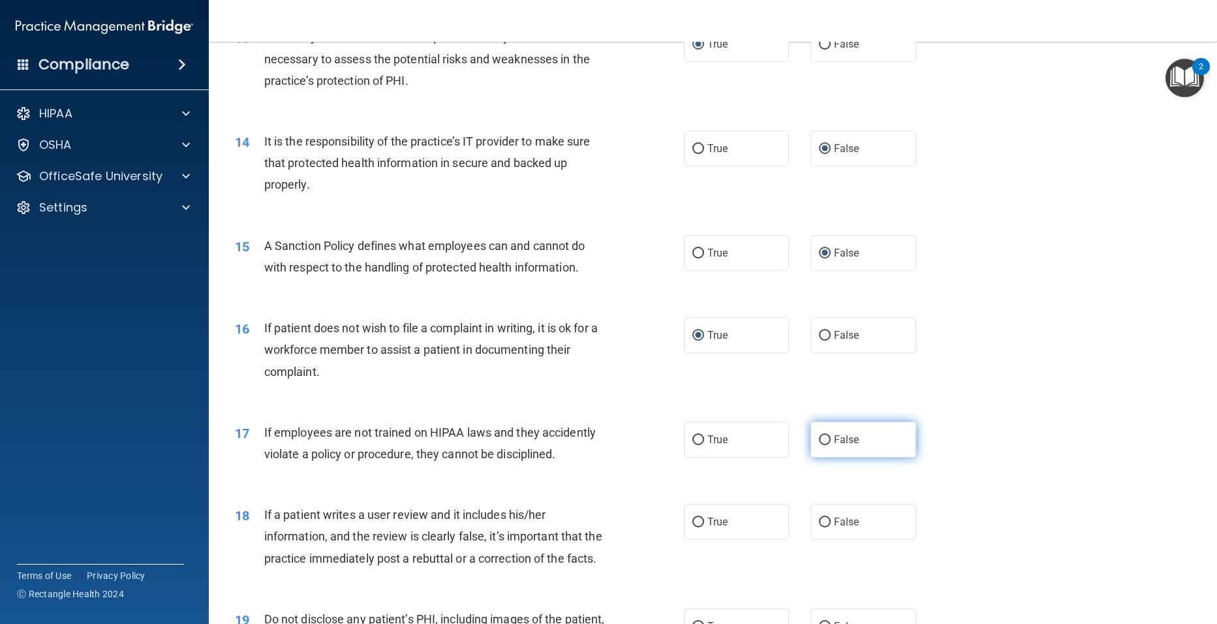
drag, startPoint x: 820, startPoint y: 461, endPoint x: 815, endPoint y: 476, distance: 15.1
click at [819, 445] on input "False" at bounding box center [825, 440] width 12 height 10
radio input "true"
click at [819, 527] on input "False" at bounding box center [825, 523] width 12 height 10
radio input "true"
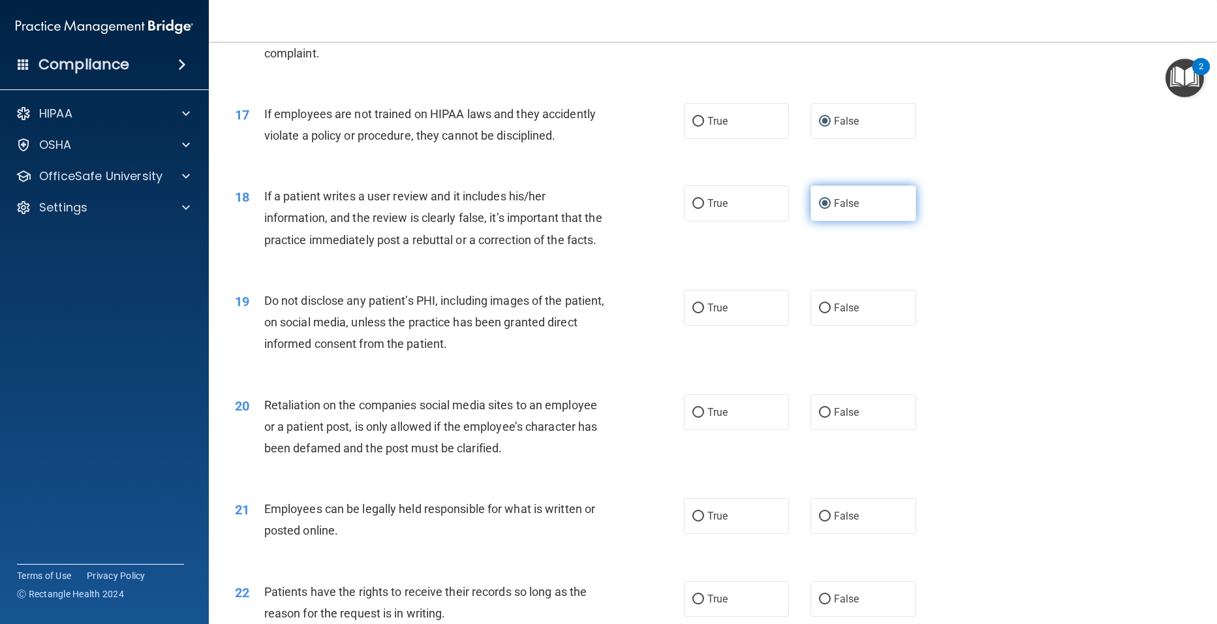
scroll to position [1762, 0]
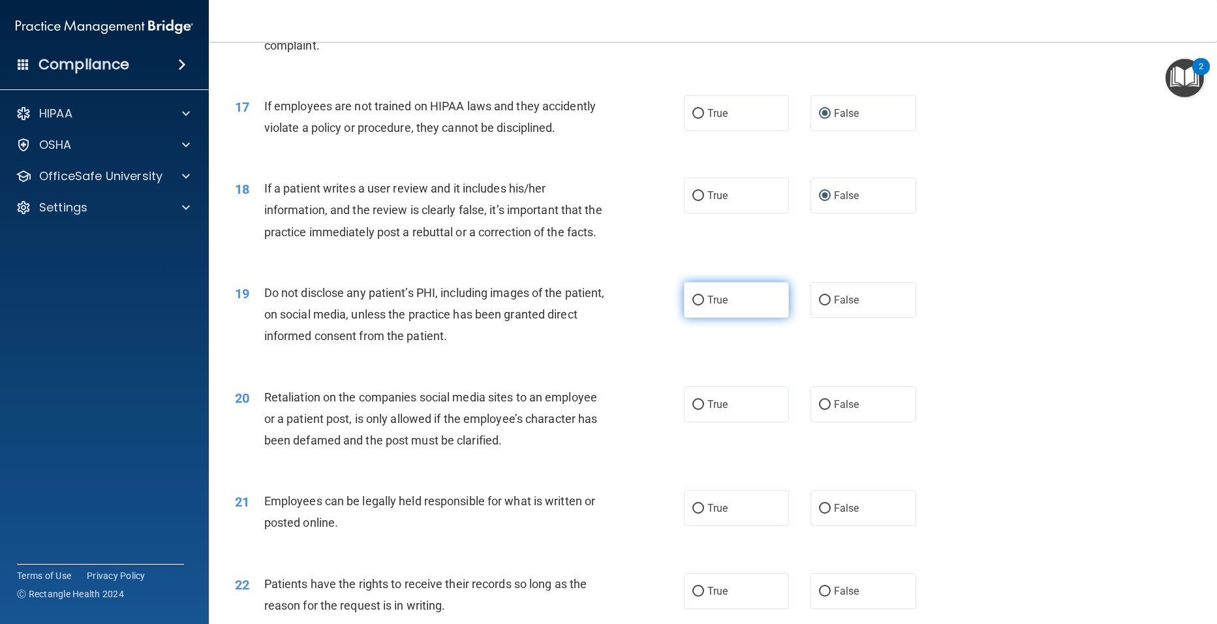
click at [694, 305] on input "True" at bounding box center [698, 301] width 12 height 10
radio input "true"
click at [819, 410] on input "False" at bounding box center [825, 405] width 12 height 10
radio input "true"
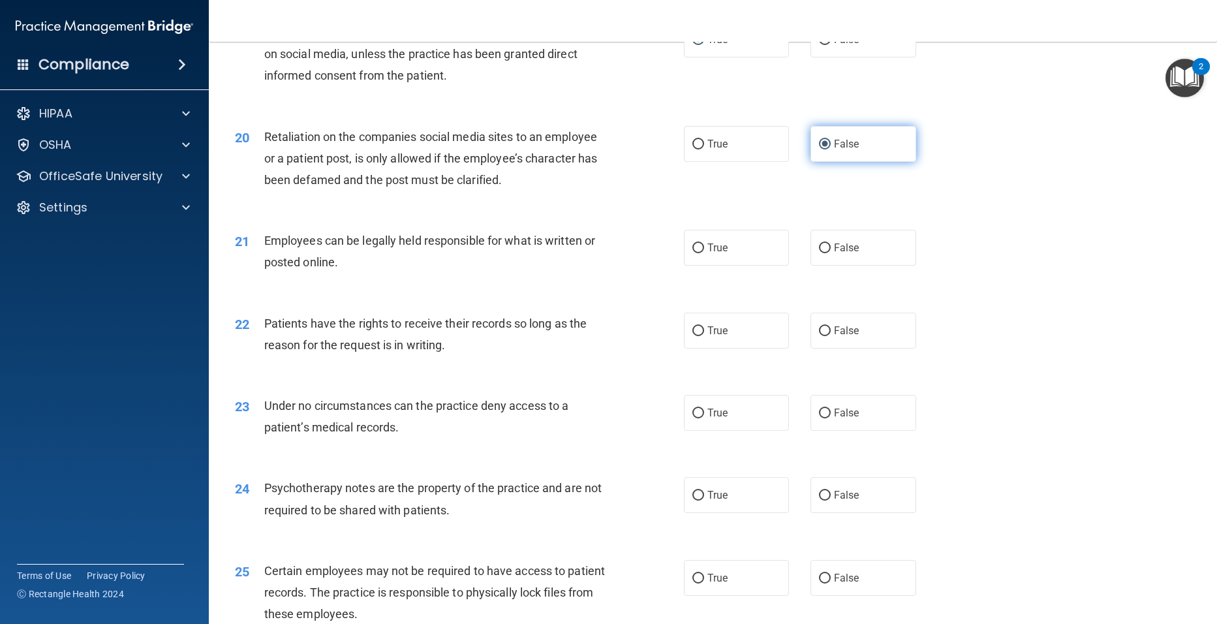
scroll to position [2023, 0]
click at [692, 253] on input "True" at bounding box center [698, 248] width 12 height 10
radio input "true"
drag, startPoint x: 815, startPoint y: 371, endPoint x: 815, endPoint y: 398, distance: 27.4
click at [819, 335] on input "False" at bounding box center [825, 331] width 12 height 10
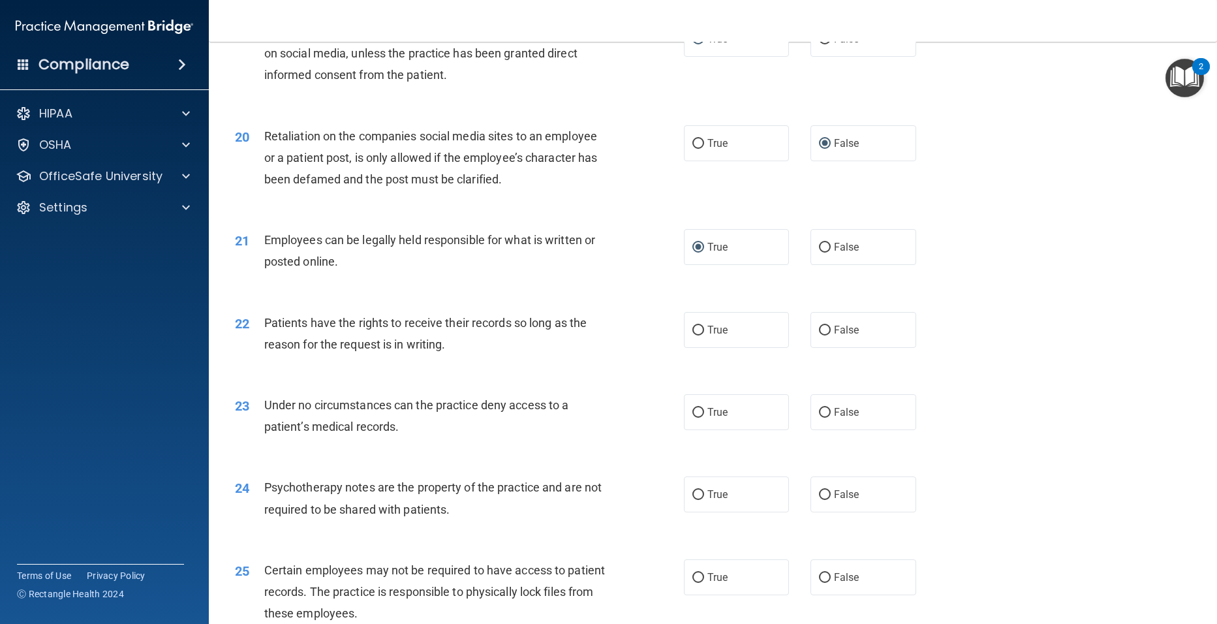
radio input "true"
click at [819, 418] on input "False" at bounding box center [825, 413] width 12 height 10
radio input "true"
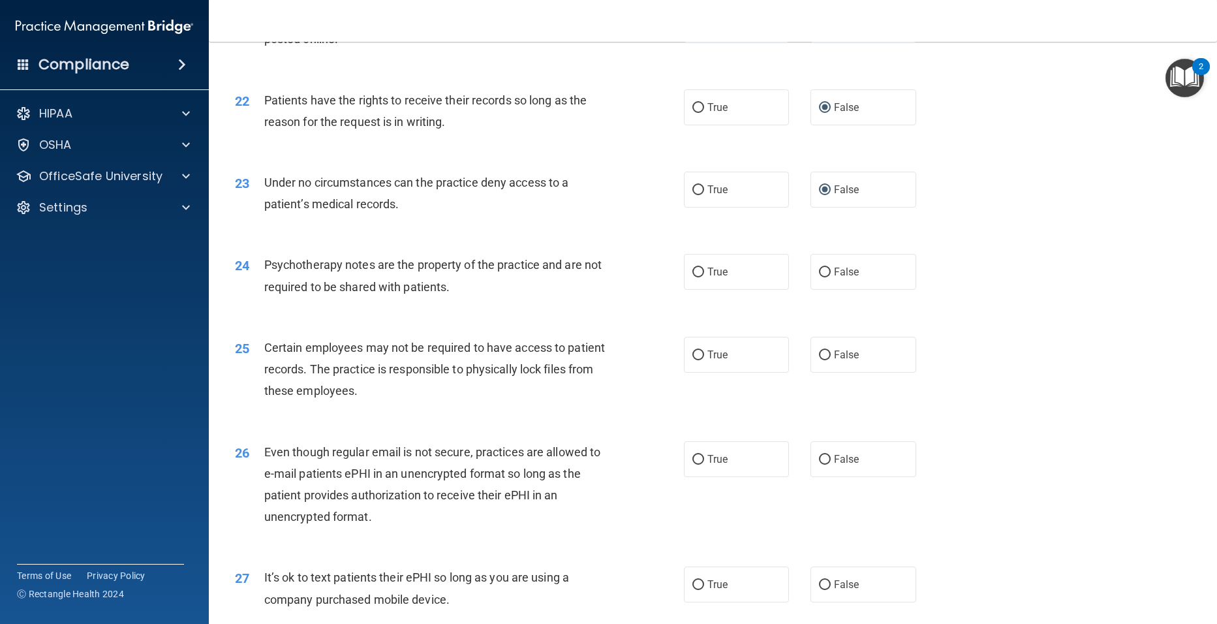
scroll to position [2284, 0]
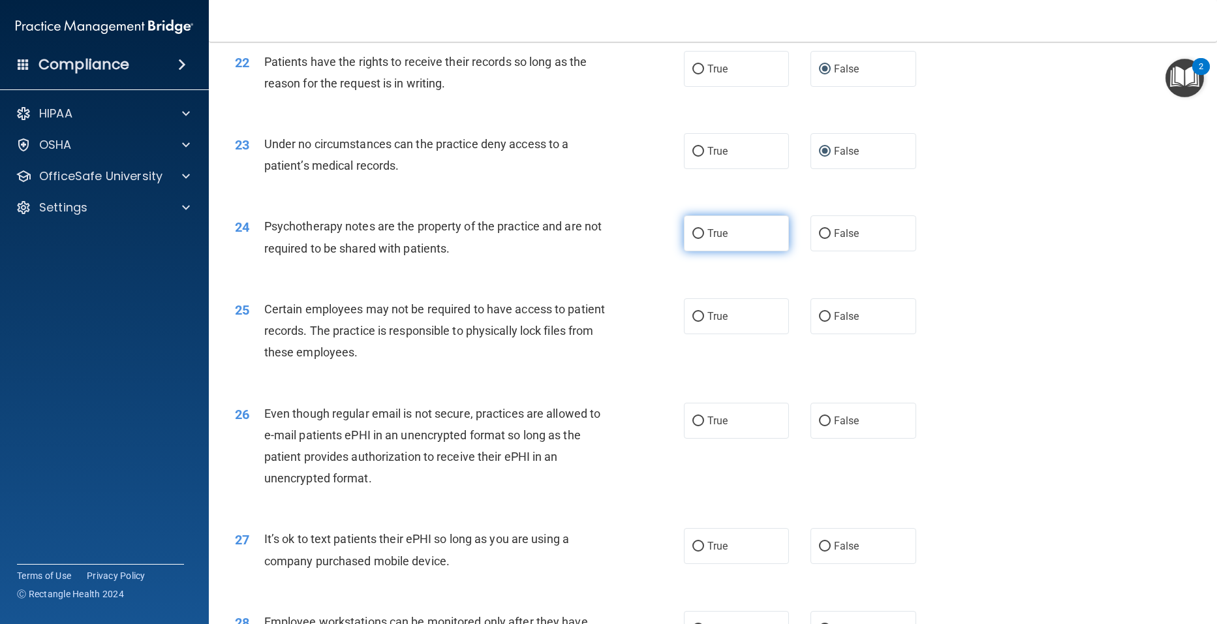
click at [694, 239] on input "True" at bounding box center [698, 234] width 12 height 10
radio input "true"
click at [692, 322] on input "True" at bounding box center [698, 317] width 12 height 10
radio input "true"
click at [692, 439] on label "True" at bounding box center [737, 421] width 106 height 36
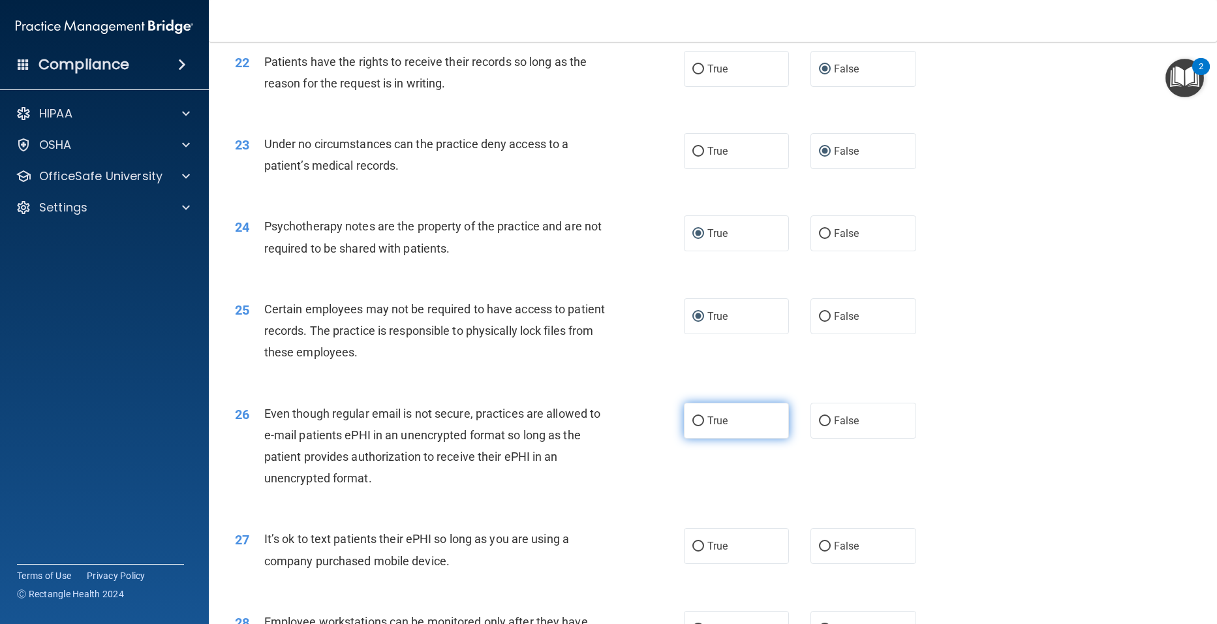
click at [692, 426] on input "True" at bounding box center [698, 421] width 12 height 10
radio input "true"
click at [692, 551] on input "True" at bounding box center [698, 547] width 12 height 10
radio input "true"
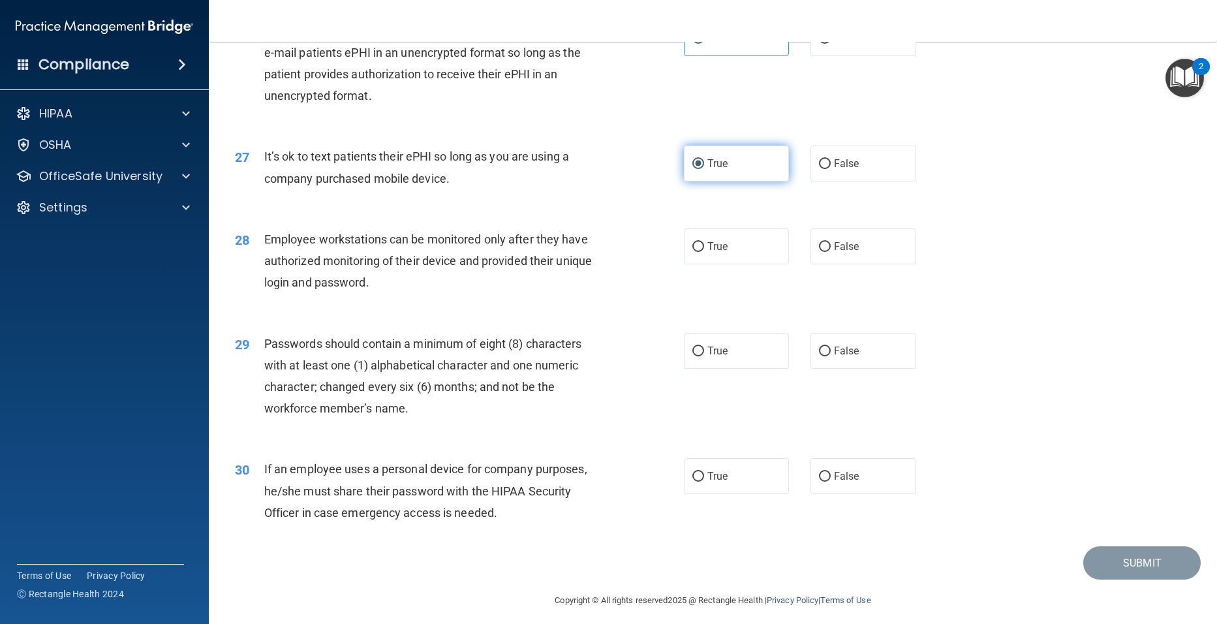
scroll to position [2676, 0]
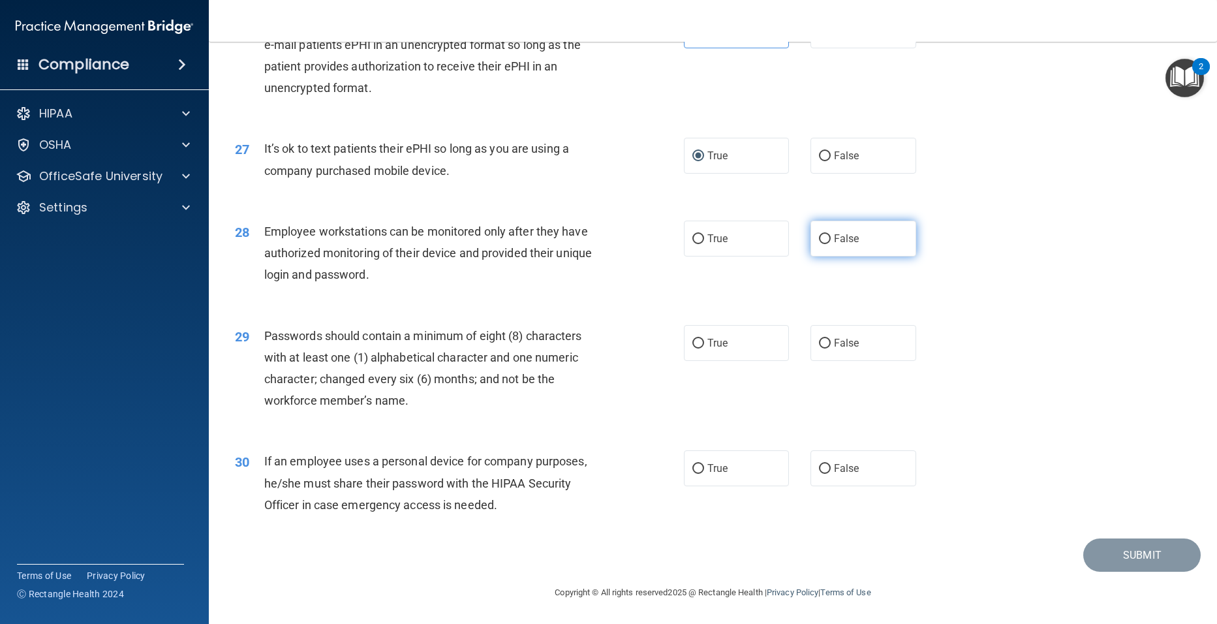
click at [819, 244] on input "False" at bounding box center [825, 239] width 12 height 10
radio input "true"
click at [692, 349] on input "True" at bounding box center [698, 344] width 12 height 10
radio input "true"
click at [819, 474] on input "False" at bounding box center [825, 469] width 12 height 10
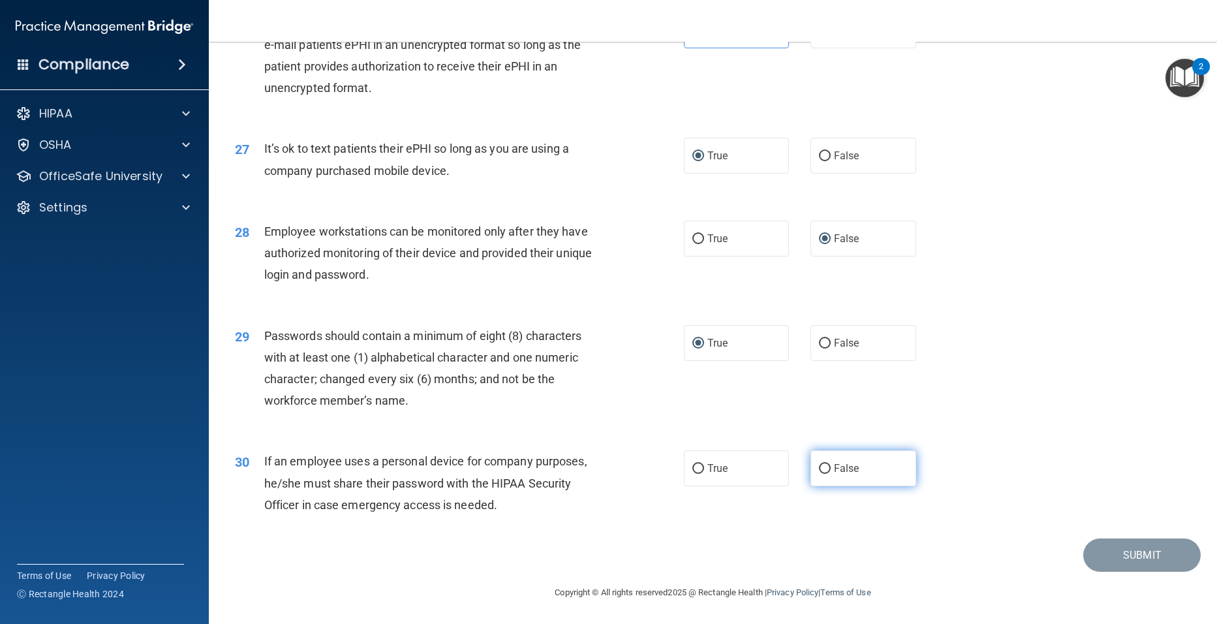
radio input "true"
click at [1141, 572] on button "Submit" at bounding box center [1141, 554] width 117 height 33
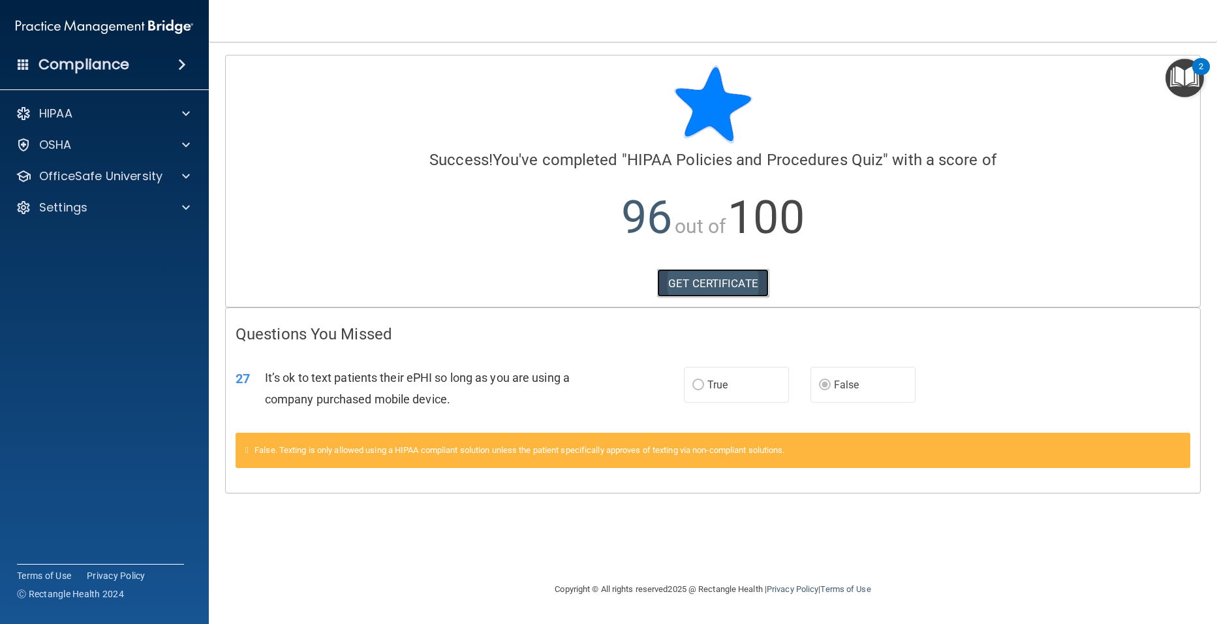
click at [715, 277] on link "GET CERTIFICATE" at bounding box center [713, 283] width 112 height 29
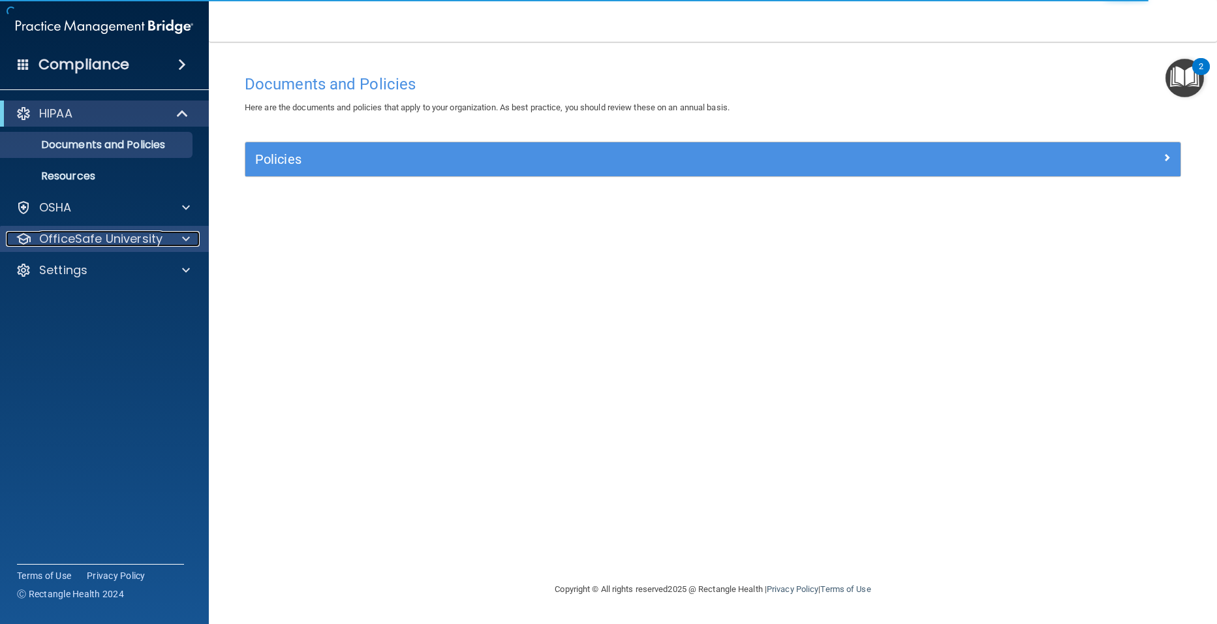
click at [170, 240] on div at bounding box center [184, 239] width 33 height 16
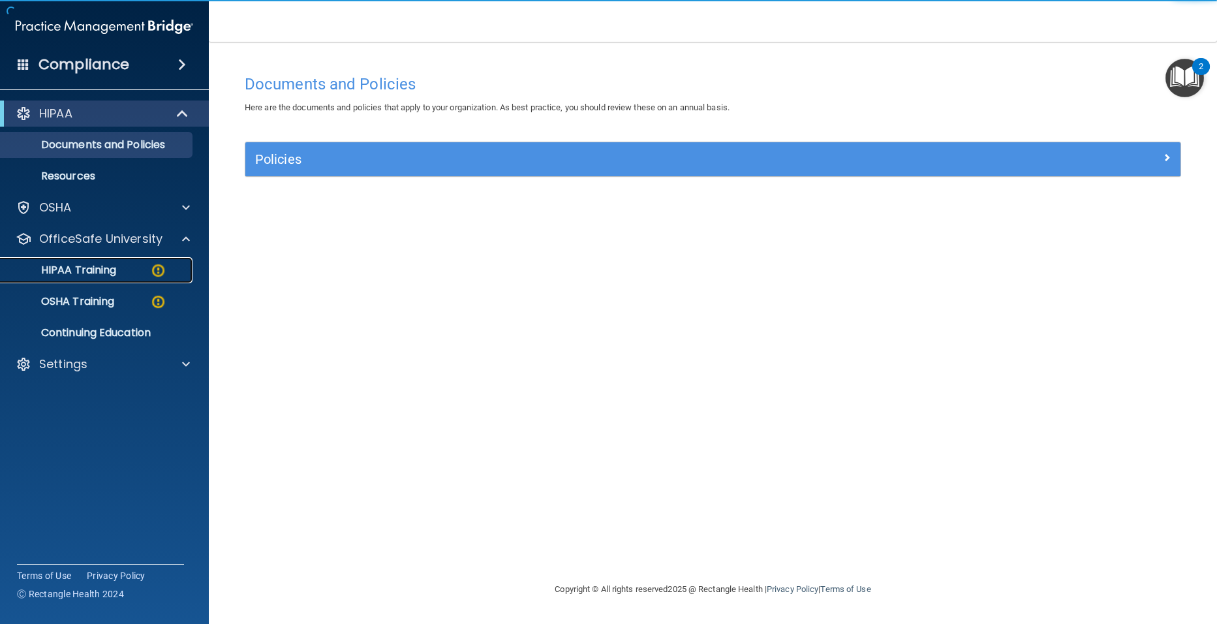
click at [149, 269] on div "HIPAA Training" at bounding box center [97, 270] width 178 height 13
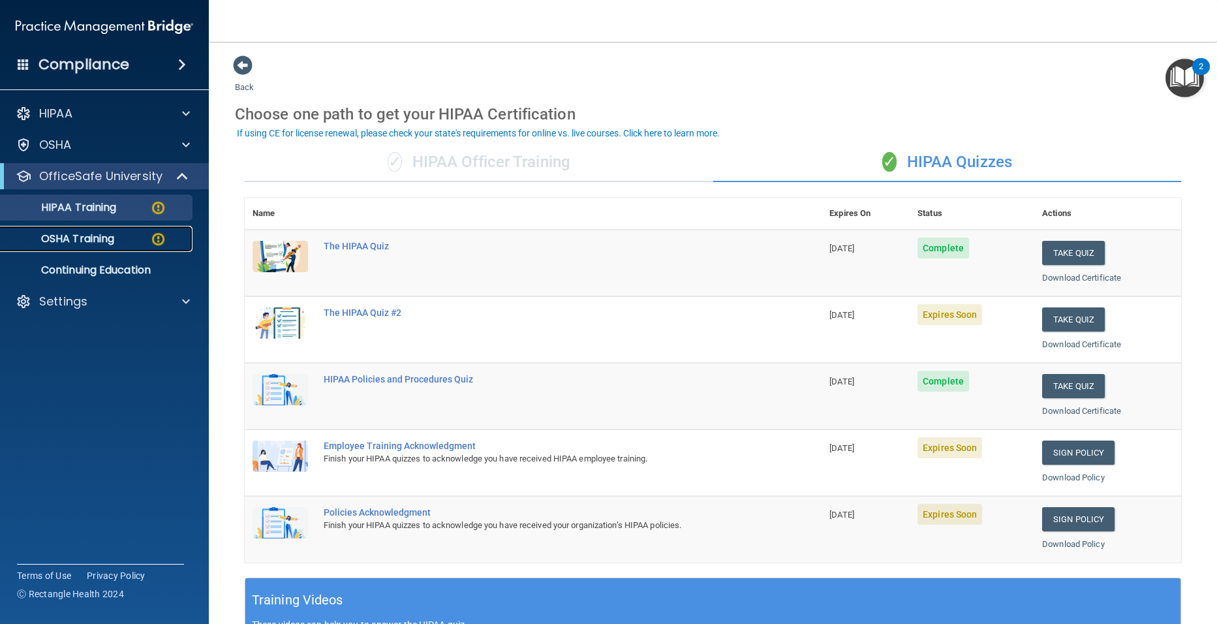
click at [106, 242] on p "OSHA Training" at bounding box center [61, 238] width 106 height 13
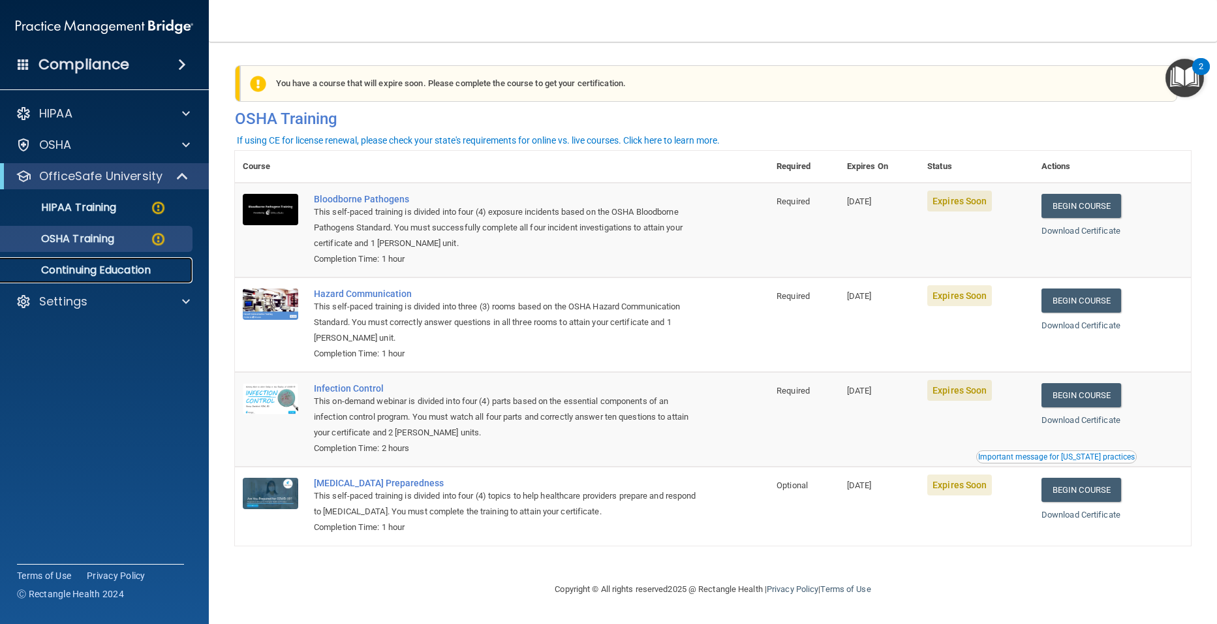
click at [142, 270] on p "Continuing Education" at bounding box center [97, 270] width 178 height 13
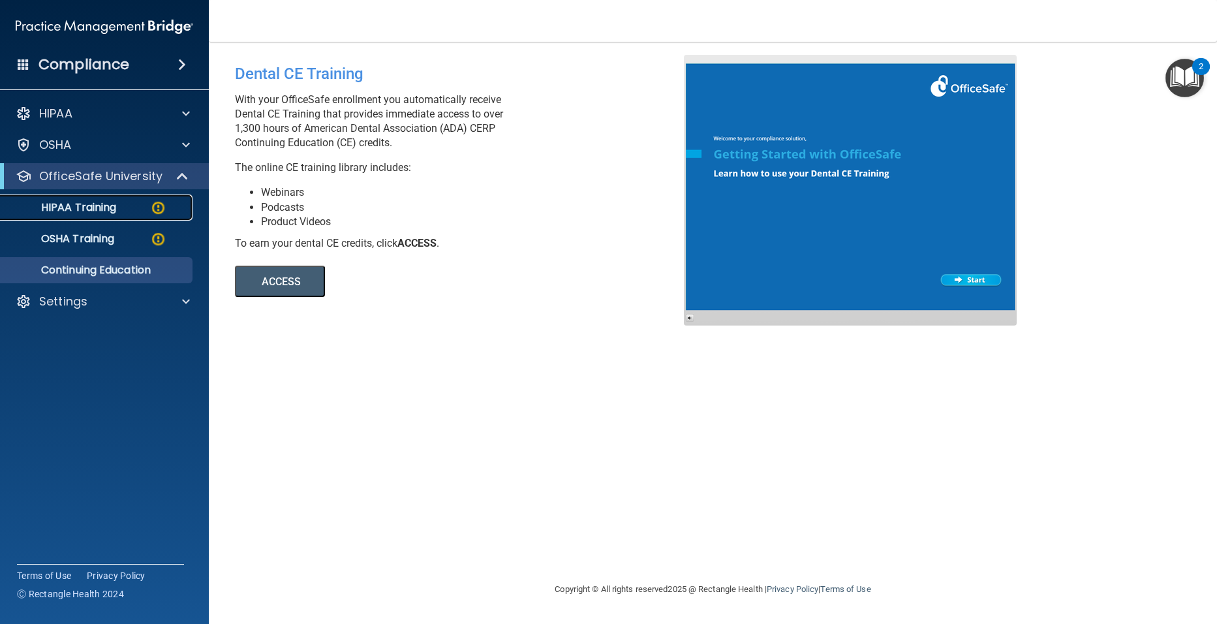
click at [112, 213] on p "HIPAA Training" at bounding box center [62, 207] width 108 height 13
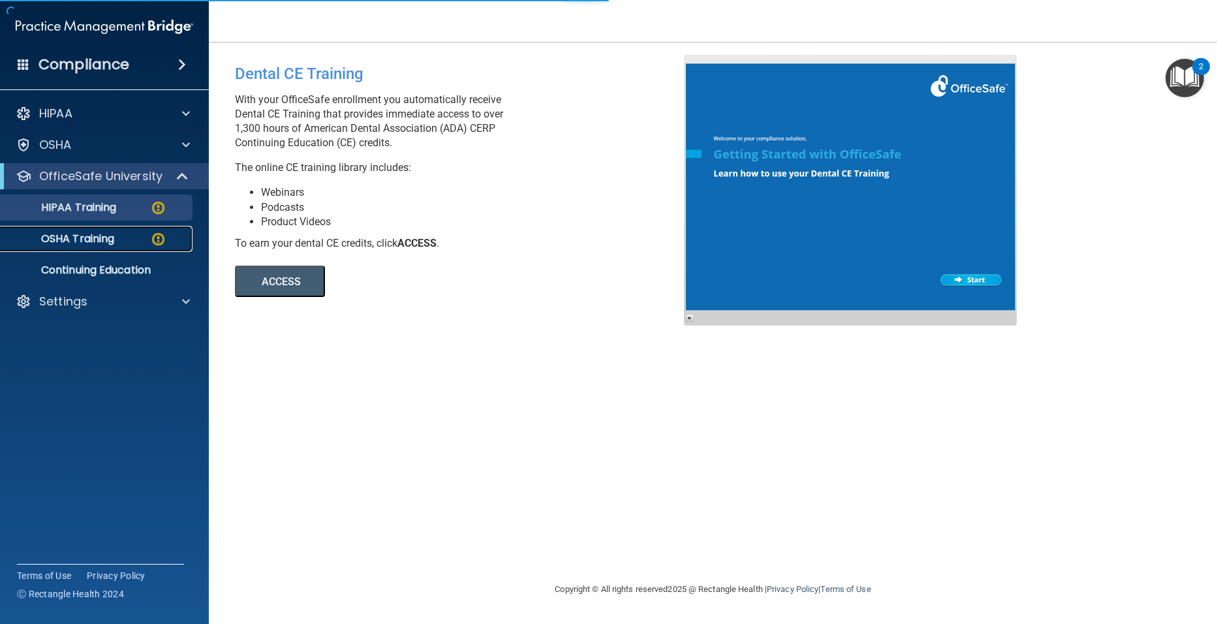
click at [111, 238] on p "OSHA Training" at bounding box center [61, 238] width 106 height 13
